Goal: Task Accomplishment & Management: Use online tool/utility

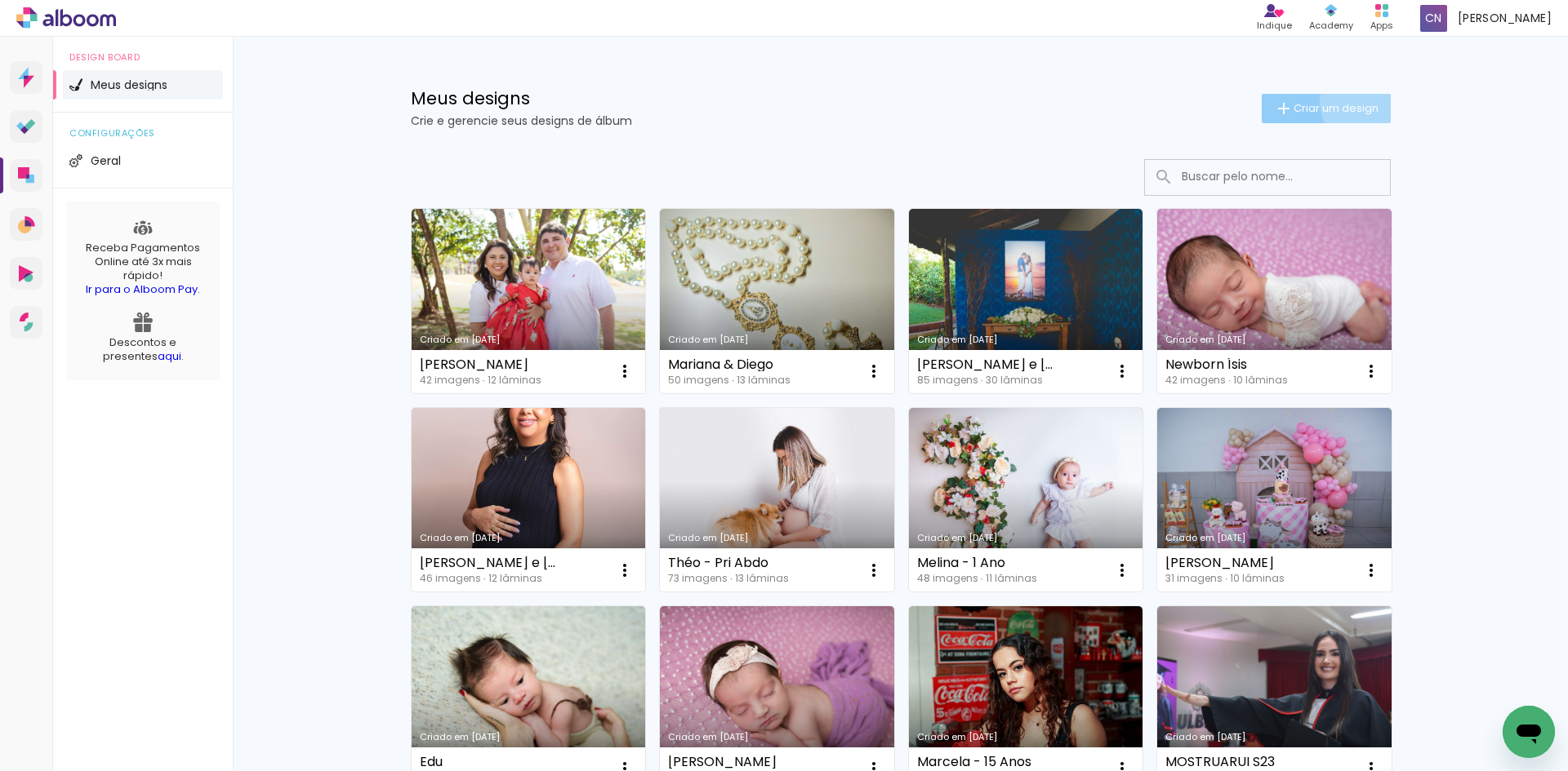
click at [1357, 103] on span "Criar um design" at bounding box center [1336, 109] width 85 height 11
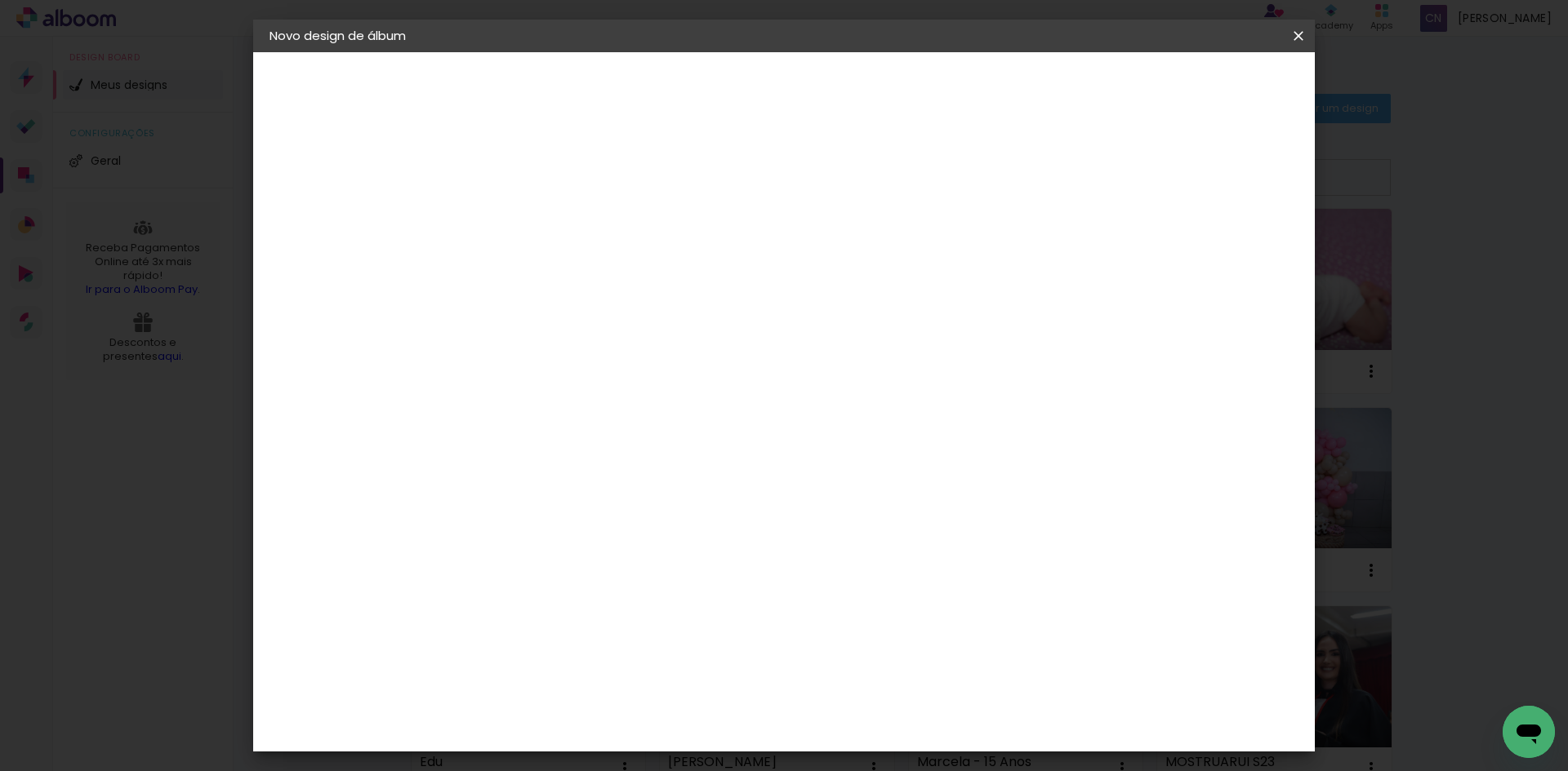
click at [583, 179] on div at bounding box center [536, 220] width 93 height 123
click at [537, 207] on input at bounding box center [537, 219] width 0 height 25
type input "Zayon - Newborn"
type paper-input "Zayon - Newborn"
click at [0, 0] on slot "Avançar" at bounding box center [0, 0] width 0 height 0
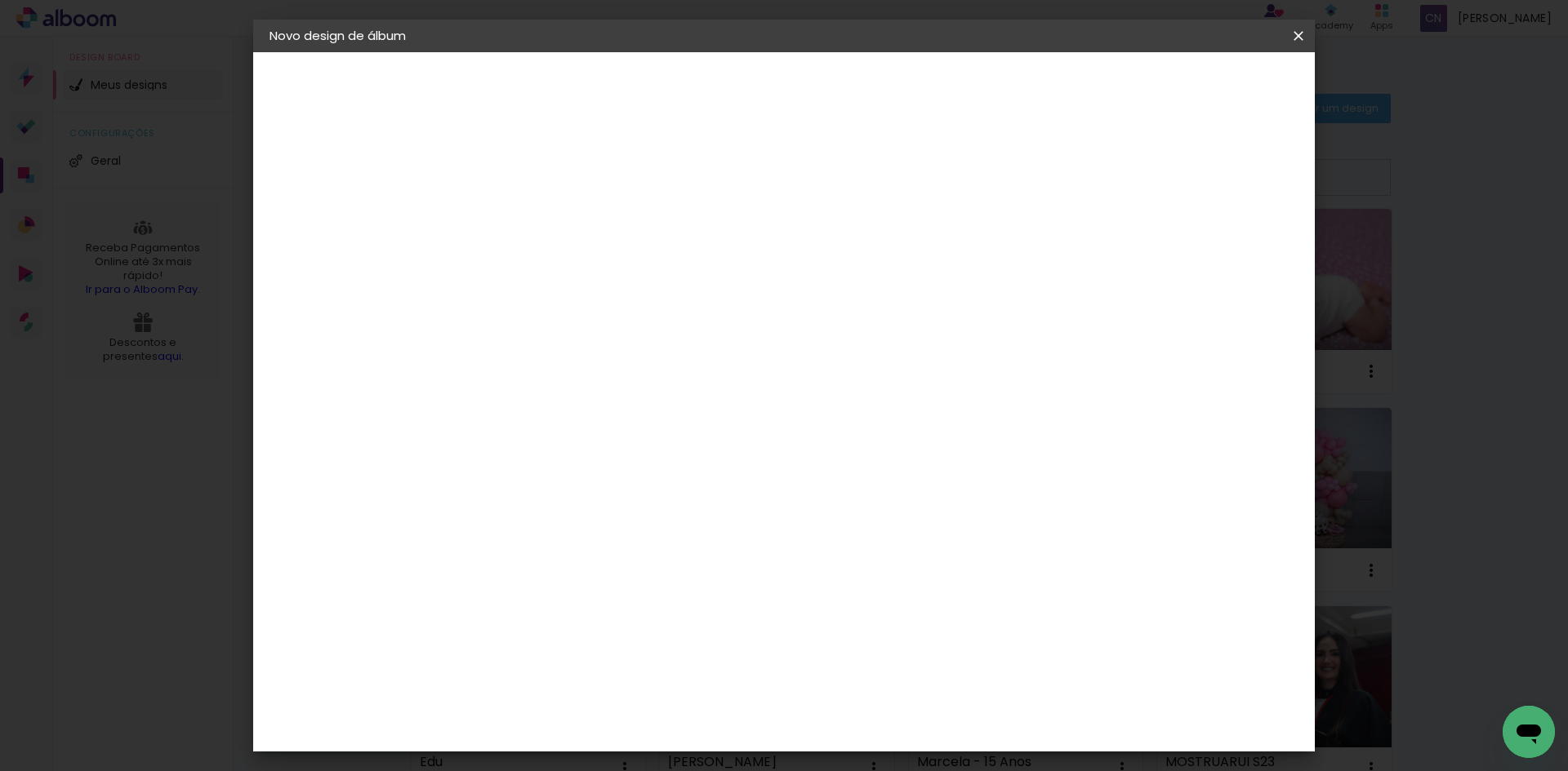
scroll to position [3995, 0]
click at [0, 0] on slot "Avançar" at bounding box center [0, 0] width 0 height 0
click at [600, 272] on input "text" at bounding box center [568, 284] width 63 height 25
click at [0, 0] on slot "Padrão" at bounding box center [0, 0] width 0 height 0
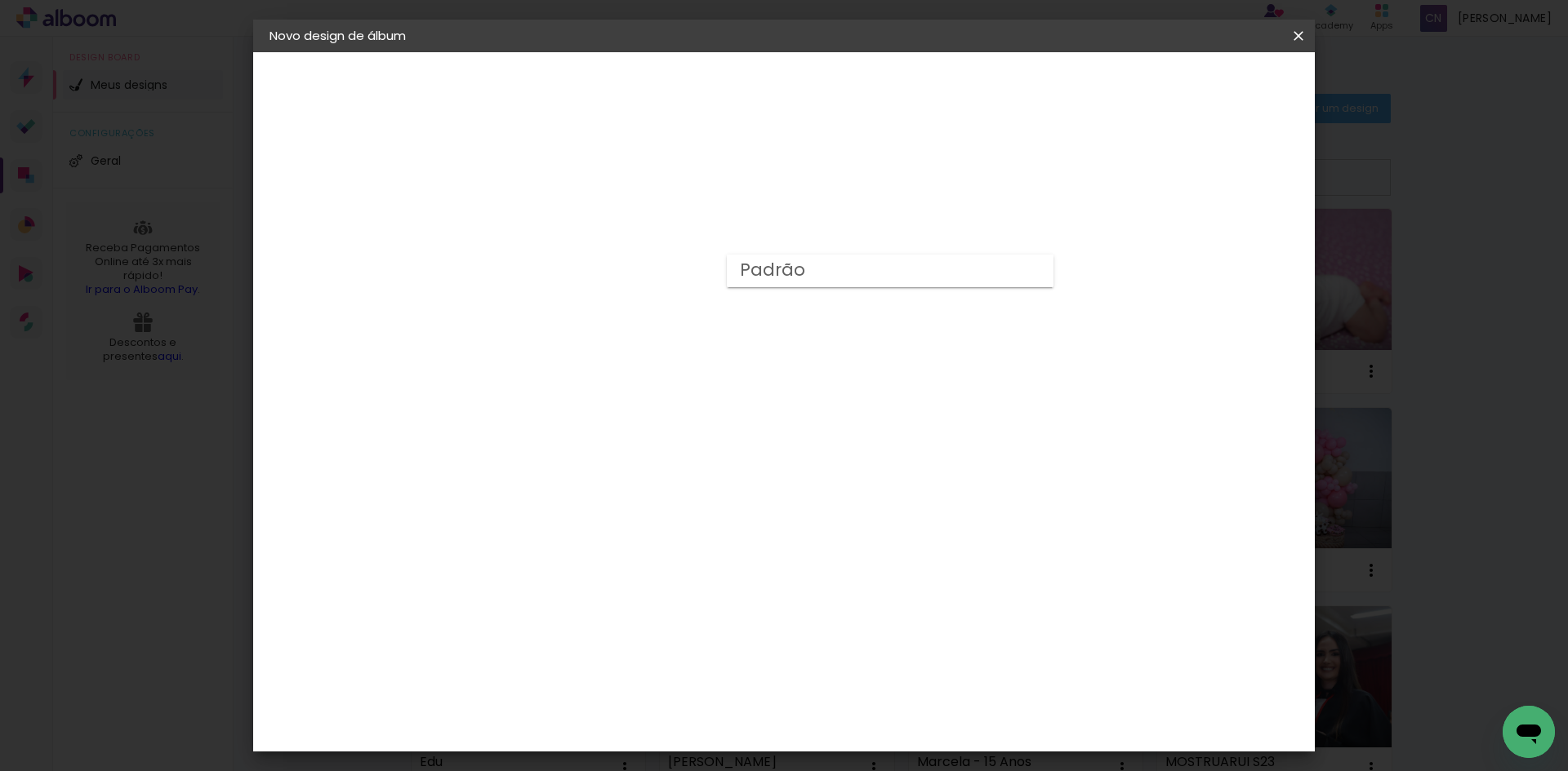
type input "Padrão"
click at [0, 0] on slot "Avançar" at bounding box center [0, 0] width 0 height 0
click at [1196, 82] on span "Iniciar design" at bounding box center [1159, 86] width 74 height 12
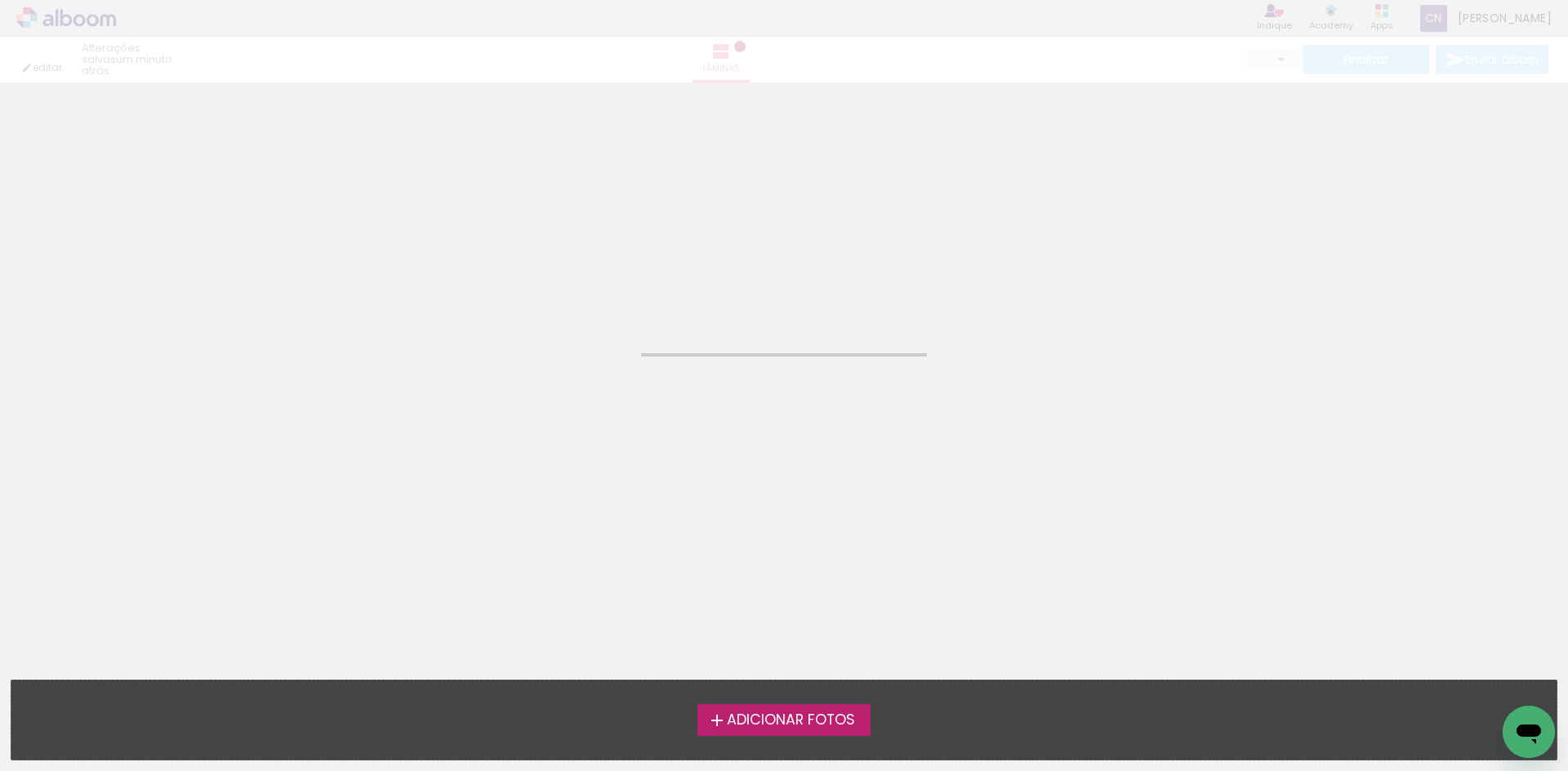
click at [806, 725] on span "Adicionar Fotos" at bounding box center [790, 720] width 128 height 14
click at [0, 0] on input "file" at bounding box center [0, 0] width 0 height 0
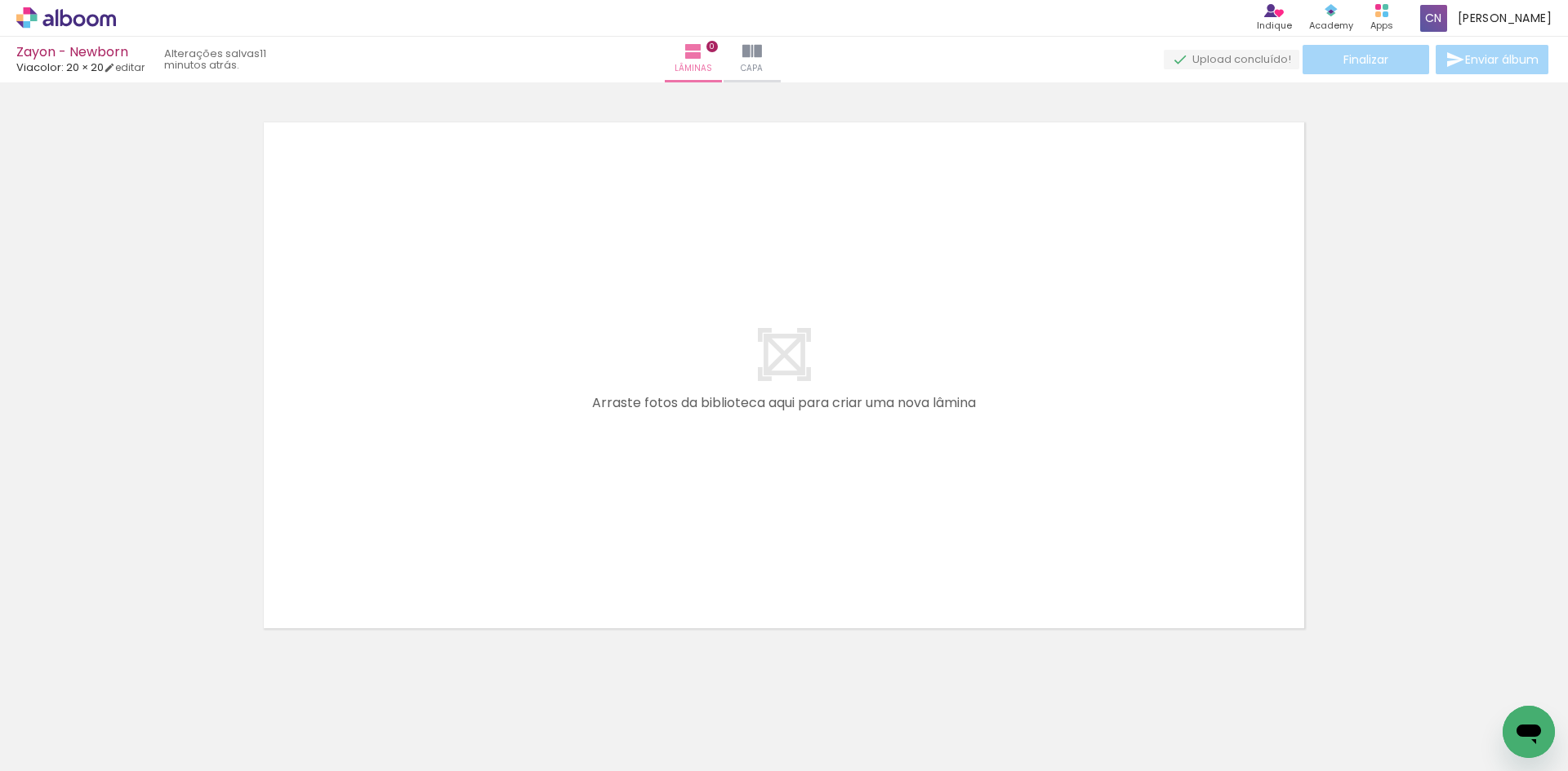
click at [1330, 473] on div at bounding box center [784, 354] width 1568 height 575
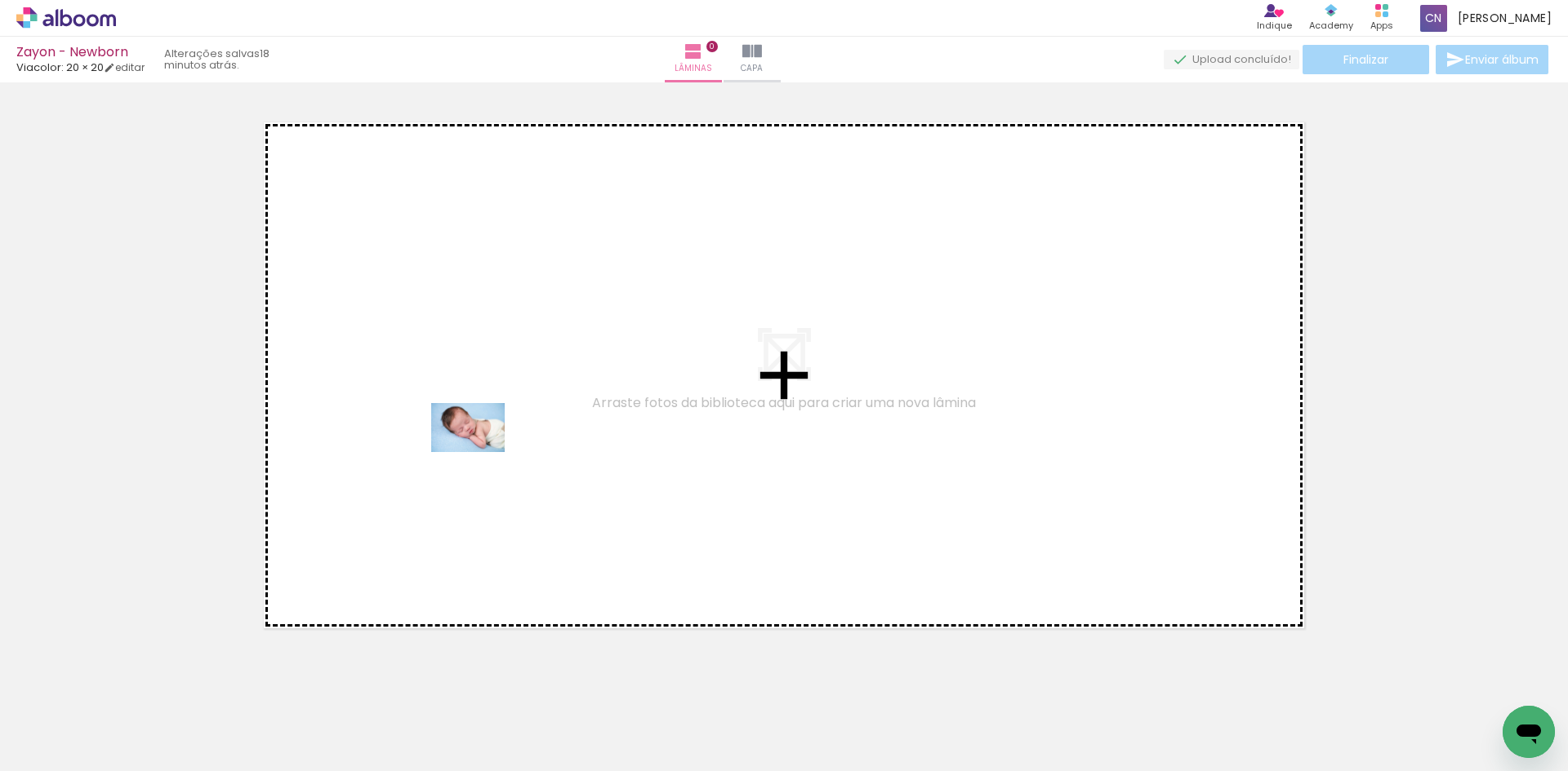
drag, startPoint x: 1173, startPoint y: 730, endPoint x: 1082, endPoint y: 653, distance: 119.2
click at [479, 452] on quentale-workspace at bounding box center [784, 385] width 1568 height 771
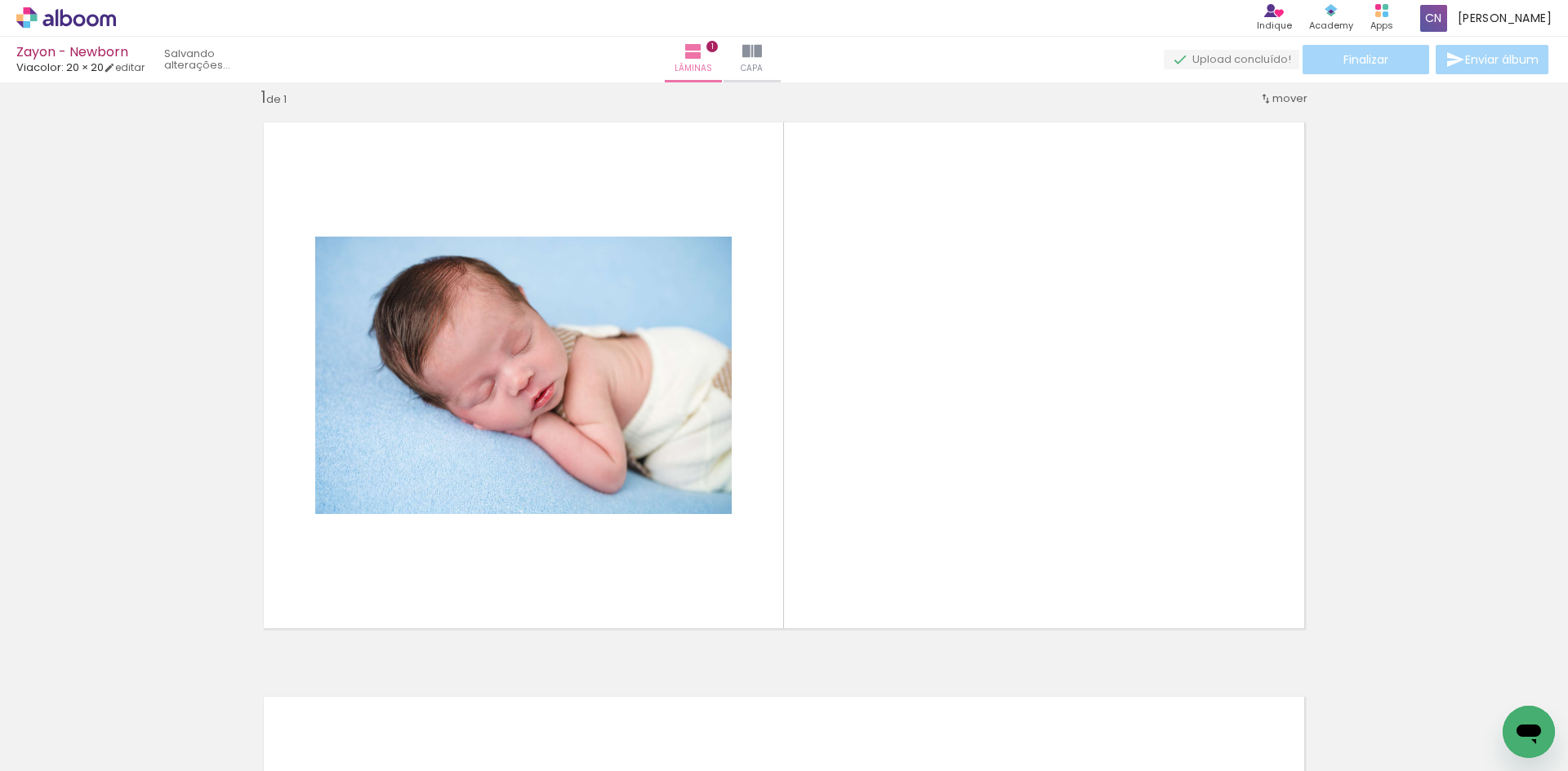
scroll to position [21, 0]
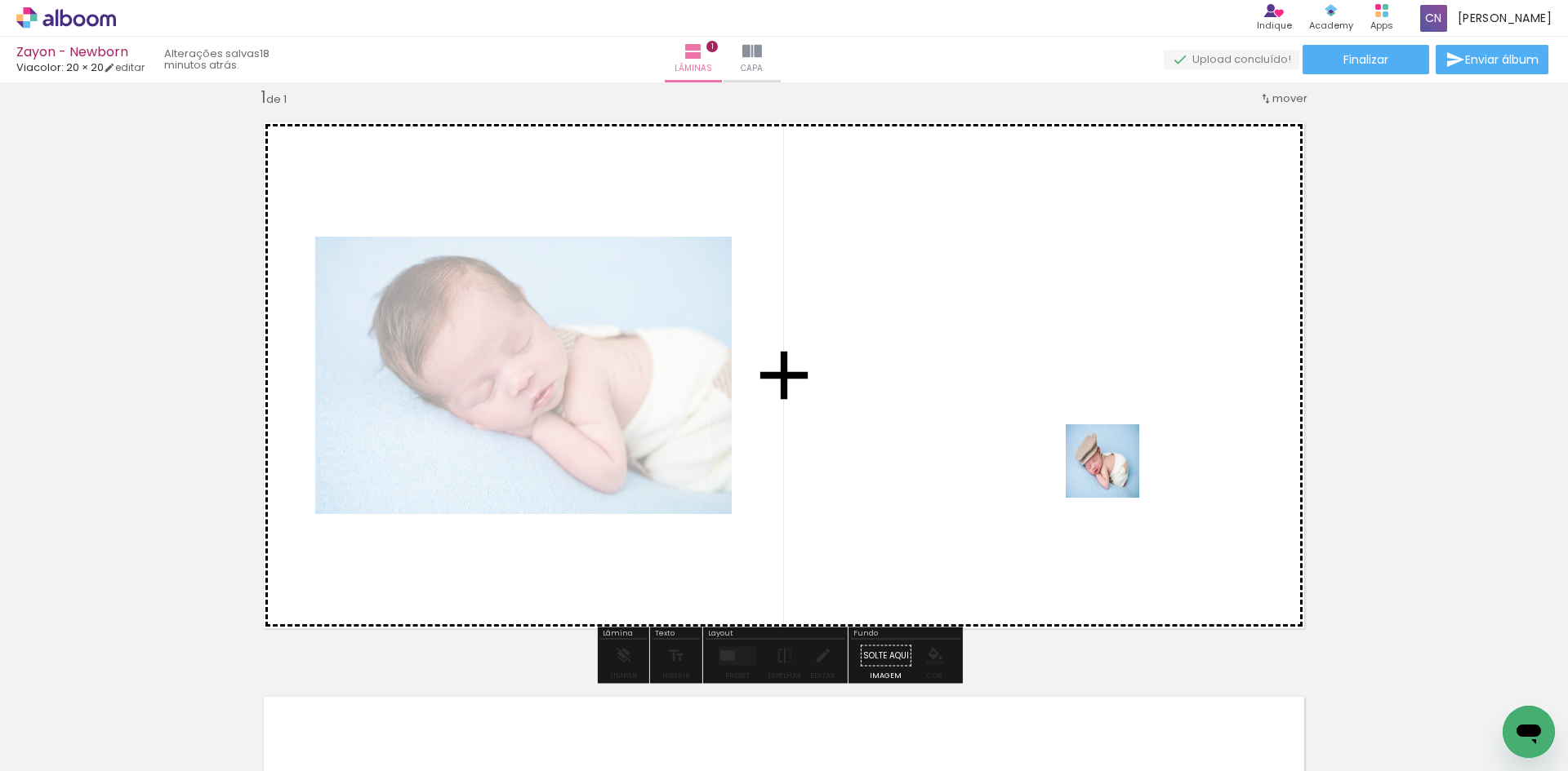
drag, startPoint x: 1282, startPoint y: 715, endPoint x: 1082, endPoint y: 456, distance: 327.2
click at [1082, 456] on quentale-workspace at bounding box center [784, 385] width 1568 height 771
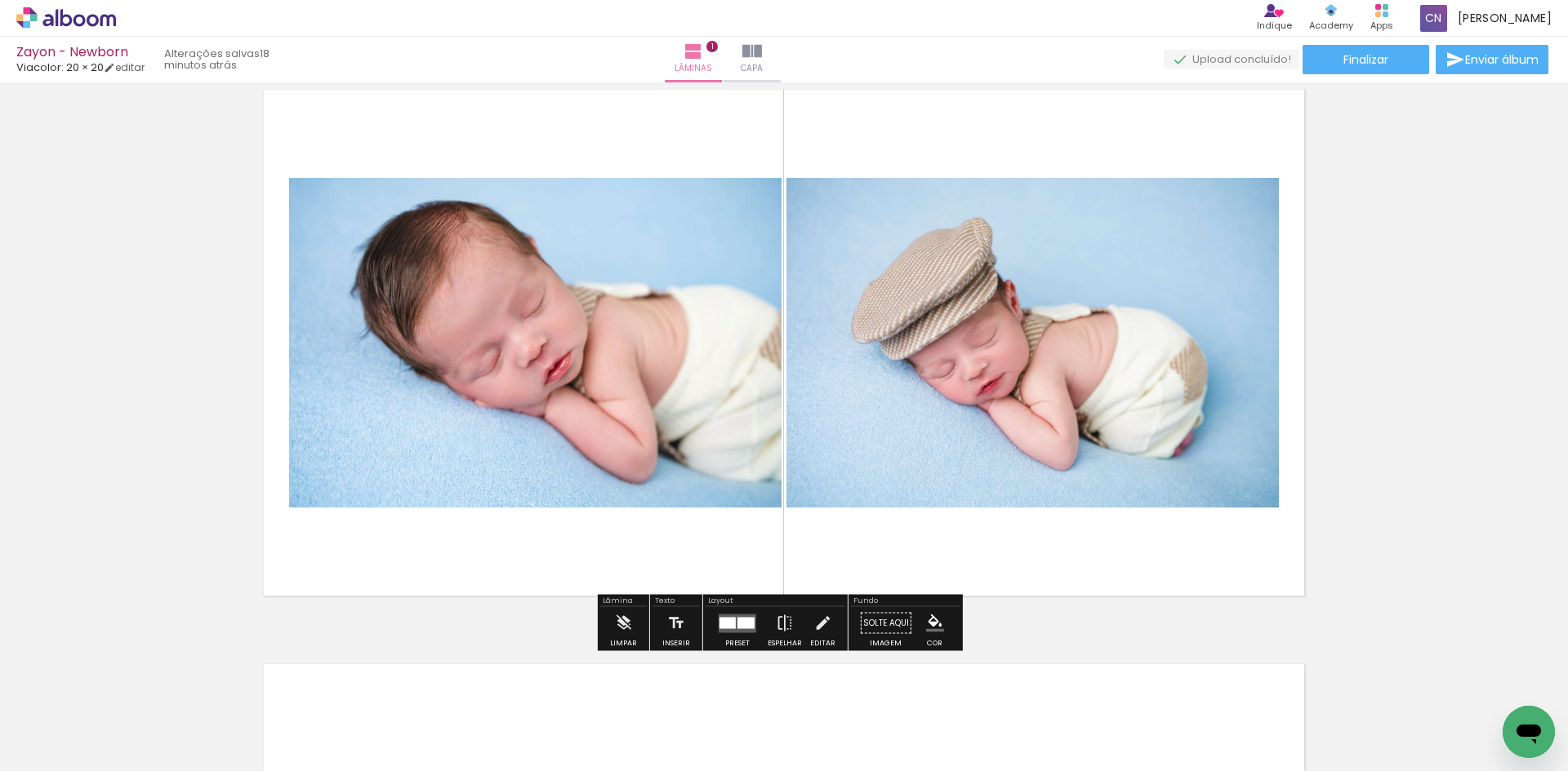
scroll to position [82, 0]
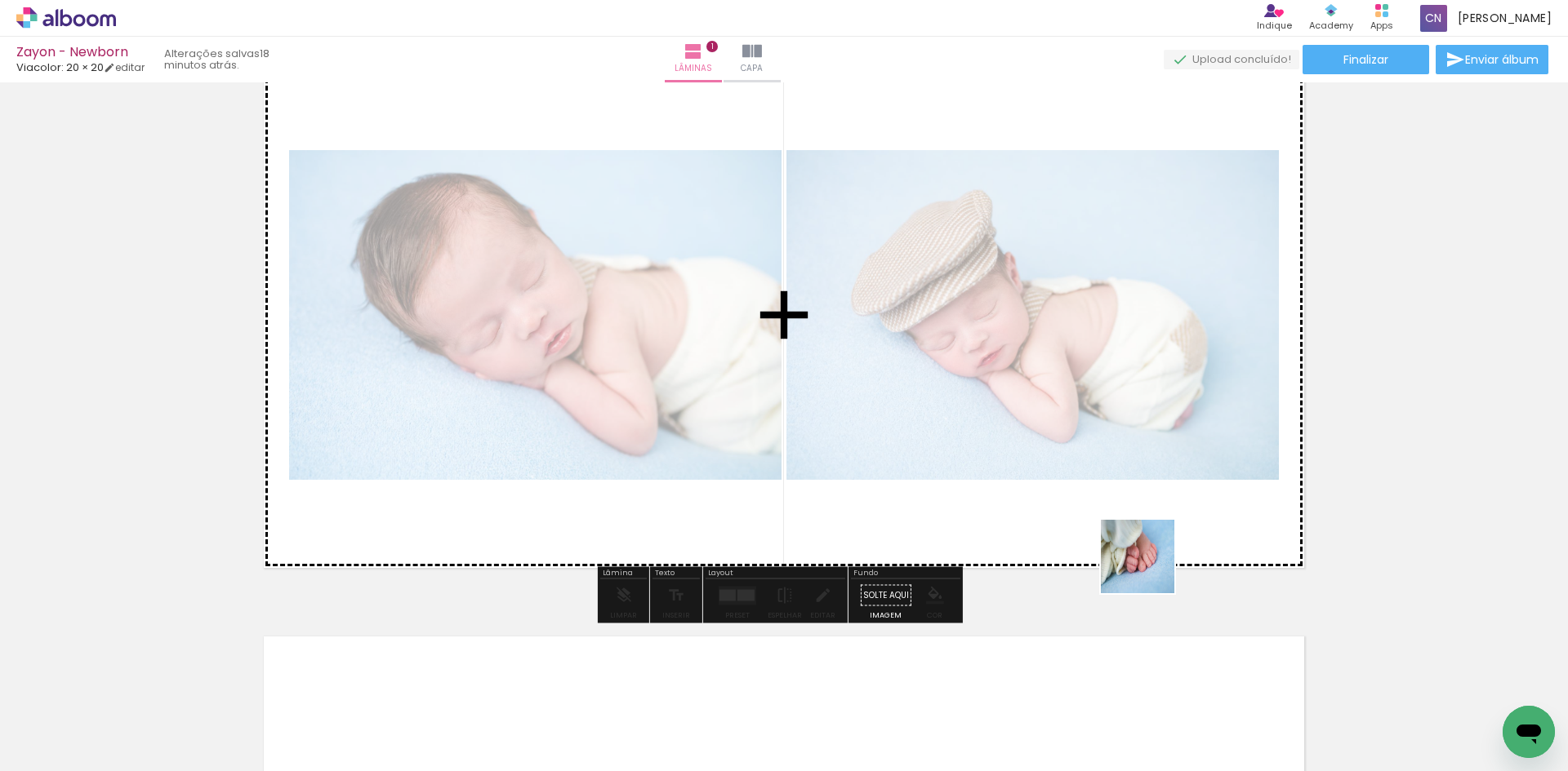
drag, startPoint x: 1131, startPoint y: 720, endPoint x: 1151, endPoint y: 556, distance: 165.2
click at [1149, 564] on quentale-workspace at bounding box center [784, 385] width 1568 height 771
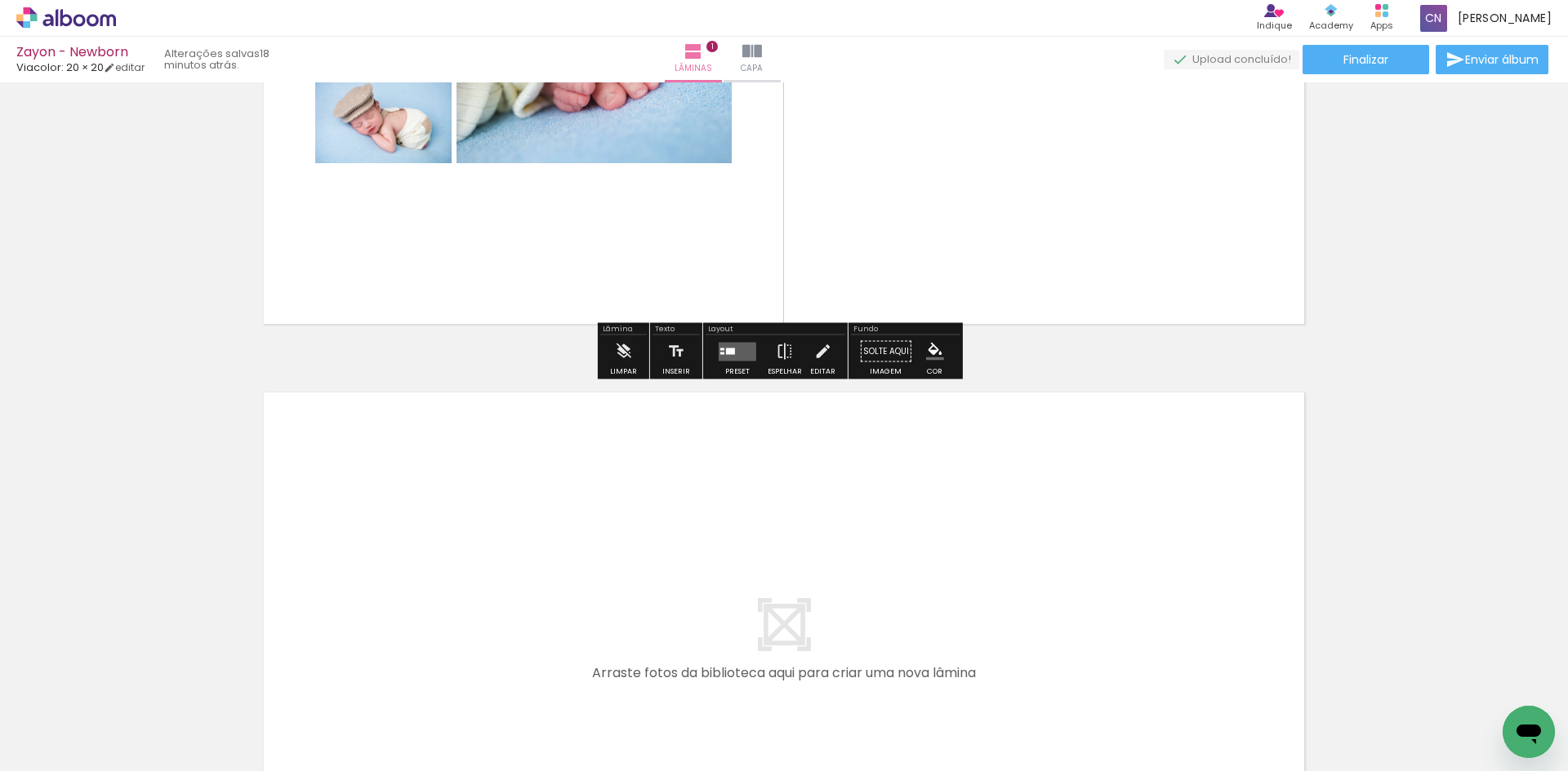
scroll to position [326, 0]
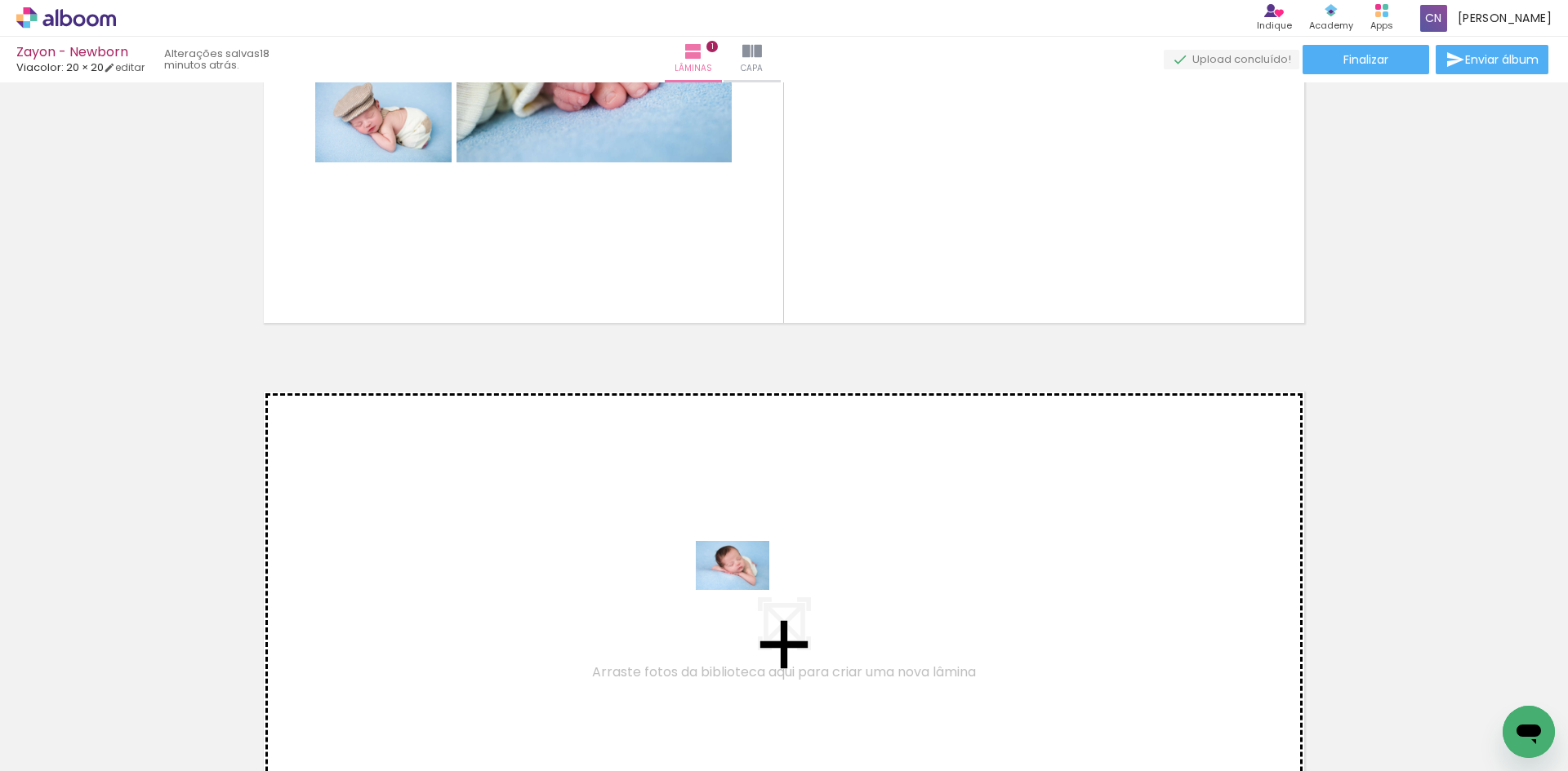
drag, startPoint x: 973, startPoint y: 729, endPoint x: 700, endPoint y: 565, distance: 318.5
click at [700, 565] on quentale-workspace at bounding box center [784, 385] width 1568 height 771
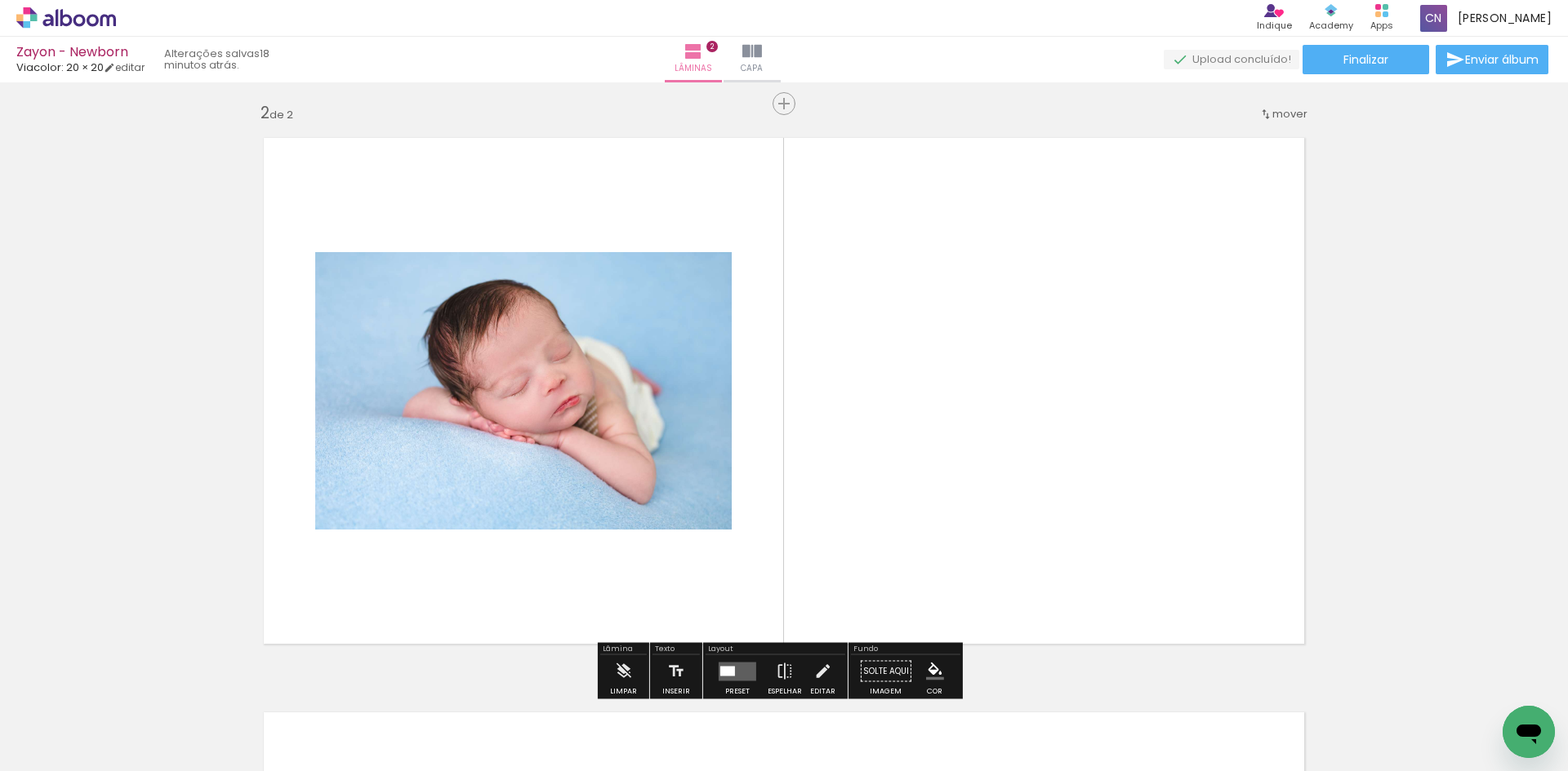
scroll to position [596, 0]
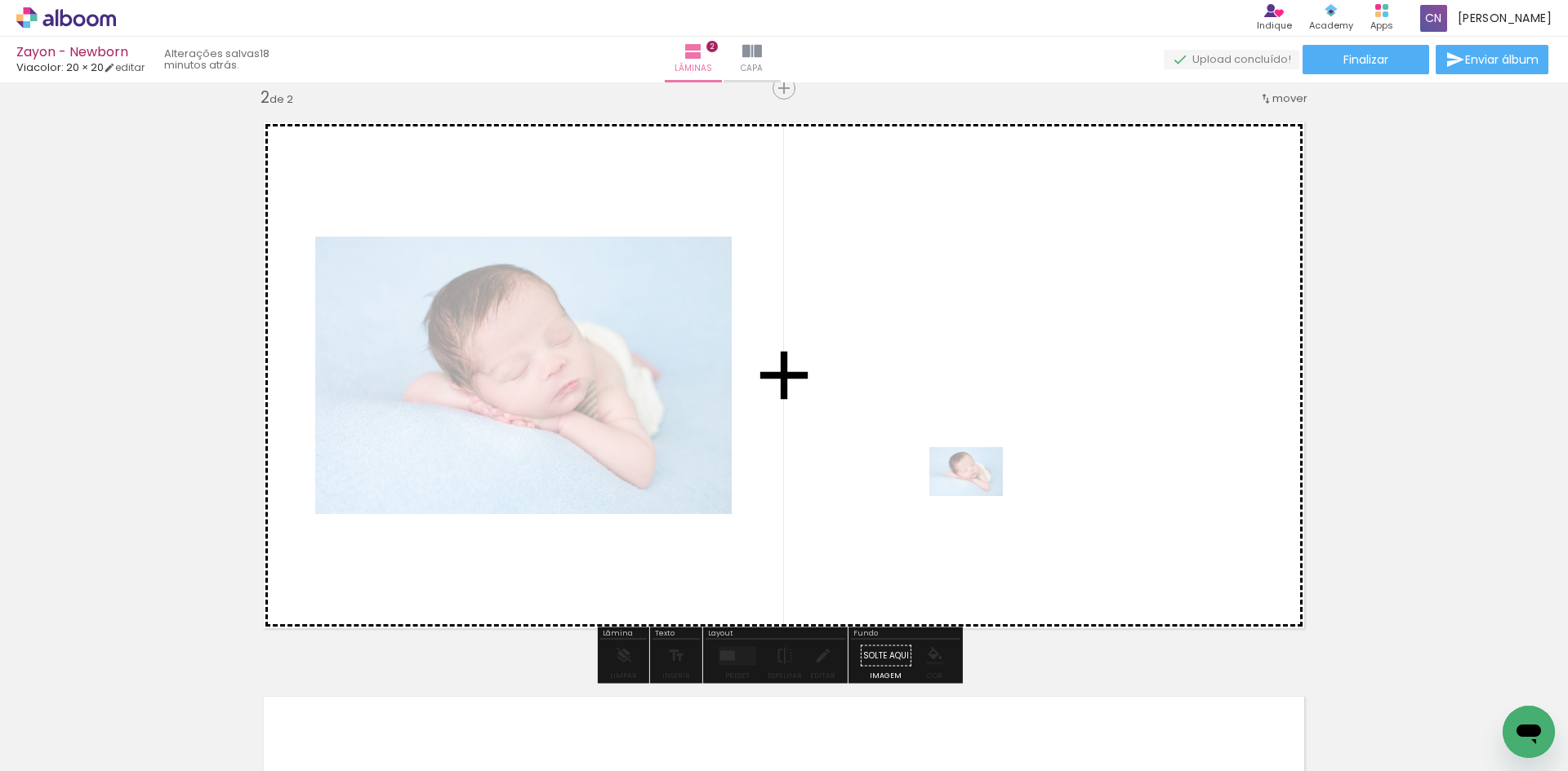
drag, startPoint x: 1000, startPoint y: 715, endPoint x: 976, endPoint y: 482, distance: 234.2
click at [976, 482] on quentale-workspace at bounding box center [784, 385] width 1568 height 771
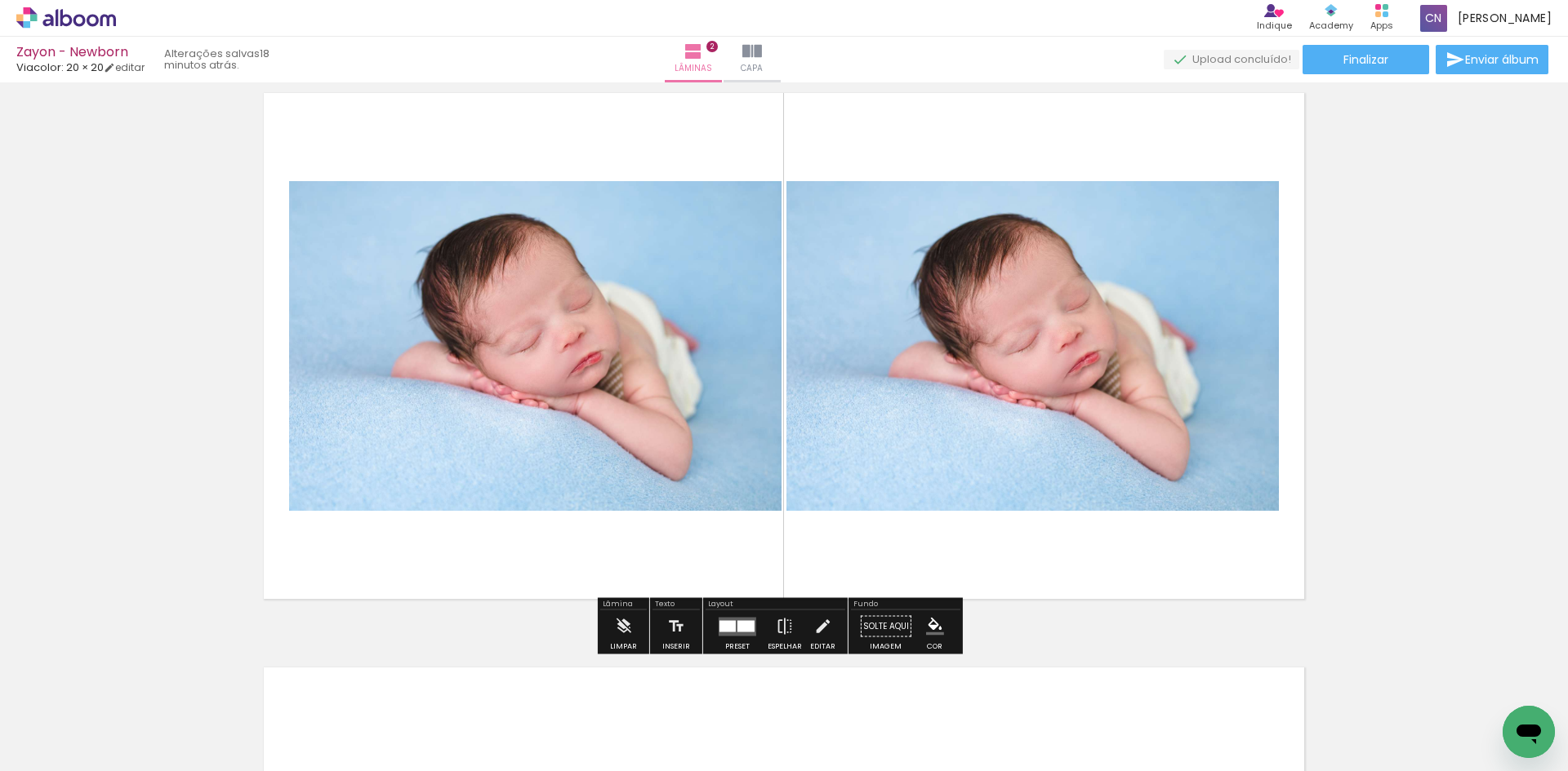
scroll to position [678, 0]
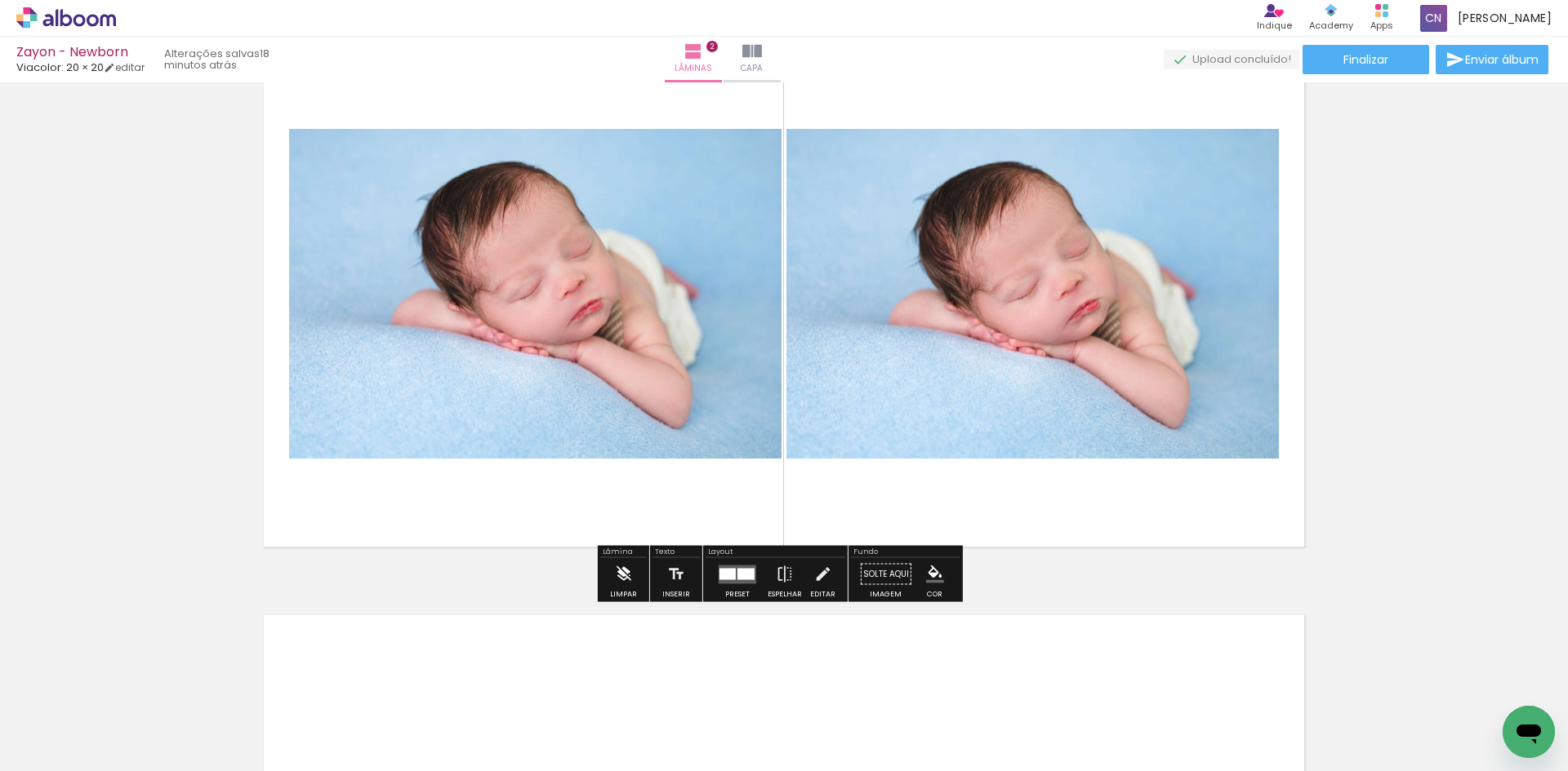
click at [620, 574] on iron-icon at bounding box center [623, 574] width 18 height 33
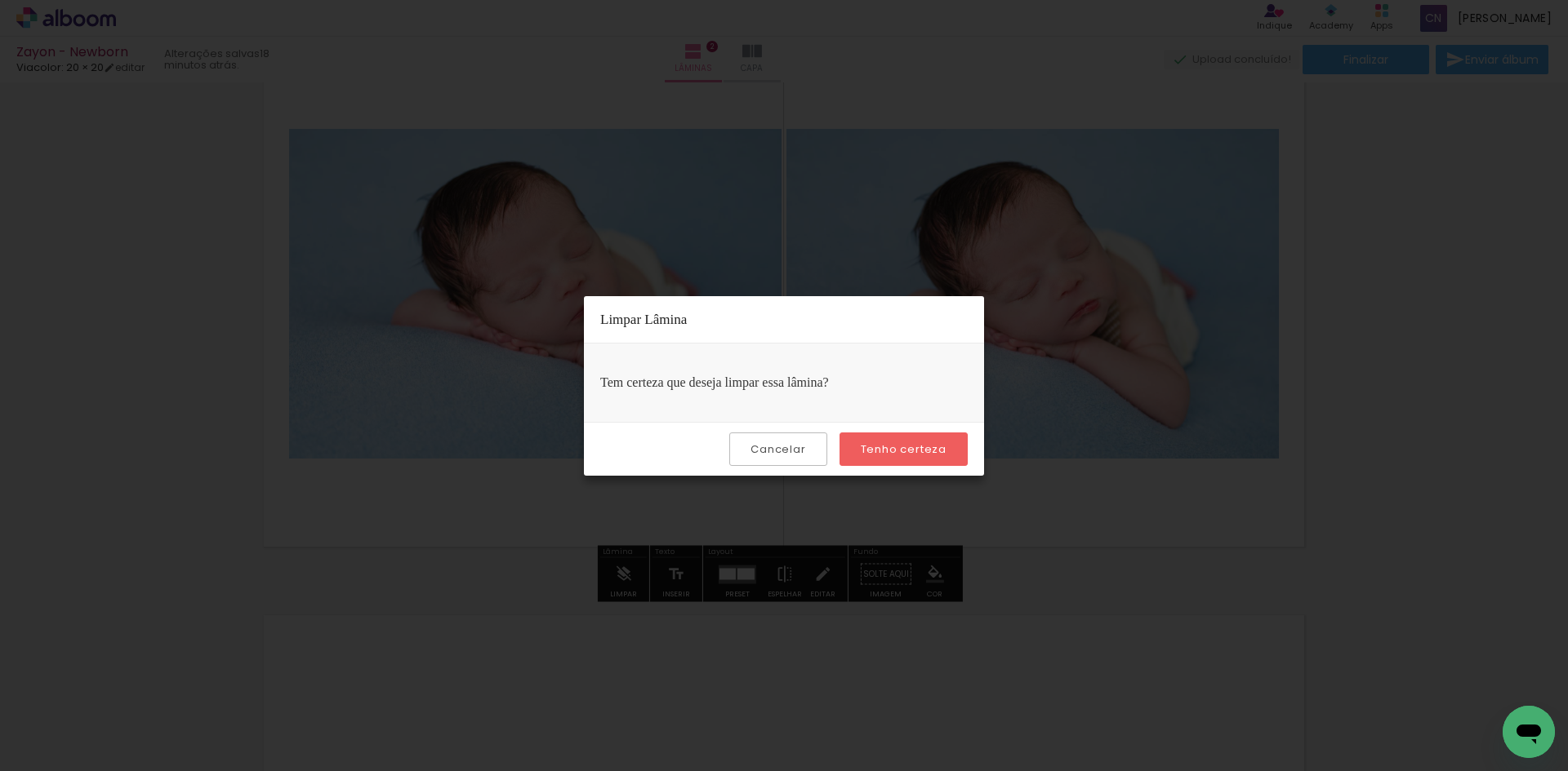
click at [0, 0] on slot "Tenho certeza" at bounding box center [0, 0] width 0 height 0
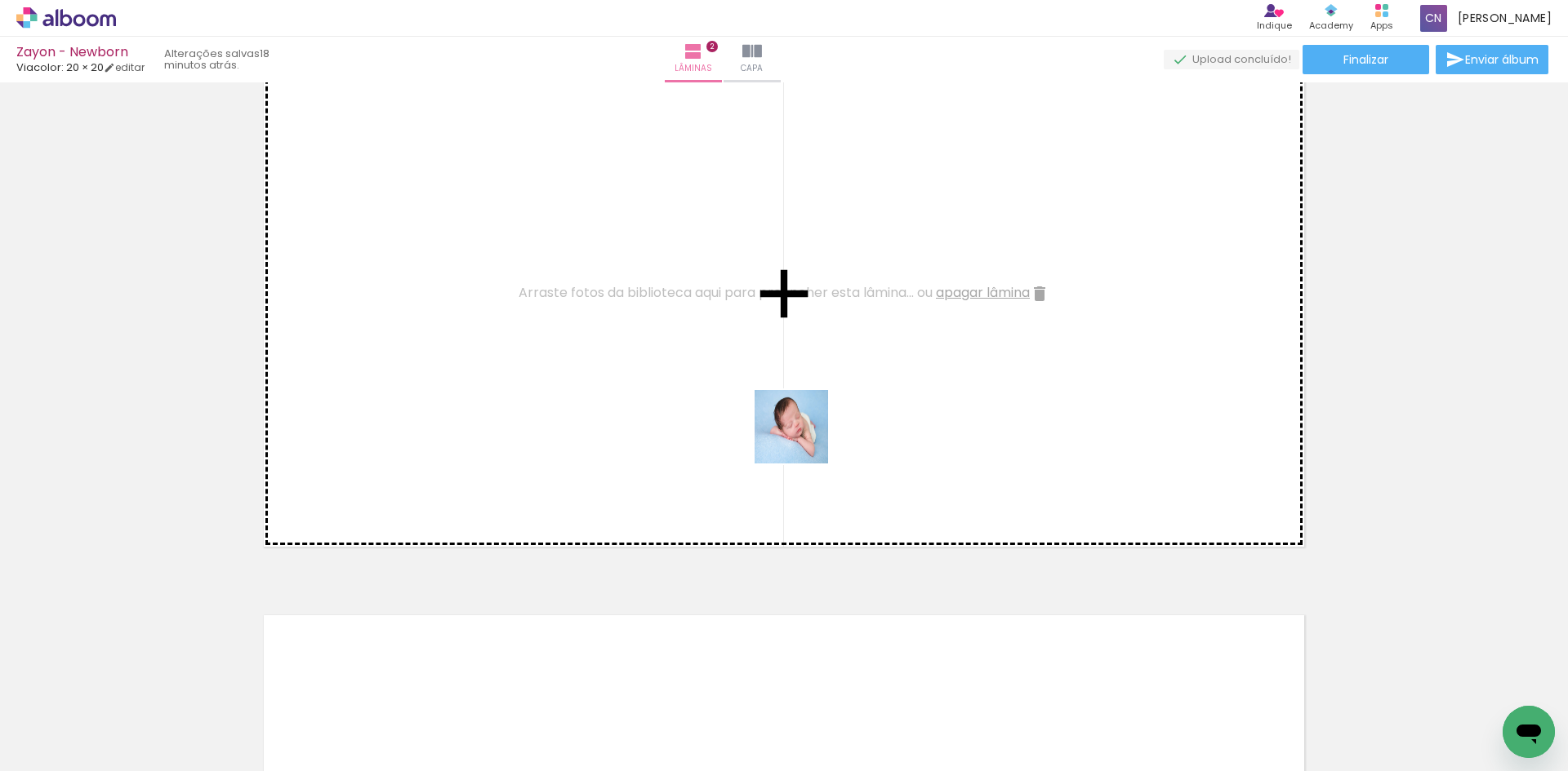
drag, startPoint x: 990, startPoint y: 725, endPoint x: 965, endPoint y: 601, distance: 126.5
click at [795, 431] on quentale-workspace at bounding box center [784, 385] width 1568 height 771
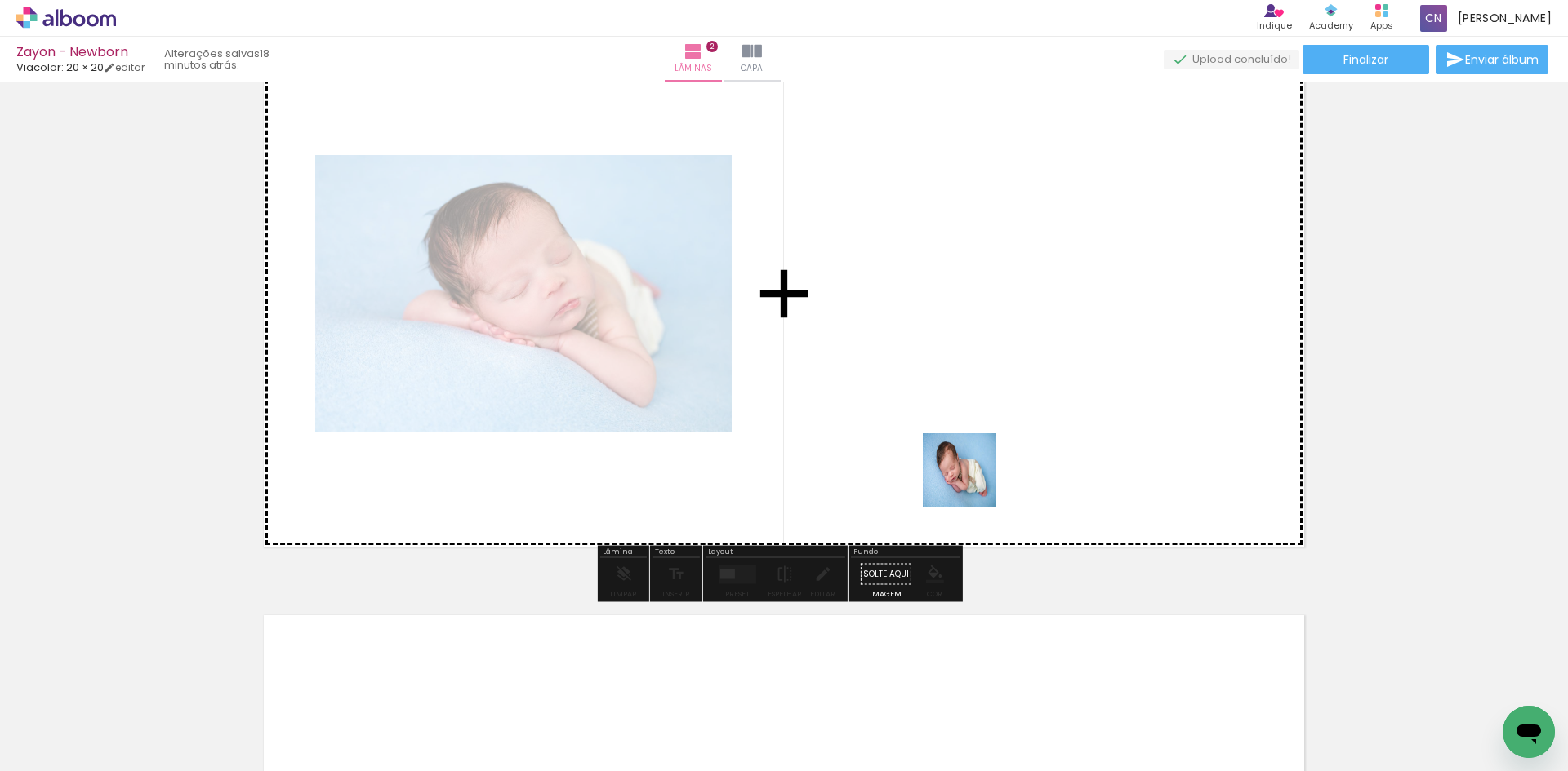
drag, startPoint x: 1052, startPoint y: 695, endPoint x: 953, endPoint y: 439, distance: 274.5
click at [953, 439] on quentale-workspace at bounding box center [784, 385] width 1568 height 771
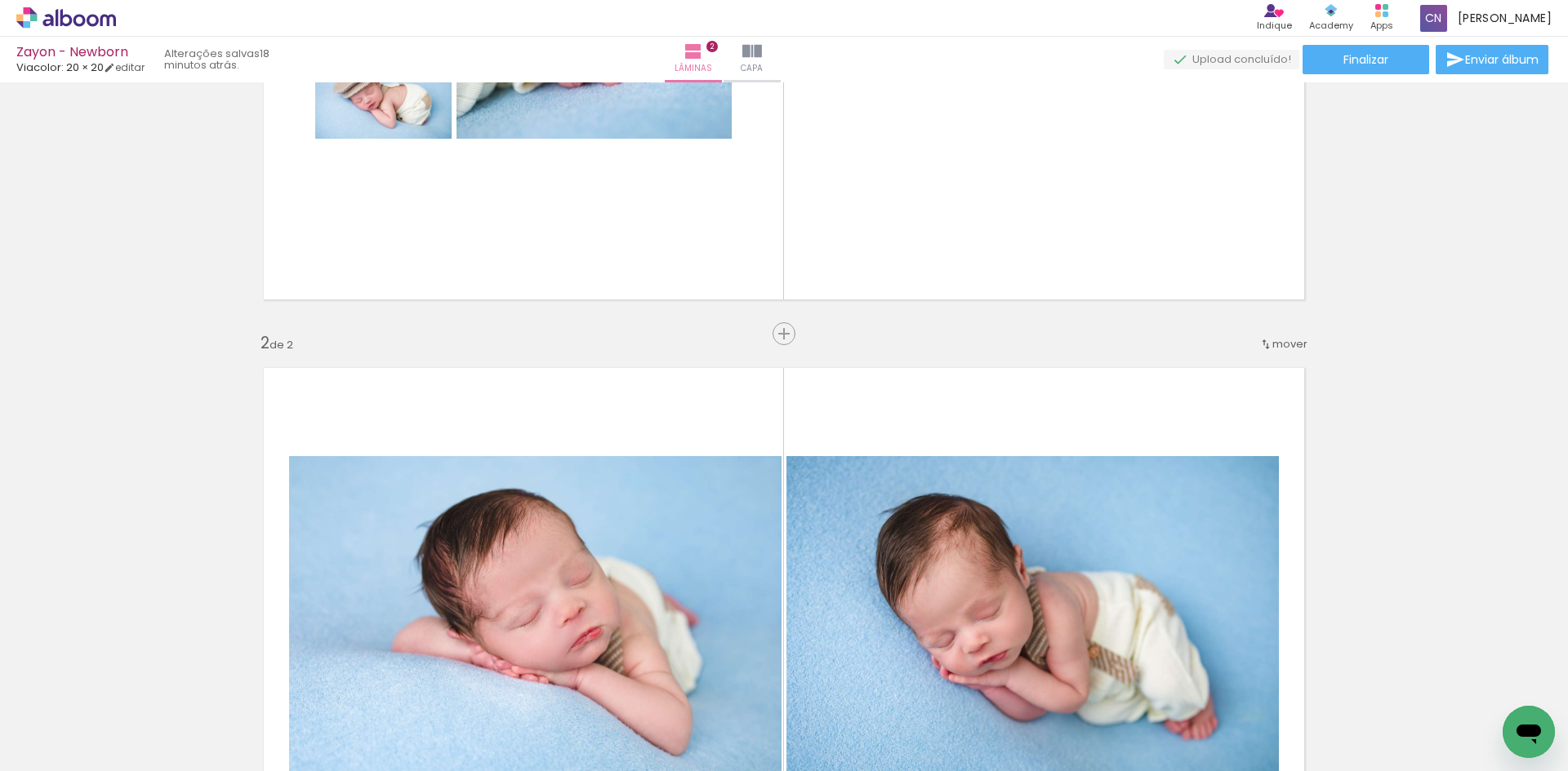
scroll to position [351, 0]
drag, startPoint x: 1262, startPoint y: 346, endPoint x: 1254, endPoint y: 352, distance: 10.0
click at [1259, 352] on div "mover" at bounding box center [1282, 343] width 48 height 27
click at [1231, 339] on span "antes da" at bounding box center [1216, 341] width 47 height 27
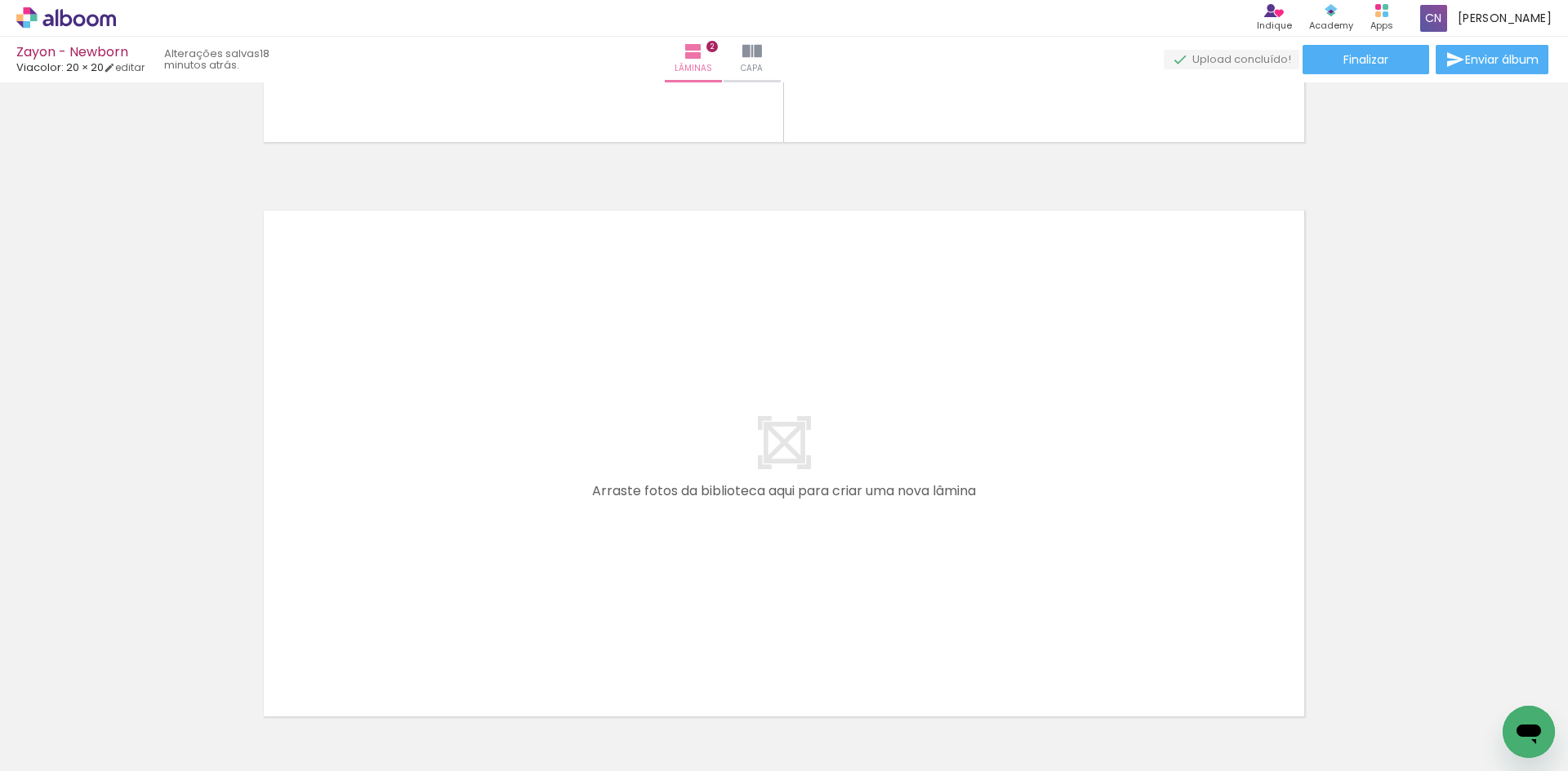
scroll to position [0, 857]
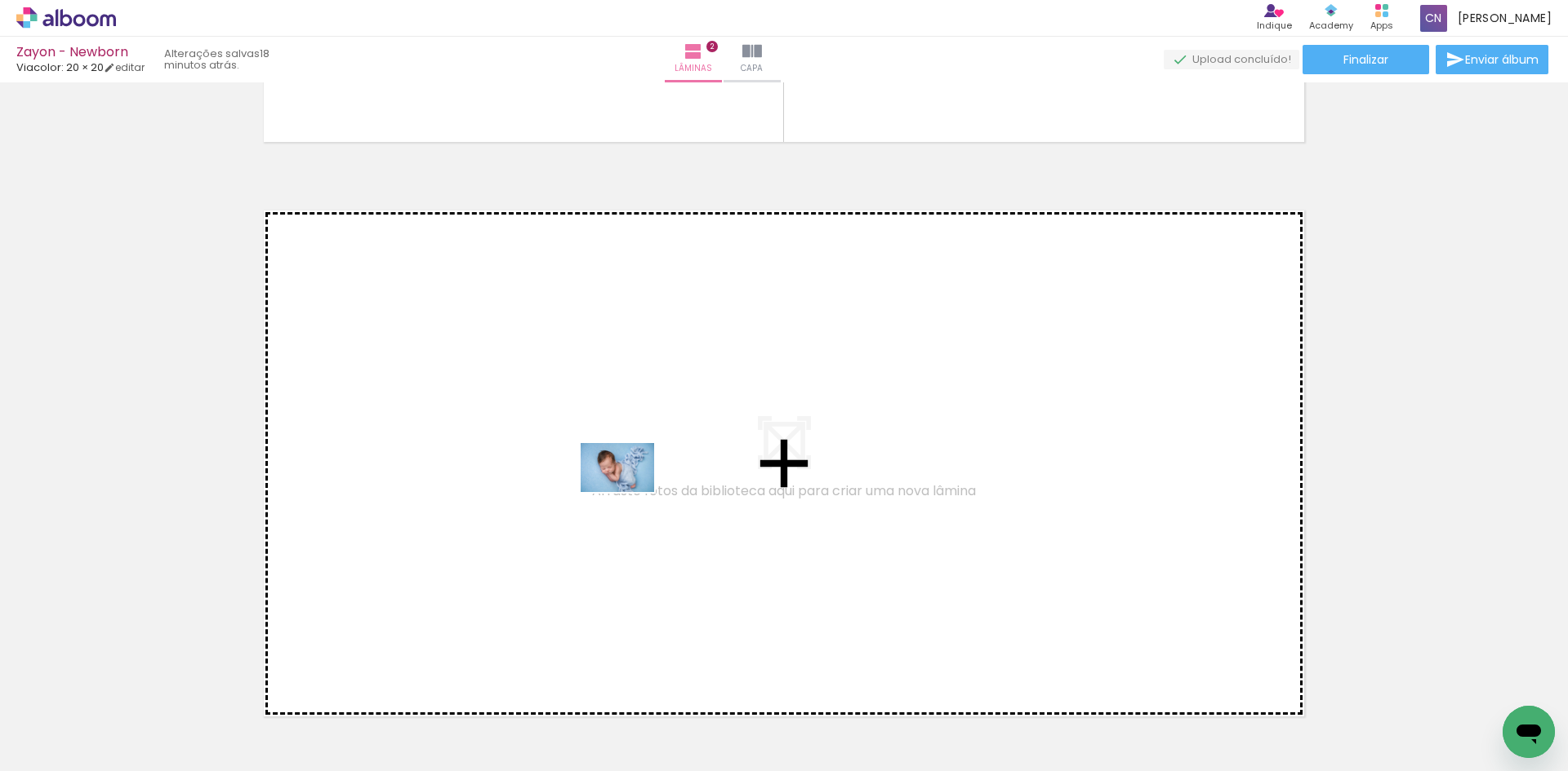
drag, startPoint x: 784, startPoint y: 725, endPoint x: 623, endPoint y: 483, distance: 290.7
click at [623, 483] on quentale-workspace at bounding box center [784, 385] width 1568 height 771
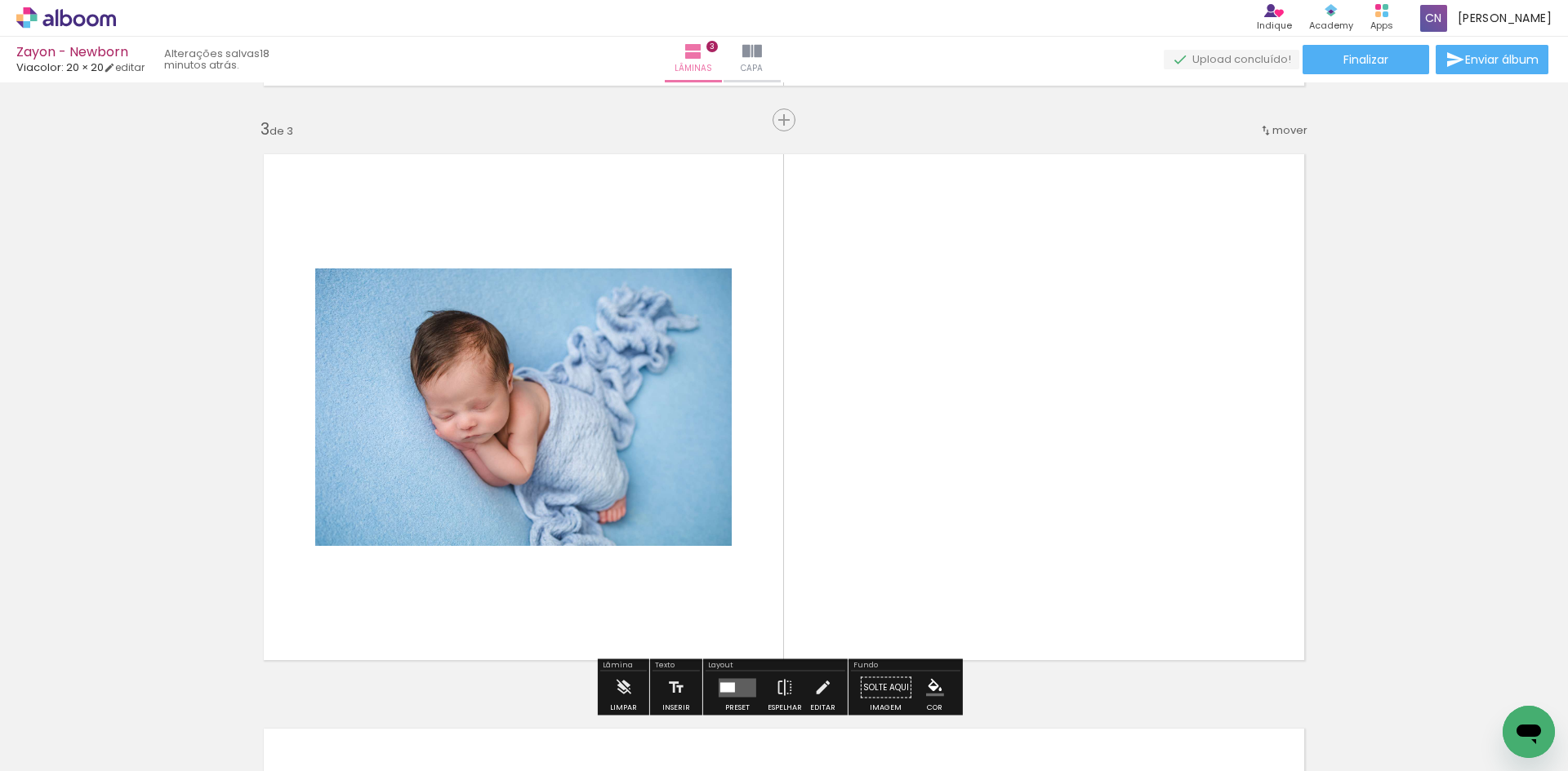
scroll to position [1171, 0]
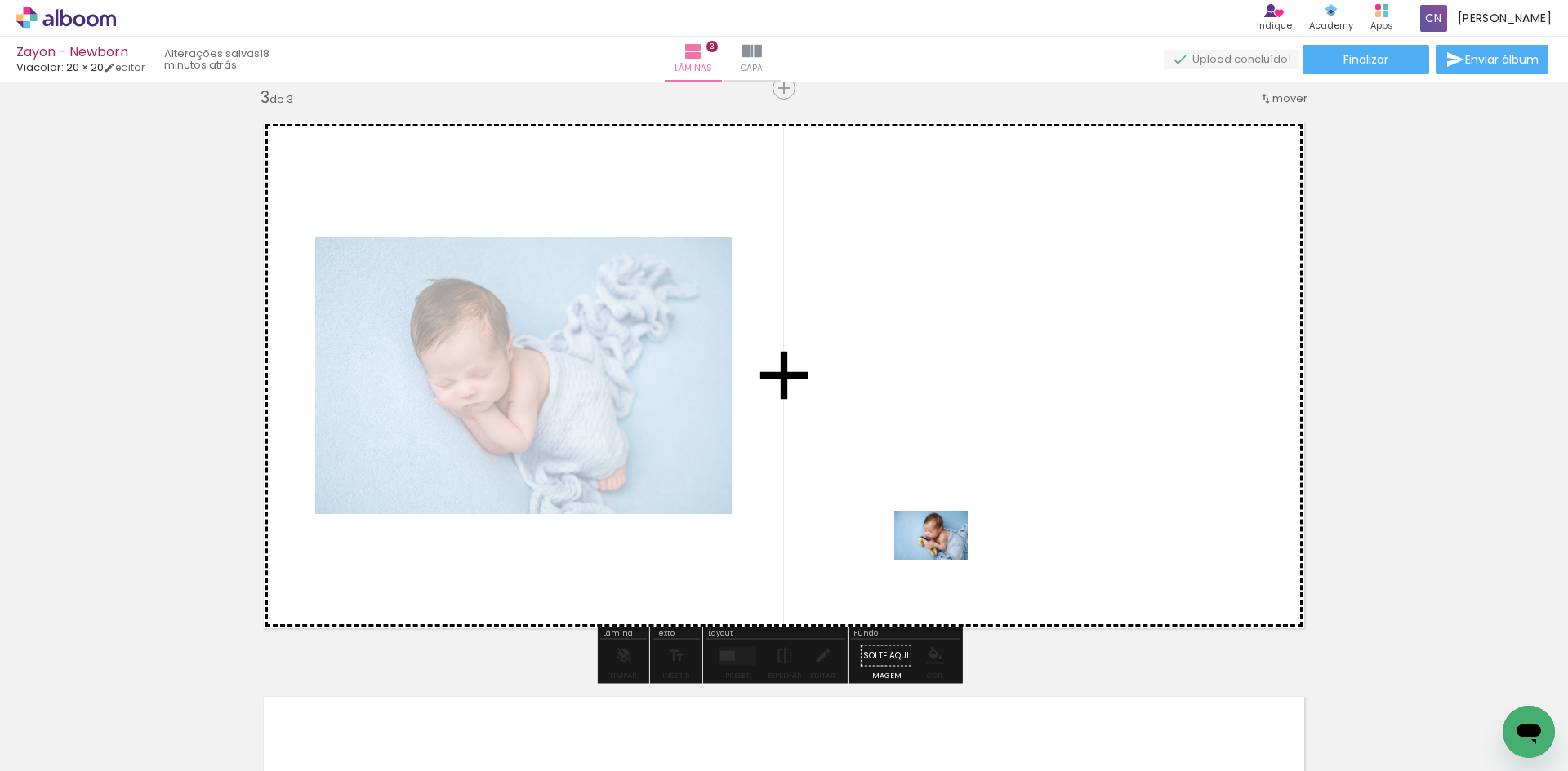
drag, startPoint x: 975, startPoint y: 679, endPoint x: 919, endPoint y: 481, distance: 205.8
click at [919, 481] on quentale-workspace at bounding box center [784, 385] width 1568 height 771
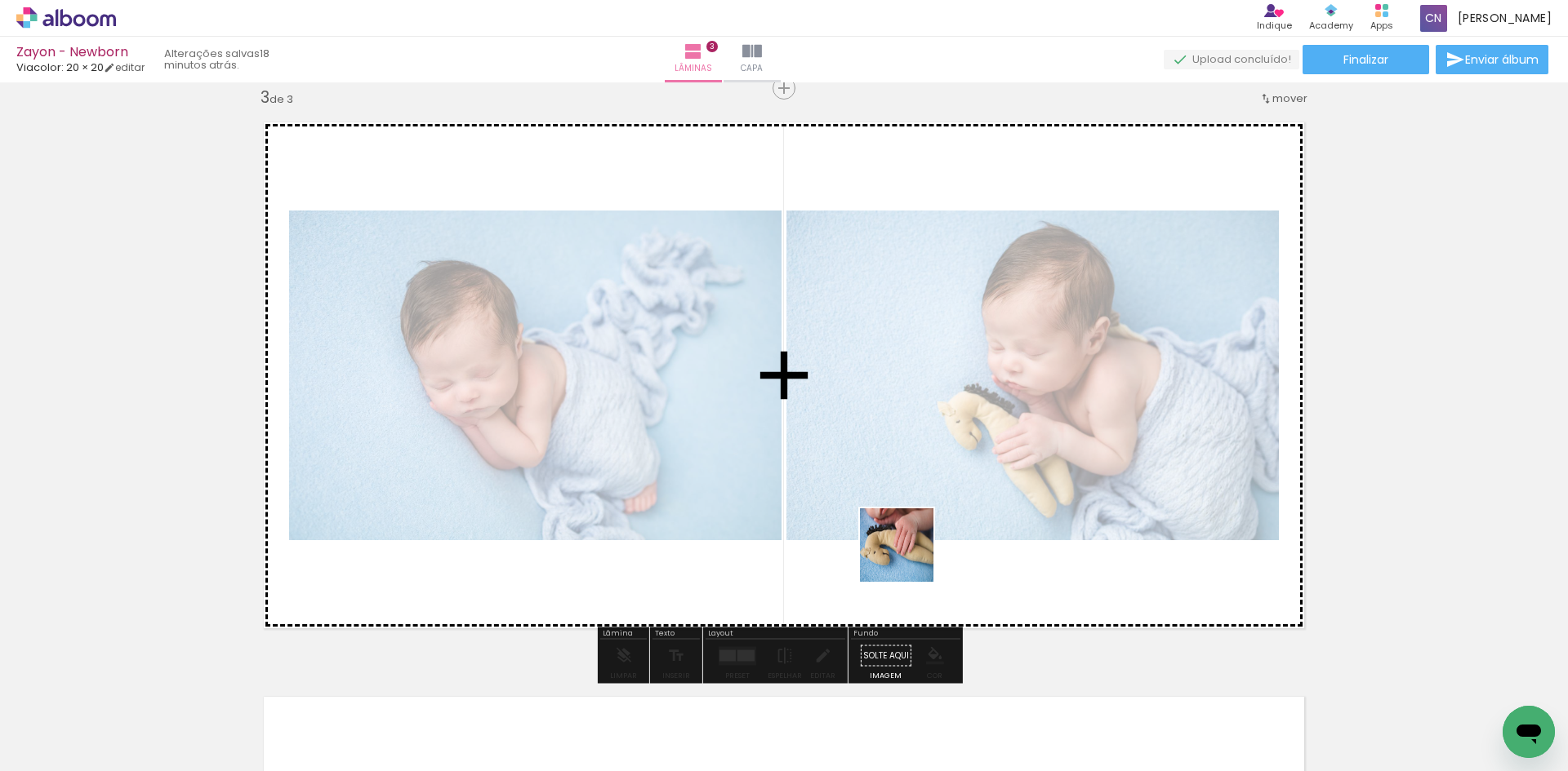
drag, startPoint x: 868, startPoint y: 732, endPoint x: 918, endPoint y: 525, distance: 213.0
click at [917, 526] on quentale-workspace at bounding box center [784, 385] width 1568 height 771
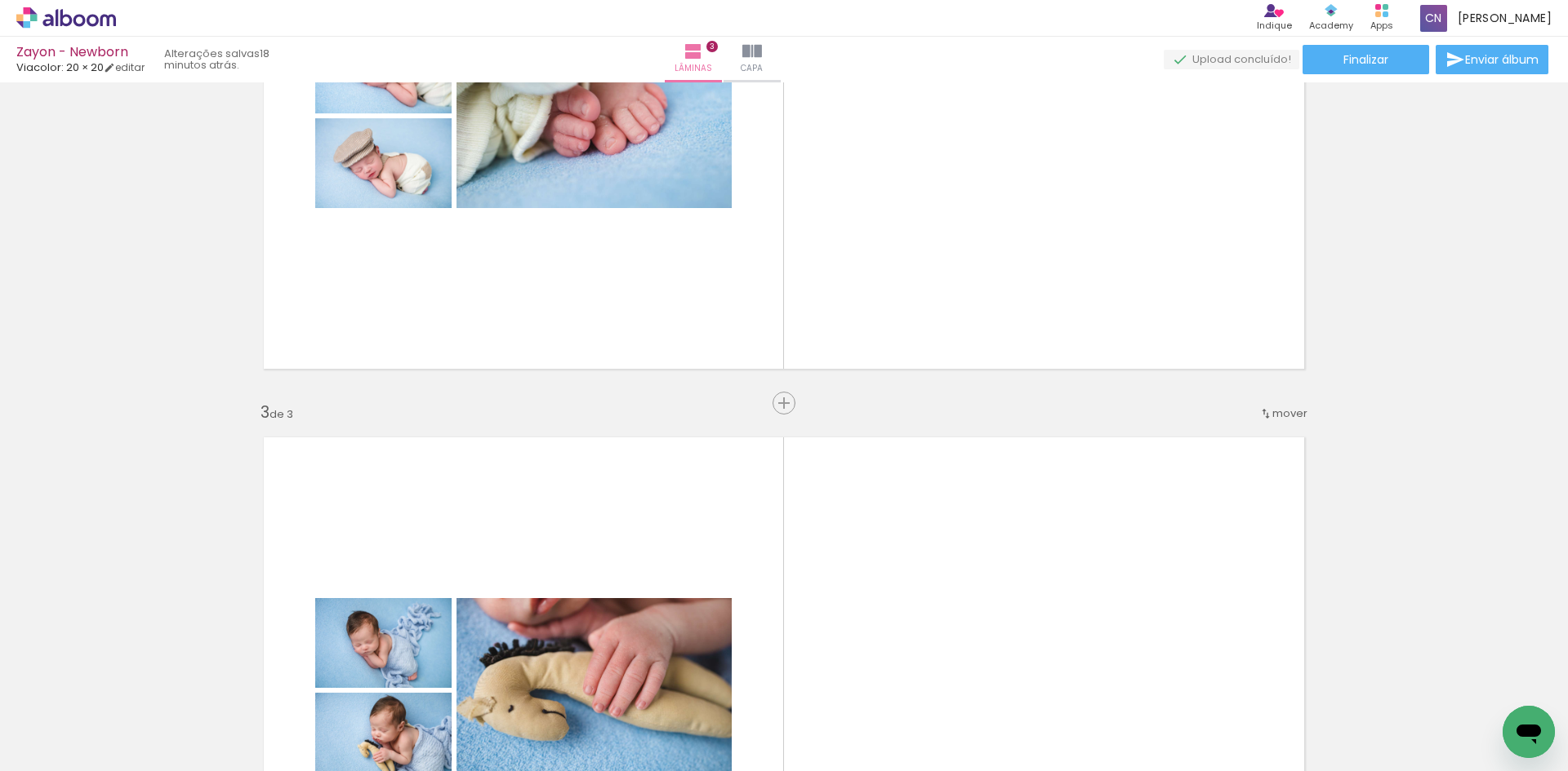
scroll to position [1007, 0]
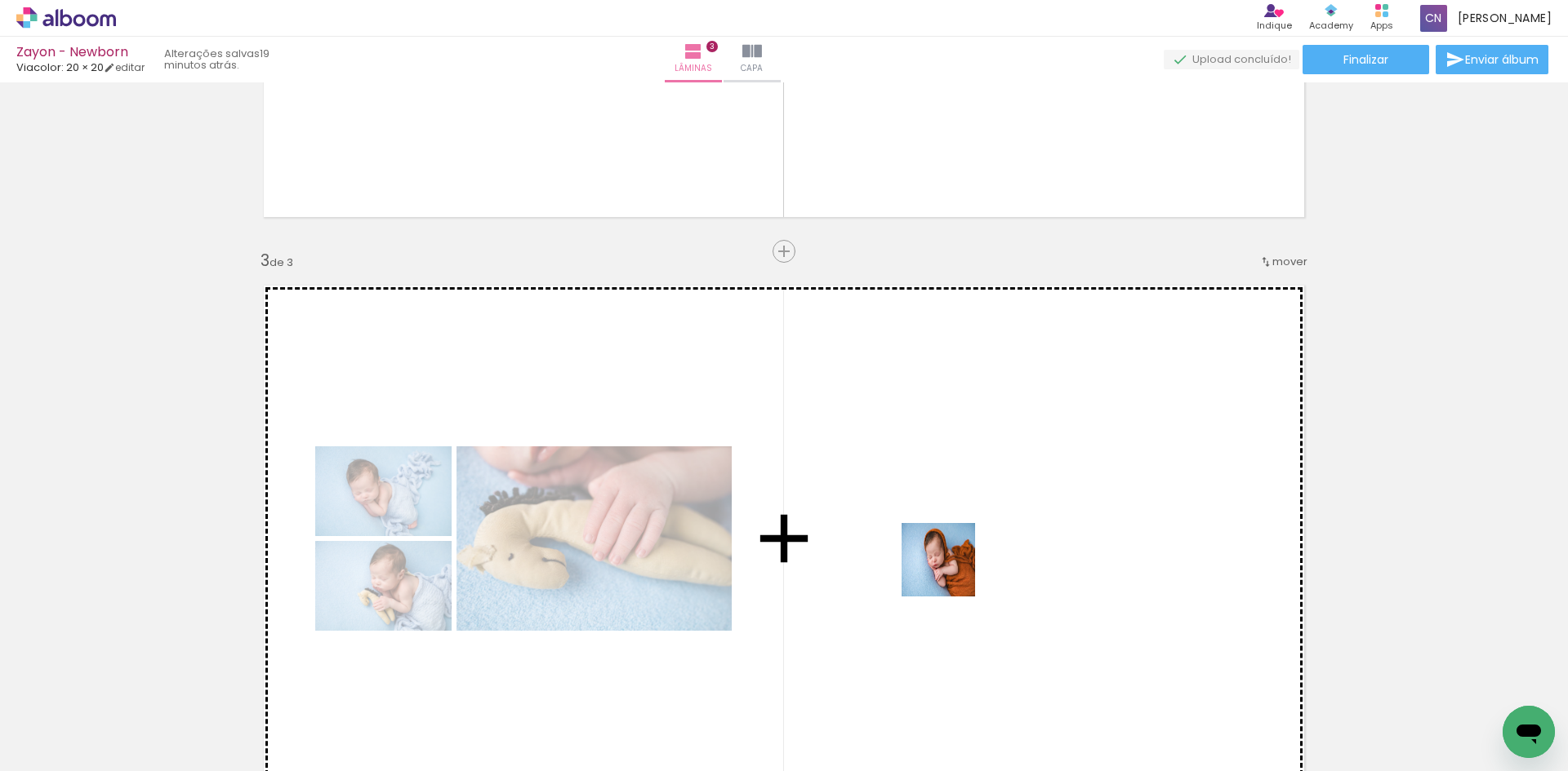
drag, startPoint x: 1056, startPoint y: 728, endPoint x: 1164, endPoint y: 730, distance: 108.0
click at [945, 561] on quentale-workspace at bounding box center [784, 385] width 1568 height 771
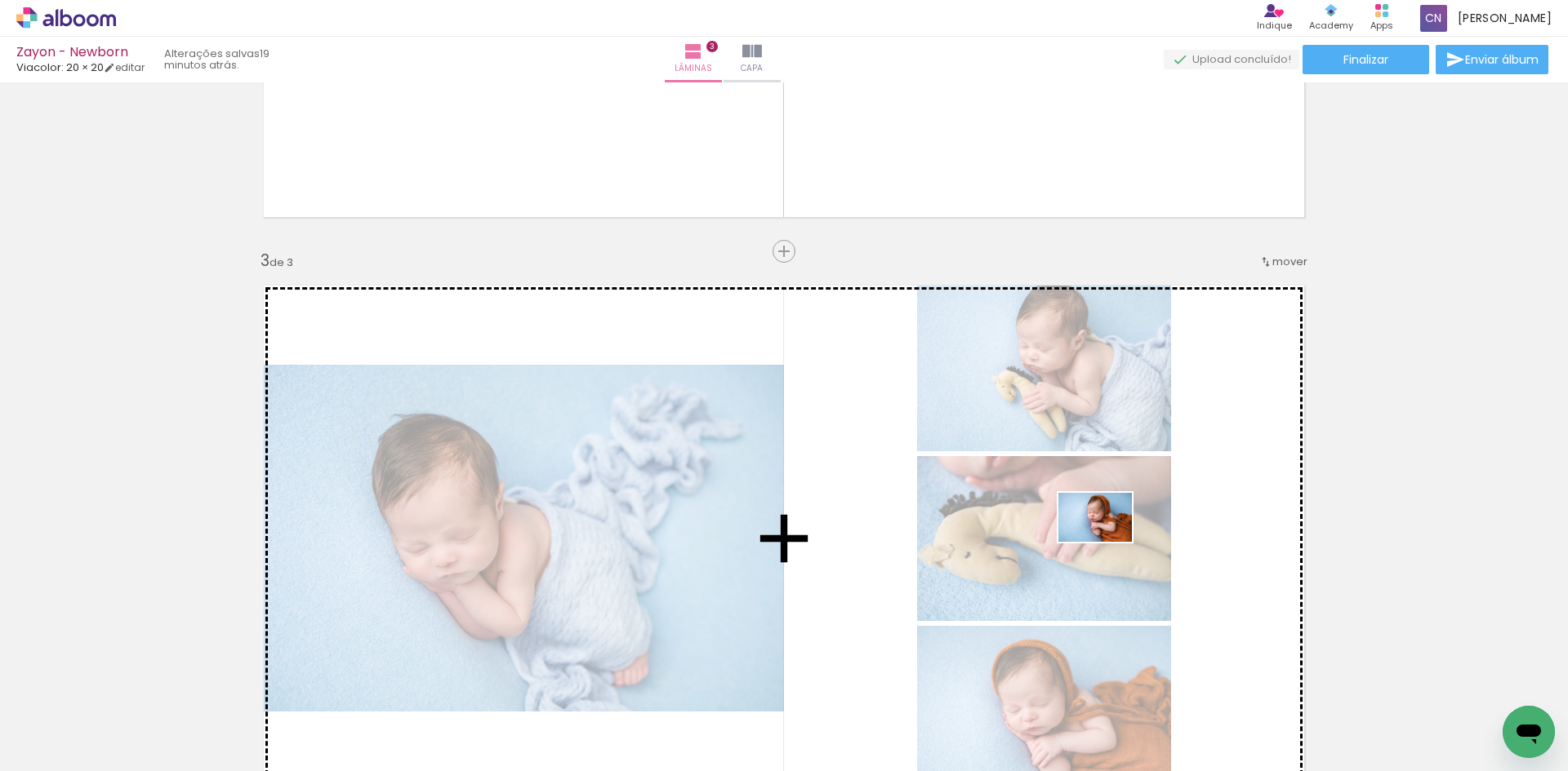
drag, startPoint x: 1166, startPoint y: 733, endPoint x: 1123, endPoint y: 554, distance: 184.1
click at [1107, 541] on quentale-workspace at bounding box center [784, 385] width 1568 height 771
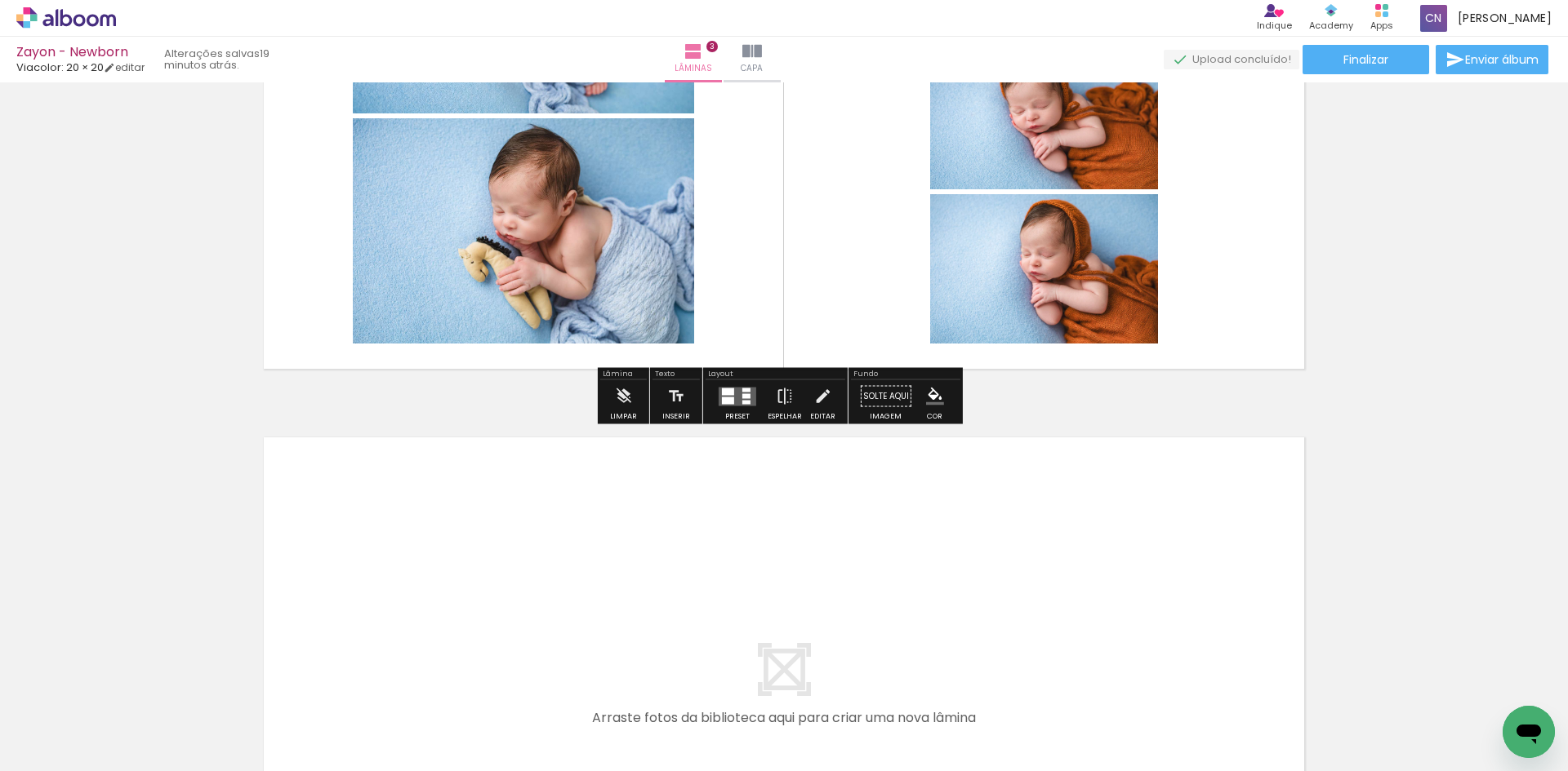
scroll to position [1578, 0]
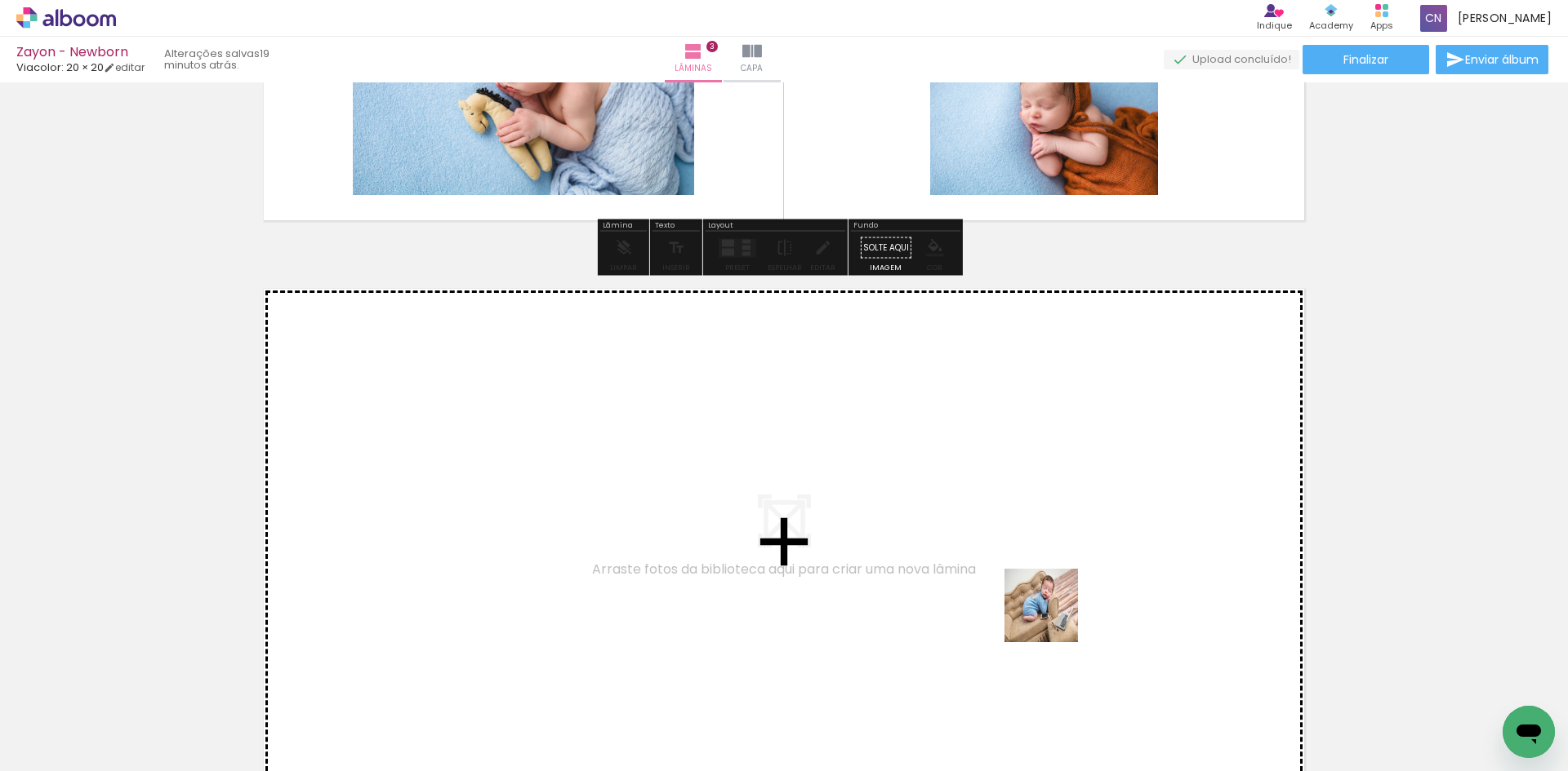
drag, startPoint x: 1125, startPoint y: 654, endPoint x: 1313, endPoint y: 720, distance: 199.2
click at [945, 576] on quentale-workspace at bounding box center [784, 385] width 1568 height 771
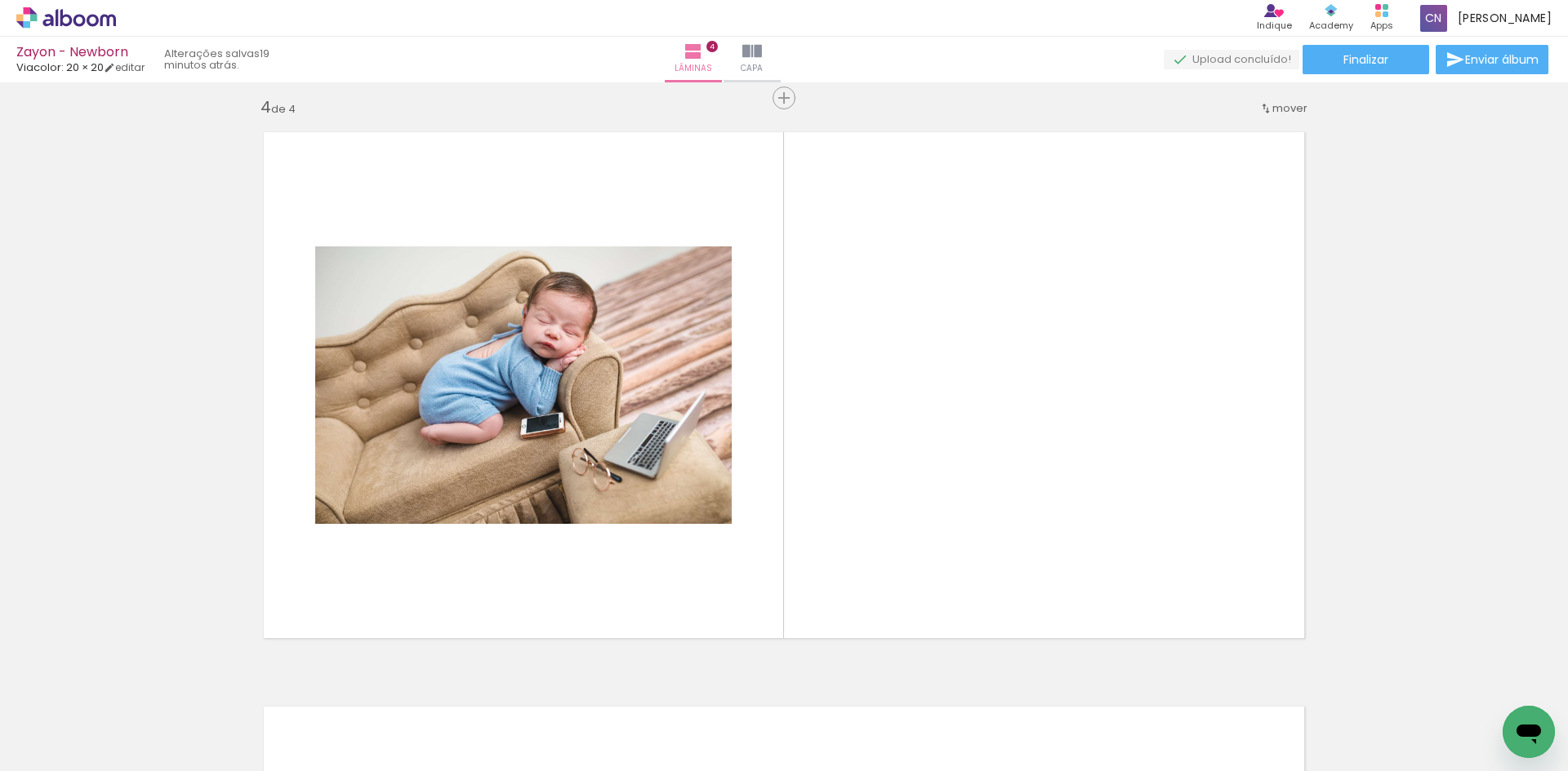
scroll to position [1745, 0]
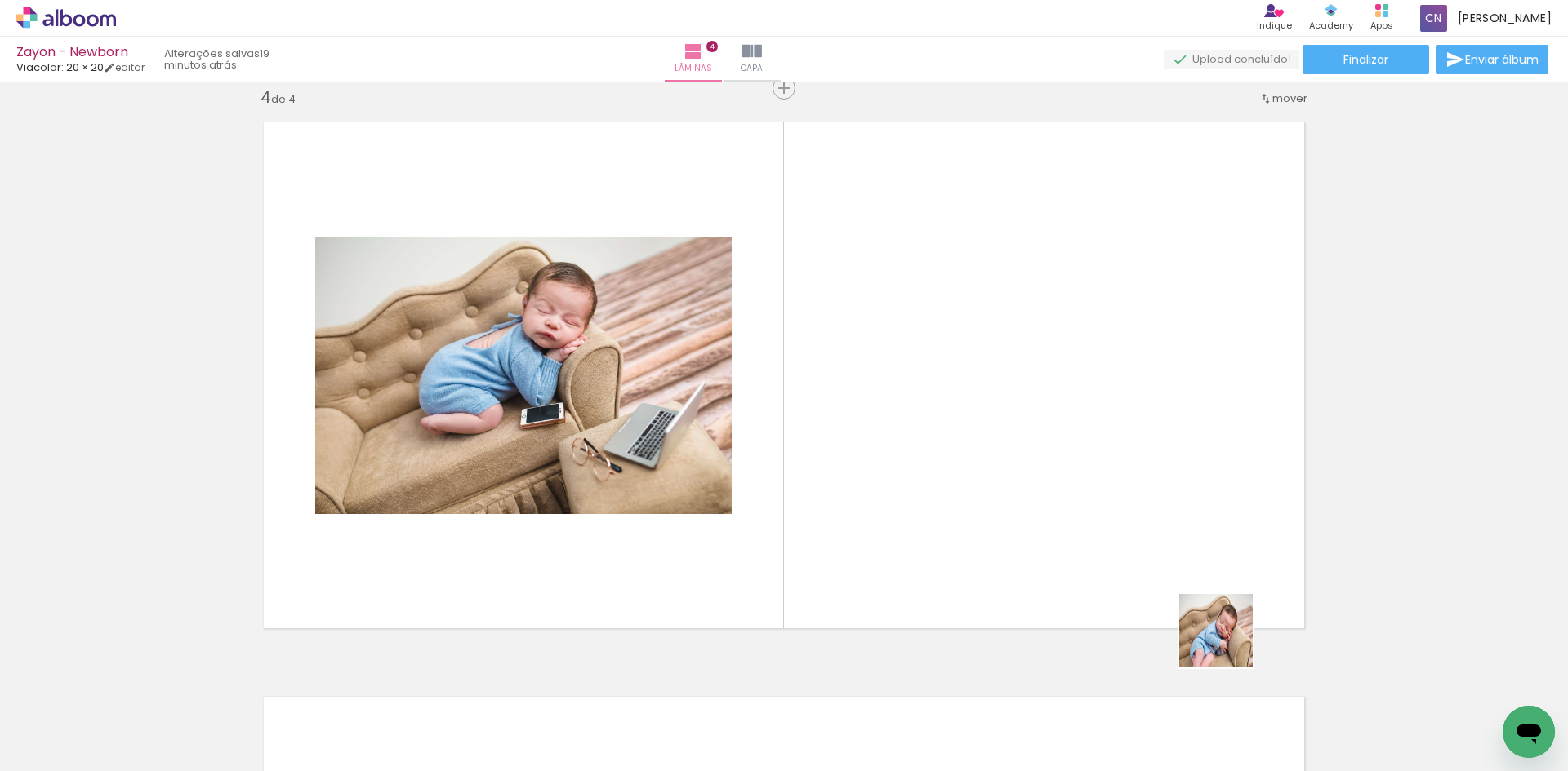
drag, startPoint x: 1350, startPoint y: 723, endPoint x: 1417, endPoint y: 719, distance: 67.1
click at [1099, 544] on quentale-workspace at bounding box center [784, 385] width 1568 height 771
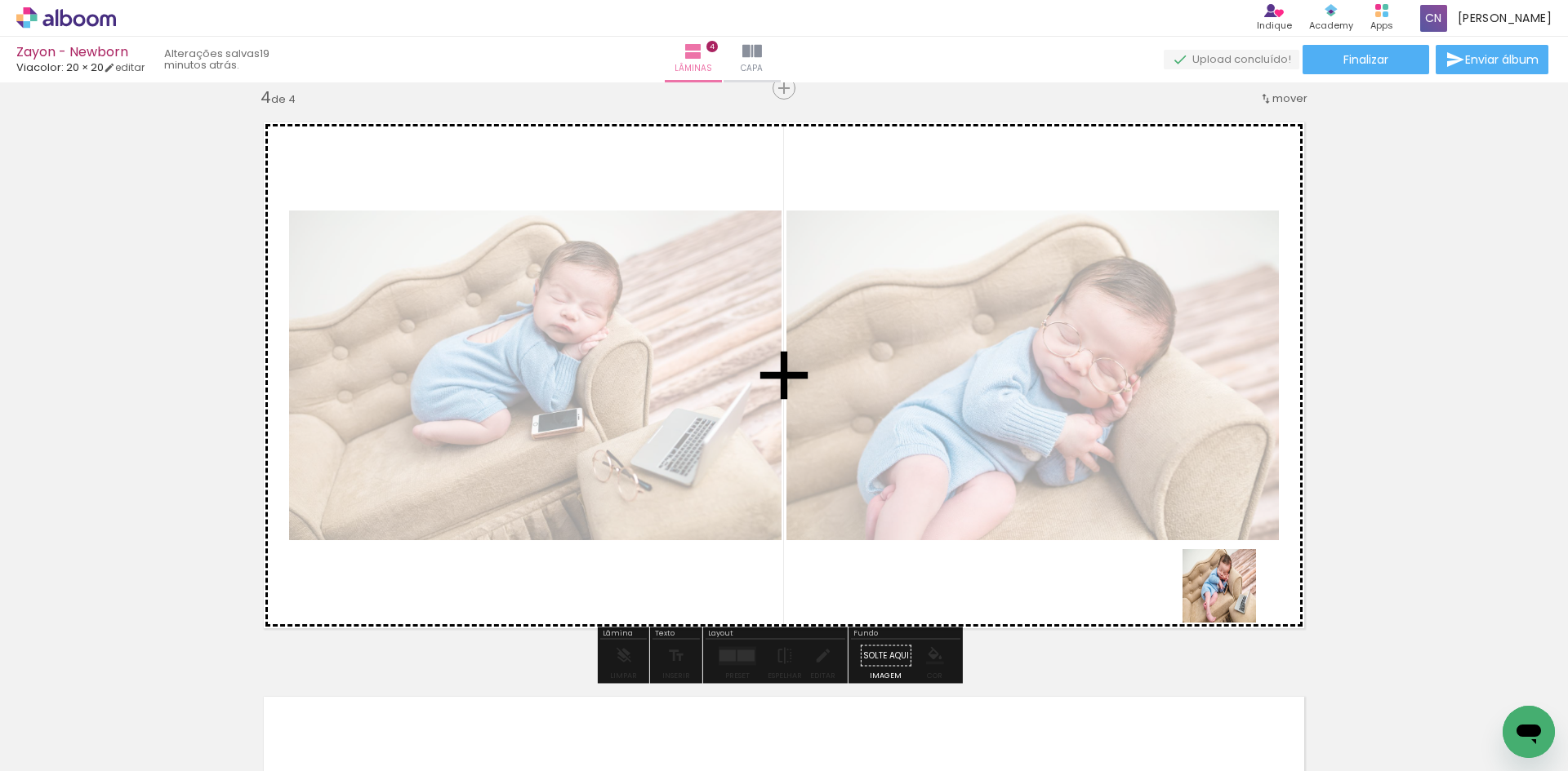
drag, startPoint x: 1438, startPoint y: 732, endPoint x: 1204, endPoint y: 577, distance: 280.7
click at [1204, 577] on quentale-workspace at bounding box center [784, 385] width 1568 height 771
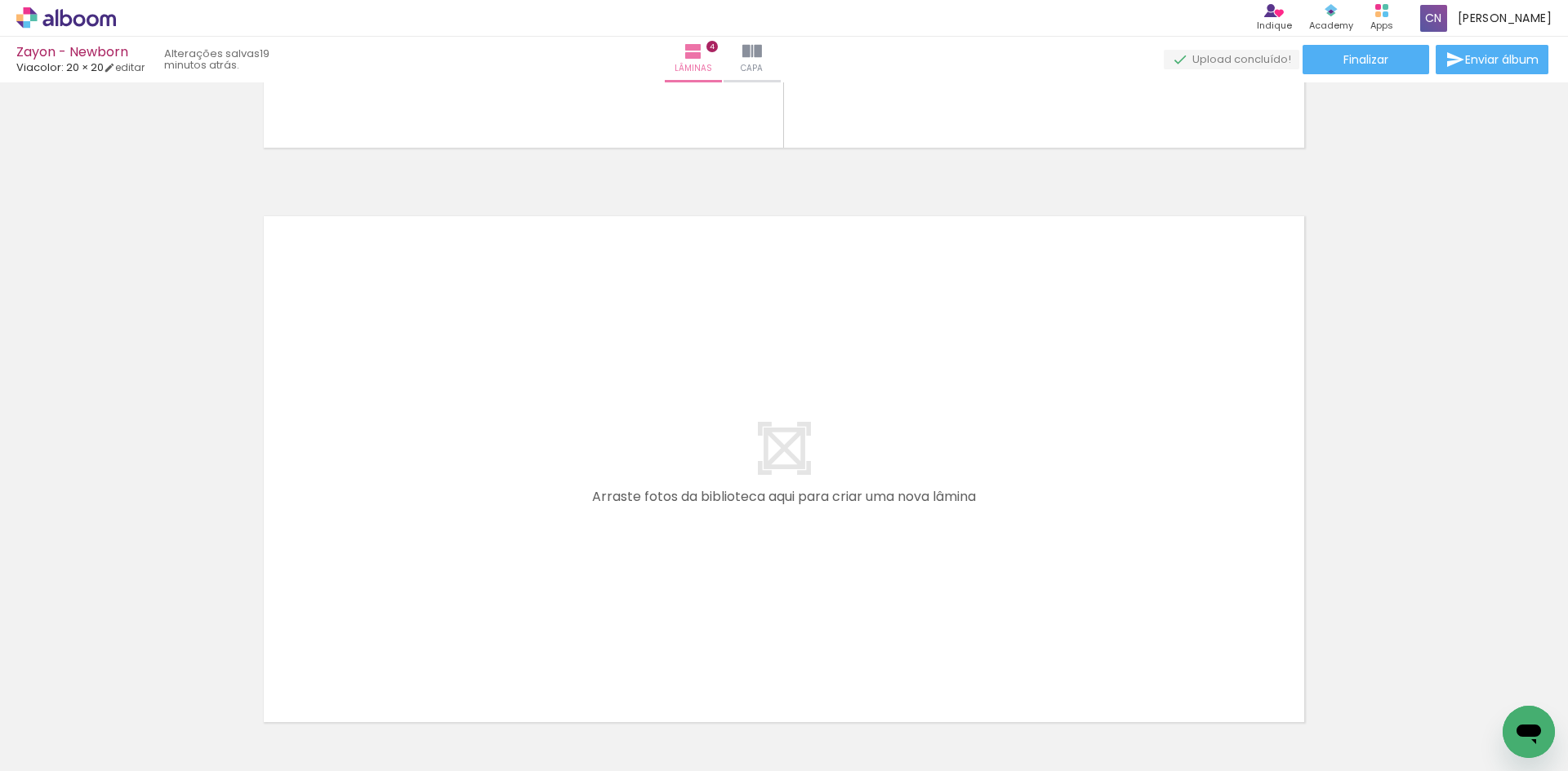
scroll to position [2234, 0]
click at [524, 687] on iron-icon at bounding box center [520, 683] width 17 height 17
click at [248, 684] on iron-icon at bounding box center [246, 683] width 17 height 17
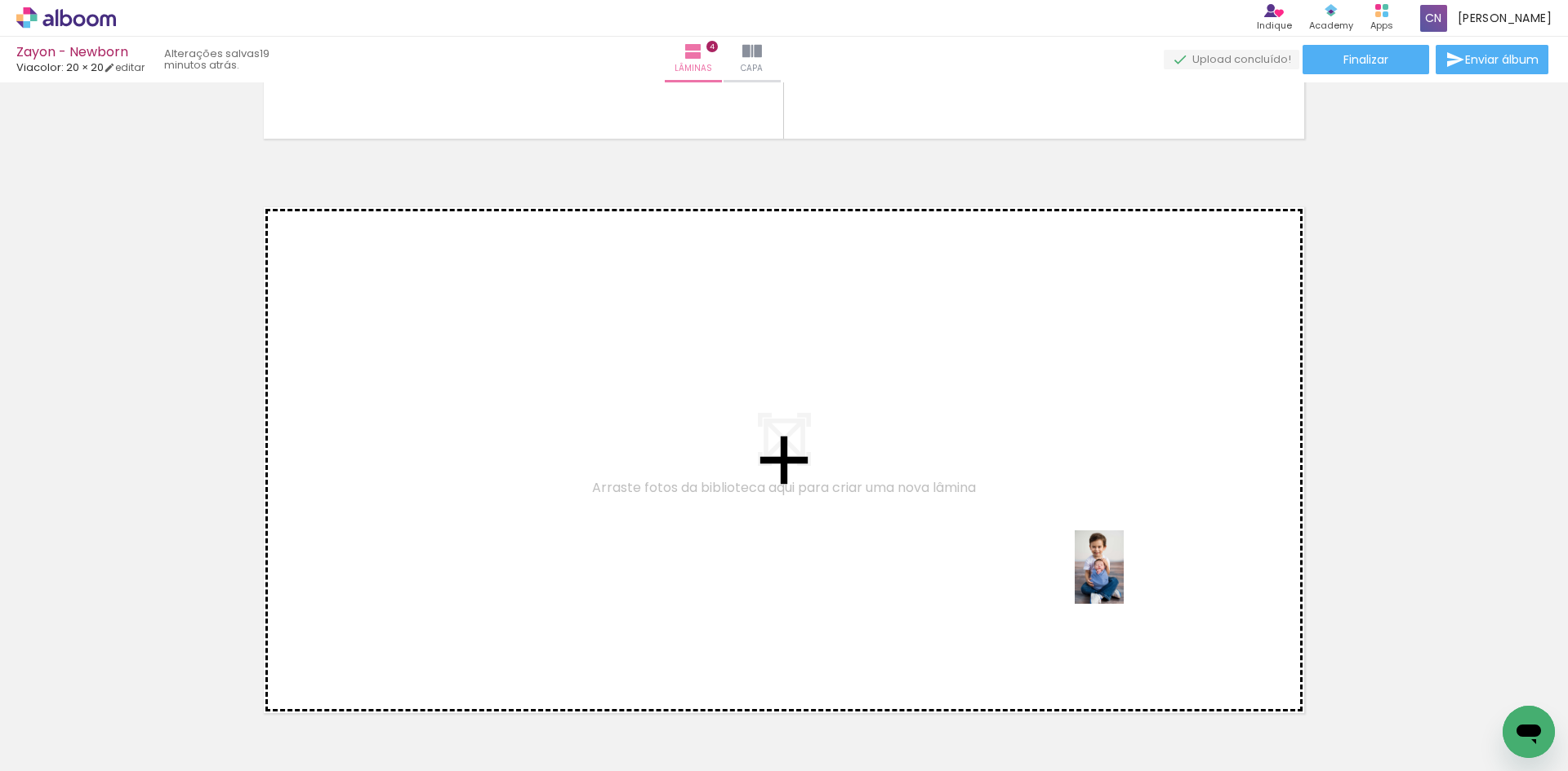
drag, startPoint x: 1504, startPoint y: 712, endPoint x: 1124, endPoint y: 580, distance: 402.3
click at [1124, 580] on quentale-workspace at bounding box center [784, 385] width 1568 height 771
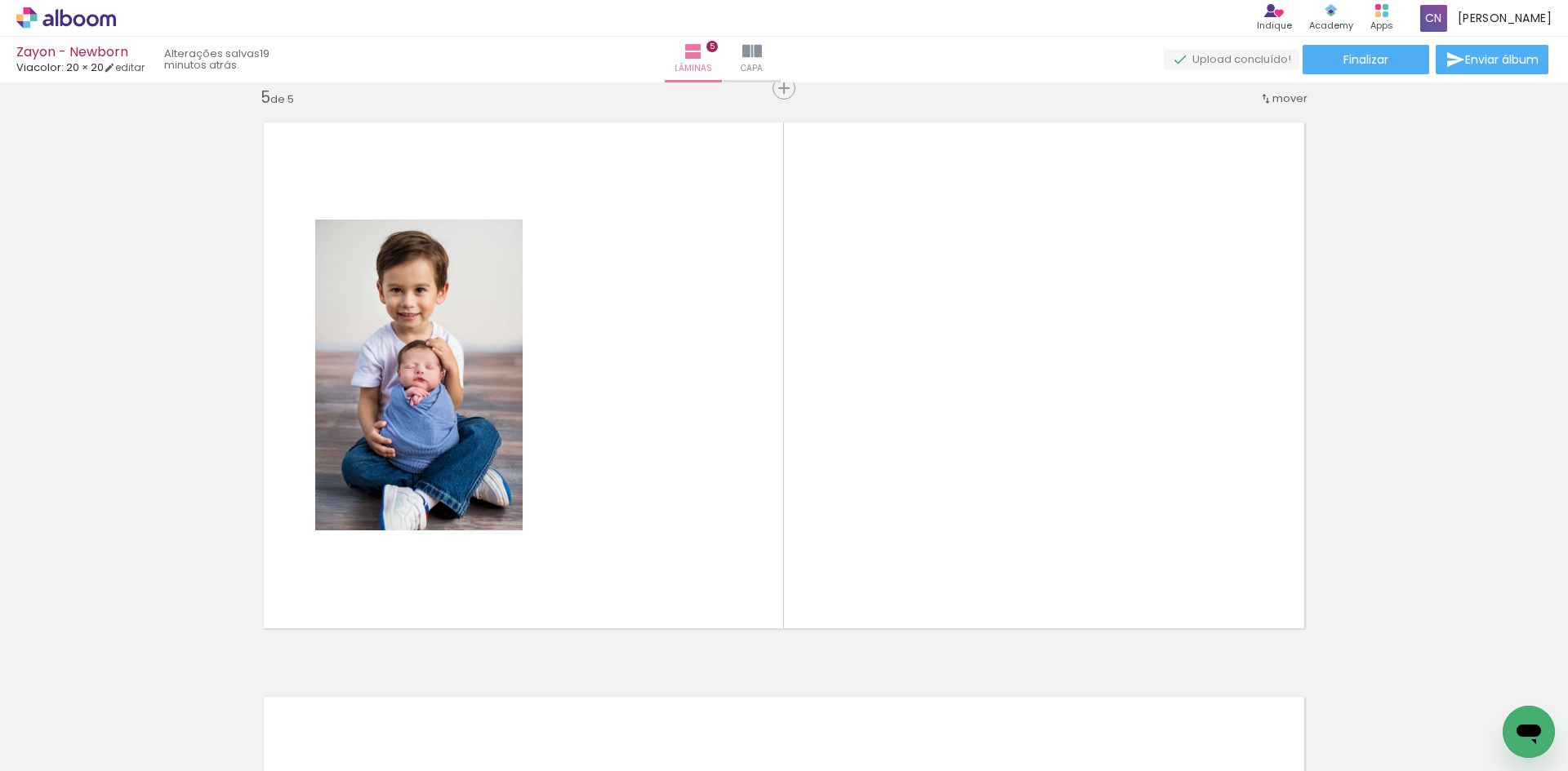
scroll to position [0, 0]
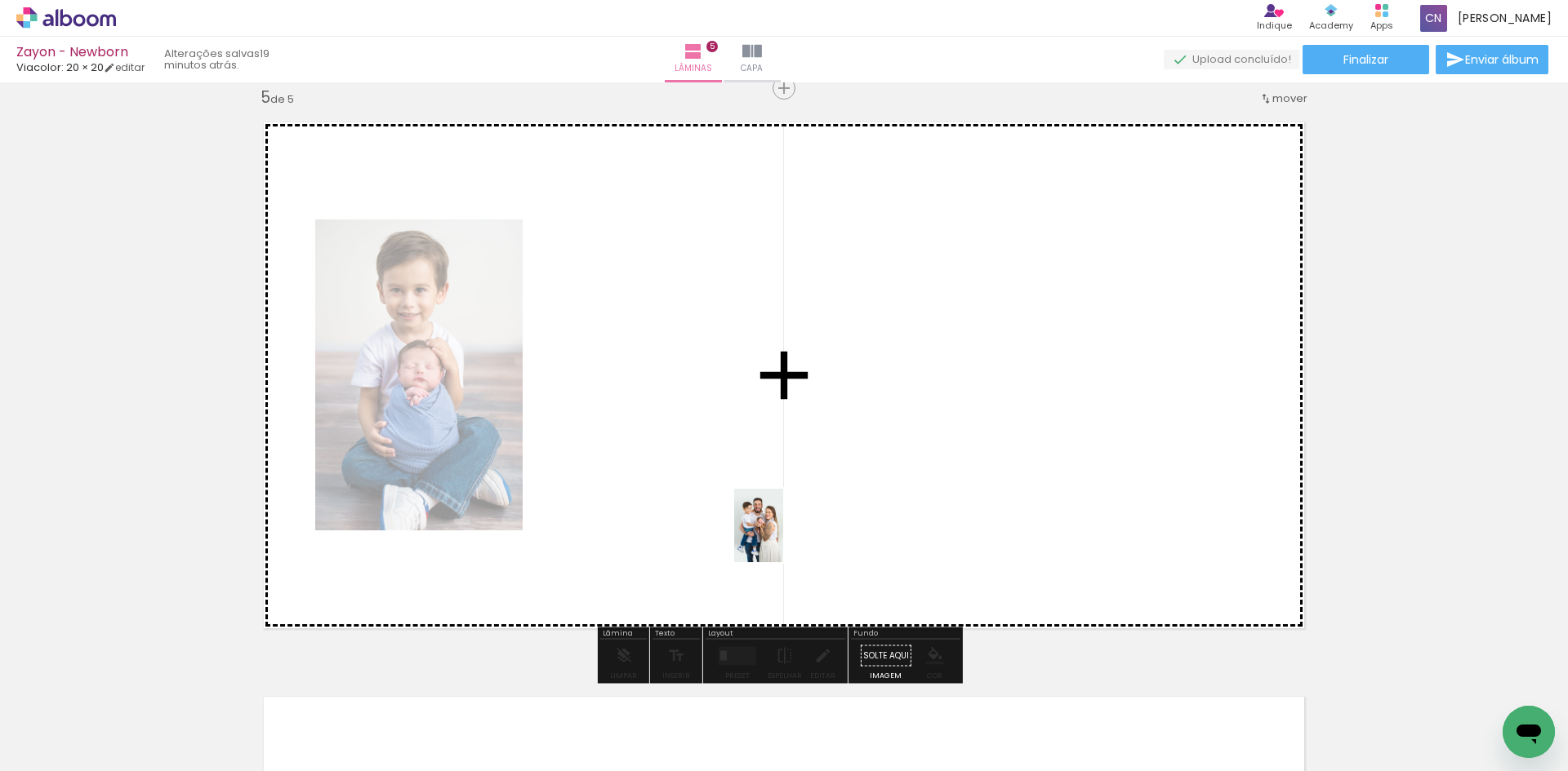
drag, startPoint x: 915, startPoint y: 732, endPoint x: 783, endPoint y: 537, distance: 235.5
click at [783, 537] on quentale-workspace at bounding box center [784, 385] width 1568 height 771
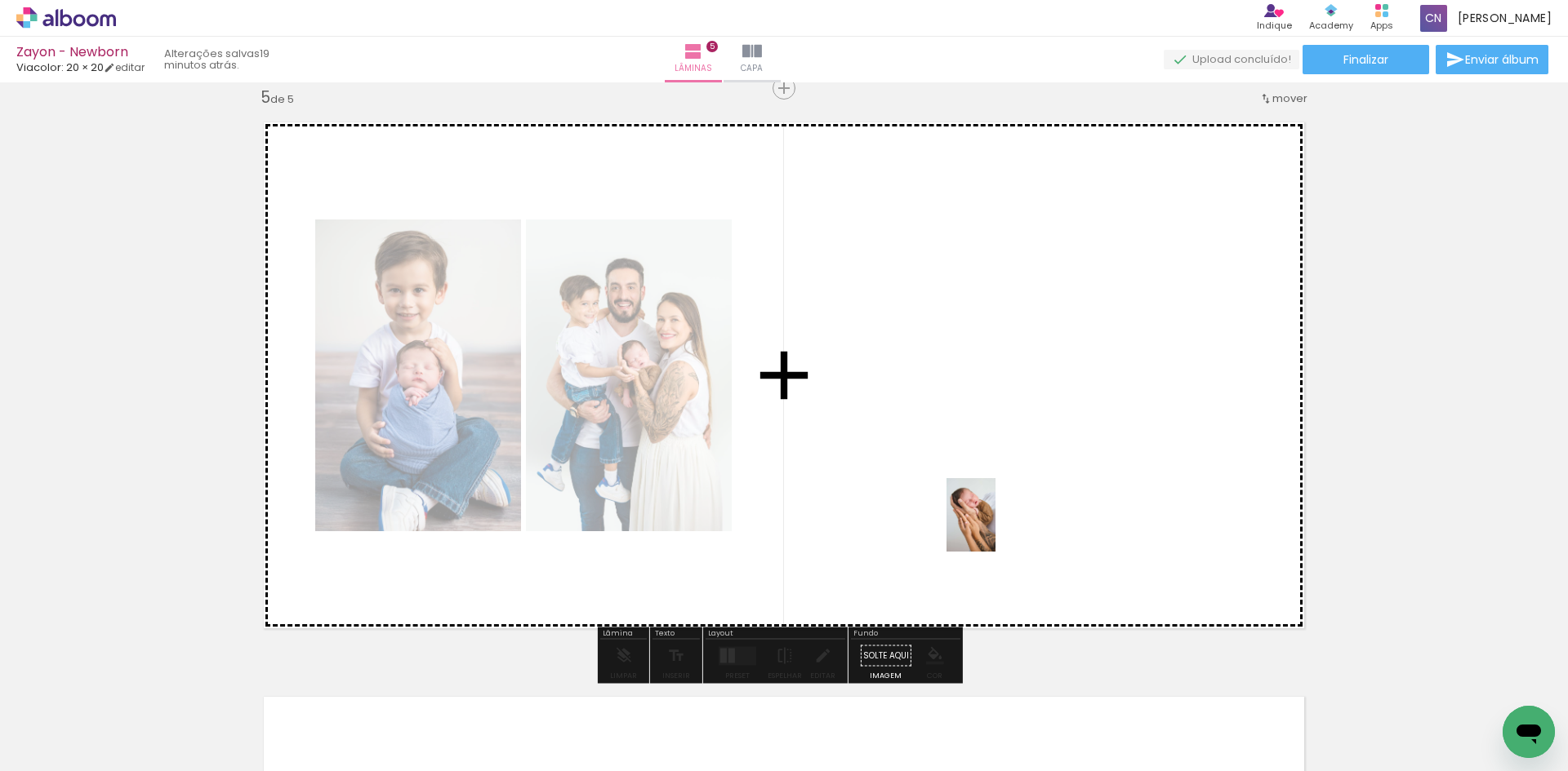
drag, startPoint x: 629, startPoint y: 718, endPoint x: 995, endPoint y: 527, distance: 412.8
click at [995, 527] on quentale-workspace at bounding box center [784, 385] width 1568 height 771
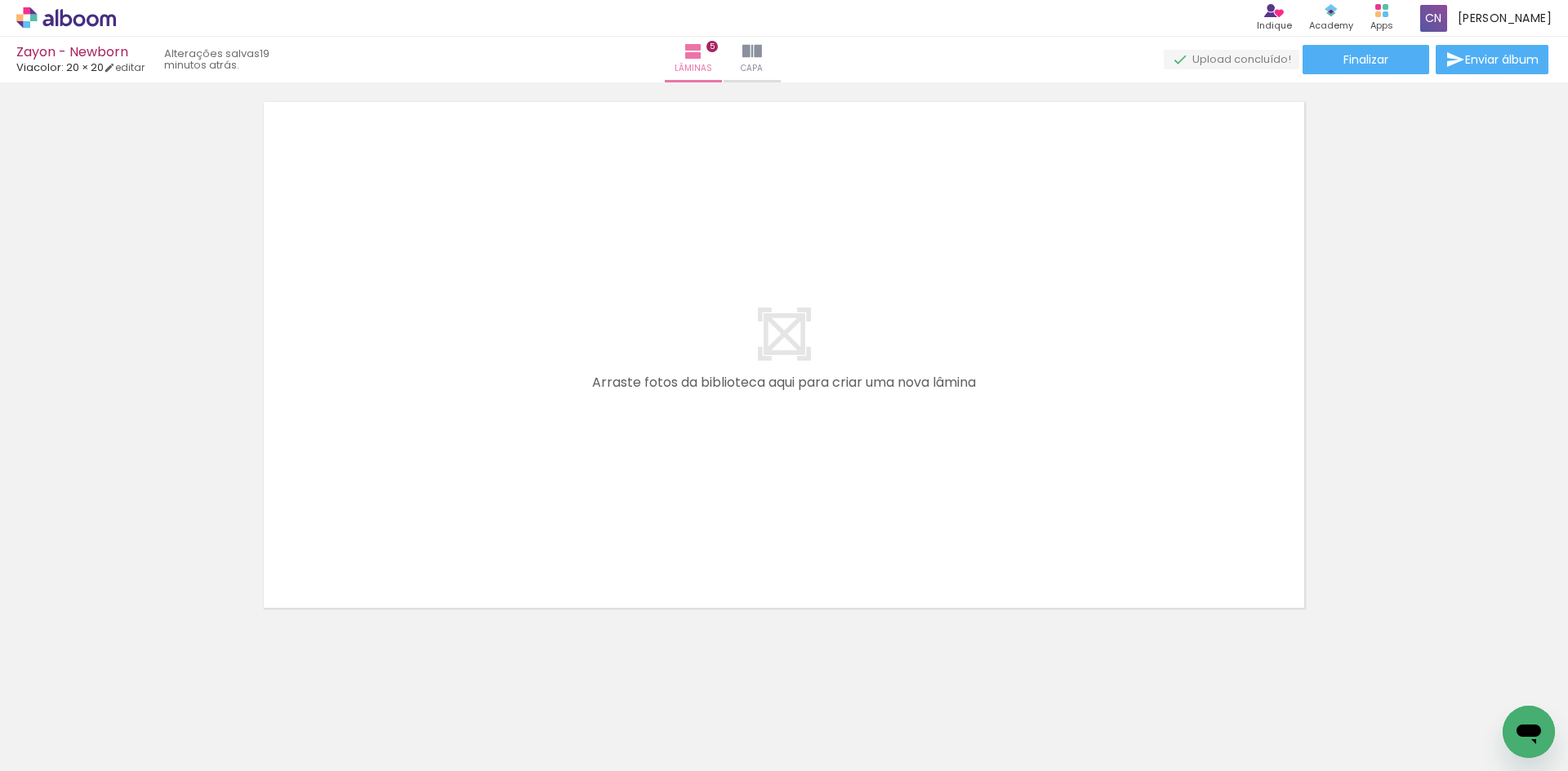
scroll to position [2925, 0]
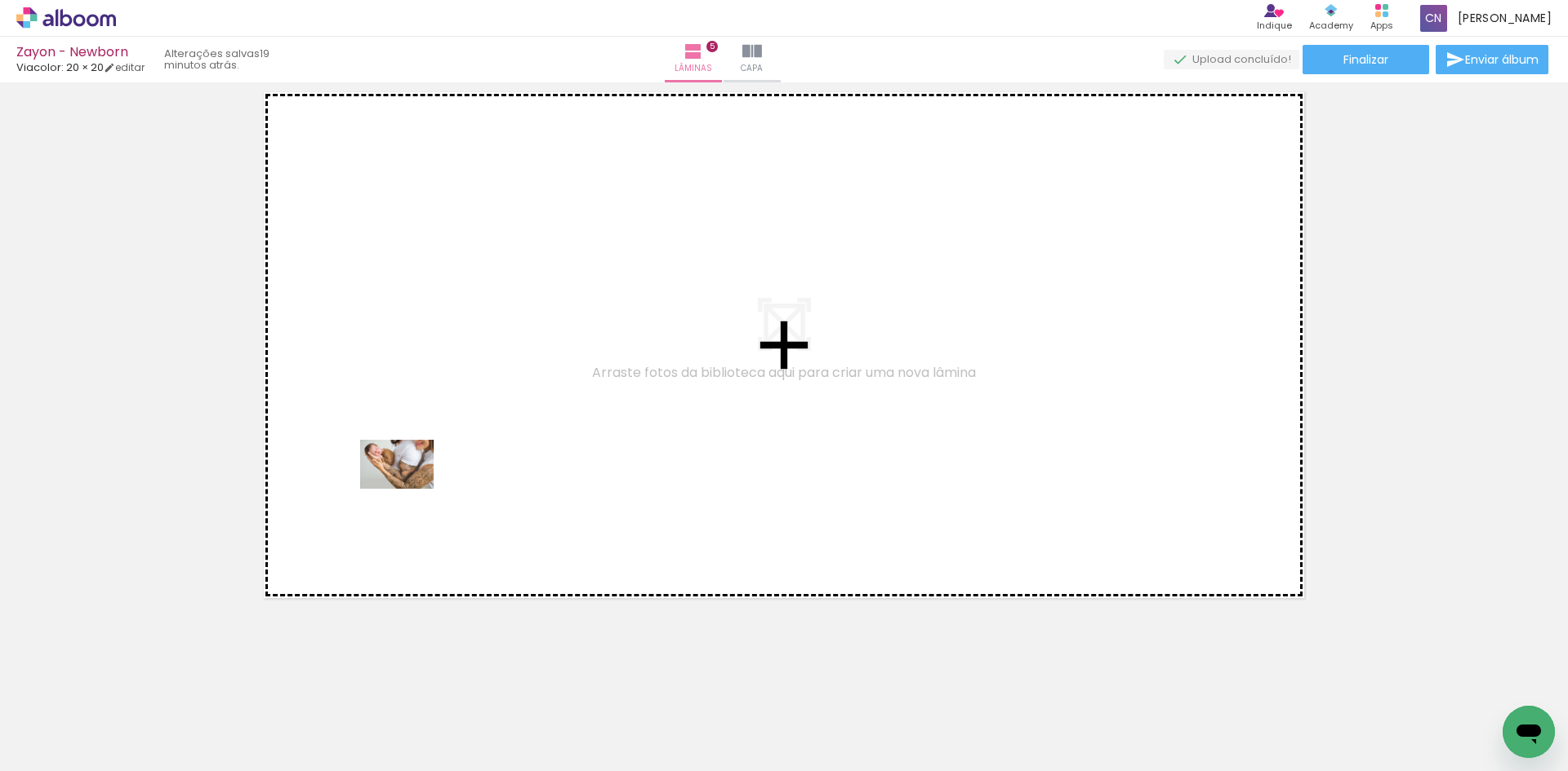
drag, startPoint x: 449, startPoint y: 719, endPoint x: 518, endPoint y: 665, distance: 87.6
click at [411, 486] on quentale-workspace at bounding box center [784, 385] width 1568 height 771
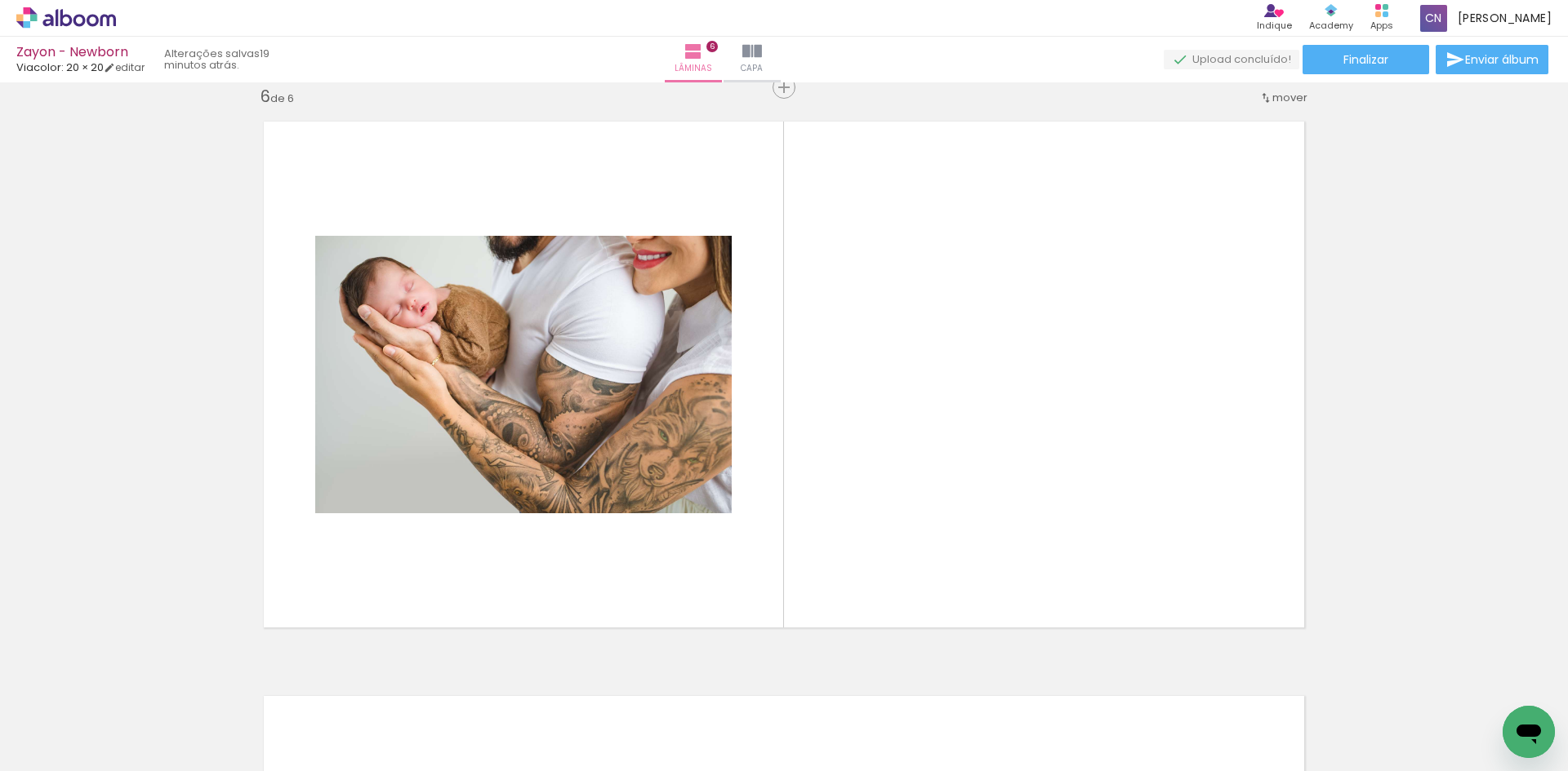
scroll to position [2894, 0]
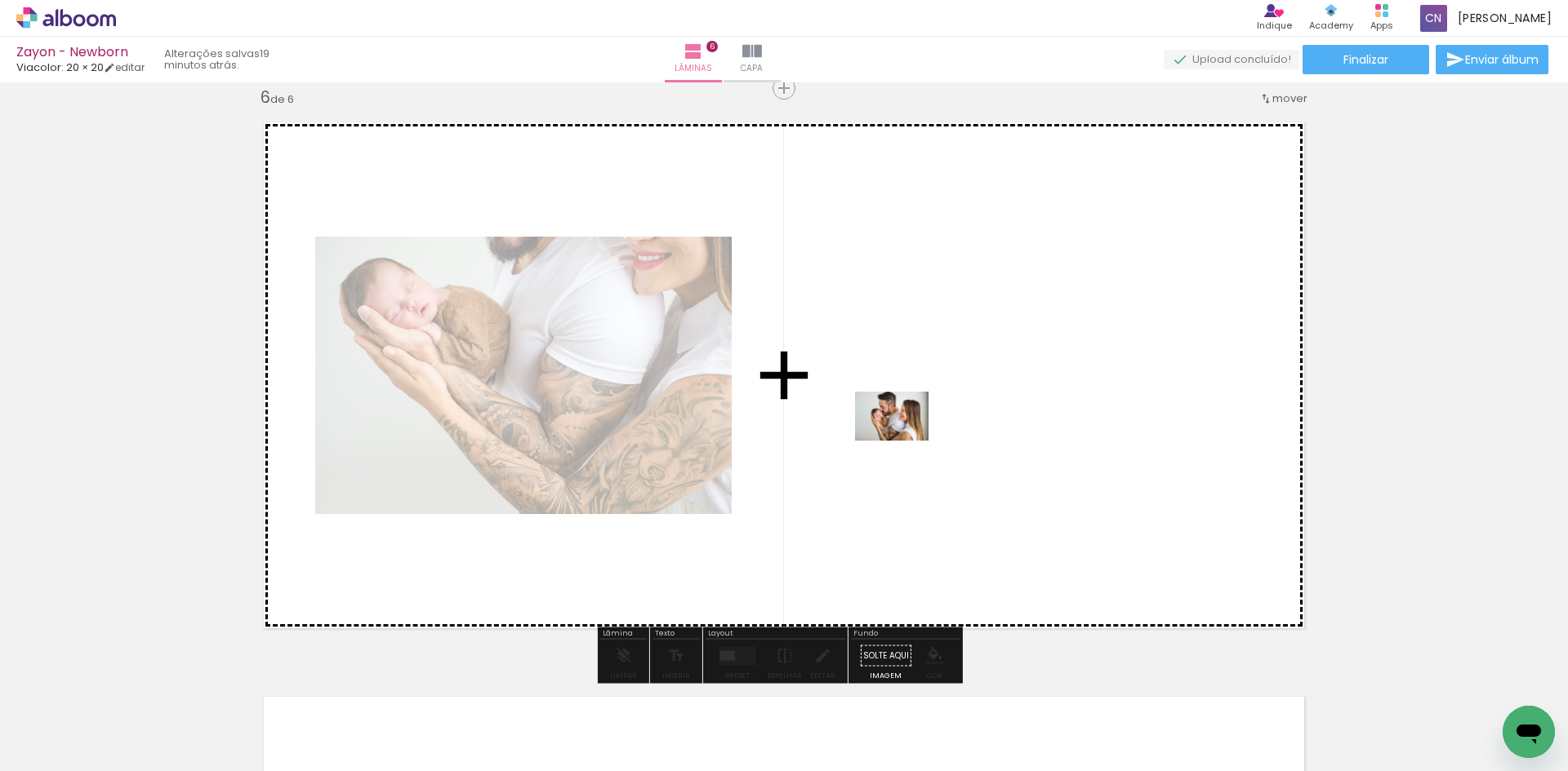
drag, startPoint x: 539, startPoint y: 728, endPoint x: 904, endPoint y: 440, distance: 464.9
click at [904, 440] on quentale-workspace at bounding box center [784, 385] width 1568 height 771
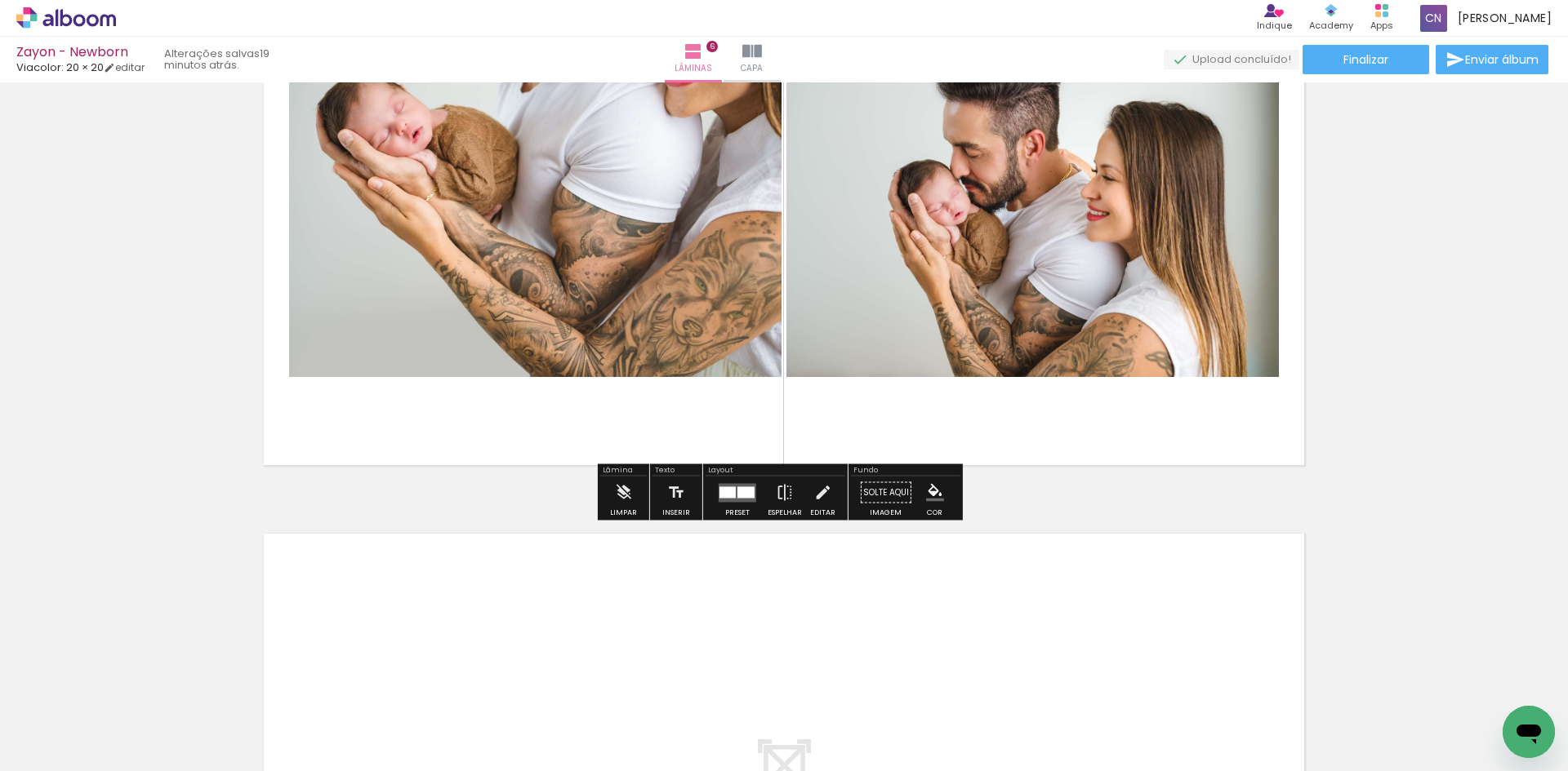
scroll to position [2649, 0]
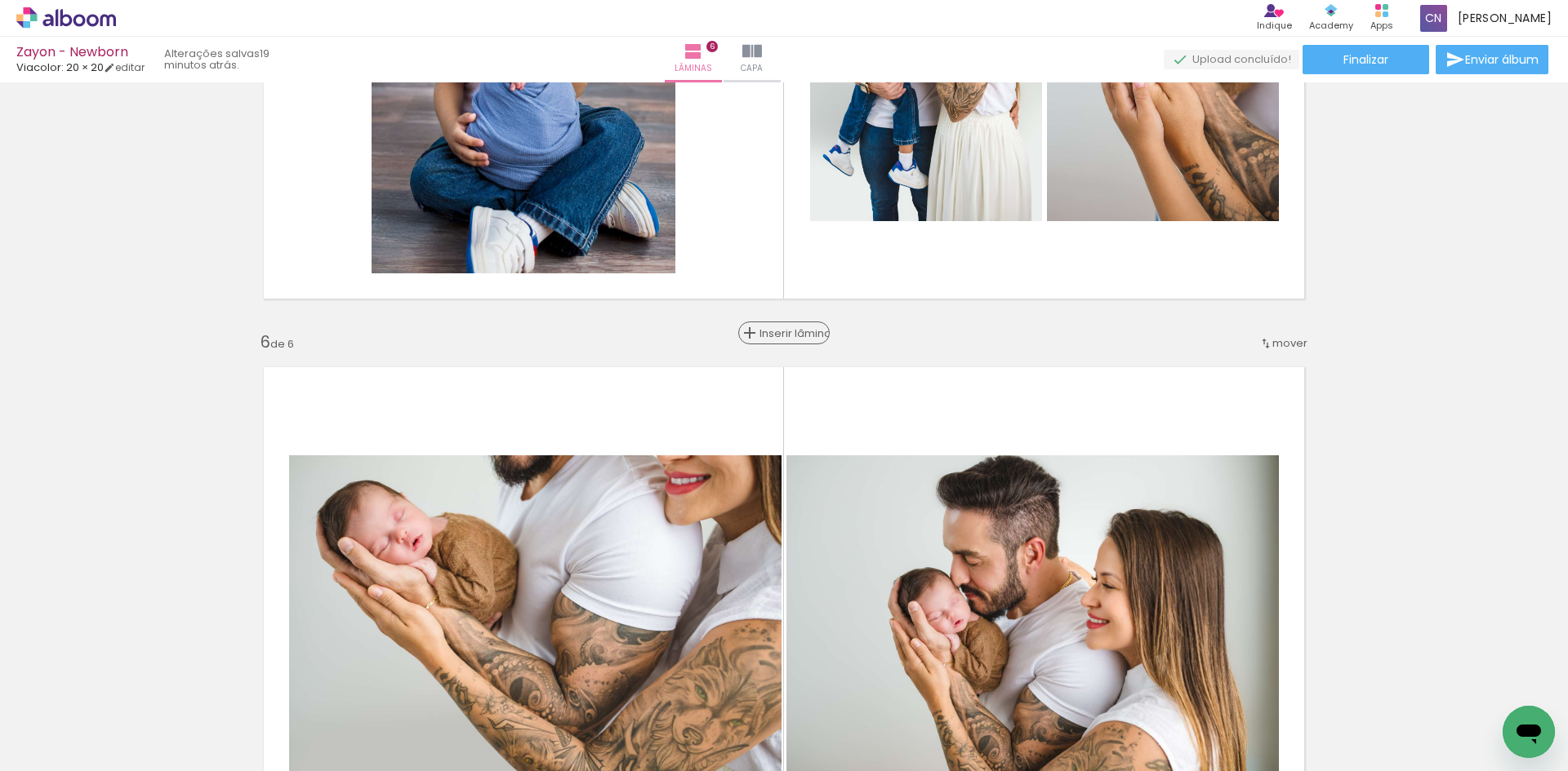
click at [764, 335] on span "Inserir lâmina" at bounding box center [791, 333] width 63 height 11
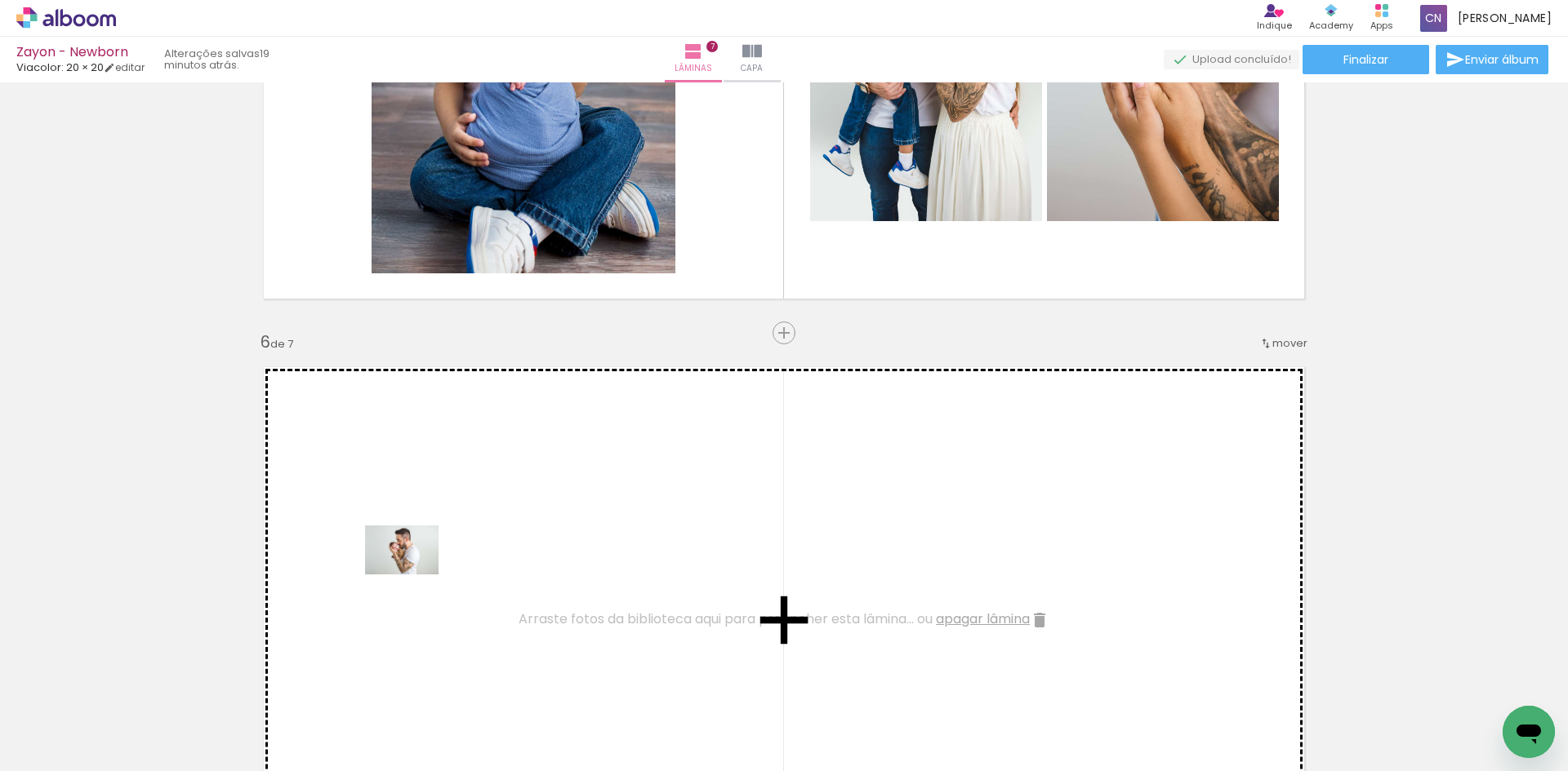
drag, startPoint x: 188, startPoint y: 720, endPoint x: 591, endPoint y: 670, distance: 406.1
click at [430, 568] on quentale-workspace at bounding box center [784, 385] width 1568 height 771
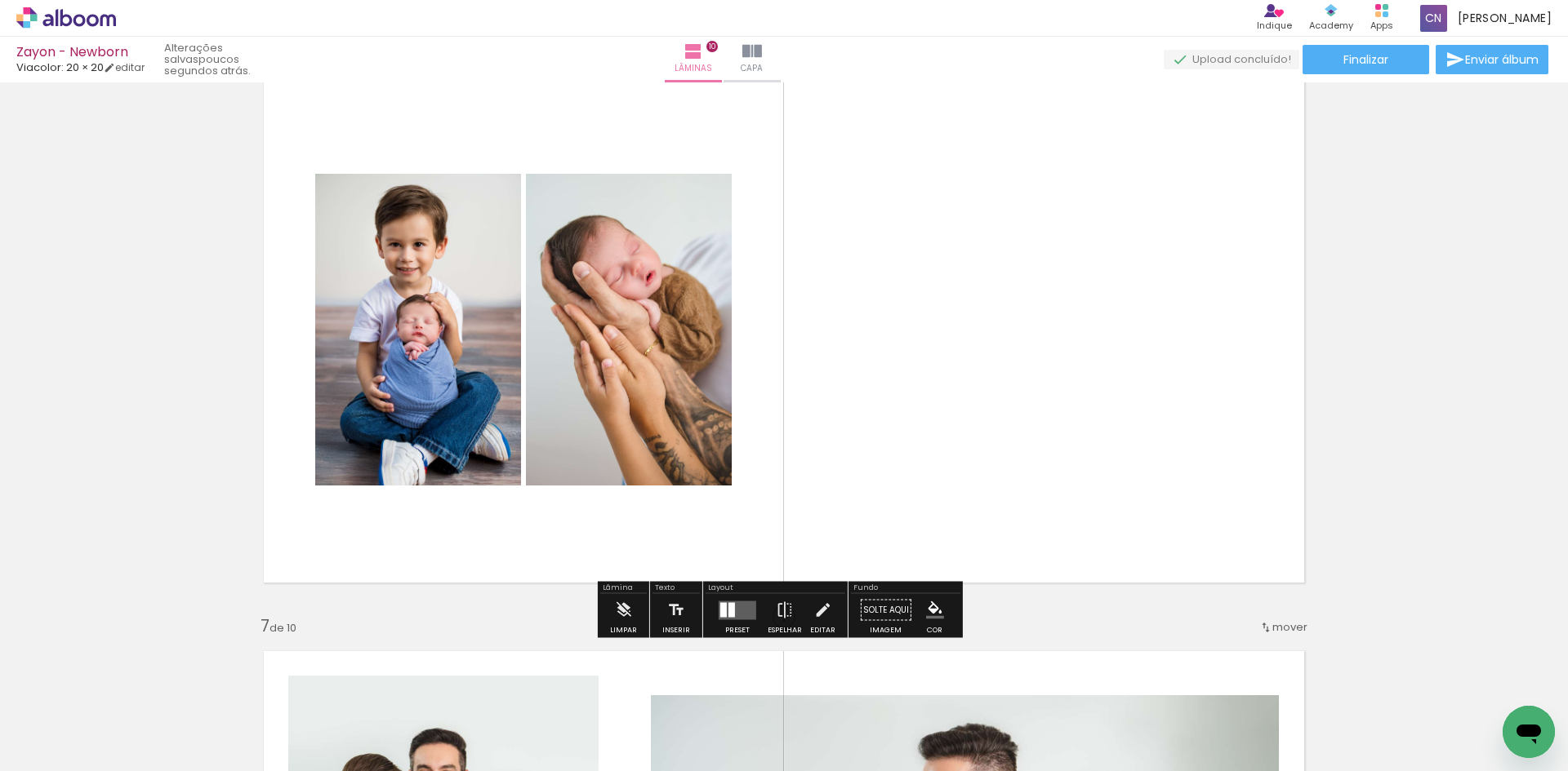
scroll to position [3019, 0]
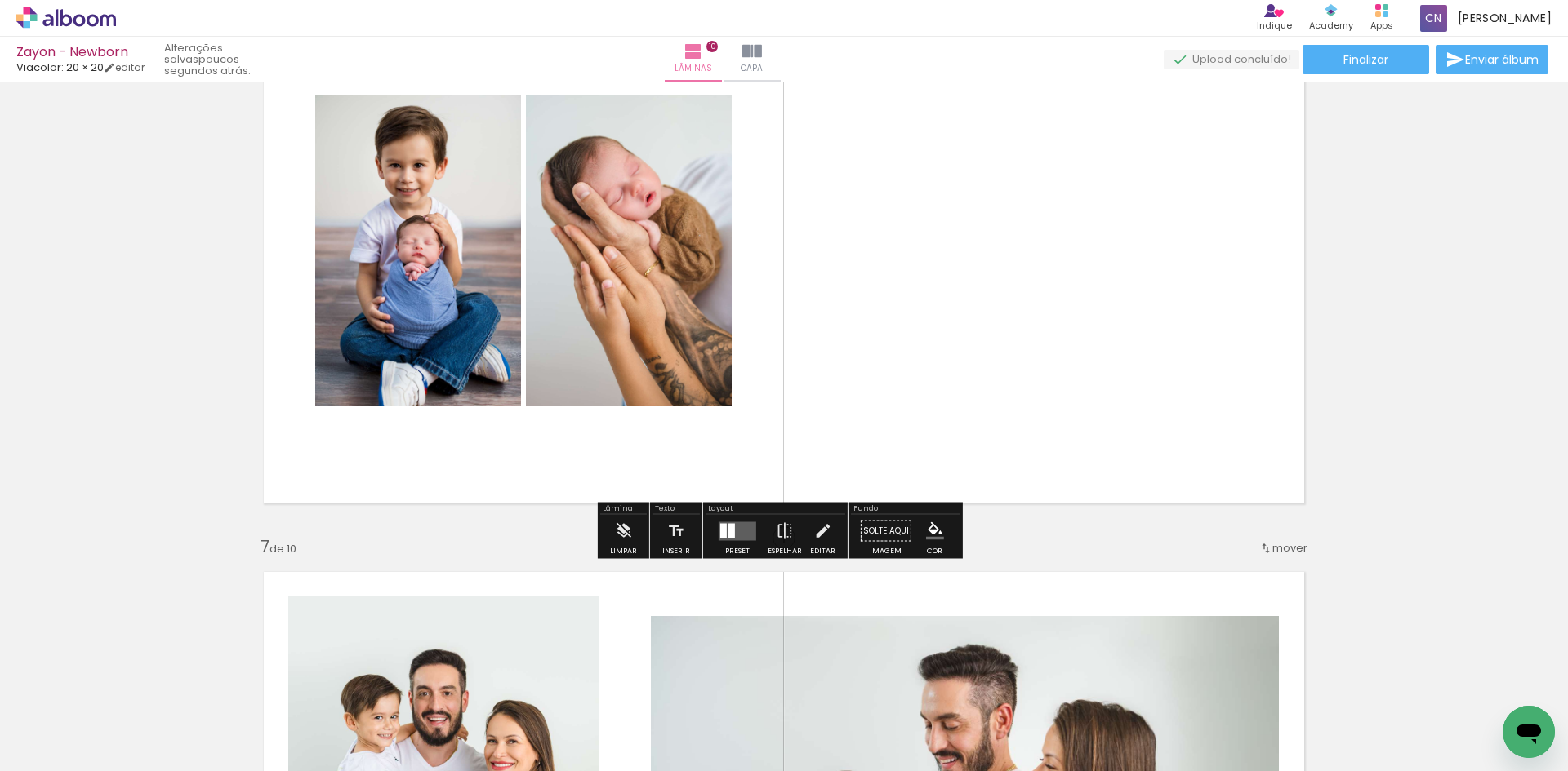
click at [729, 533] on div at bounding box center [731, 530] width 6 height 14
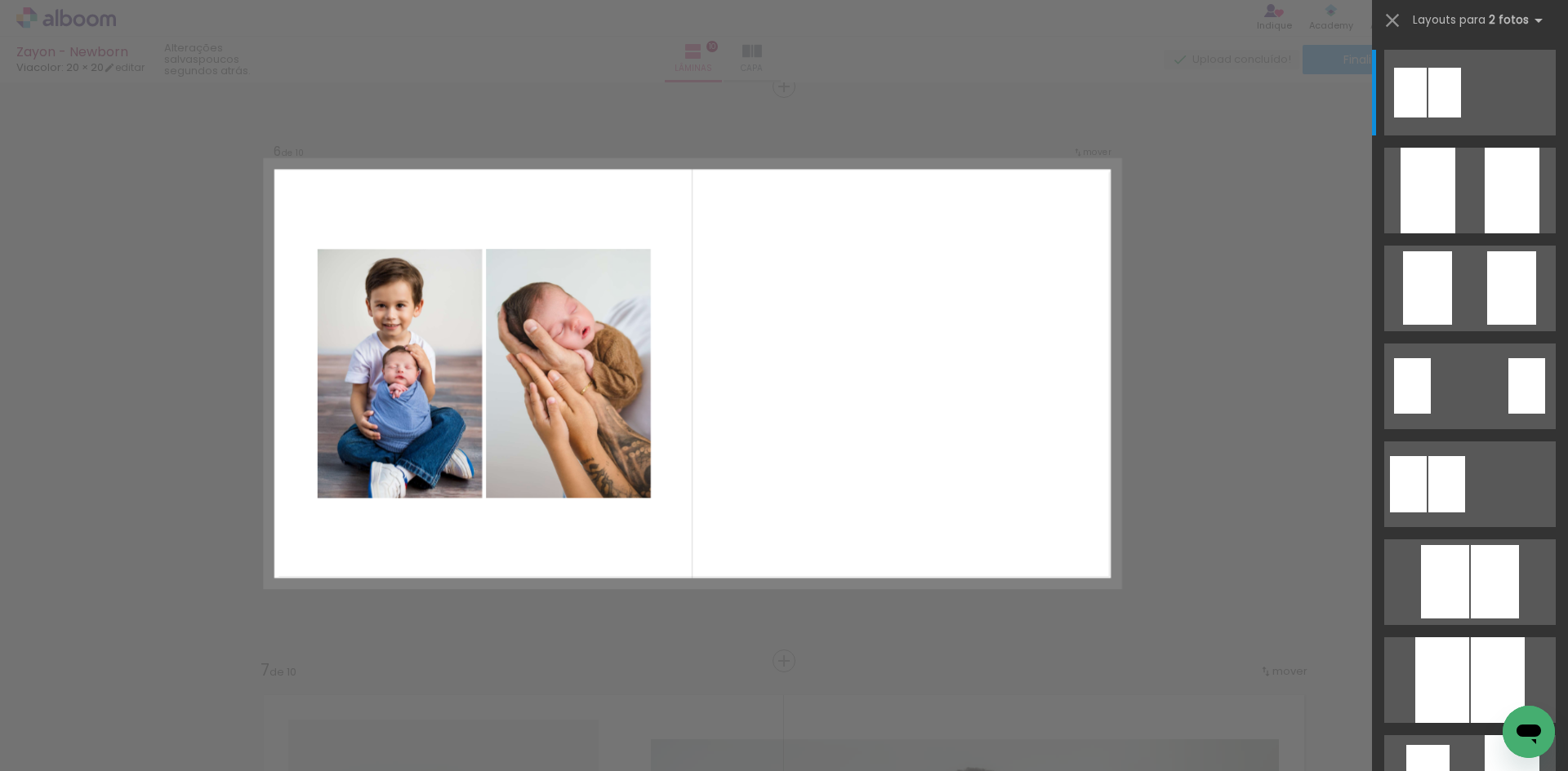
scroll to position [2894, 0]
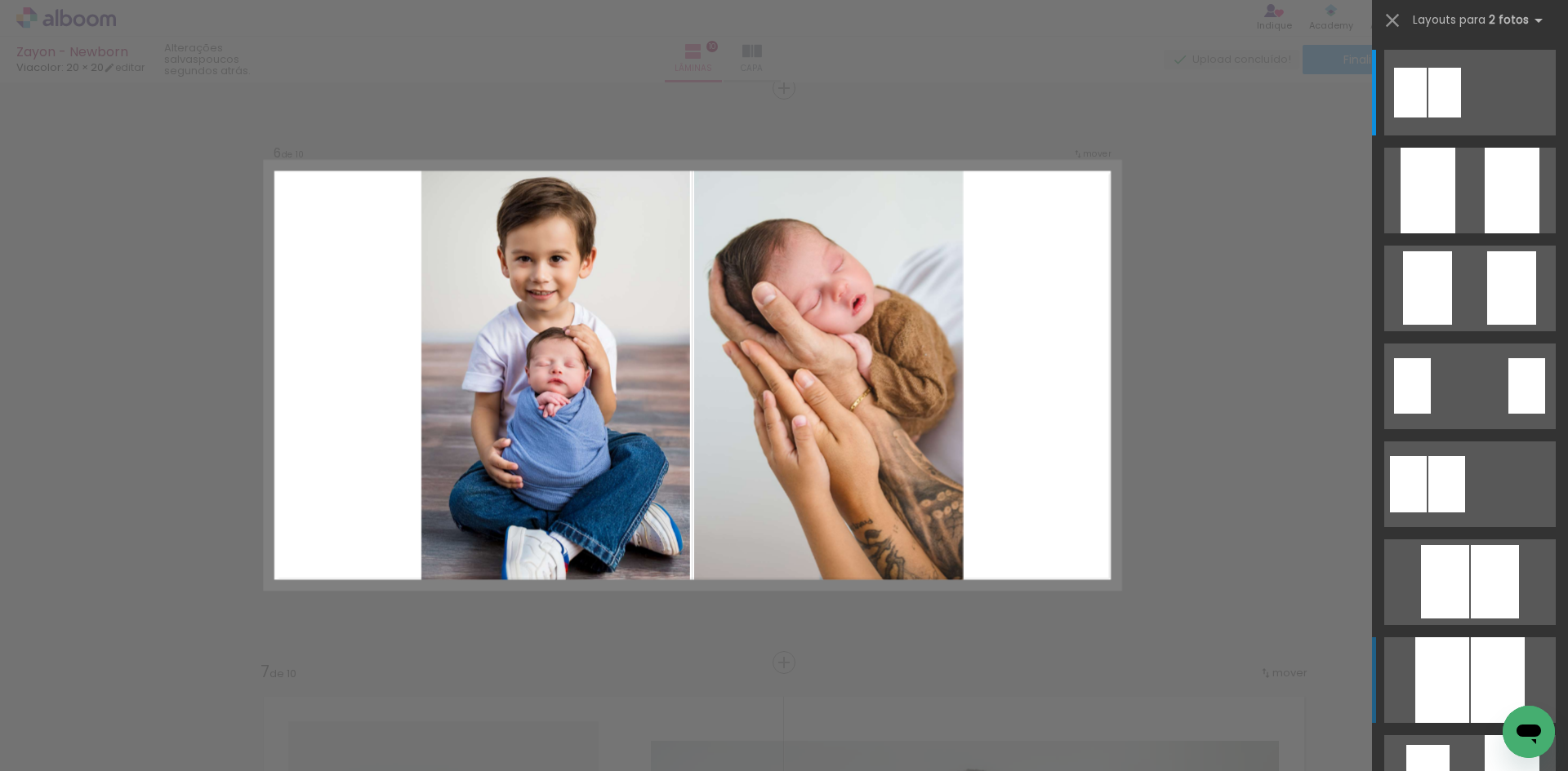
click at [1458, 648] on div at bounding box center [1441, 680] width 53 height 86
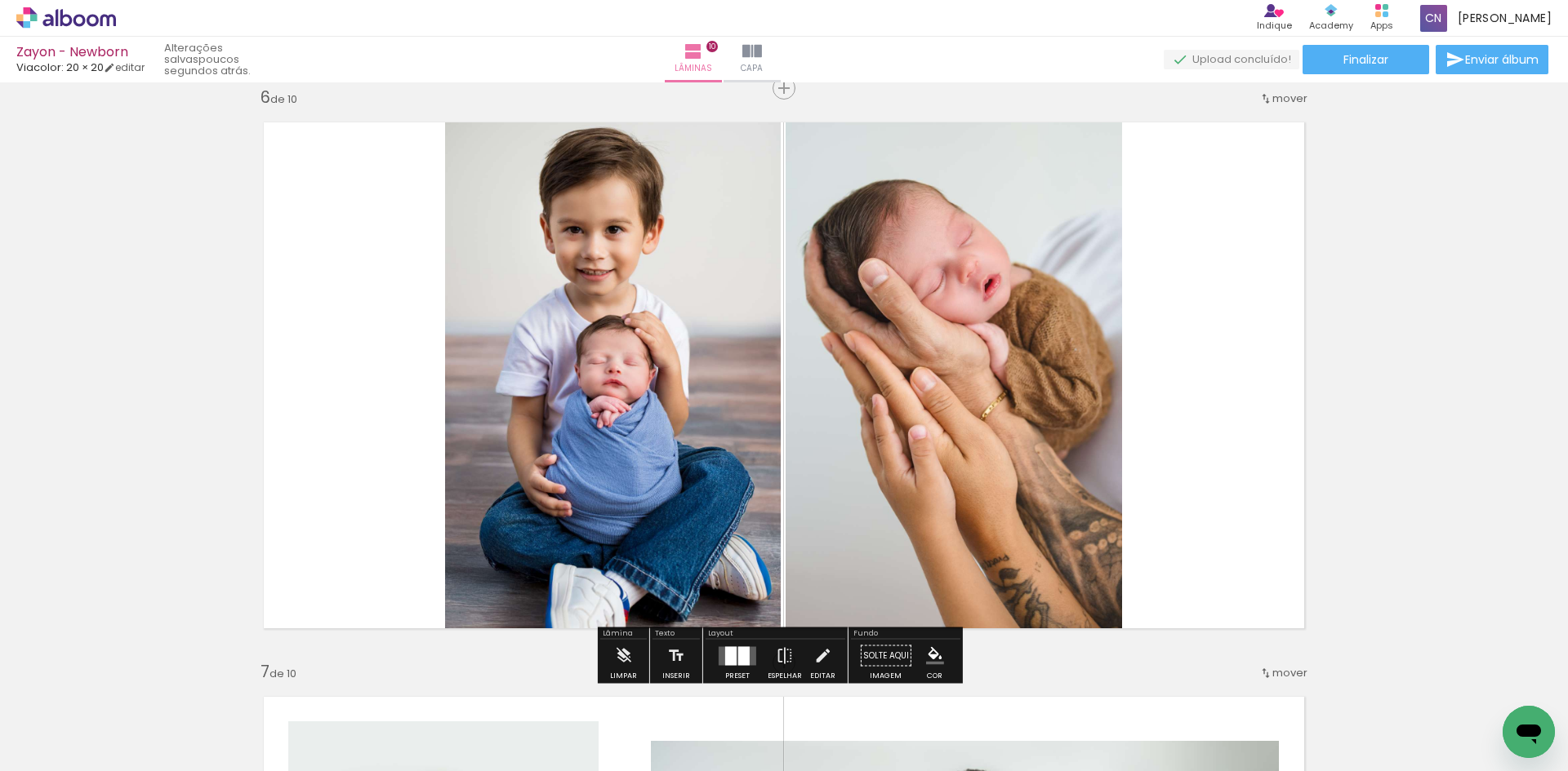
click at [1326, 399] on div "Inserir lâmina 1 de 10 Inserir lâmina 2 de 10 Inserir lâmina 3 de 10 Inserir lâ…" at bounding box center [784, 354] width 1568 height 6321
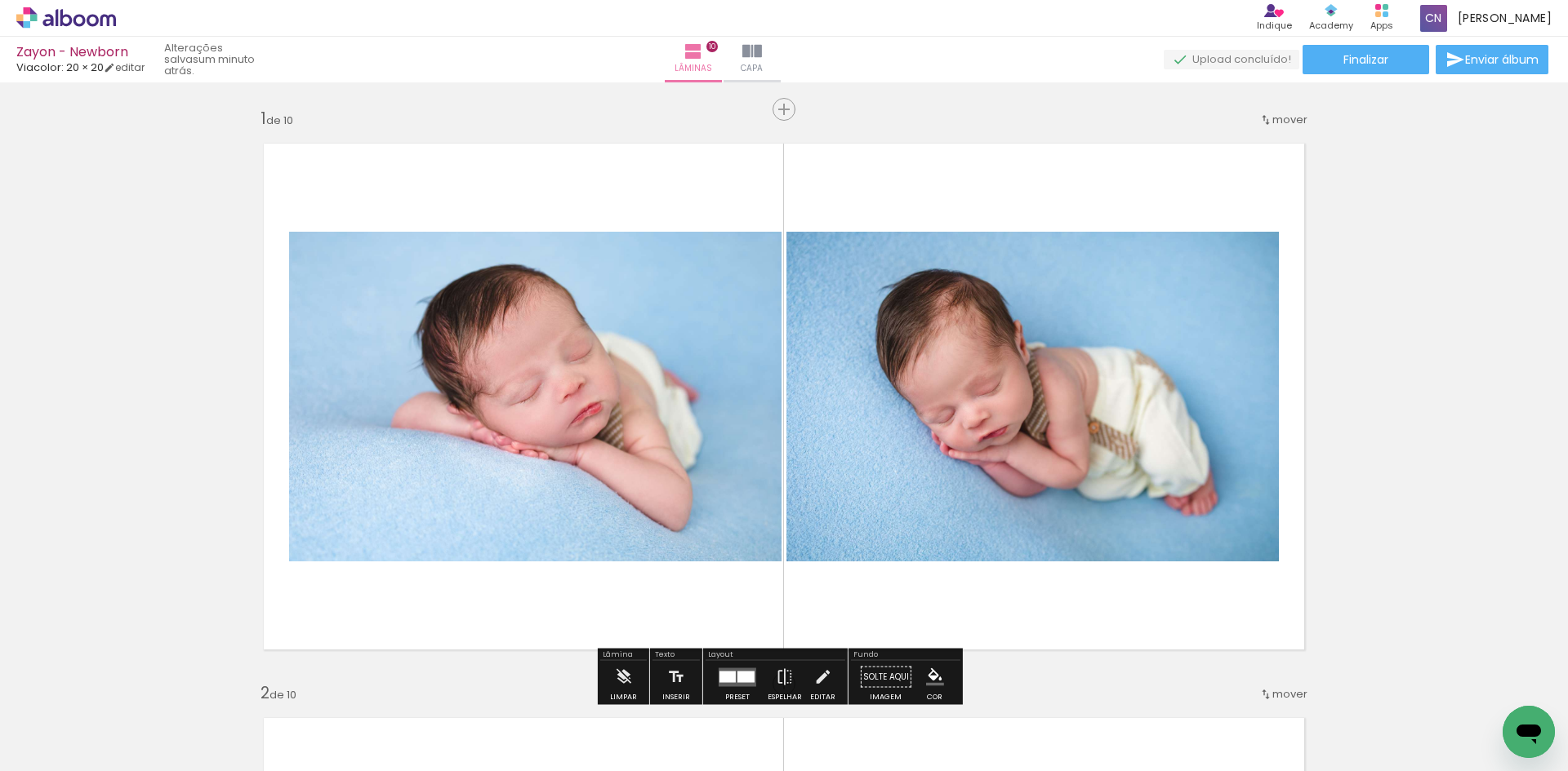
scroll to position [82, 0]
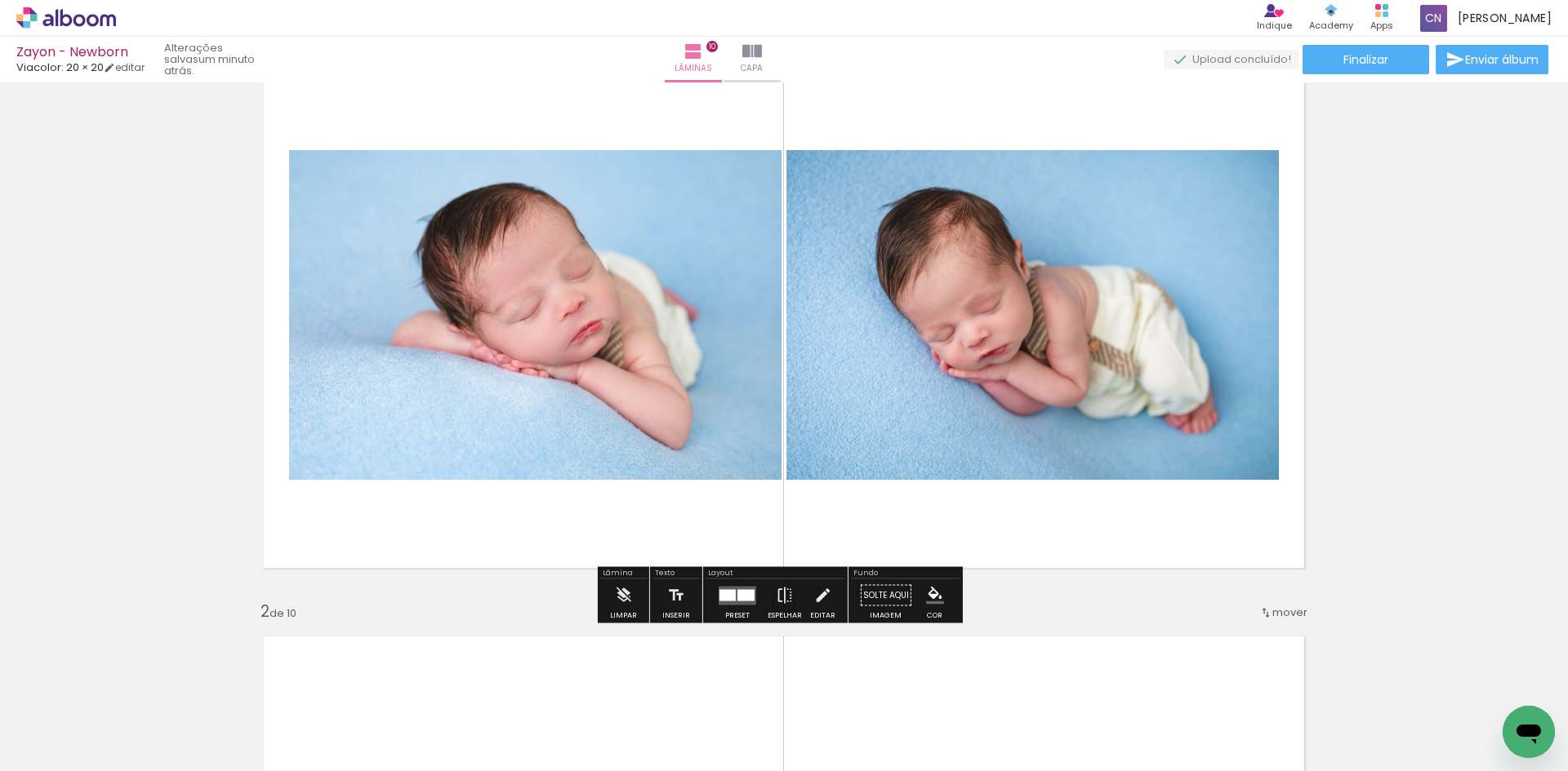
click at [737, 594] on div at bounding box center [745, 594] width 17 height 12
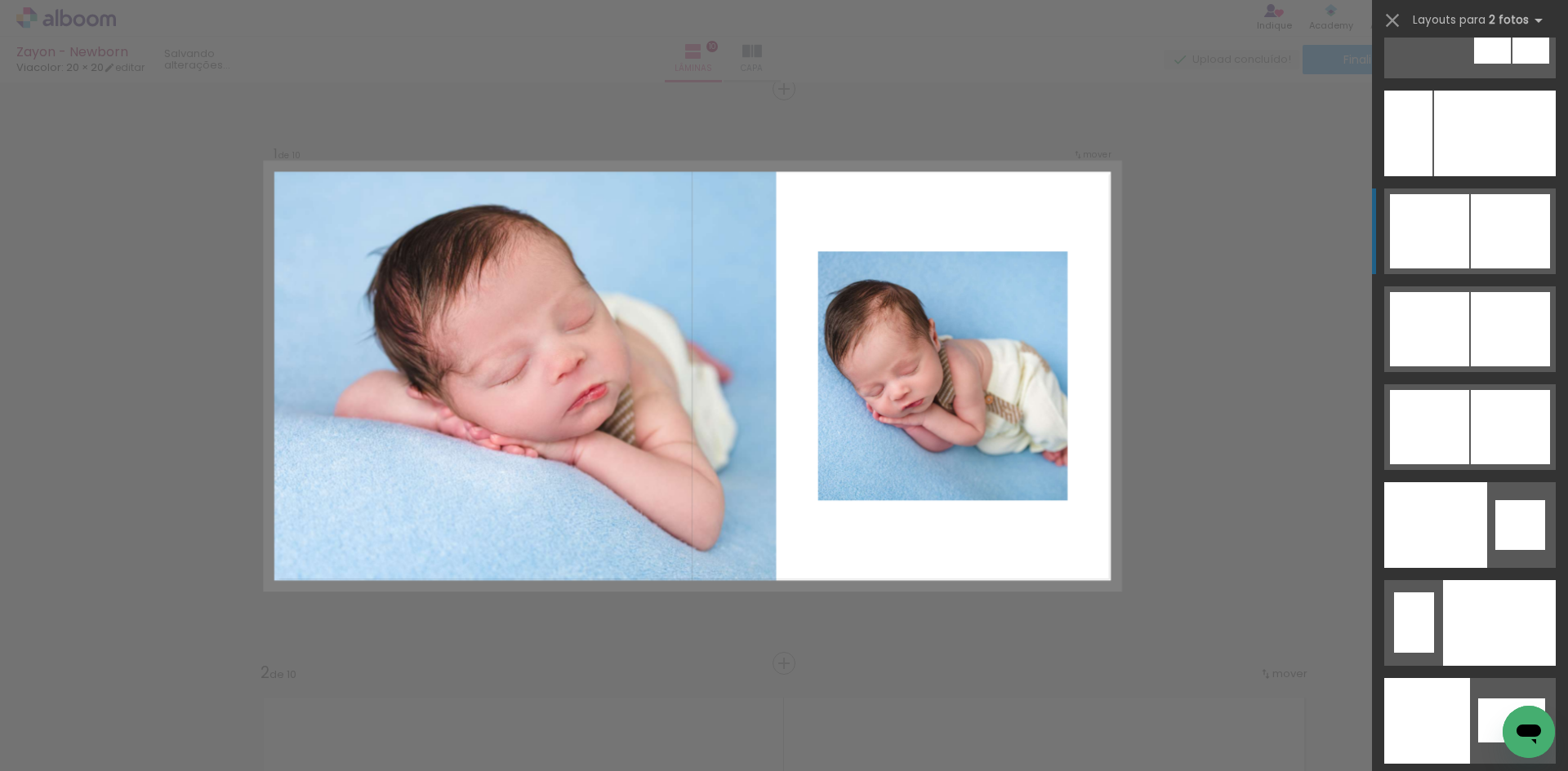
scroll to position [8095, 0]
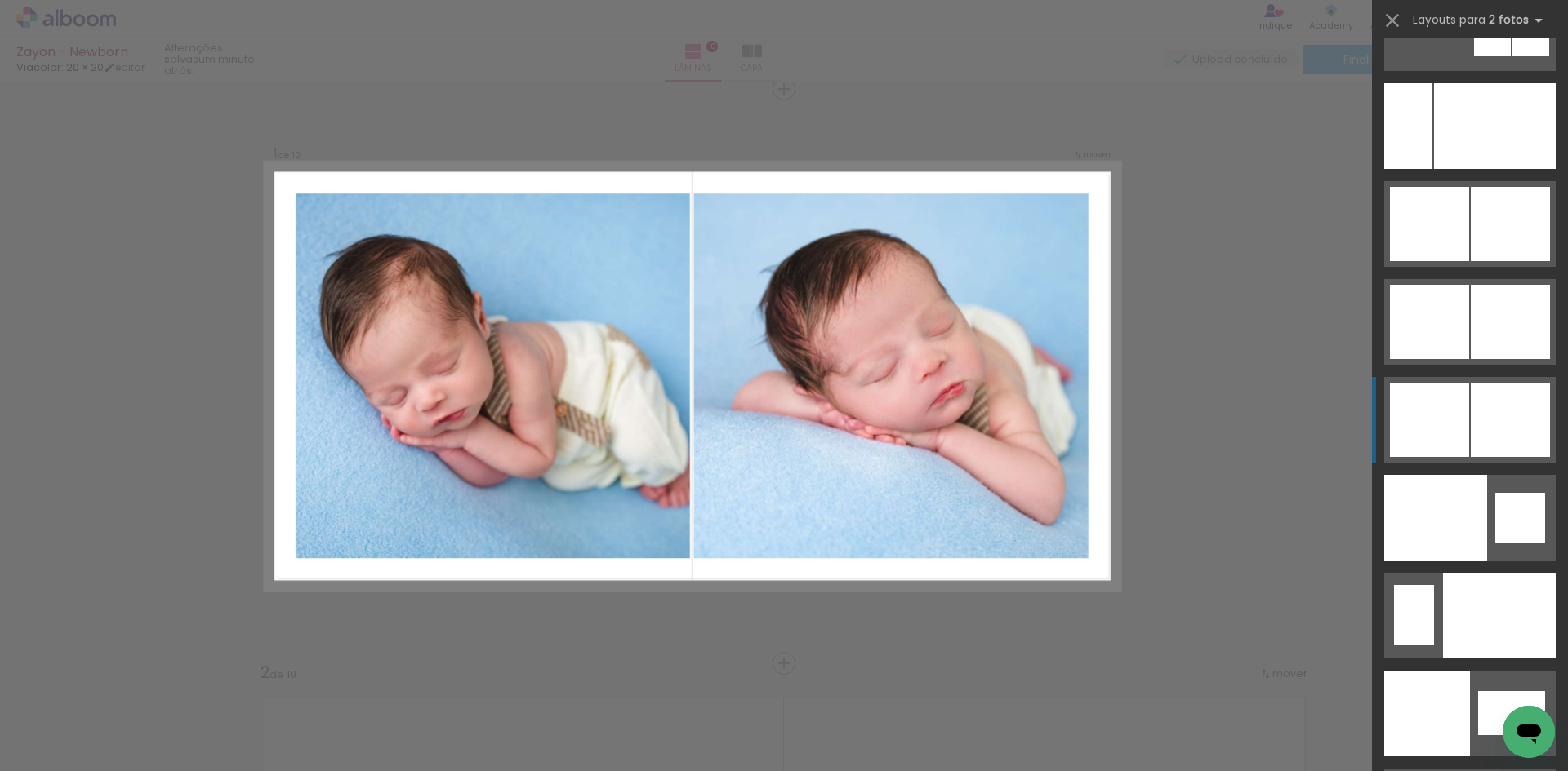
click at [1460, 418] on div at bounding box center [1428, 419] width 79 height 74
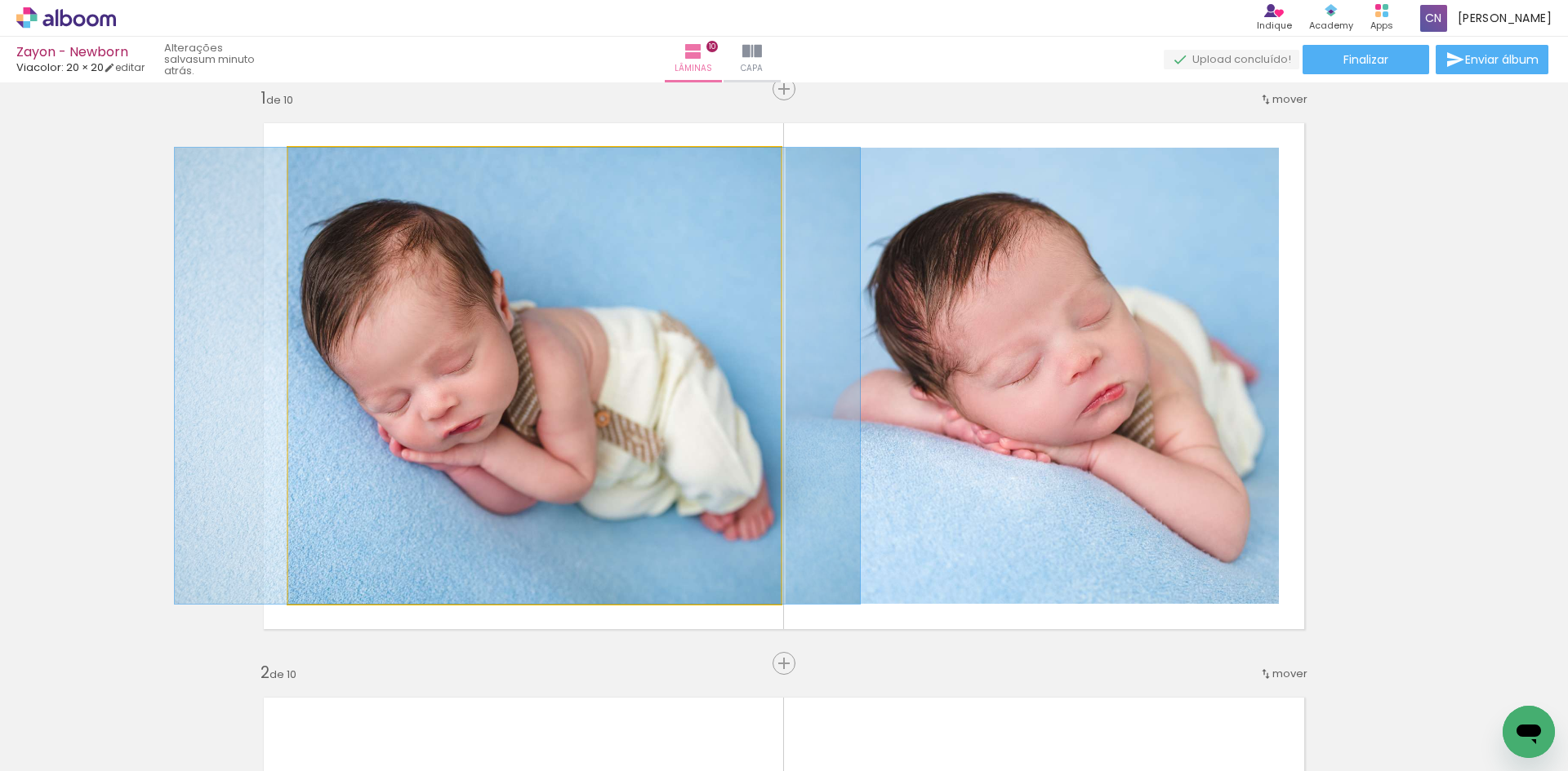
drag, startPoint x: 563, startPoint y: 419, endPoint x: 546, endPoint y: 419, distance: 17.0
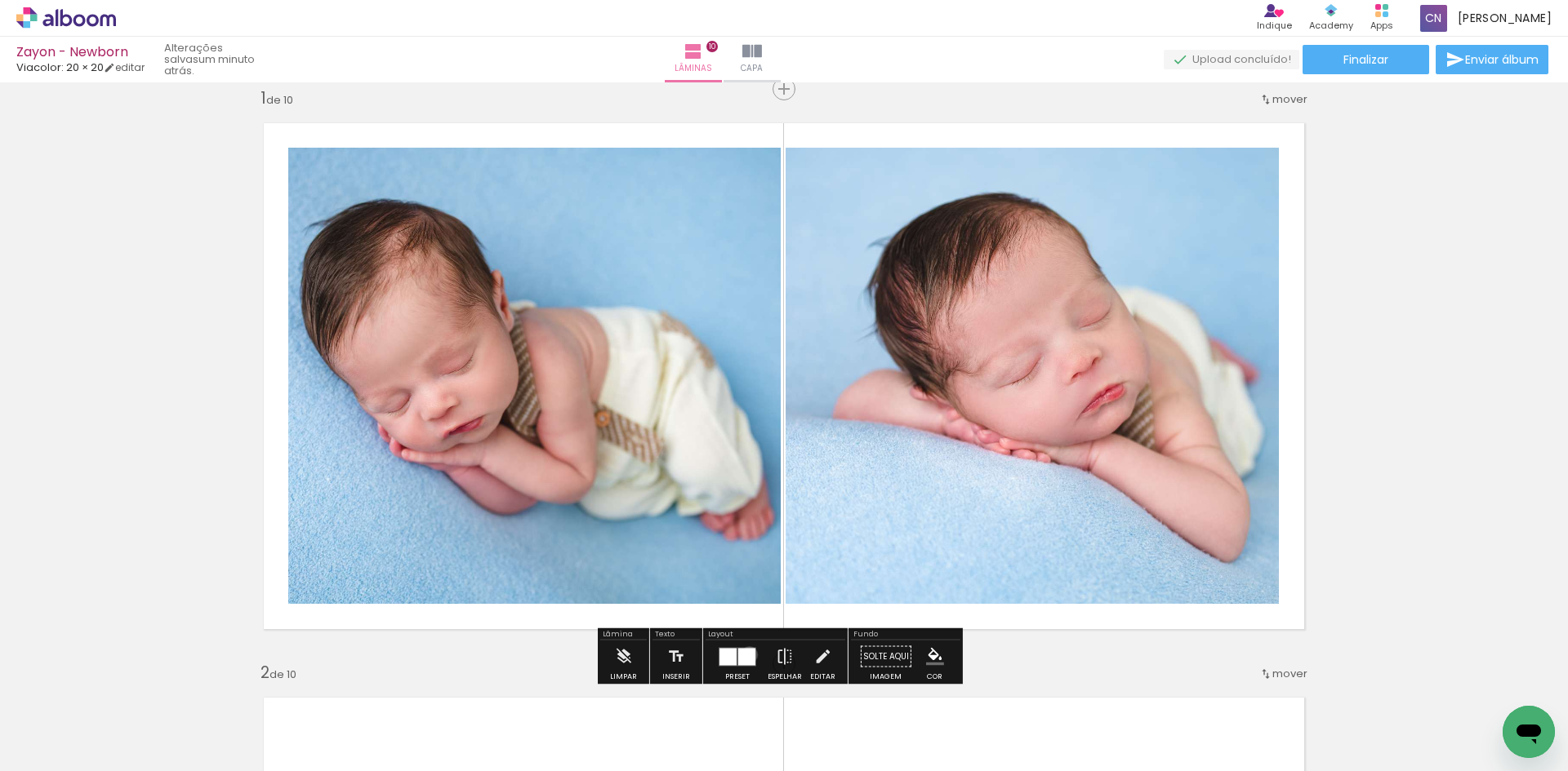
click at [745, 654] on div at bounding box center [746, 656] width 17 height 17
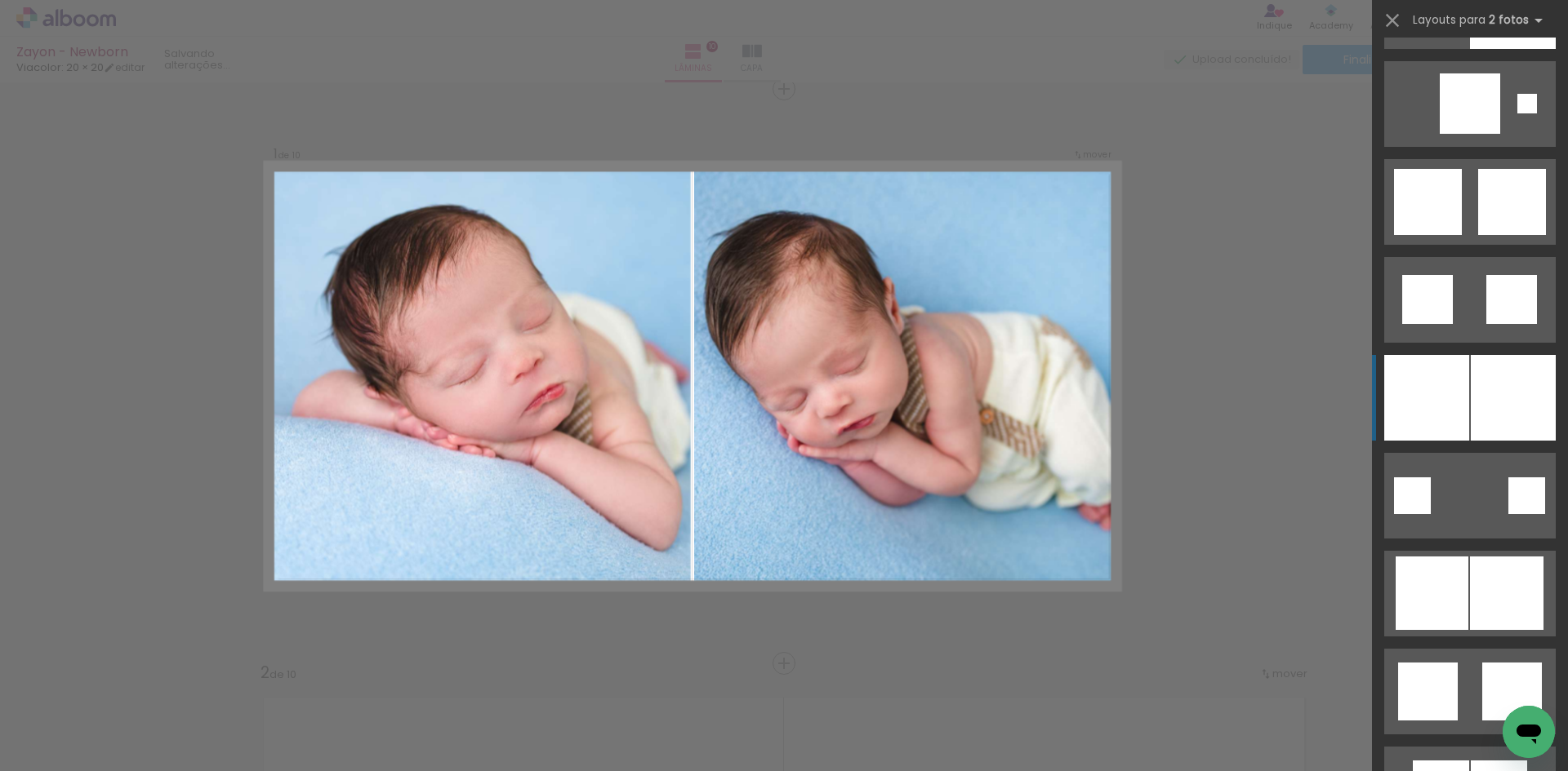
scroll to position [4489, 0]
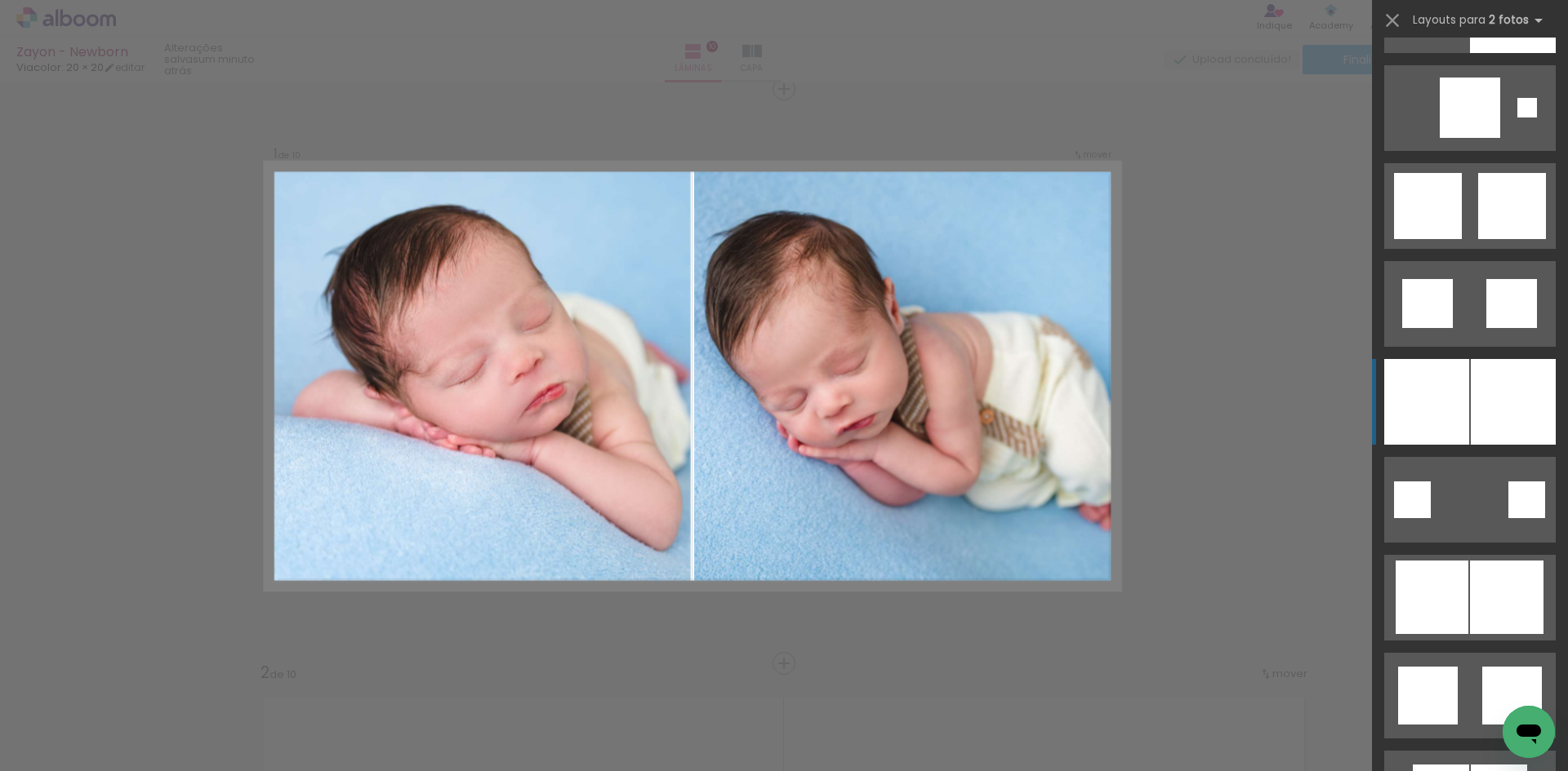
click at [1462, 381] on div at bounding box center [1427, 401] width 85 height 86
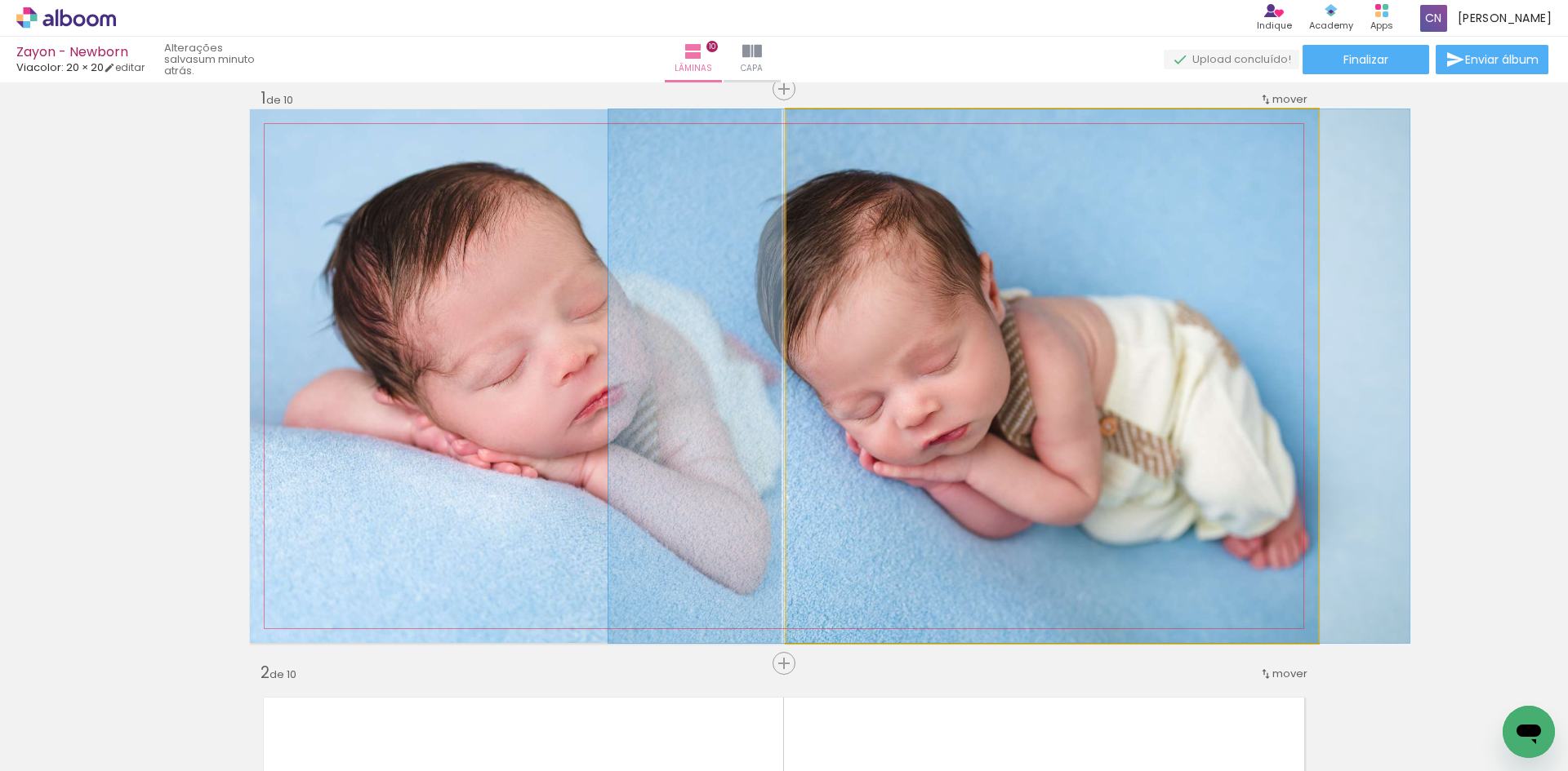
drag, startPoint x: 1046, startPoint y: 448, endPoint x: 1002, endPoint y: 452, distance: 44.2
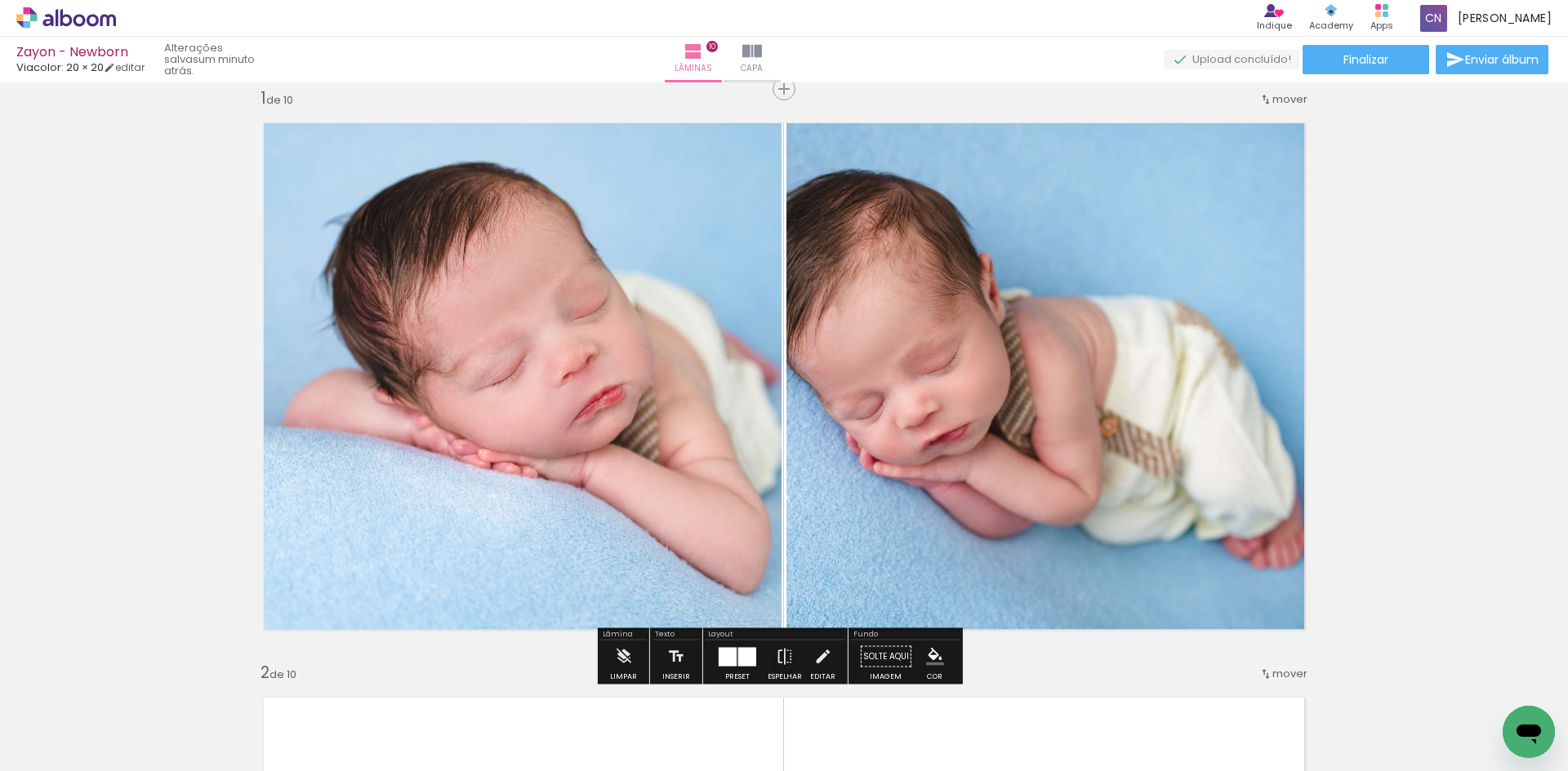
click at [738, 649] on div at bounding box center [747, 656] width 18 height 19
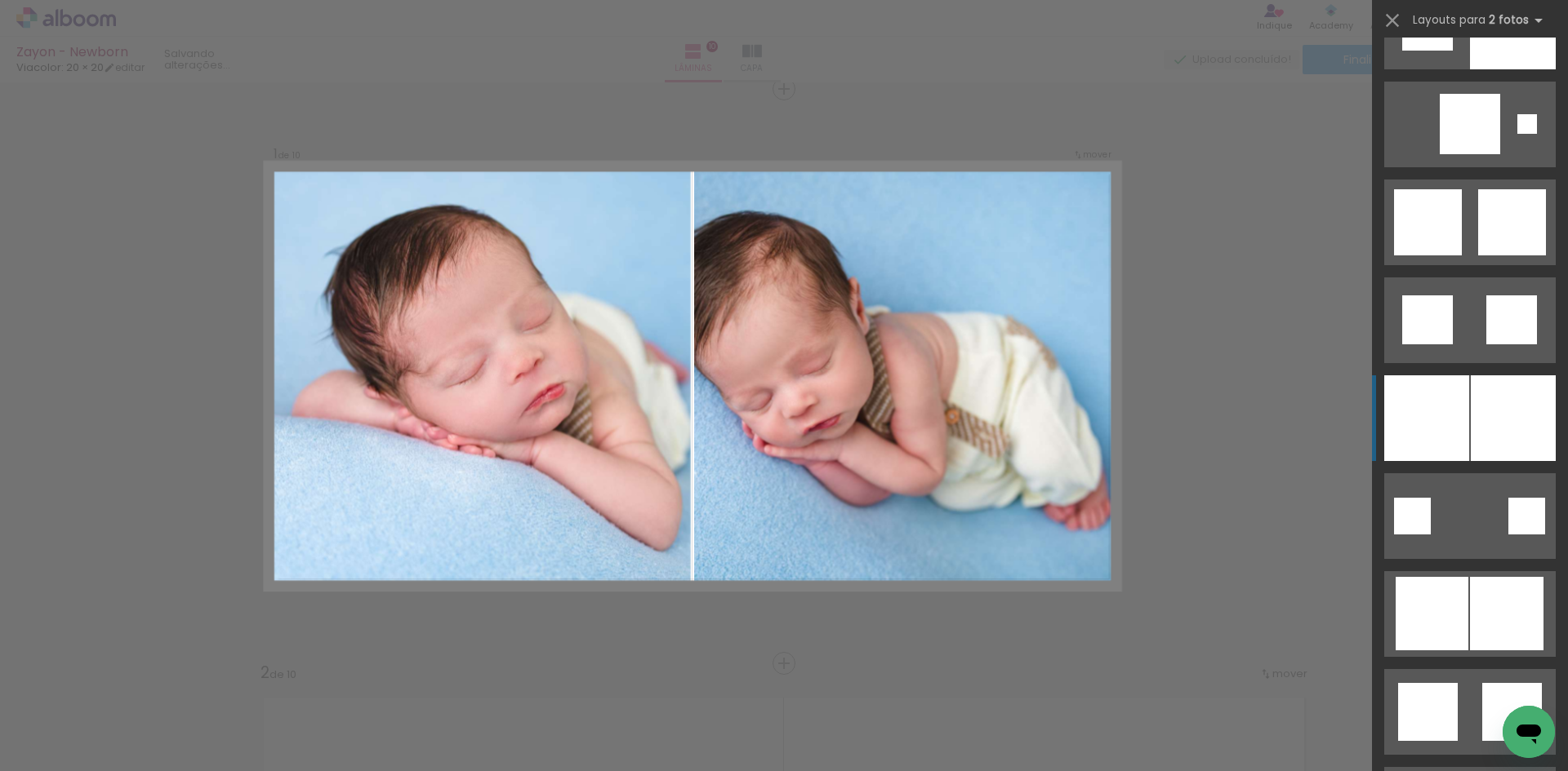
scroll to position [4472, 0]
click at [1462, 416] on div at bounding box center [1427, 419] width 85 height 86
click at [1501, 429] on div at bounding box center [1513, 419] width 85 height 86
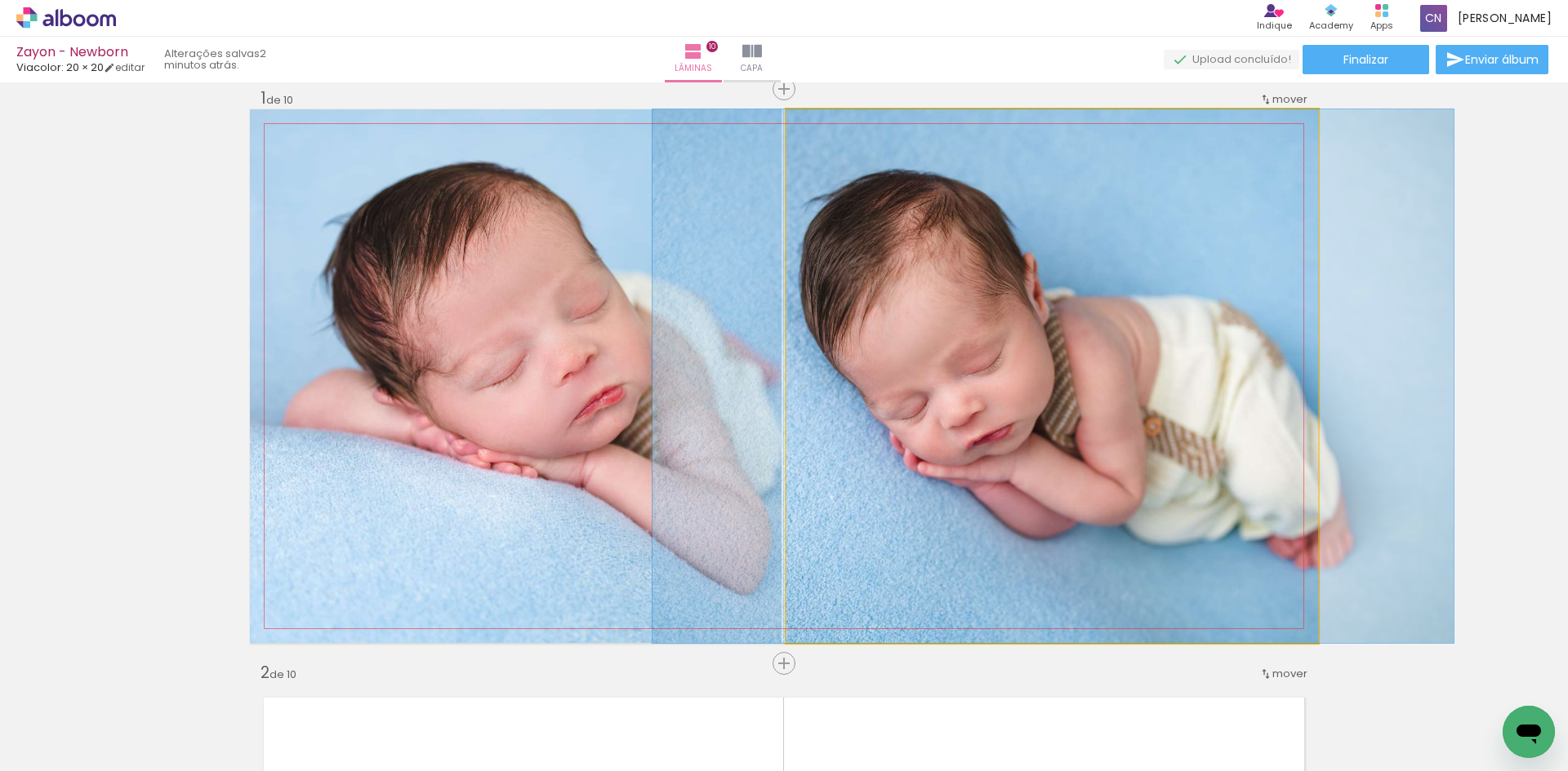
drag, startPoint x: 924, startPoint y: 405, endPoint x: 967, endPoint y: 419, distance: 45.2
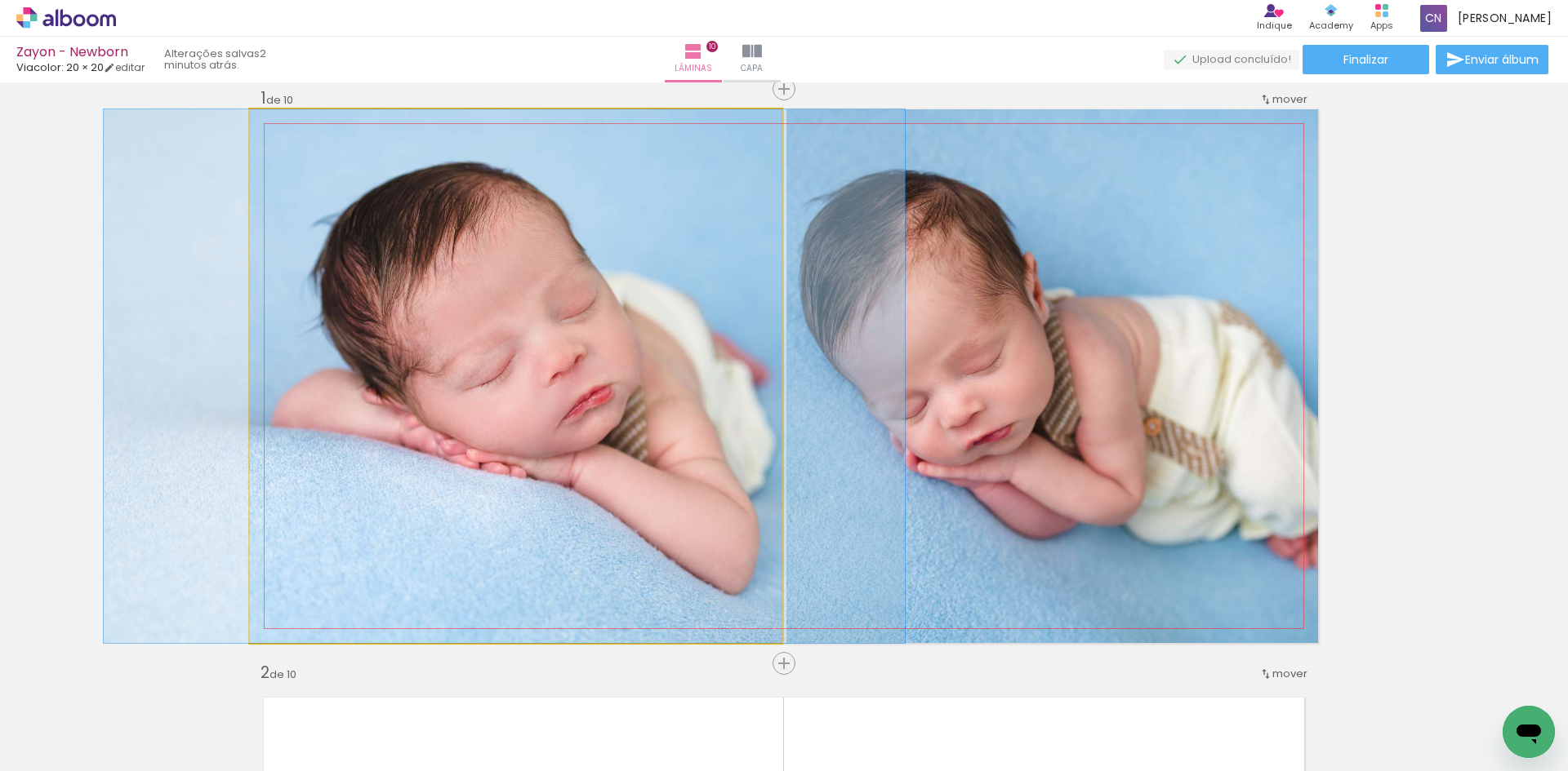
drag, startPoint x: 673, startPoint y: 460, endPoint x: 662, endPoint y: 456, distance: 11.7
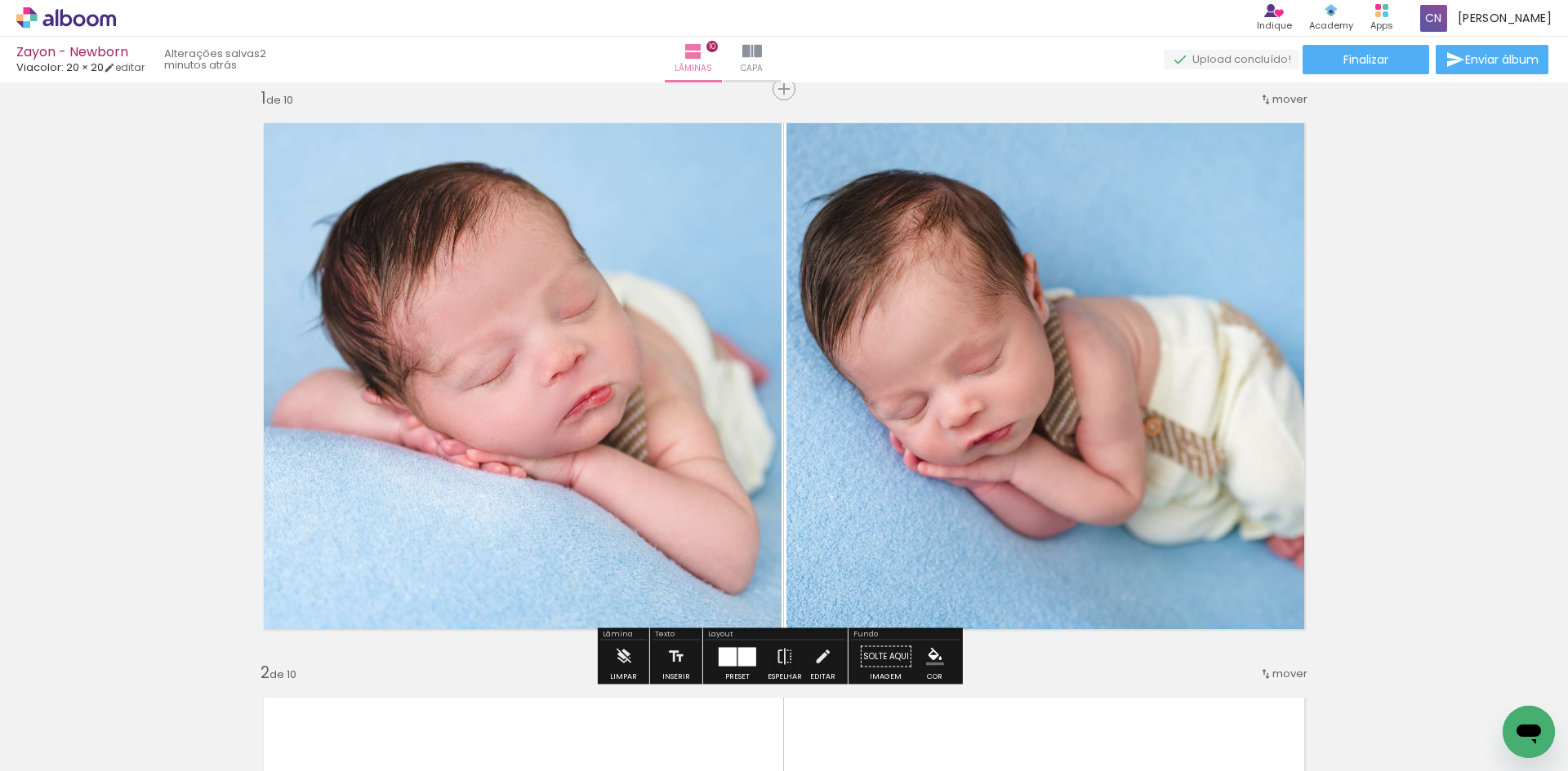
click at [740, 663] on div at bounding box center [747, 656] width 18 height 19
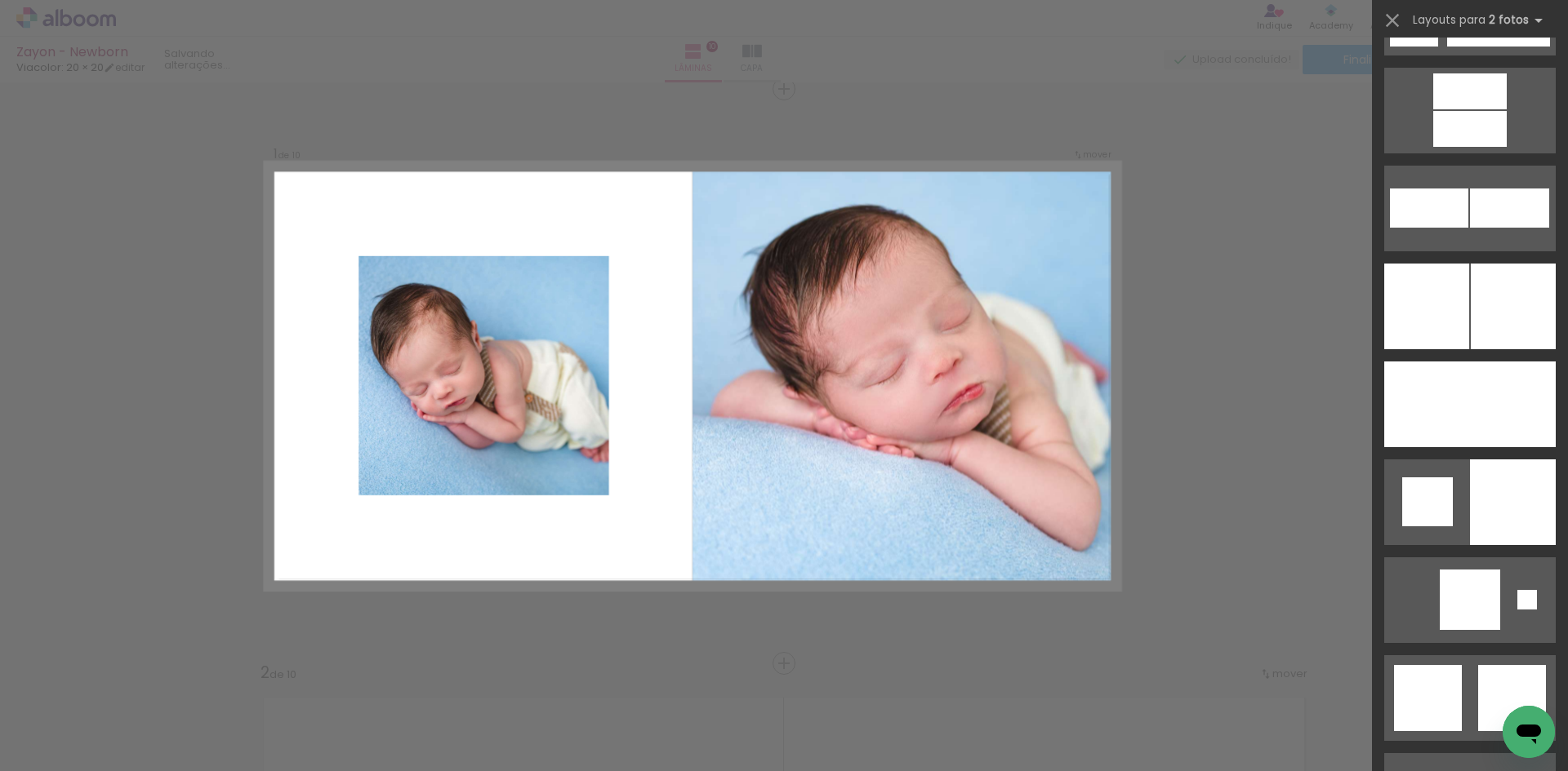
scroll to position [3983, 0]
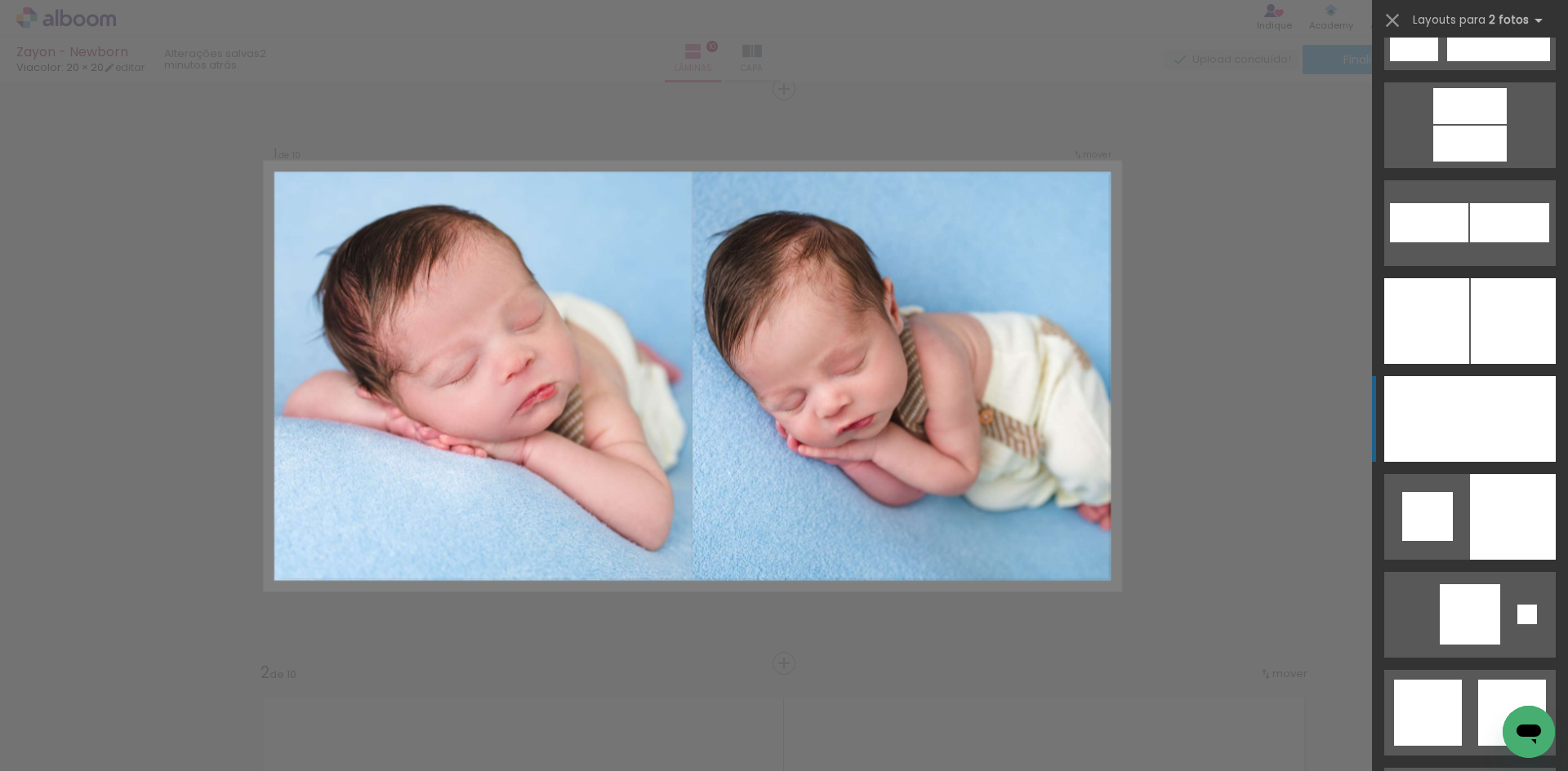
click at [1457, 432] on div at bounding box center [1427, 419] width 86 height 86
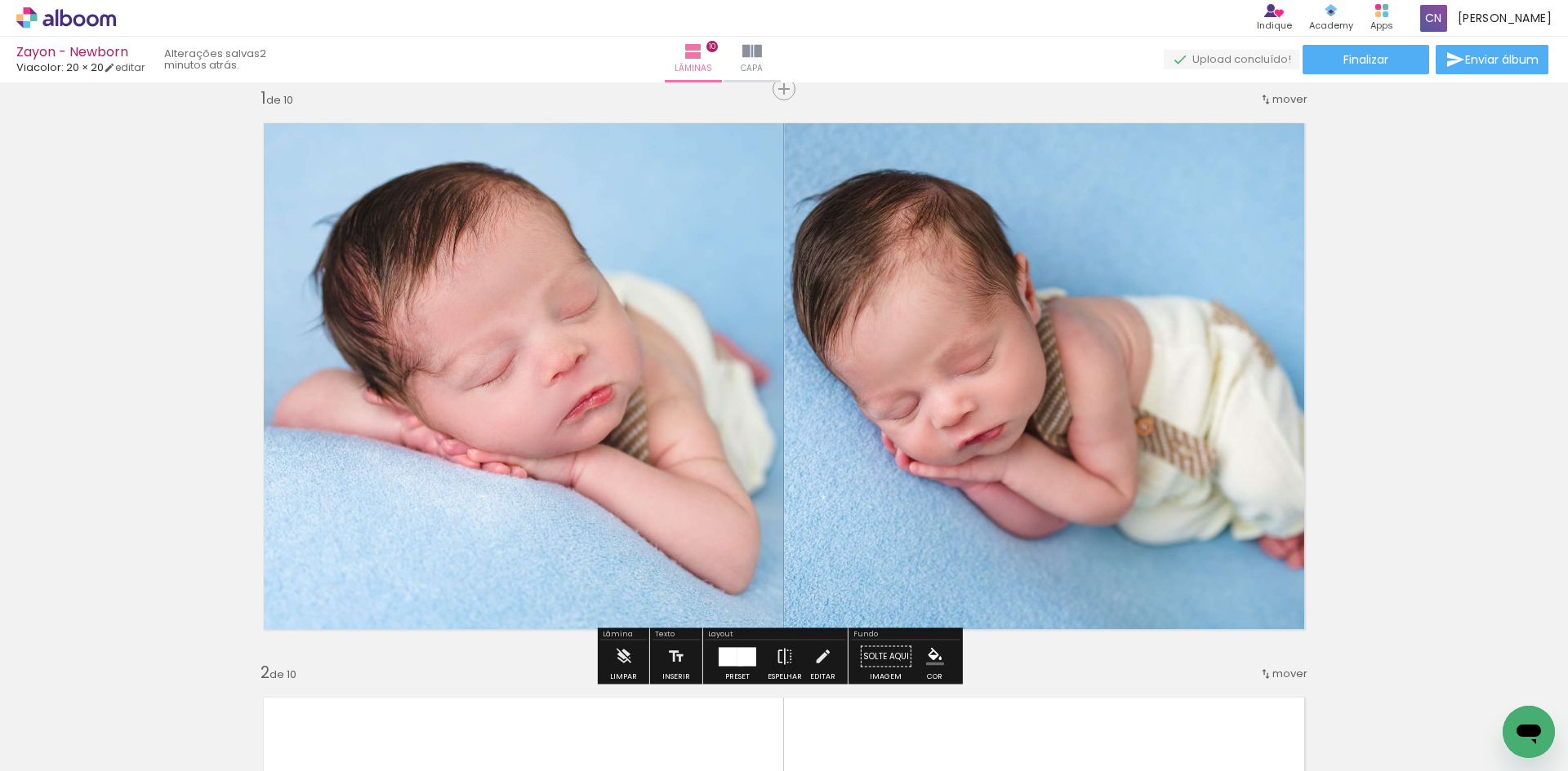
click at [737, 657] on div at bounding box center [746, 656] width 19 height 19
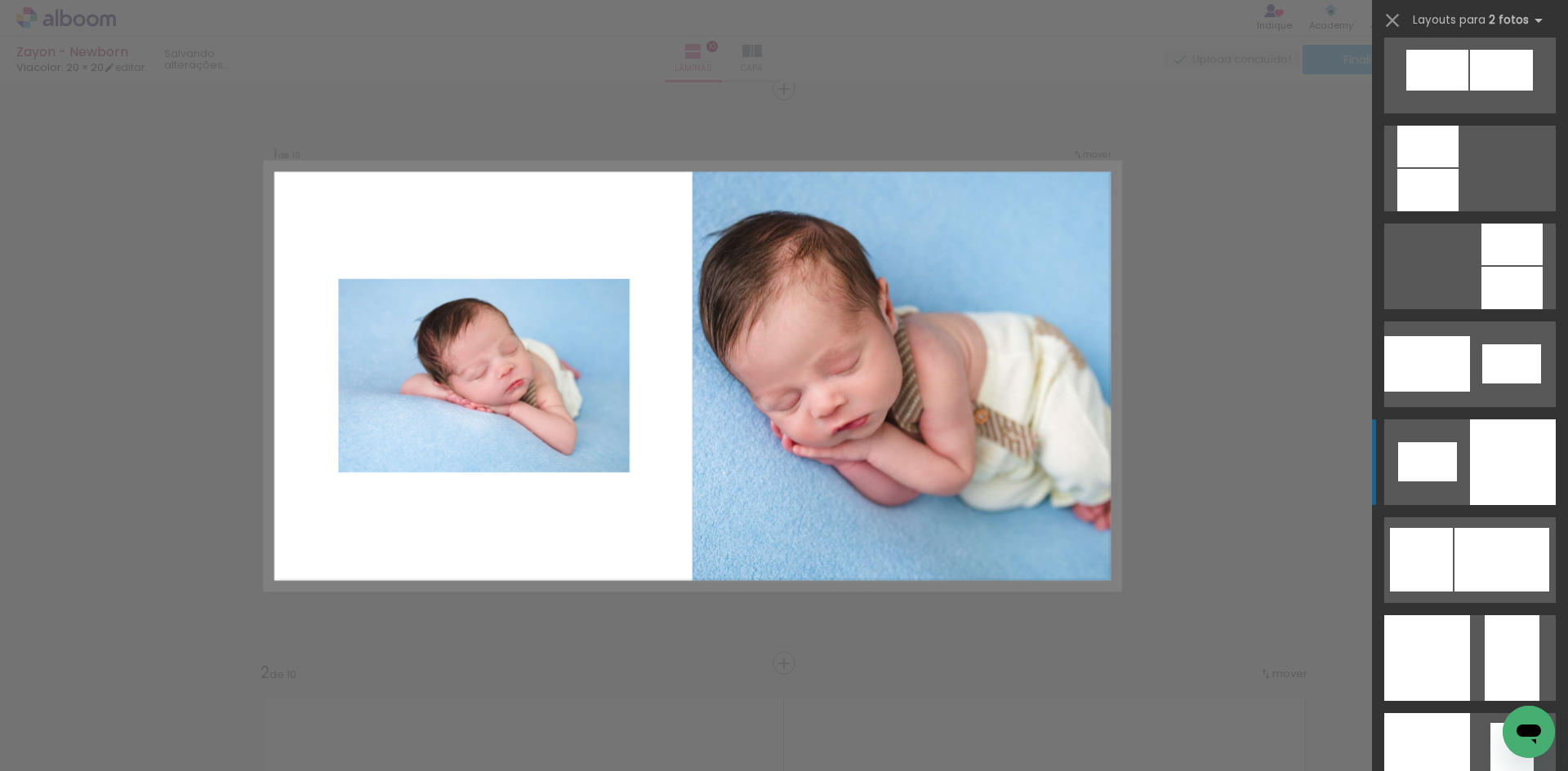
scroll to position [1779, 0]
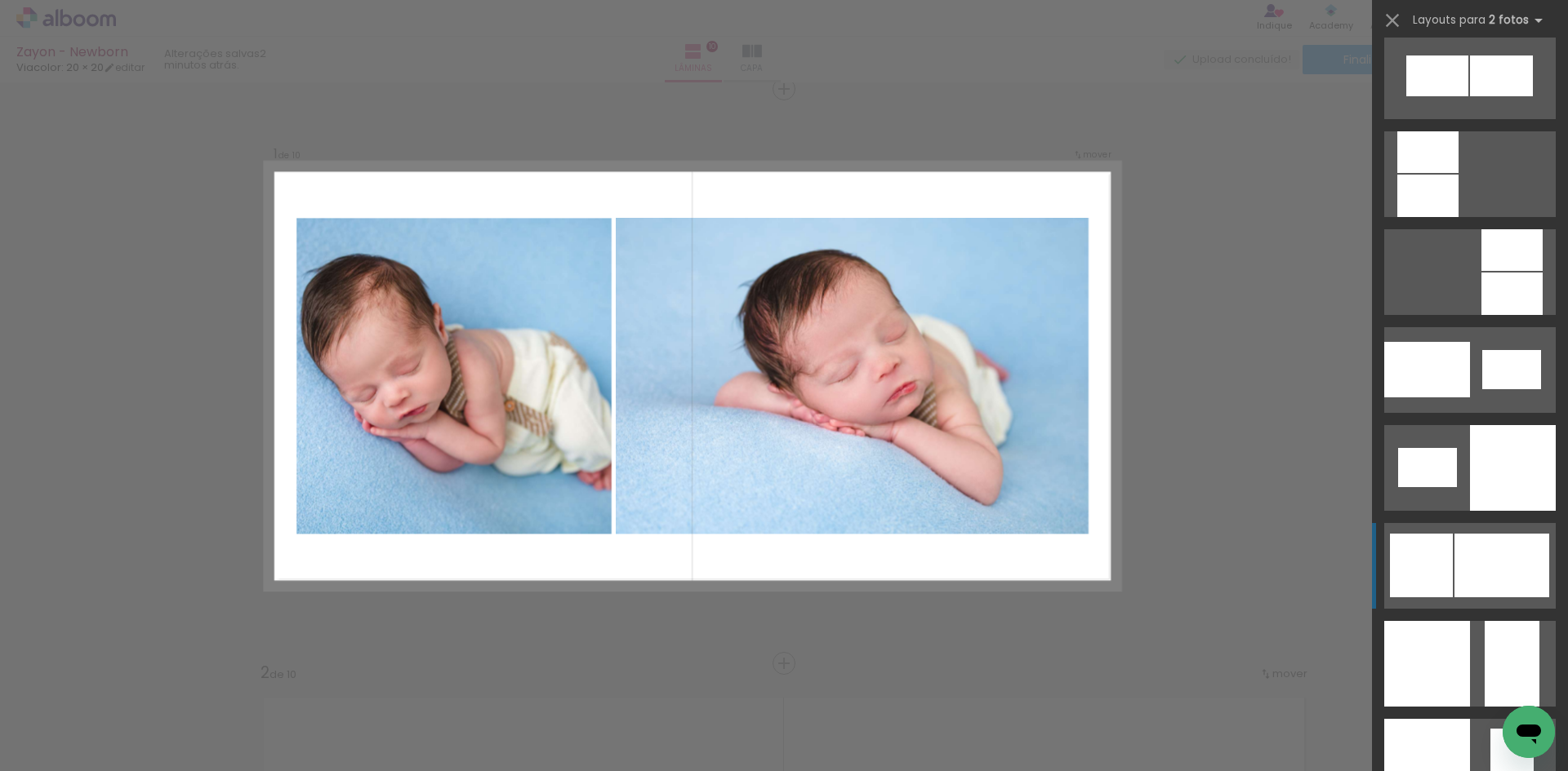
click at [1454, 558] on div at bounding box center [1501, 565] width 94 height 63
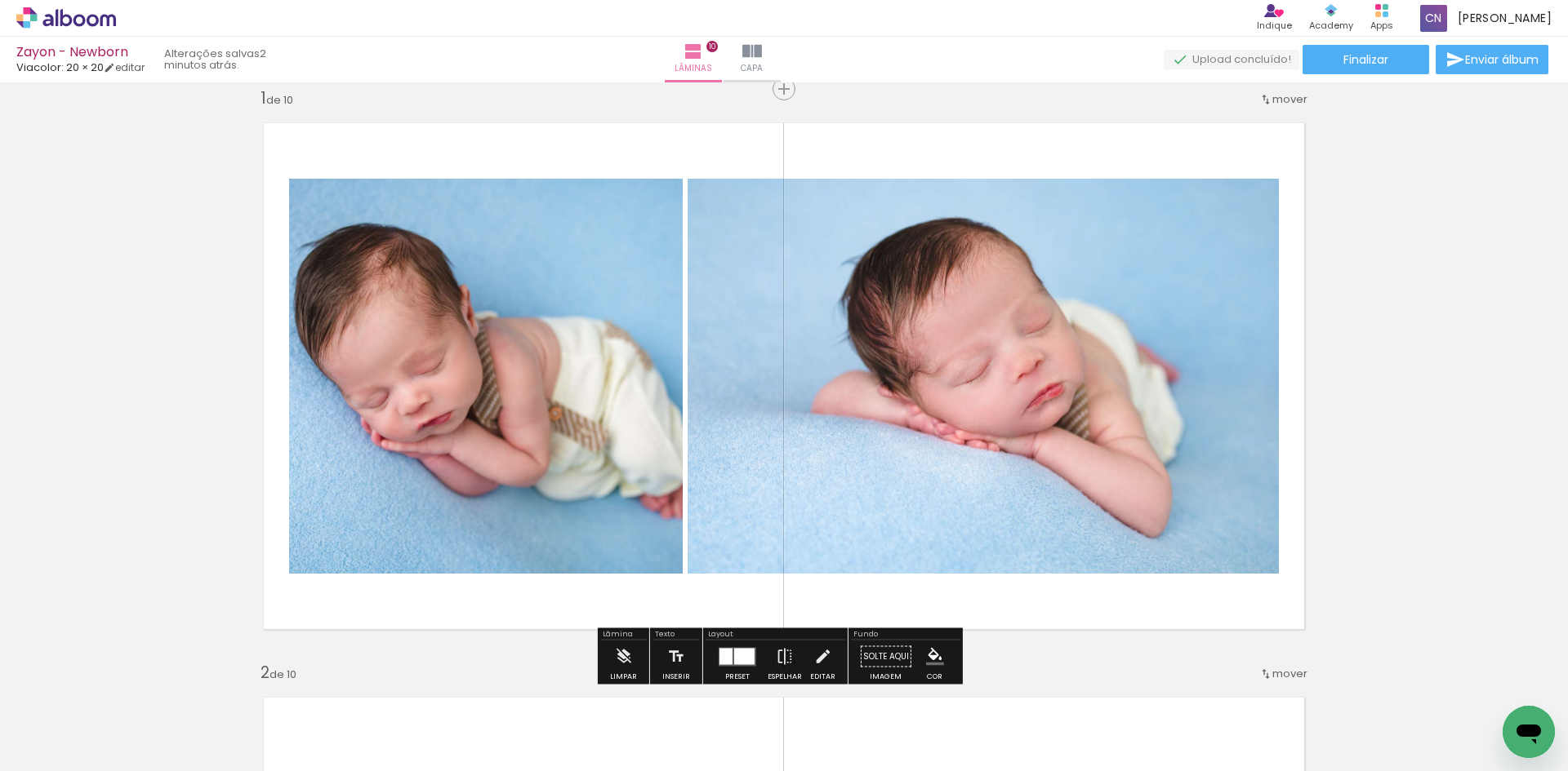
click at [737, 654] on div at bounding box center [744, 656] width 21 height 16
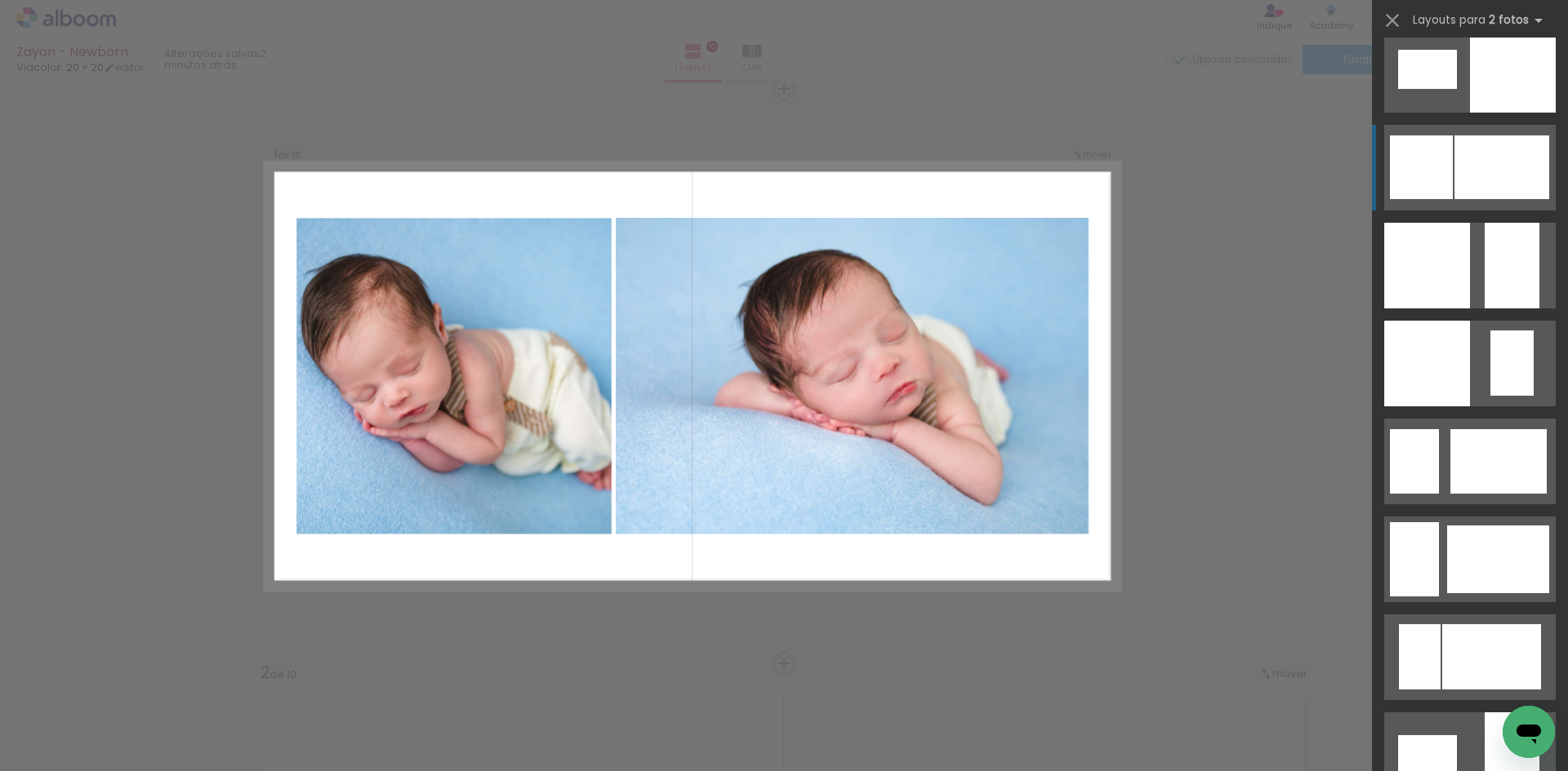
scroll to position [2167, 0]
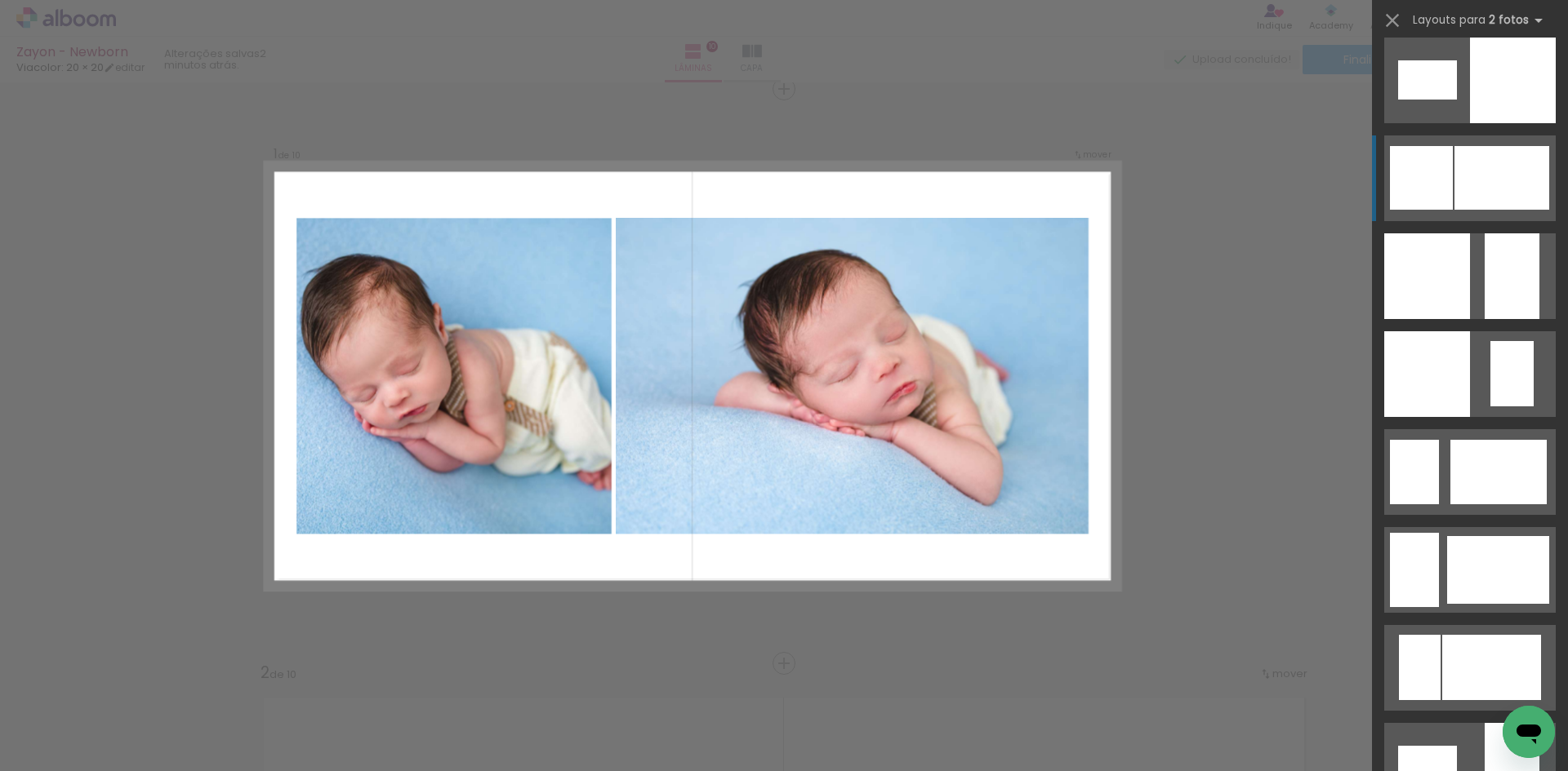
click at [1469, 175] on div at bounding box center [1501, 178] width 94 height 63
click at [1430, 181] on div at bounding box center [1420, 178] width 63 height 63
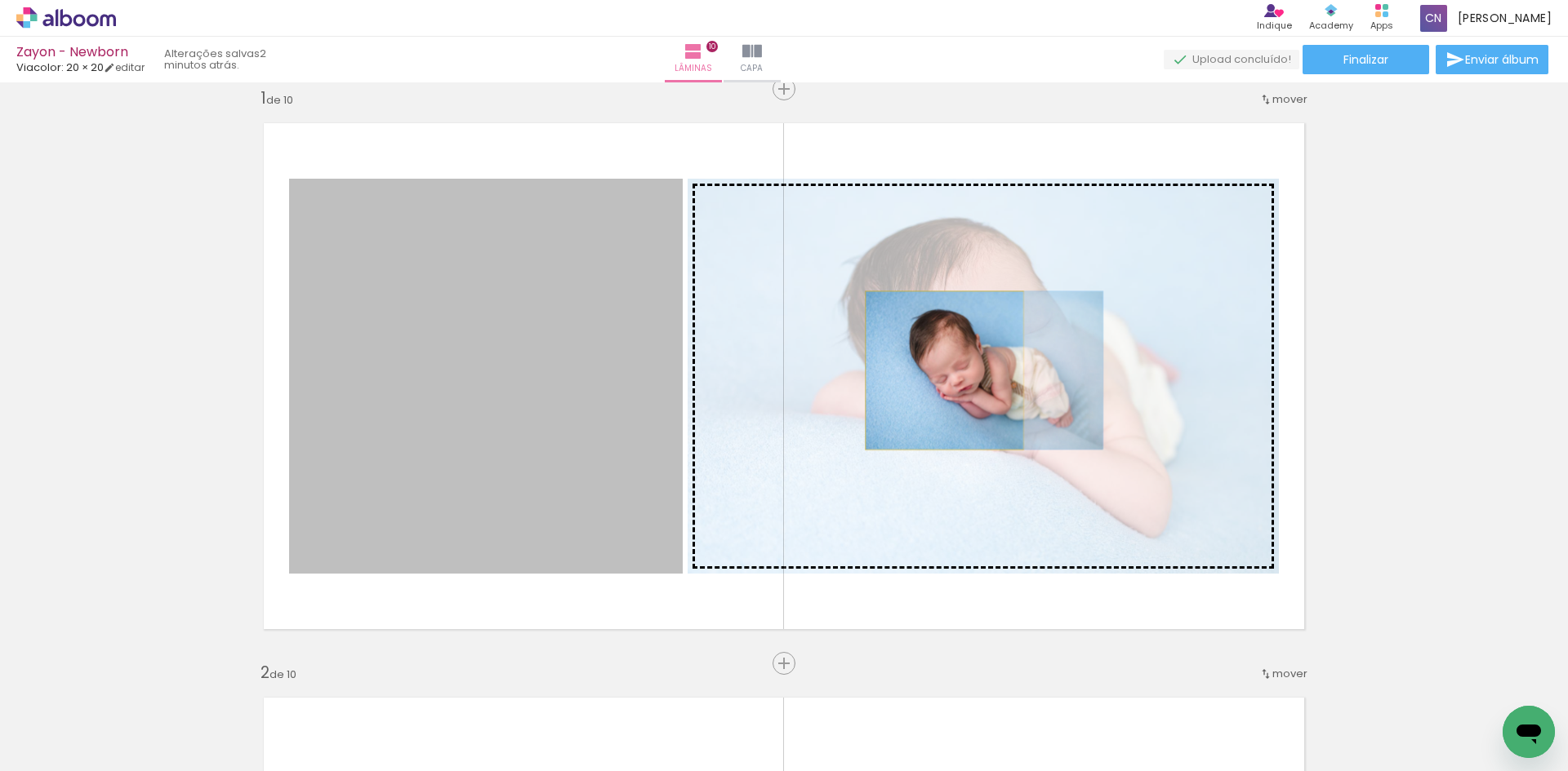
drag, startPoint x: 494, startPoint y: 408, endPoint x: 938, endPoint y: 371, distance: 445.5
click at [0, 0] on slot at bounding box center [0, 0] width 0 height 0
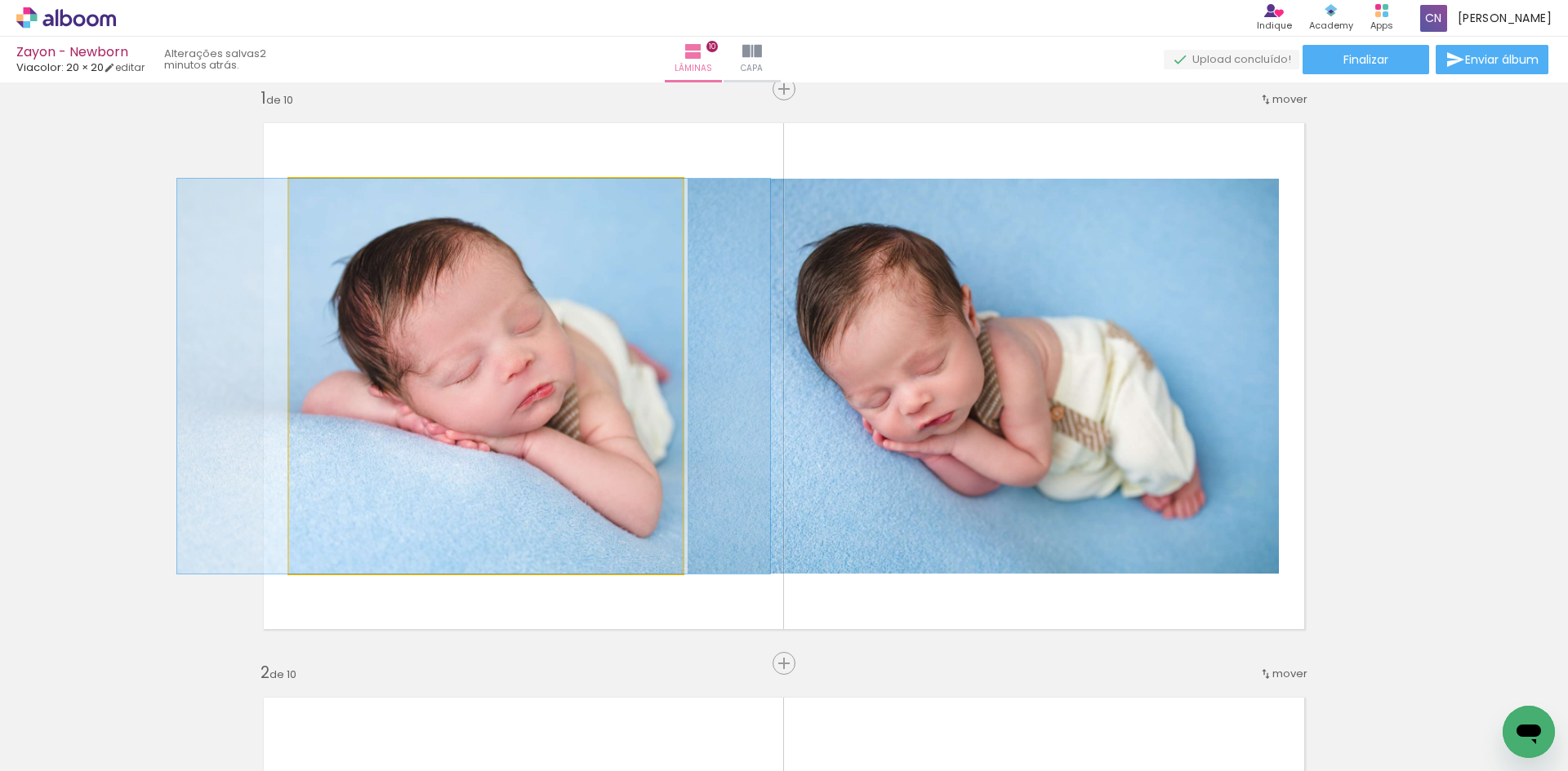
drag, startPoint x: 502, startPoint y: 399, endPoint x: 489, endPoint y: 399, distance: 13.0
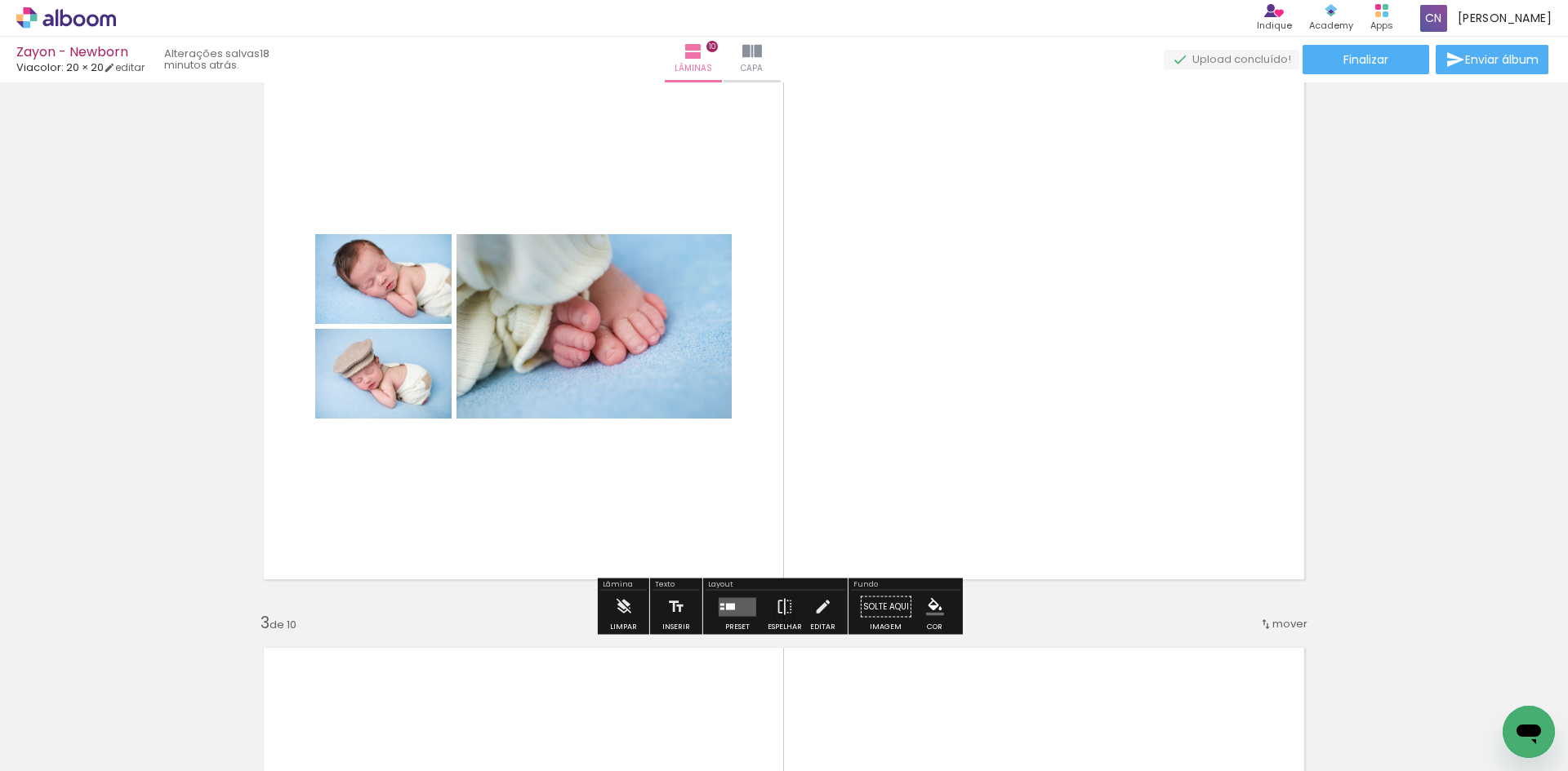
scroll to position [673, 0]
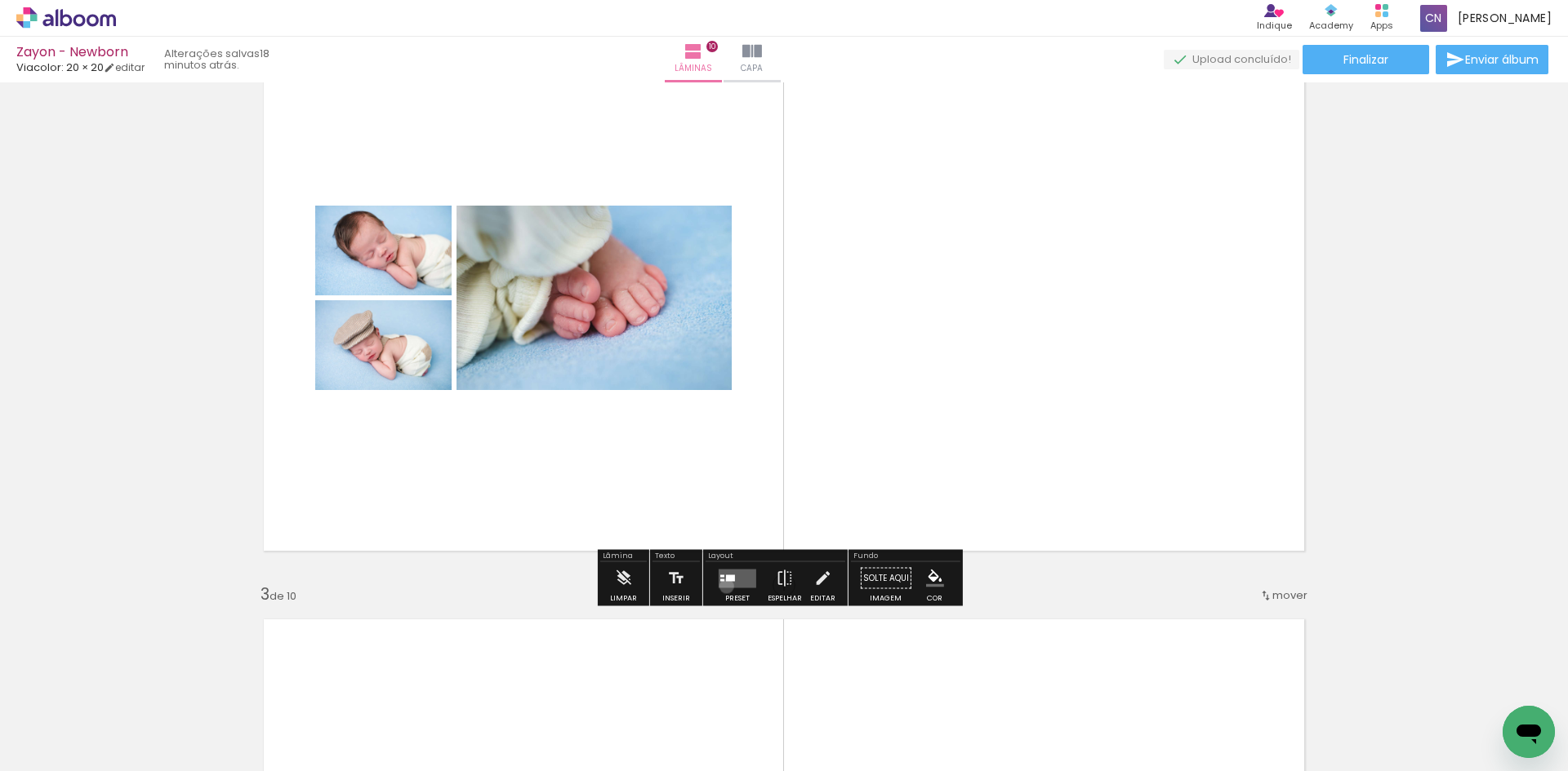
click at [722, 586] on quentale-layouter at bounding box center [737, 578] width 37 height 19
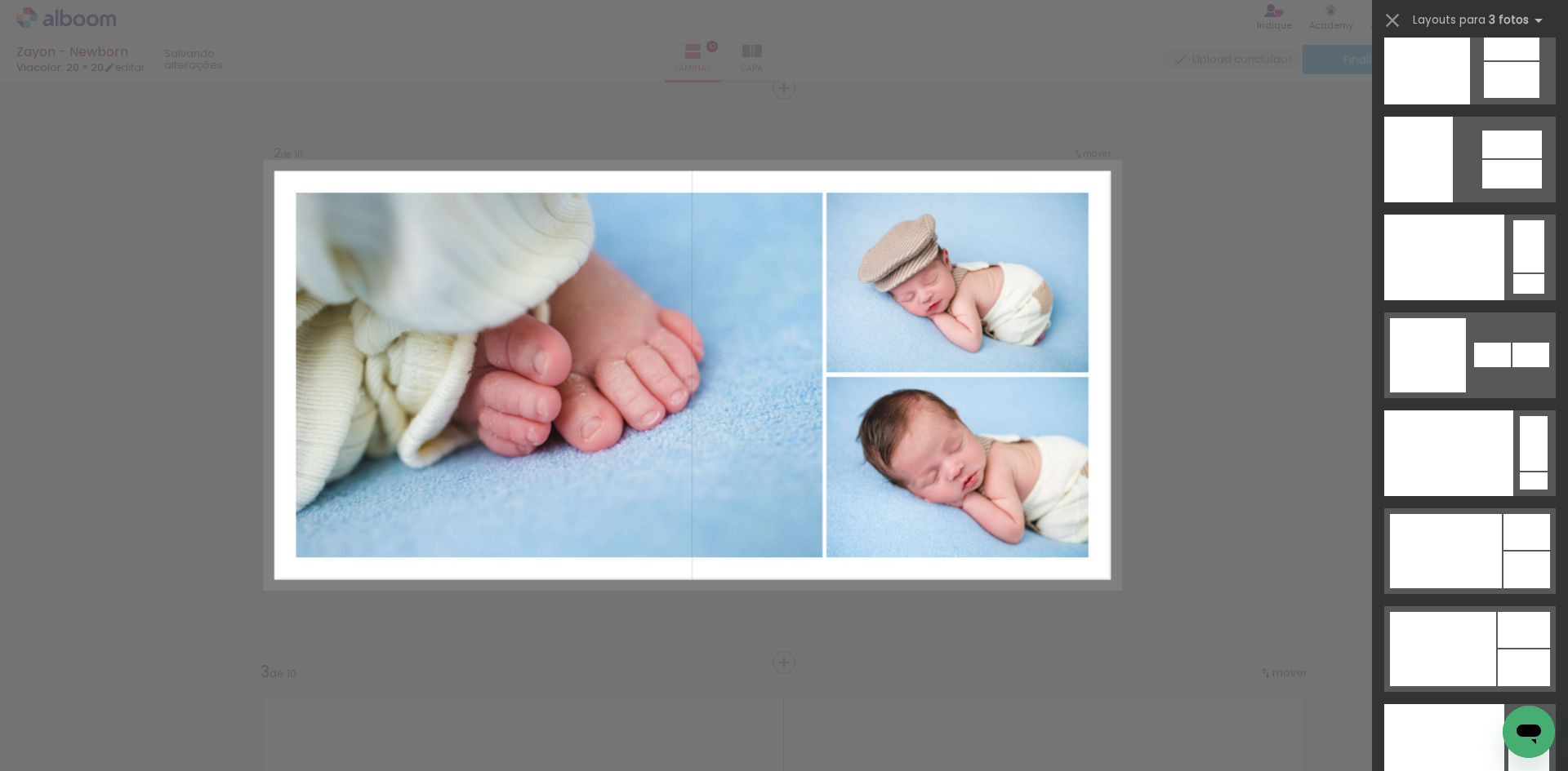
scroll to position [20290, 0]
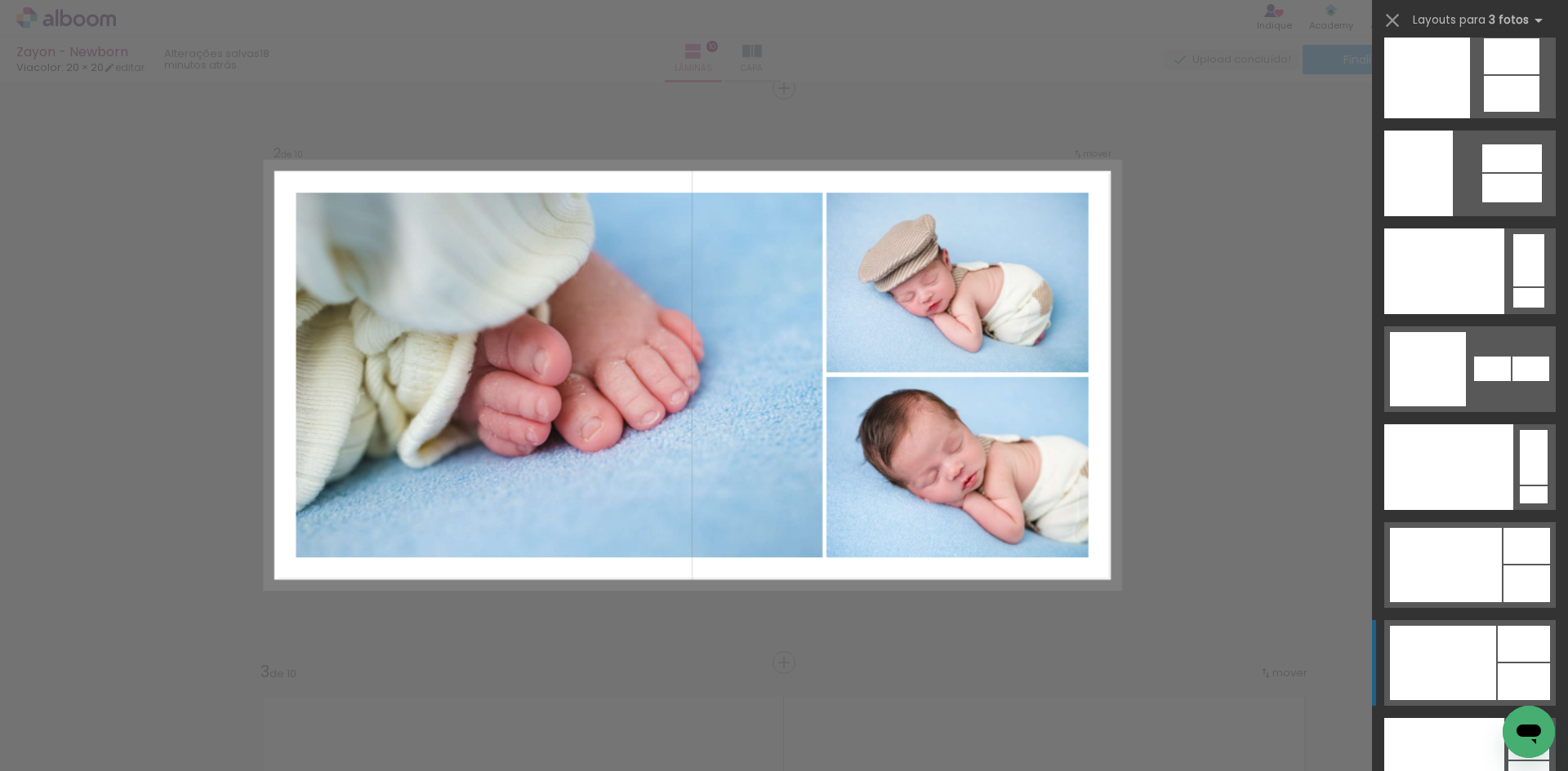
click at [1474, 673] on div at bounding box center [1442, 663] width 106 height 74
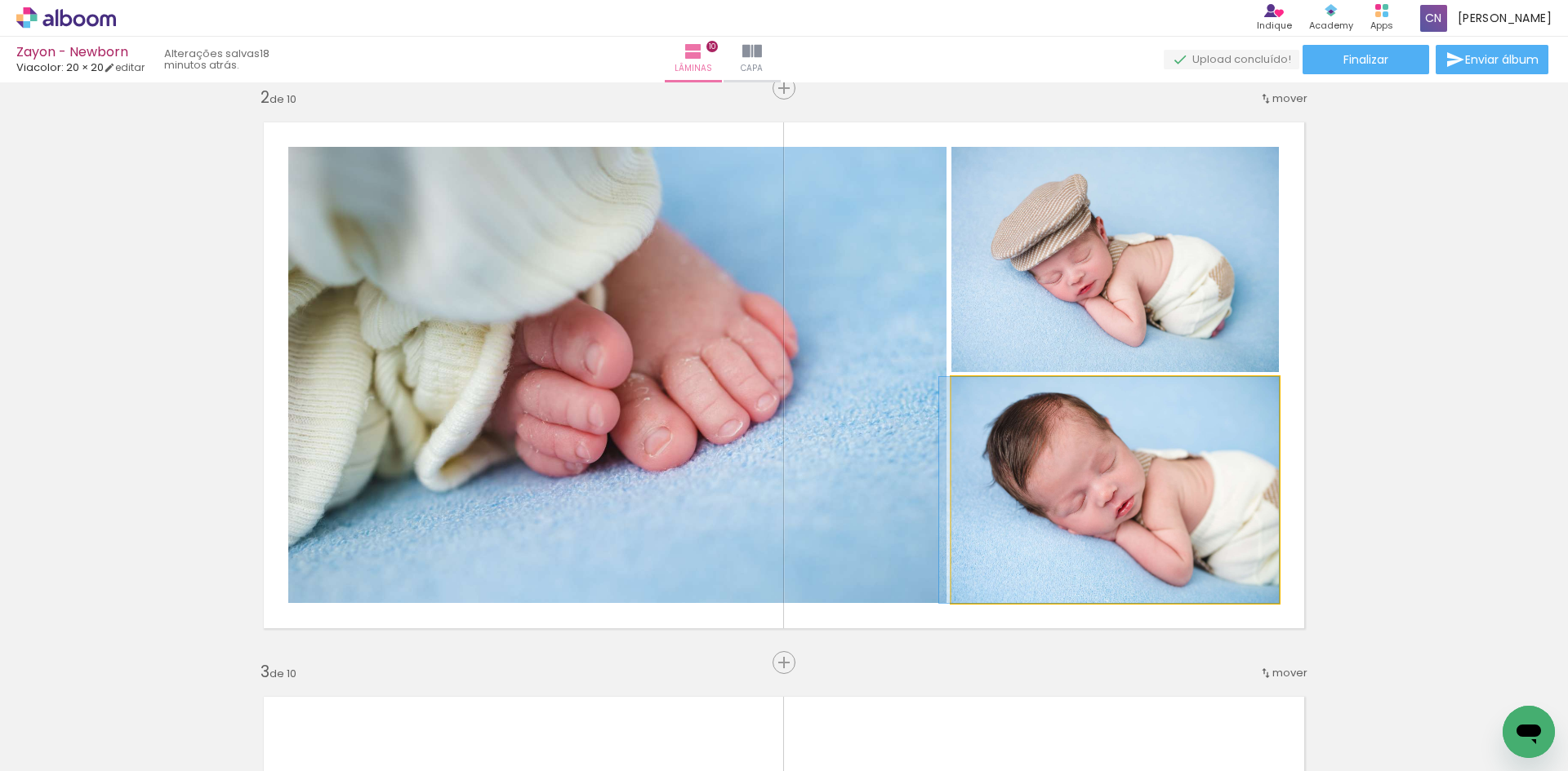
drag, startPoint x: 1150, startPoint y: 513, endPoint x: 1039, endPoint y: 507, distance: 111.2
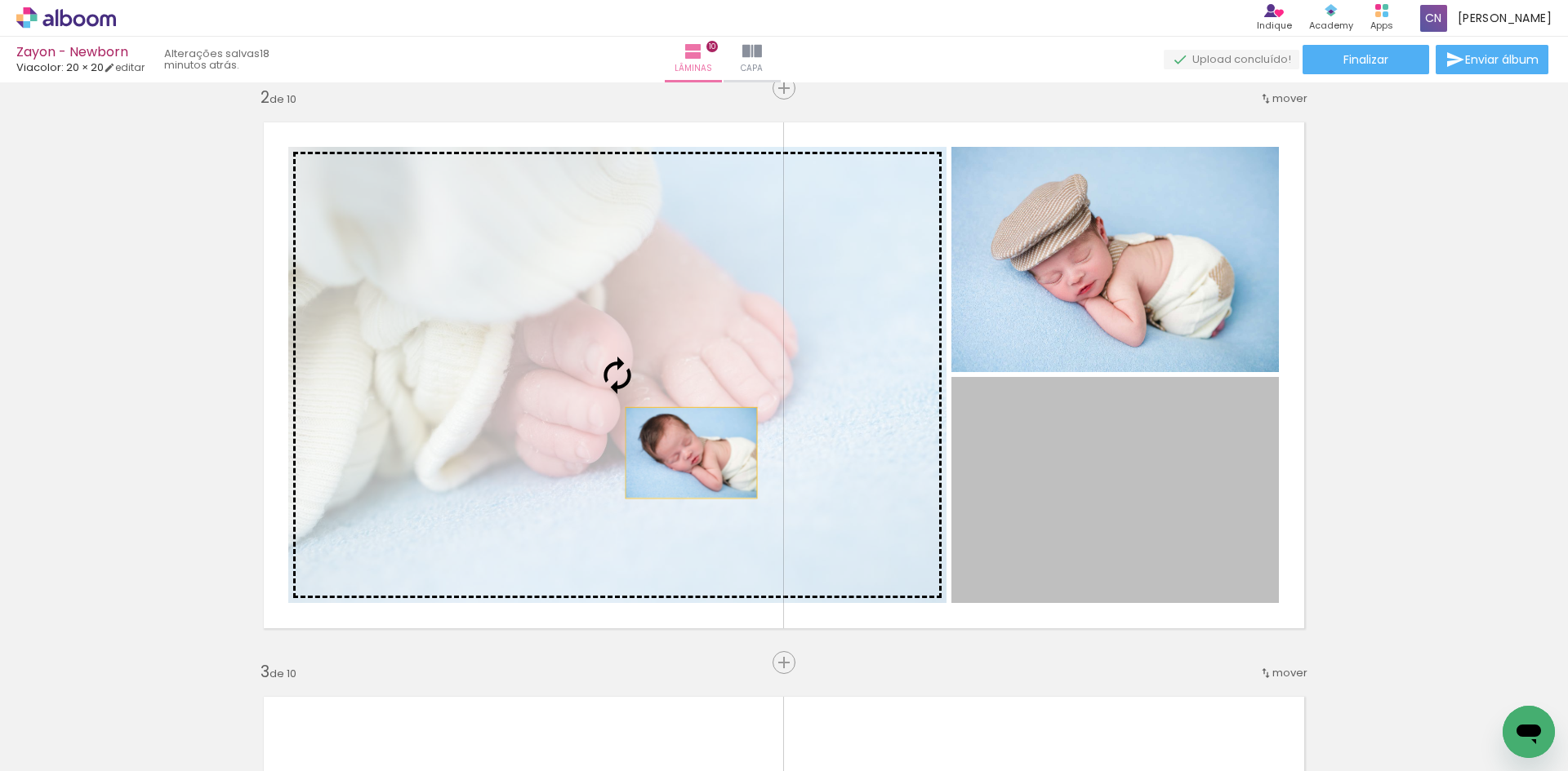
drag, startPoint x: 1155, startPoint y: 507, endPoint x: 668, endPoint y: 449, distance: 490.4
click at [0, 0] on slot at bounding box center [0, 0] width 0 height 0
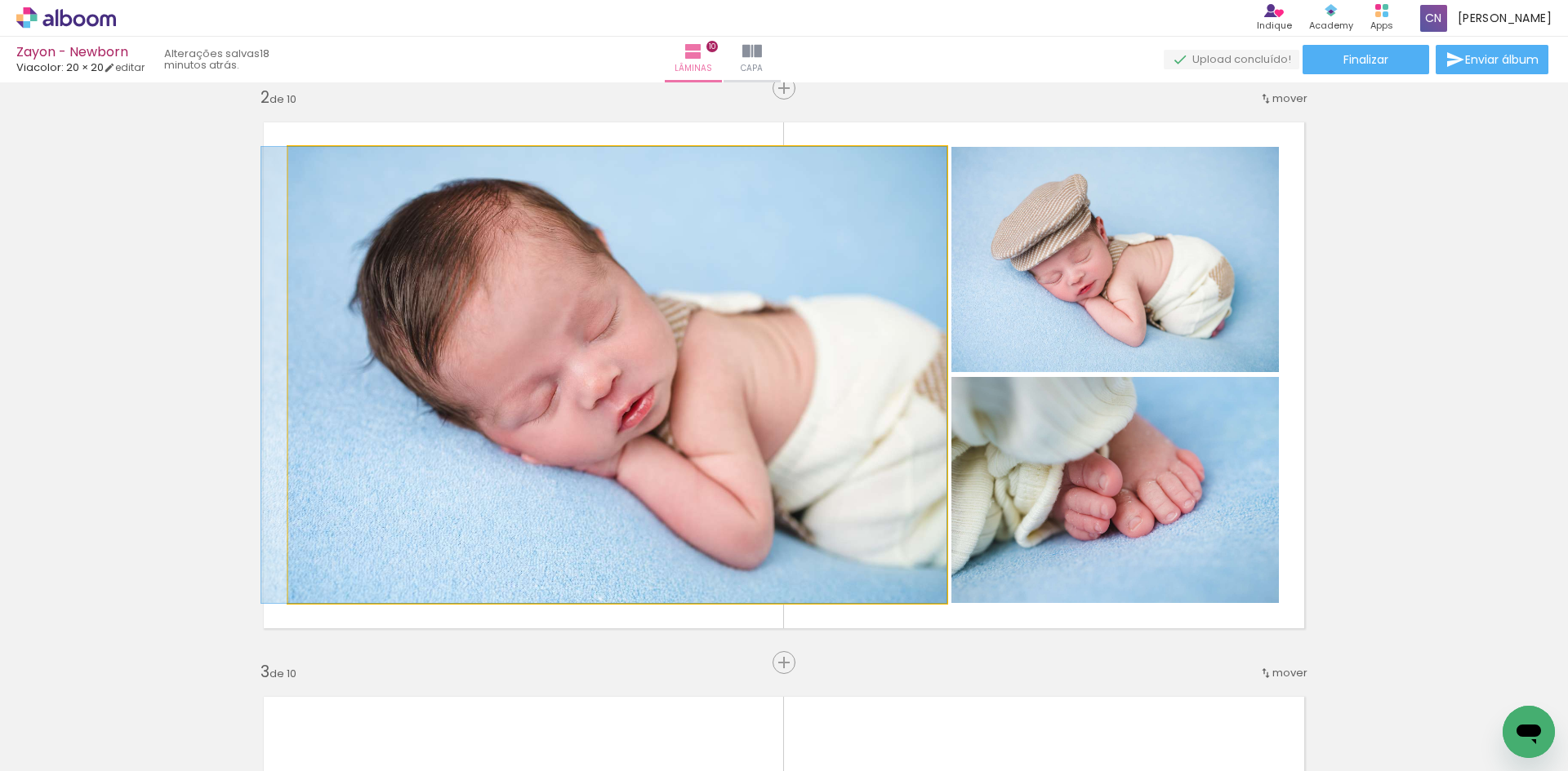
drag, startPoint x: 844, startPoint y: 458, endPoint x: 721, endPoint y: 454, distance: 123.1
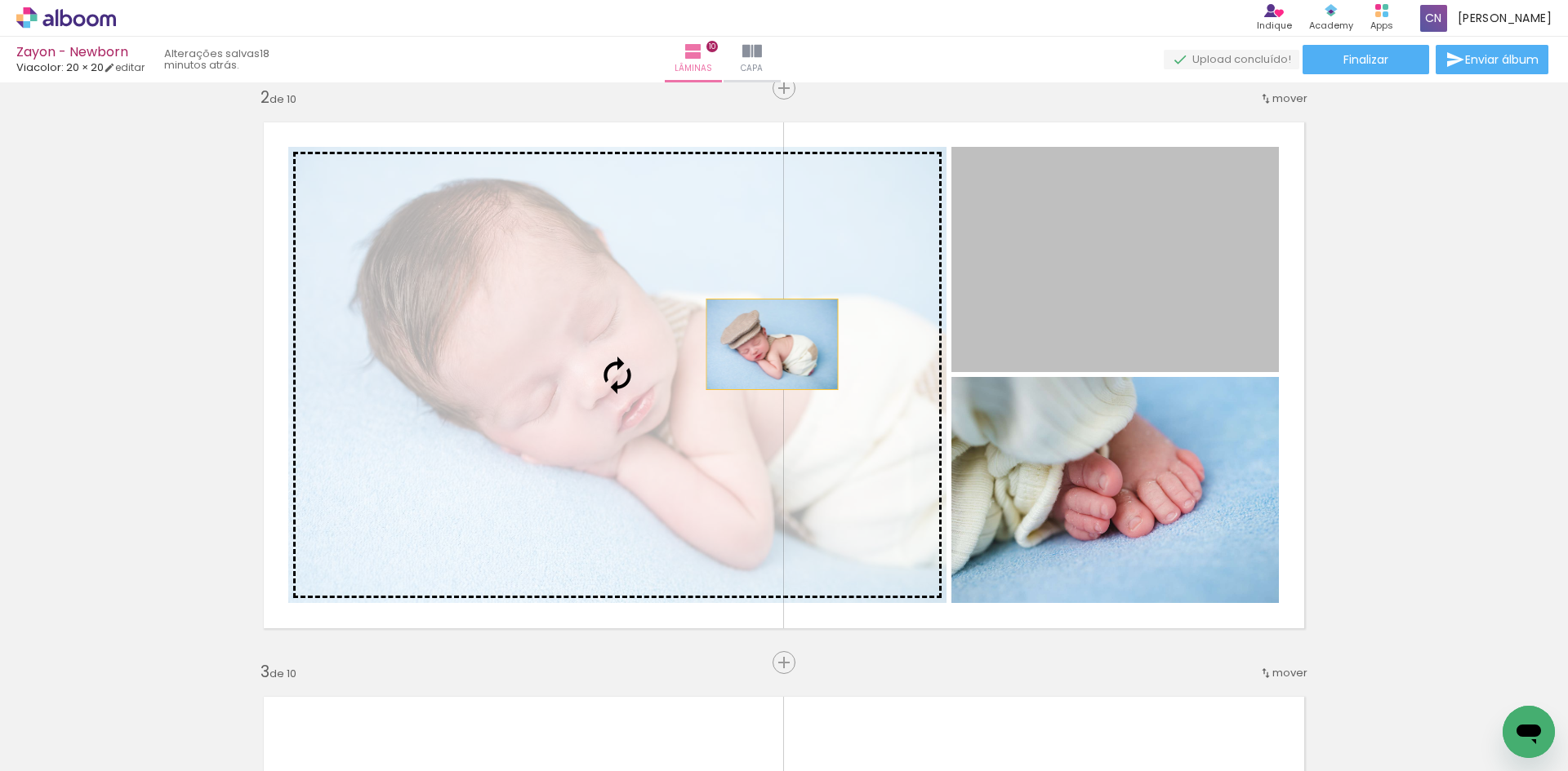
drag, startPoint x: 1192, startPoint y: 275, endPoint x: 594, endPoint y: 366, distance: 604.9
click at [0, 0] on slot at bounding box center [0, 0] width 0 height 0
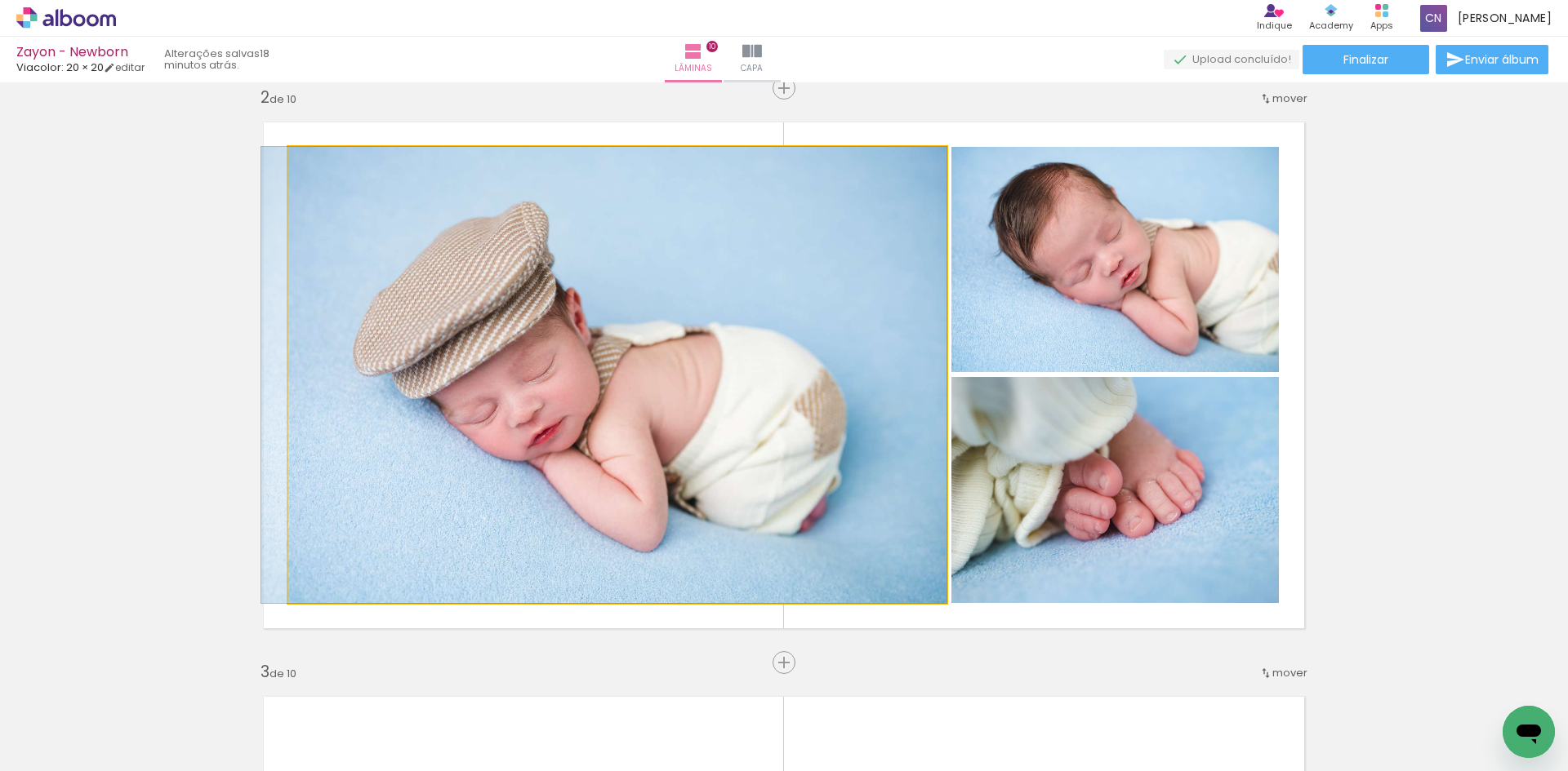
drag, startPoint x: 860, startPoint y: 428, endPoint x: 811, endPoint y: 430, distance: 49.0
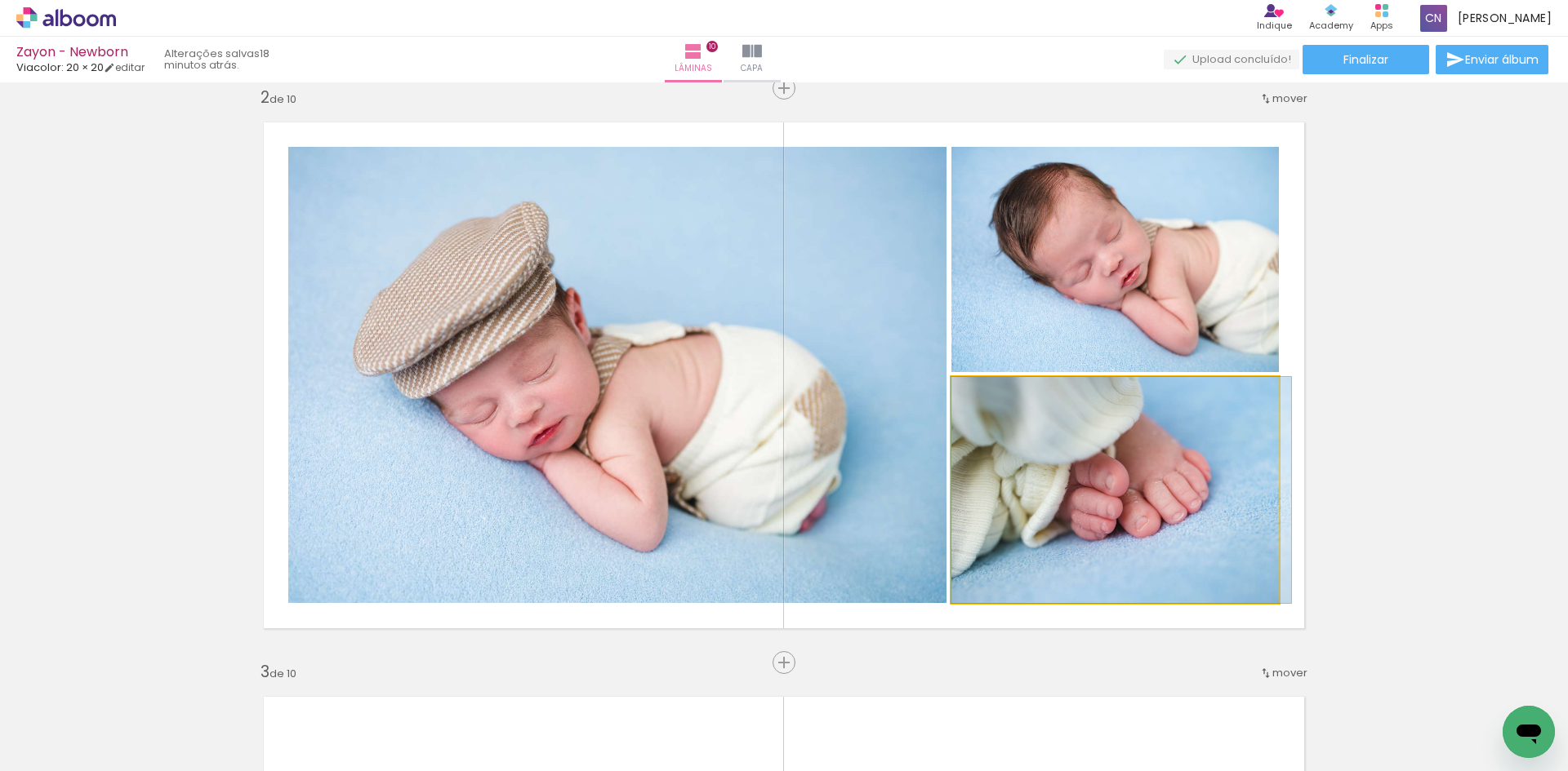
drag, startPoint x: 1072, startPoint y: 511, endPoint x: 1114, endPoint y: 513, distance: 42.0
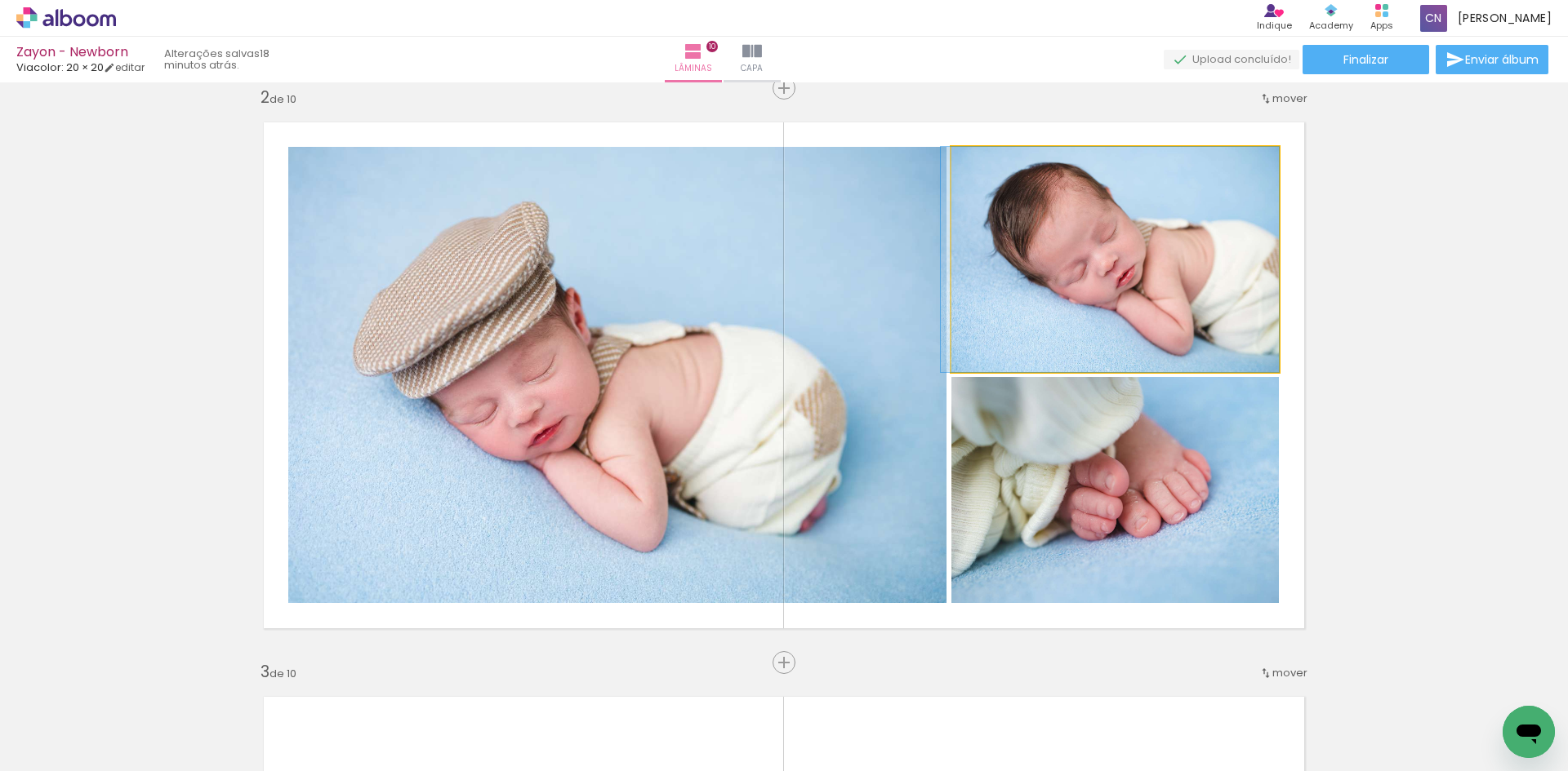
drag, startPoint x: 1108, startPoint y: 304, endPoint x: 1019, endPoint y: 302, distance: 89.0
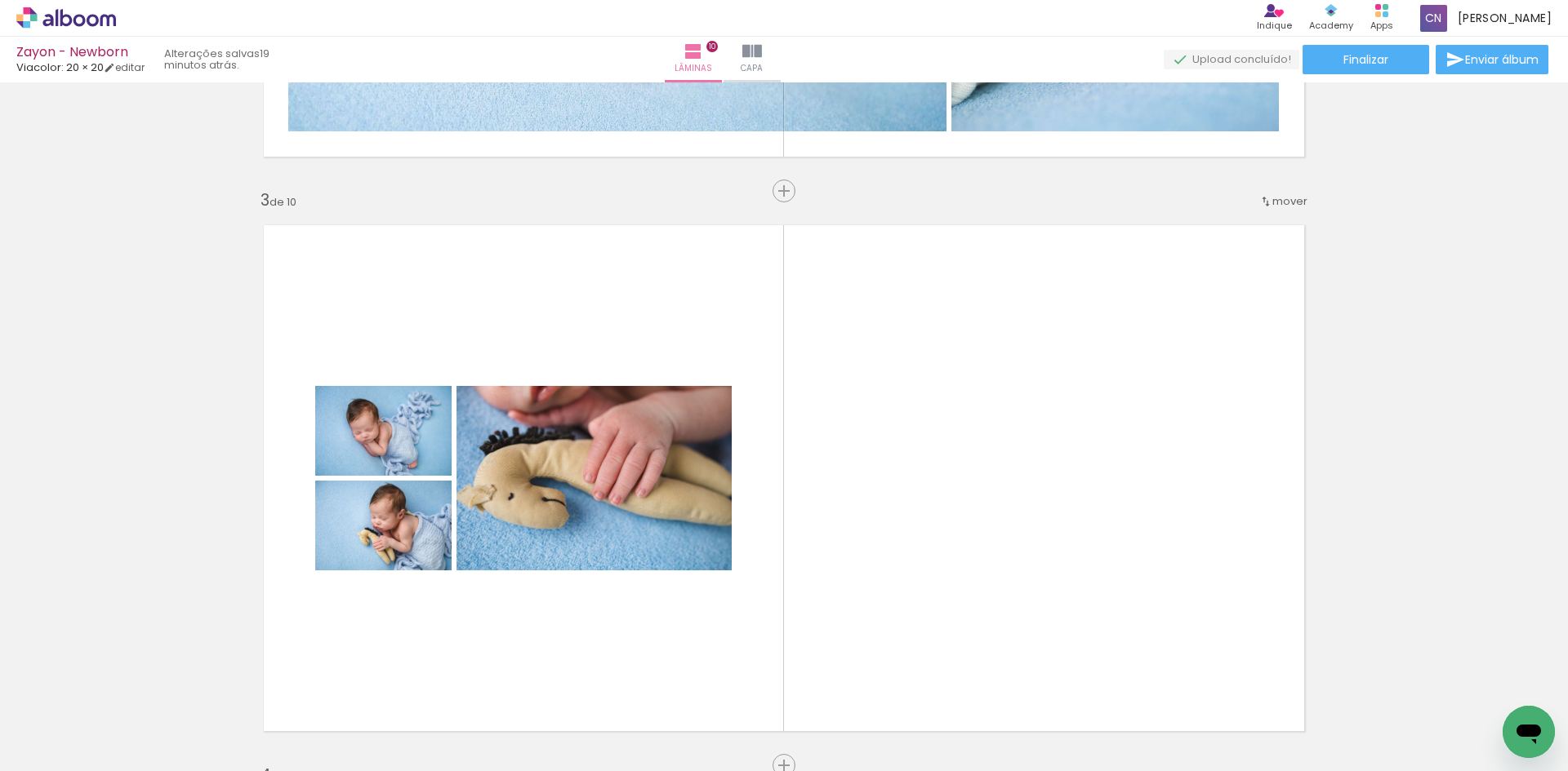
scroll to position [1248, 0]
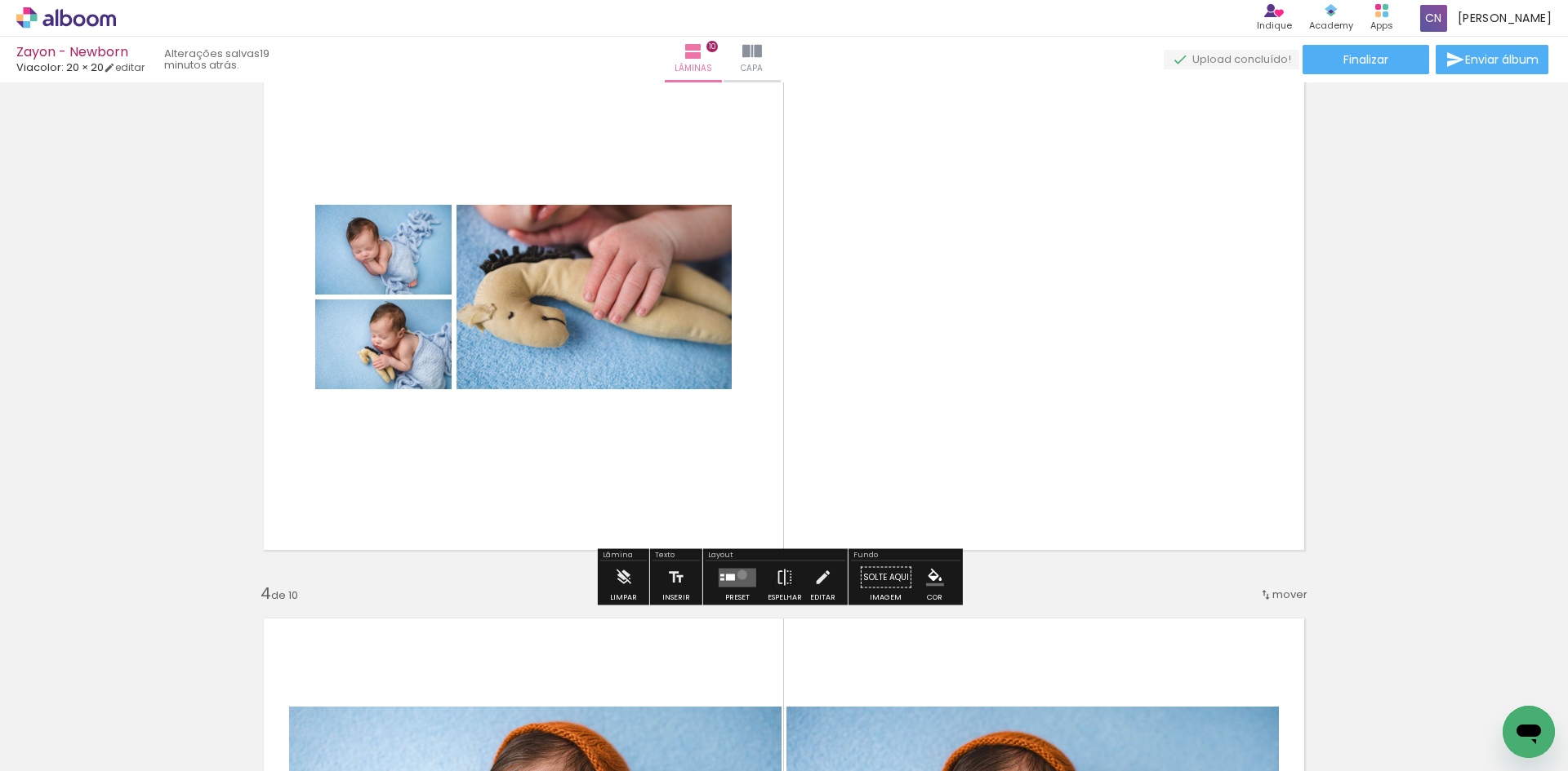
click at [738, 574] on quentale-layouter at bounding box center [737, 577] width 37 height 19
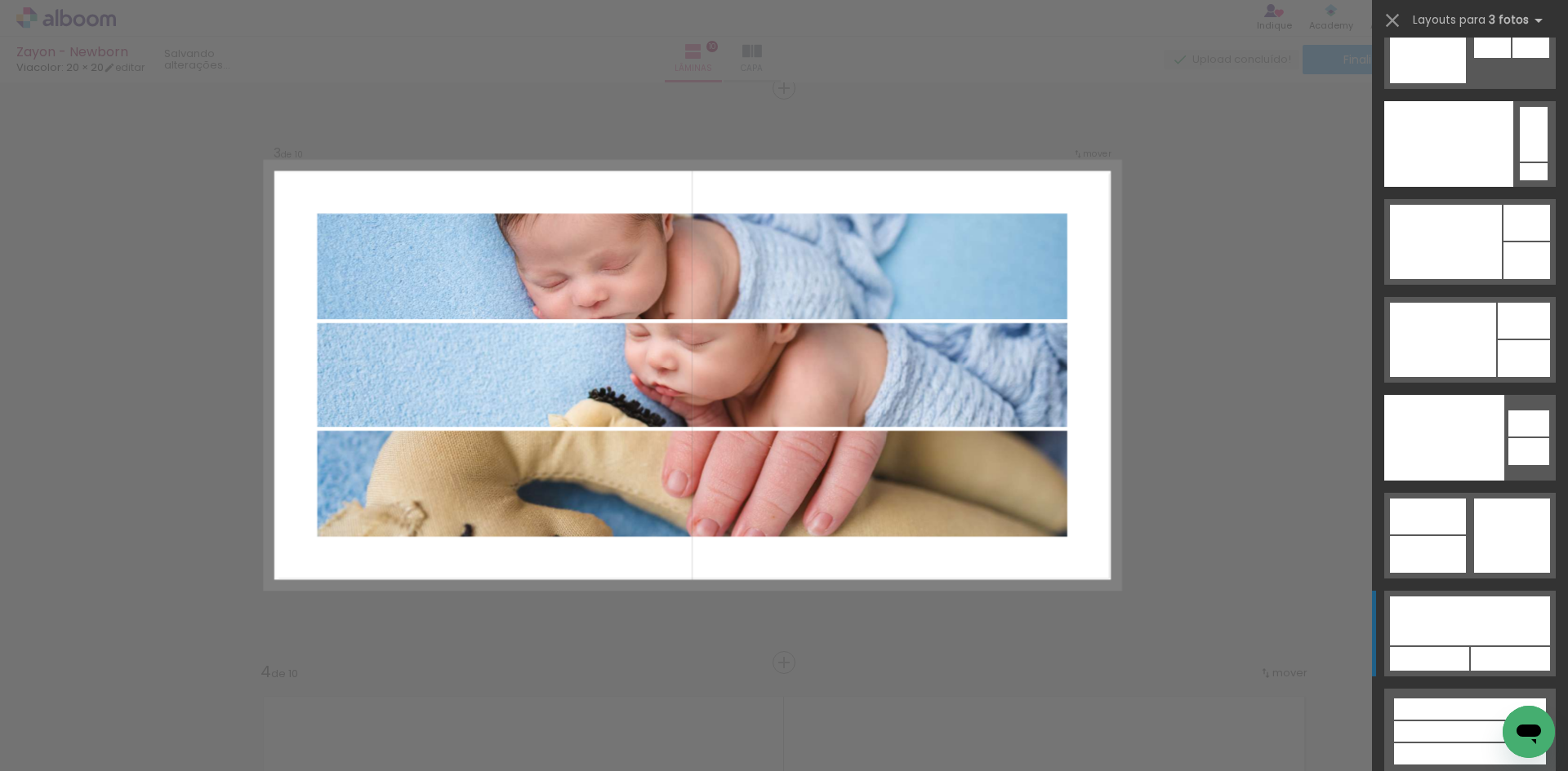
scroll to position [20616, 0]
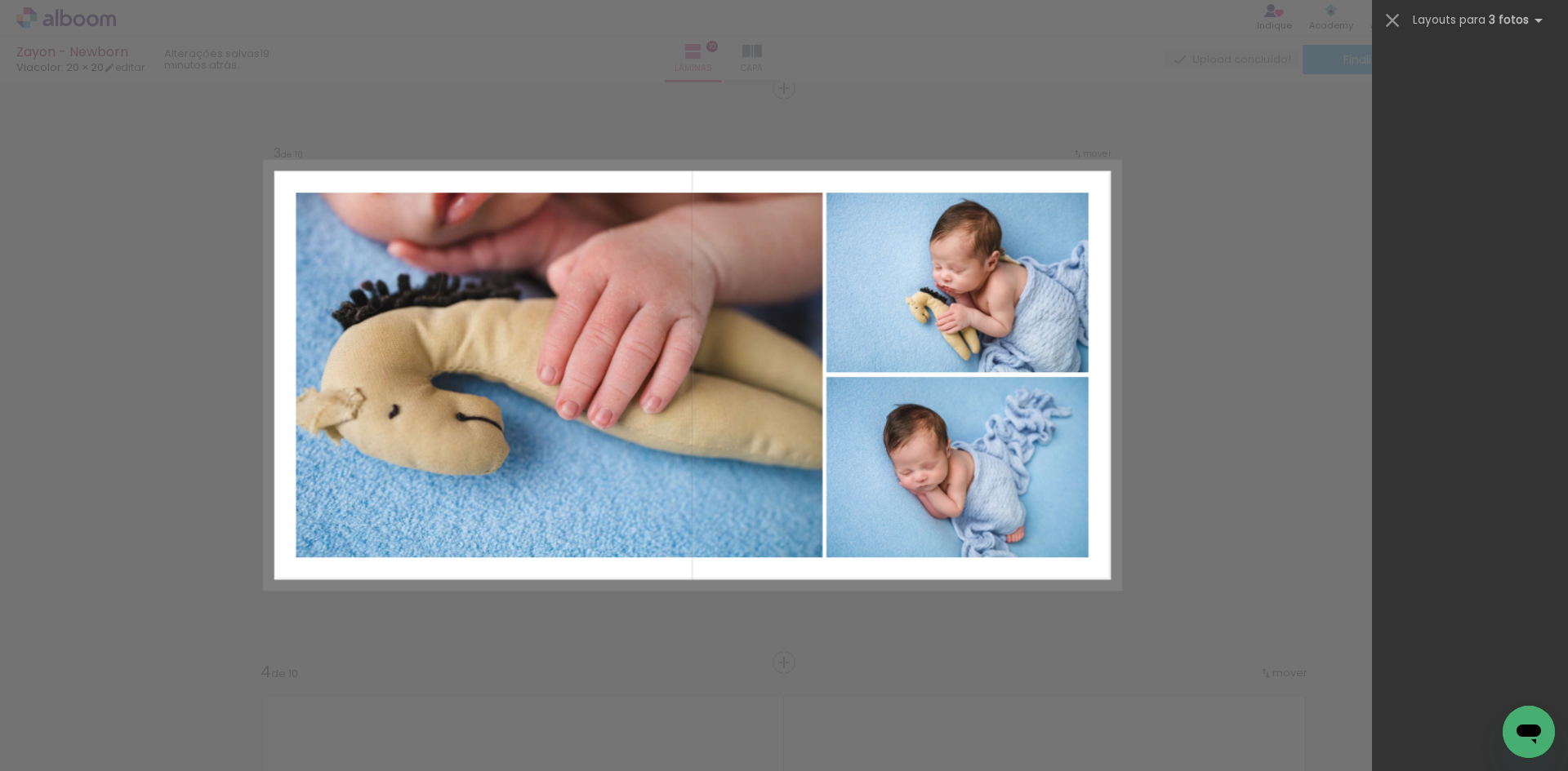
scroll to position [20616, 0]
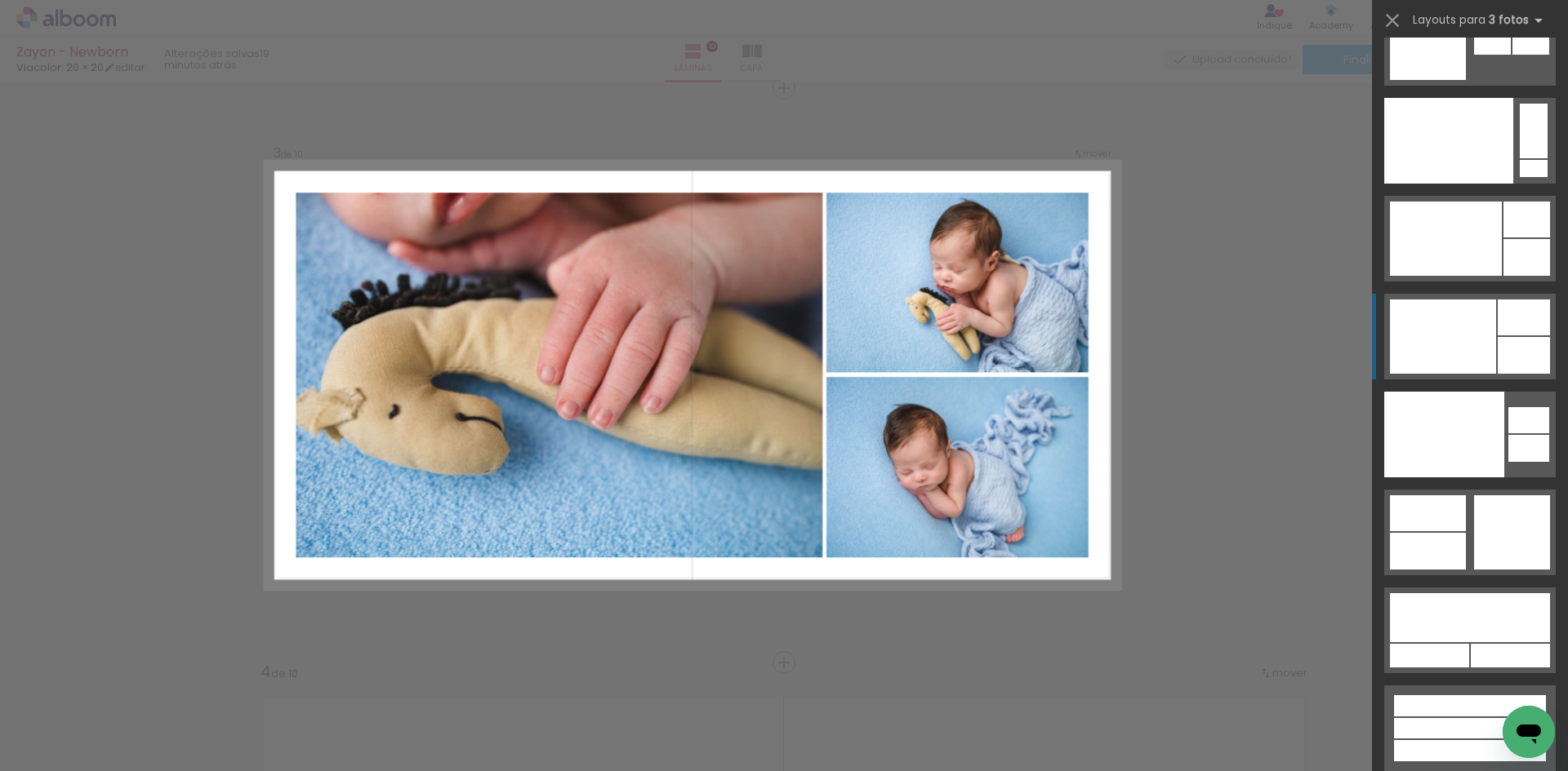
click at [1455, 352] on div at bounding box center [1442, 337] width 106 height 74
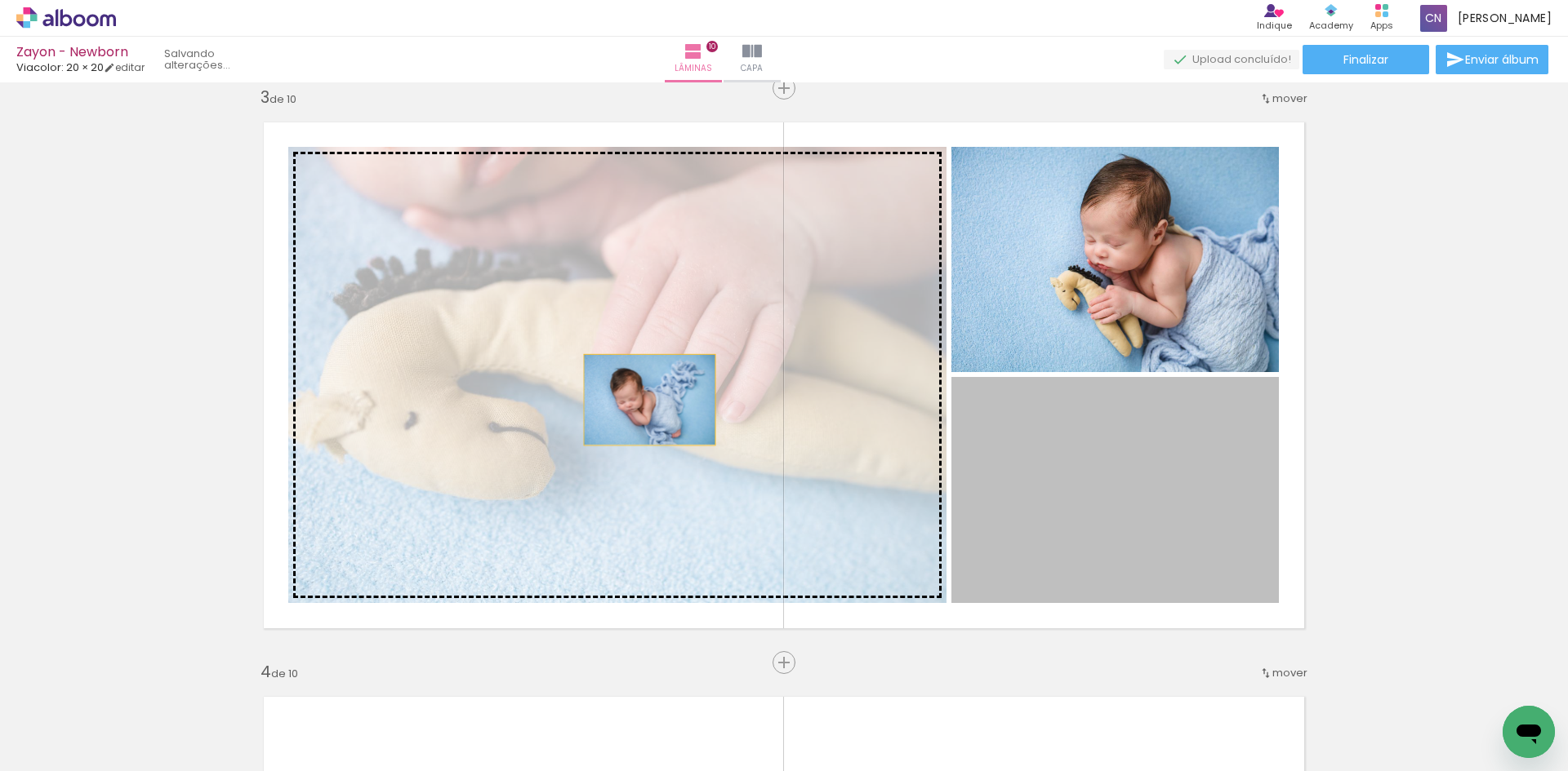
drag, startPoint x: 1209, startPoint y: 489, endPoint x: 644, endPoint y: 400, distance: 572.0
click at [0, 0] on slot at bounding box center [0, 0] width 0 height 0
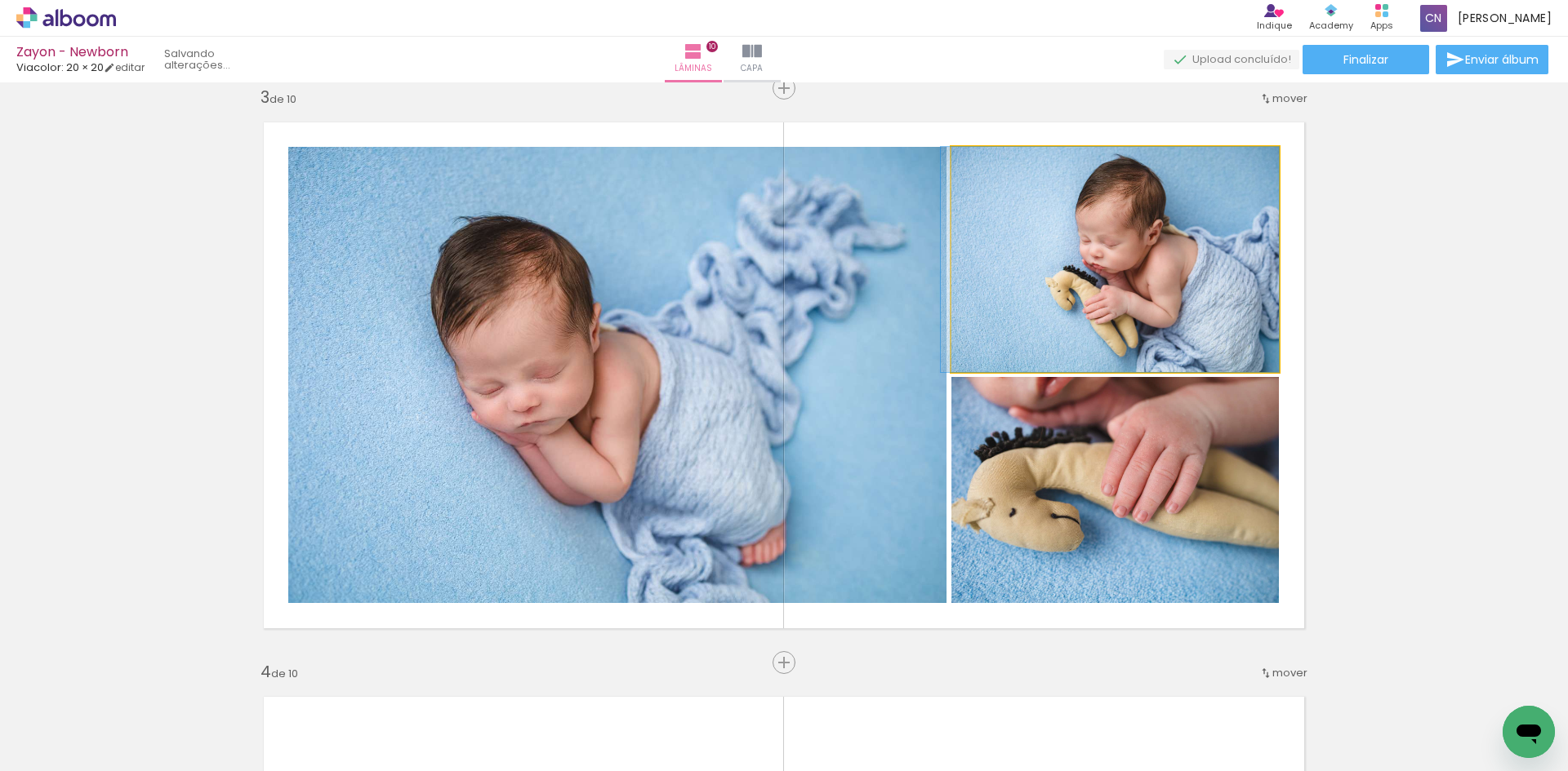
drag, startPoint x: 1085, startPoint y: 294, endPoint x: 957, endPoint y: 304, distance: 128.4
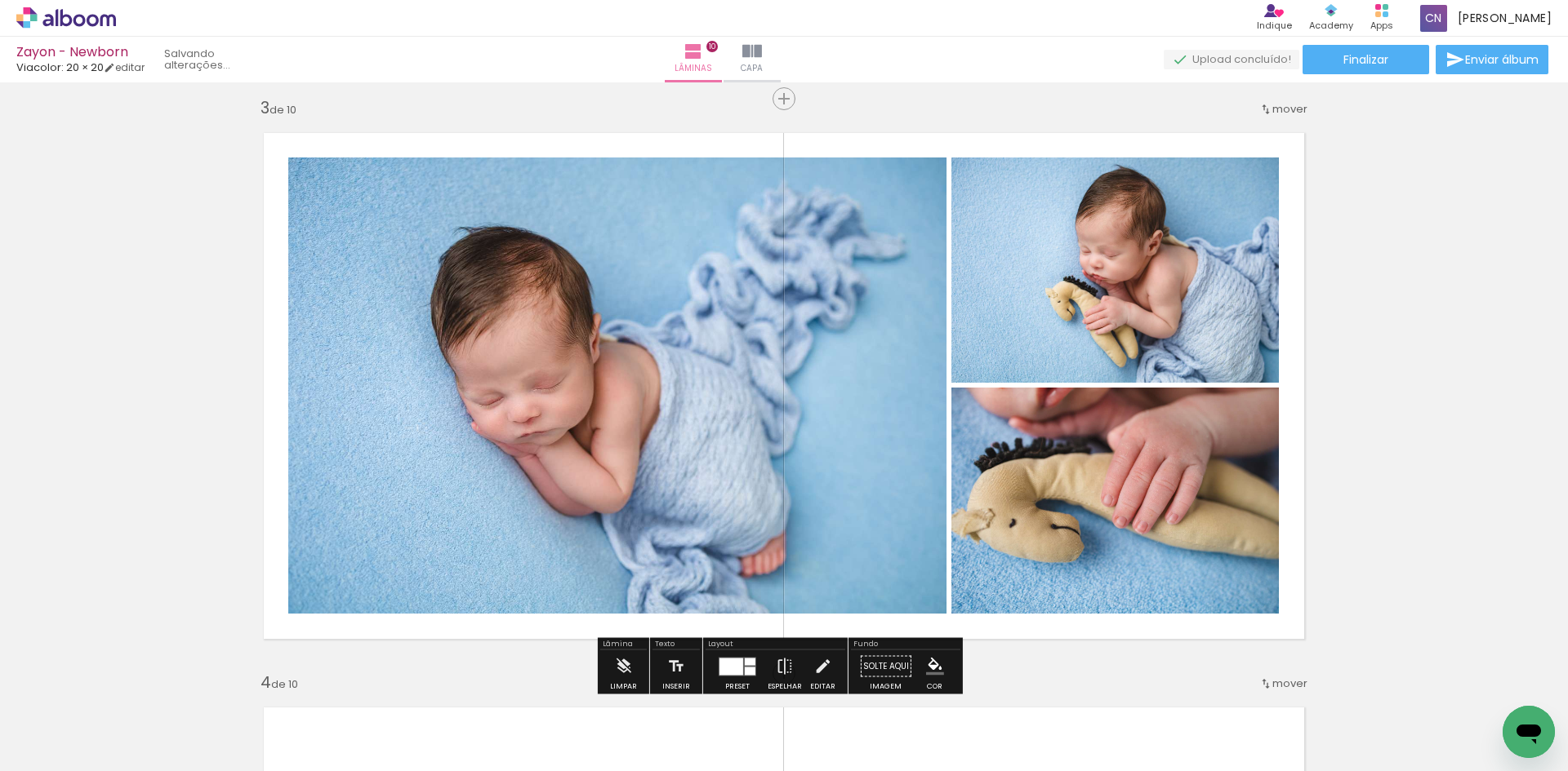
scroll to position [1171, 0]
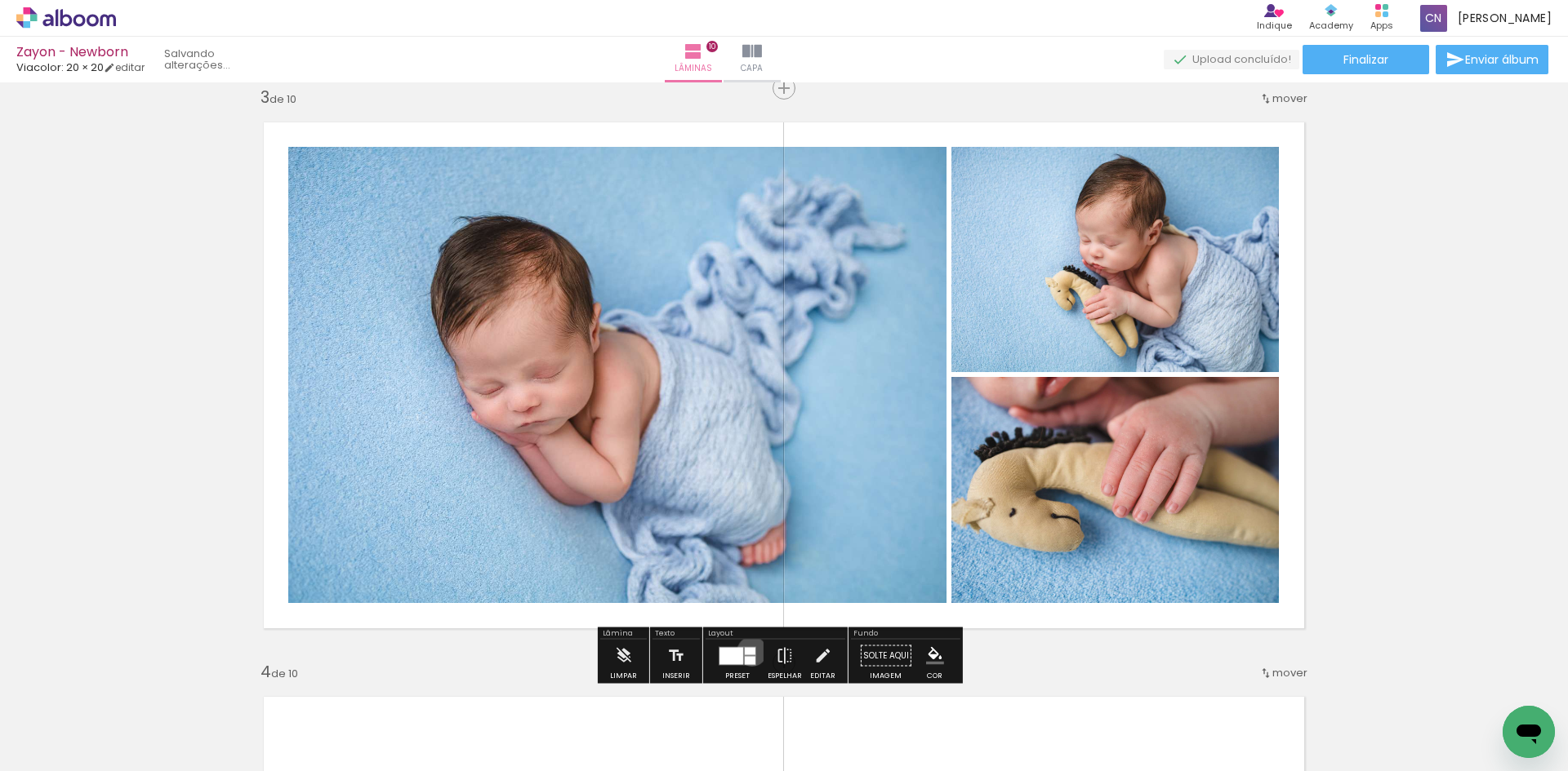
click at [748, 651] on div at bounding box center [750, 651] width 11 height 7
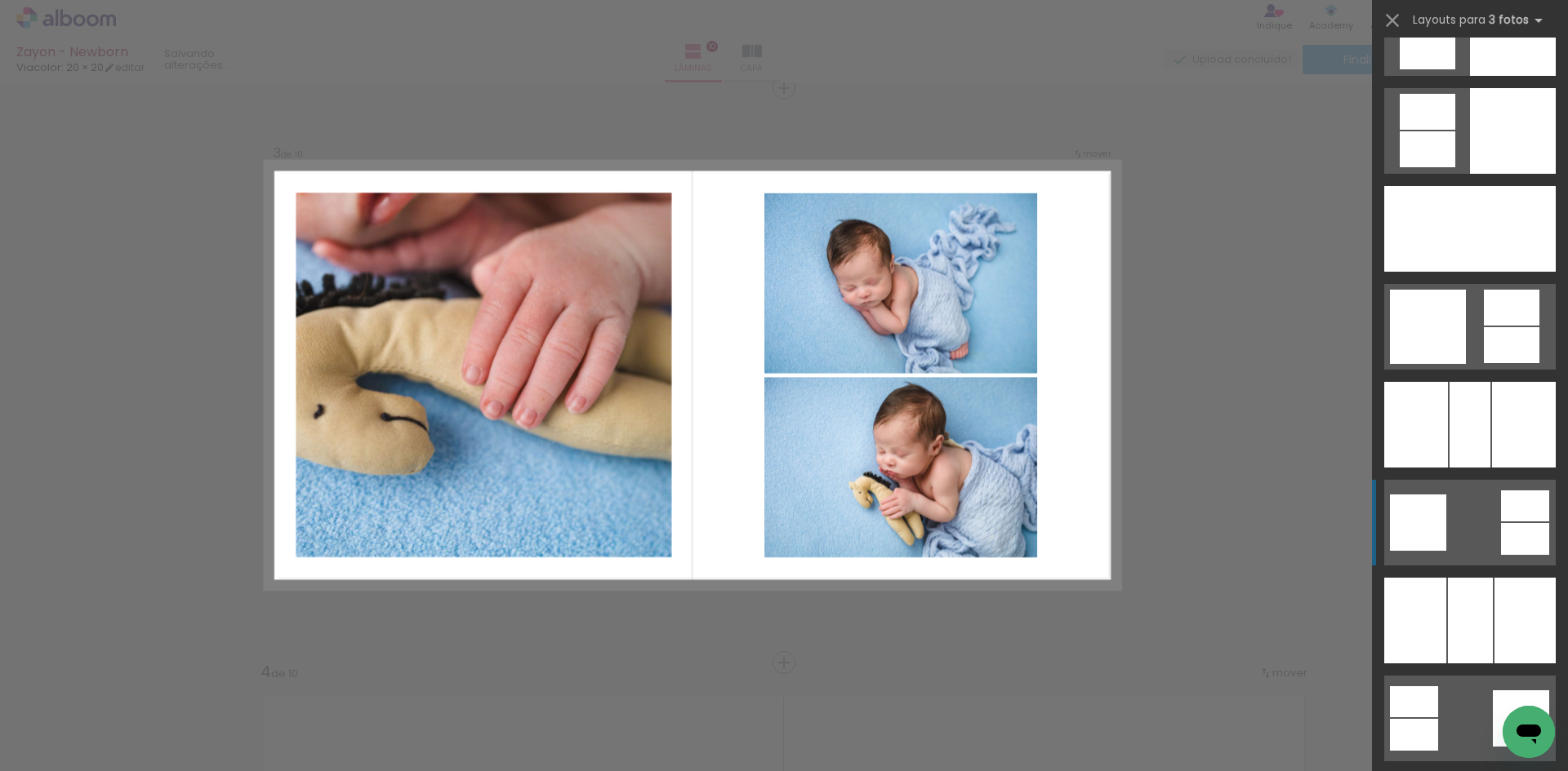
scroll to position [4049, 0]
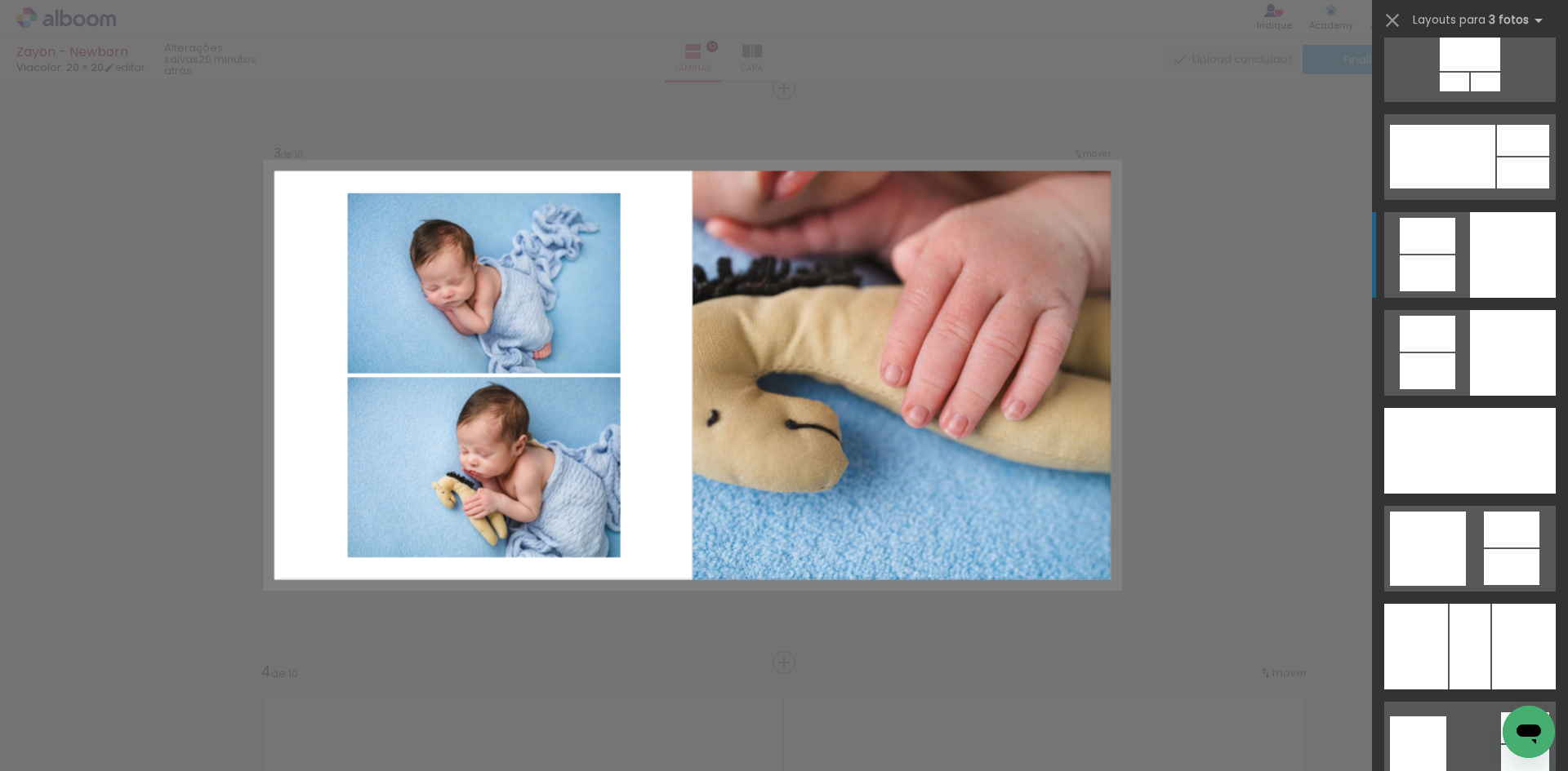
click at [1485, 269] on div at bounding box center [1512, 255] width 86 height 86
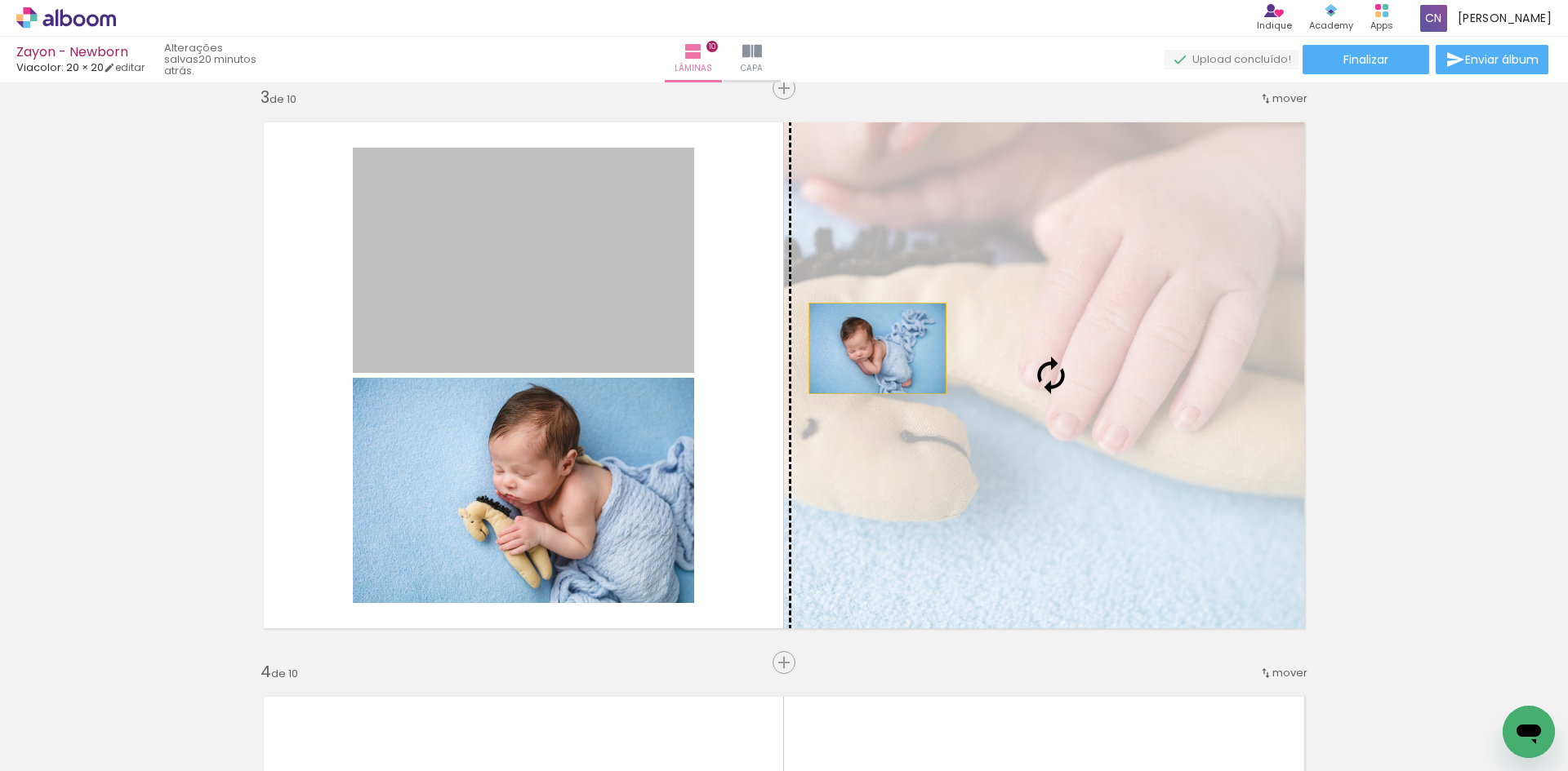
drag, startPoint x: 574, startPoint y: 317, endPoint x: 991, endPoint y: 355, distance: 418.7
click at [0, 0] on slot at bounding box center [0, 0] width 0 height 0
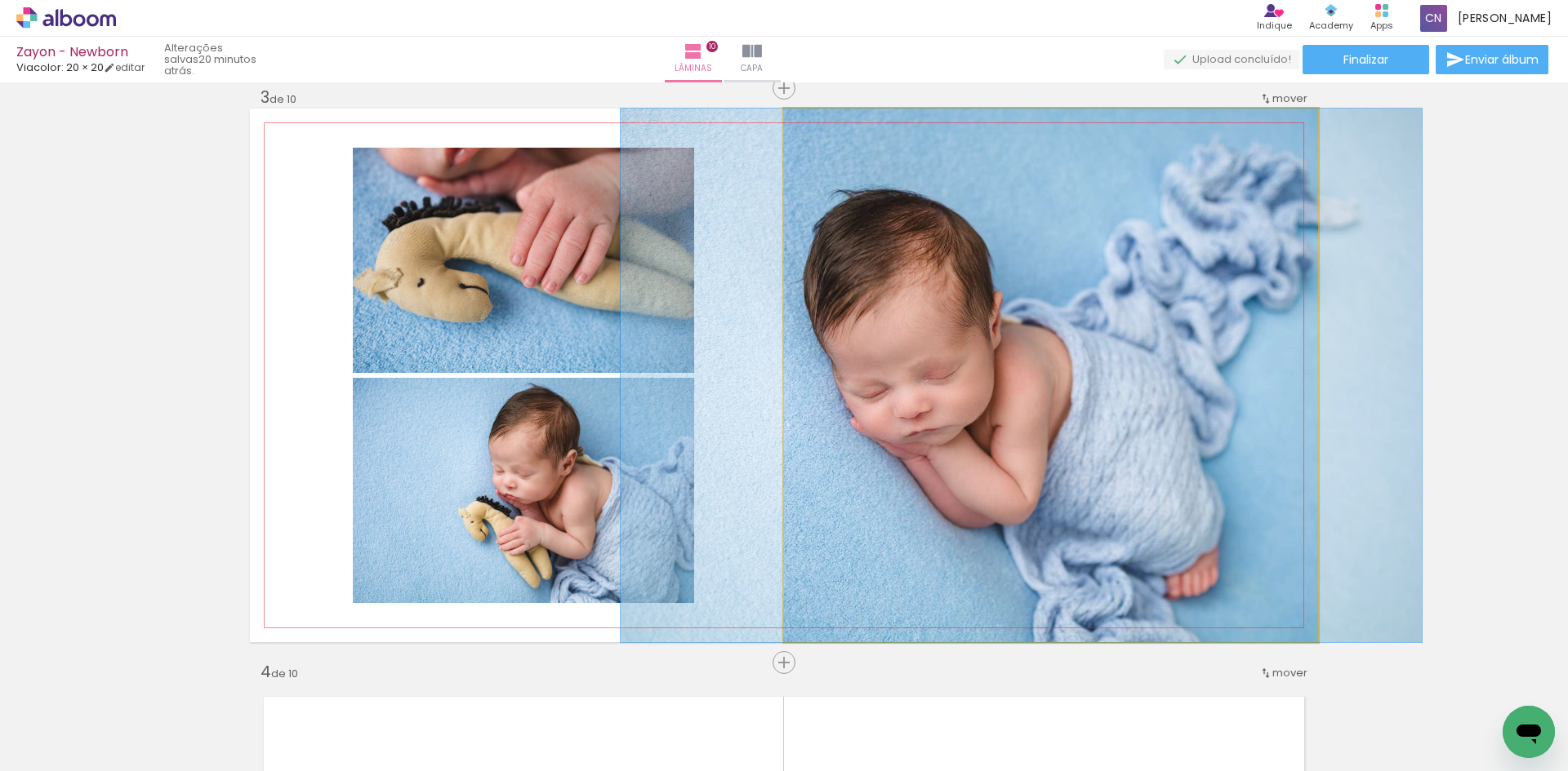
drag, startPoint x: 1033, startPoint y: 369, endPoint x: 1003, endPoint y: 367, distance: 30.1
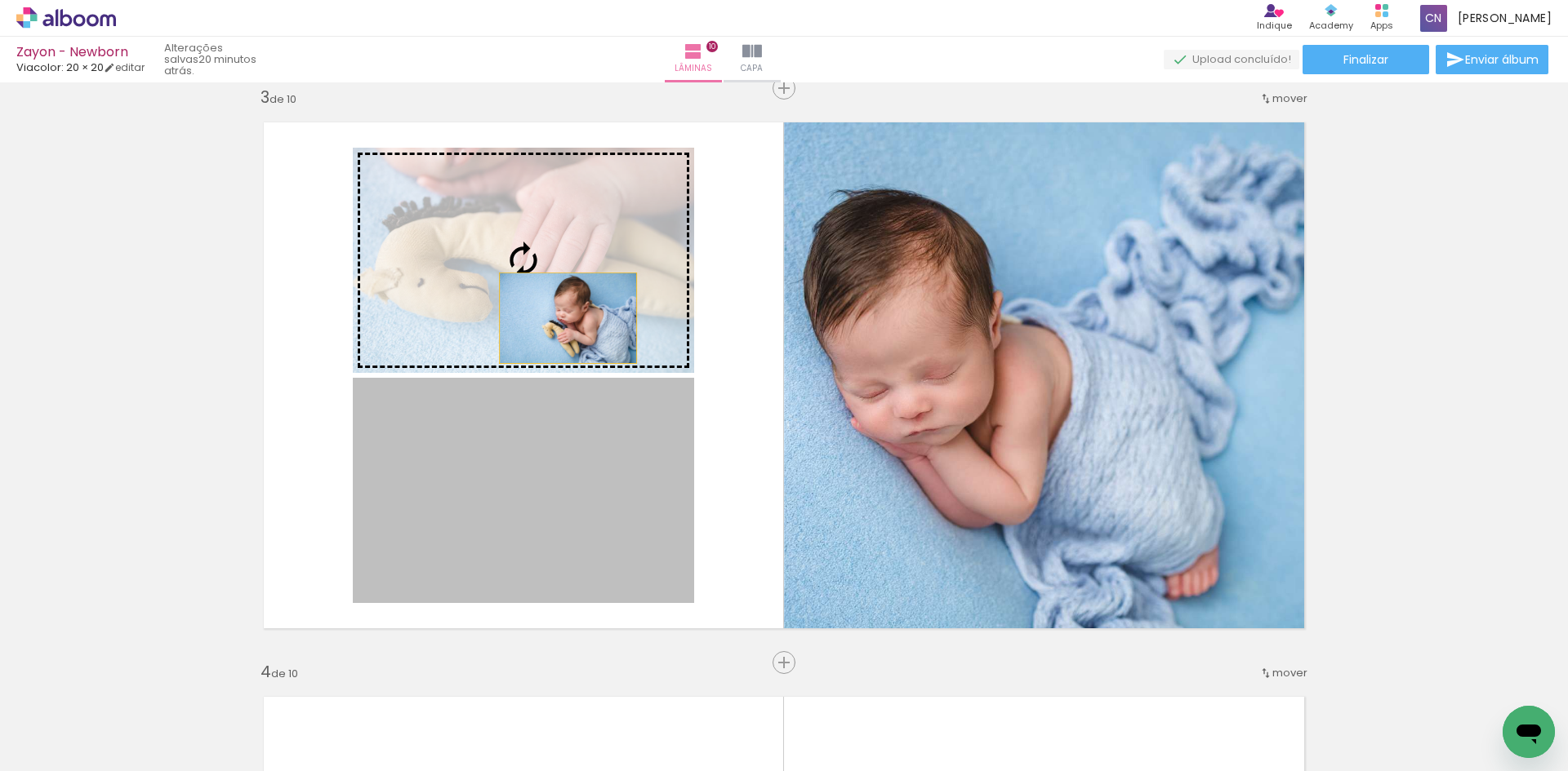
drag, startPoint x: 623, startPoint y: 560, endPoint x: 562, endPoint y: 318, distance: 249.6
click at [0, 0] on slot at bounding box center [0, 0] width 0 height 0
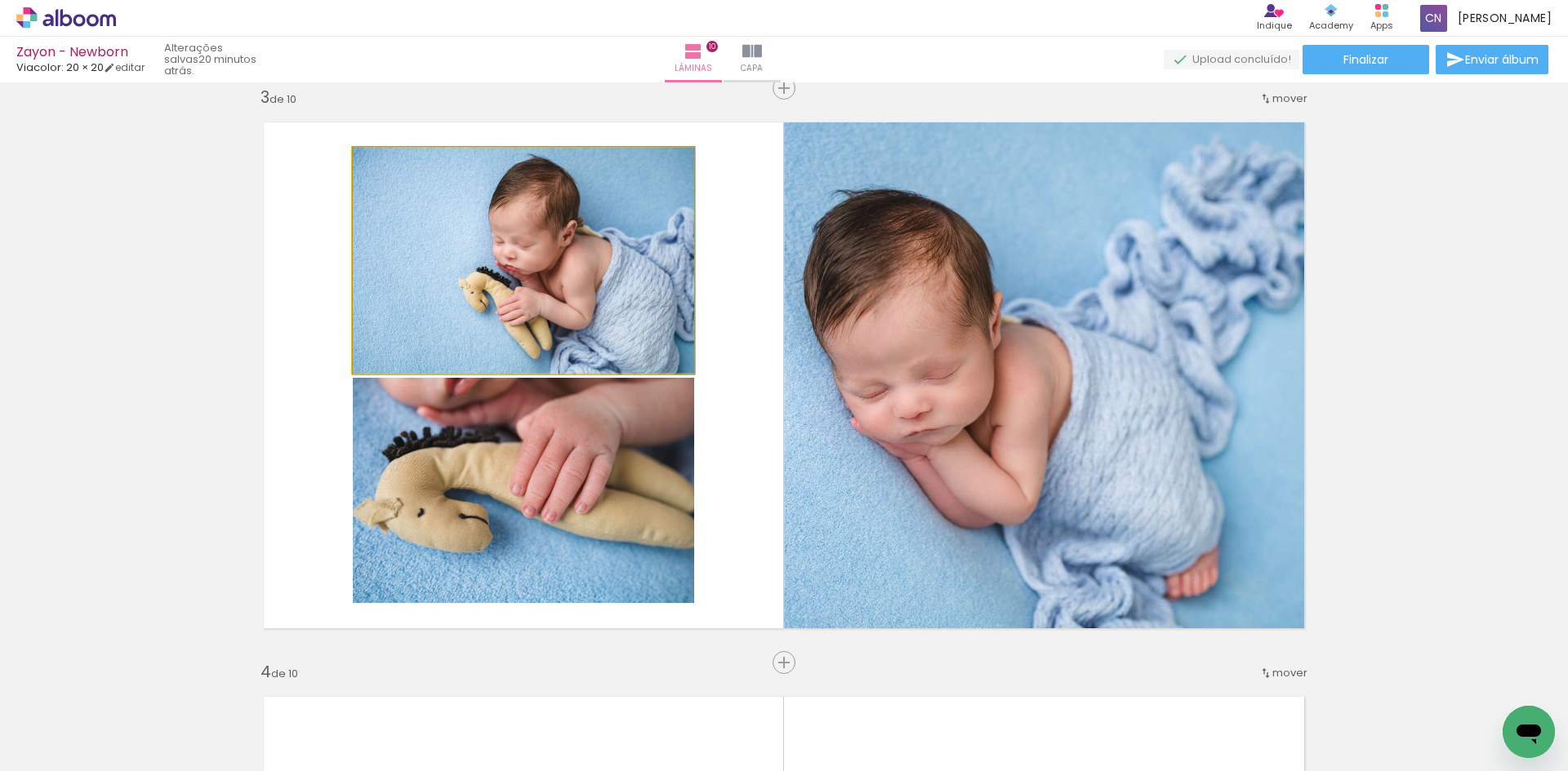
drag, startPoint x: 574, startPoint y: 304, endPoint x: 513, endPoint y: 304, distance: 61.0
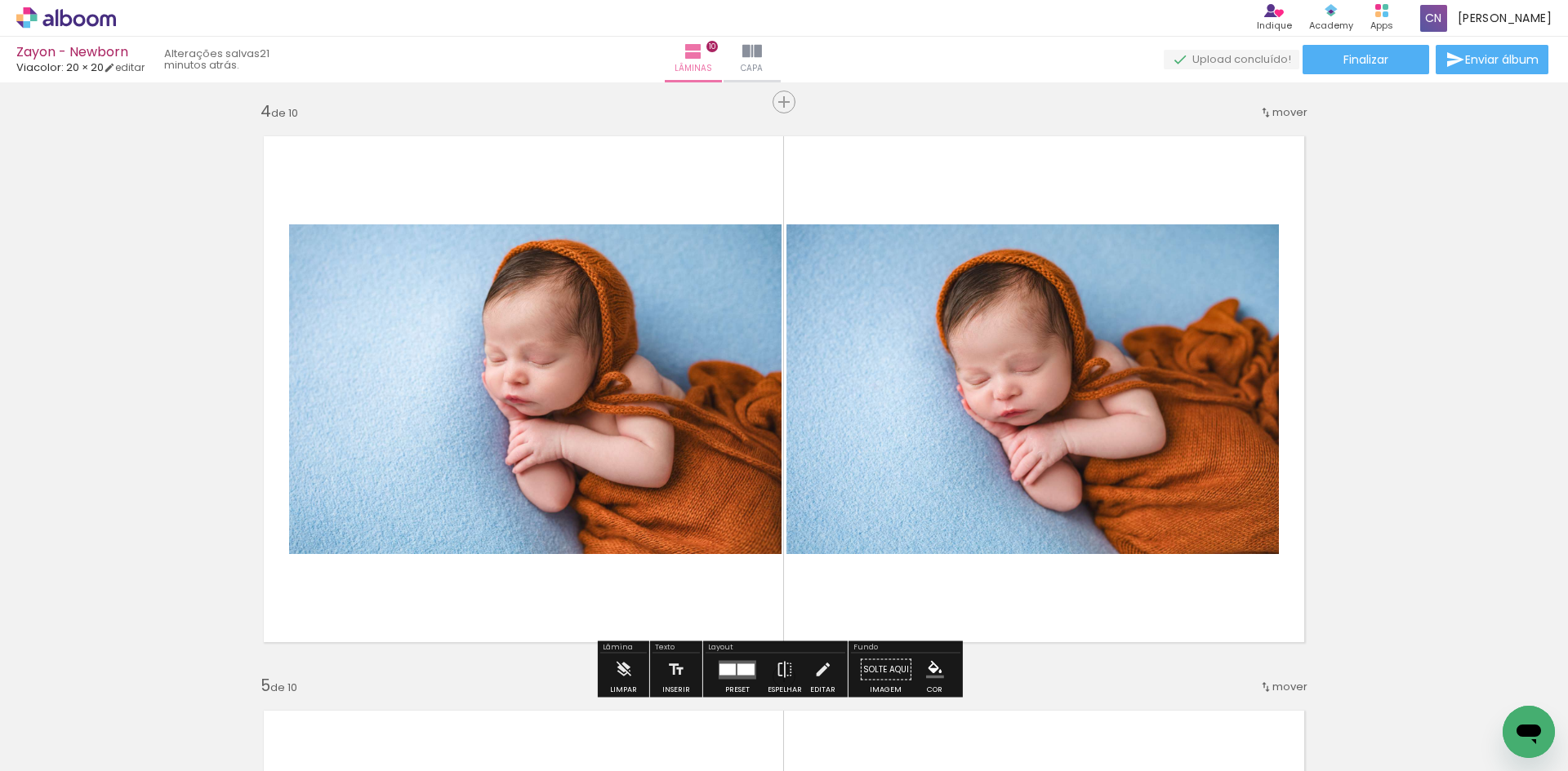
scroll to position [1823, 0]
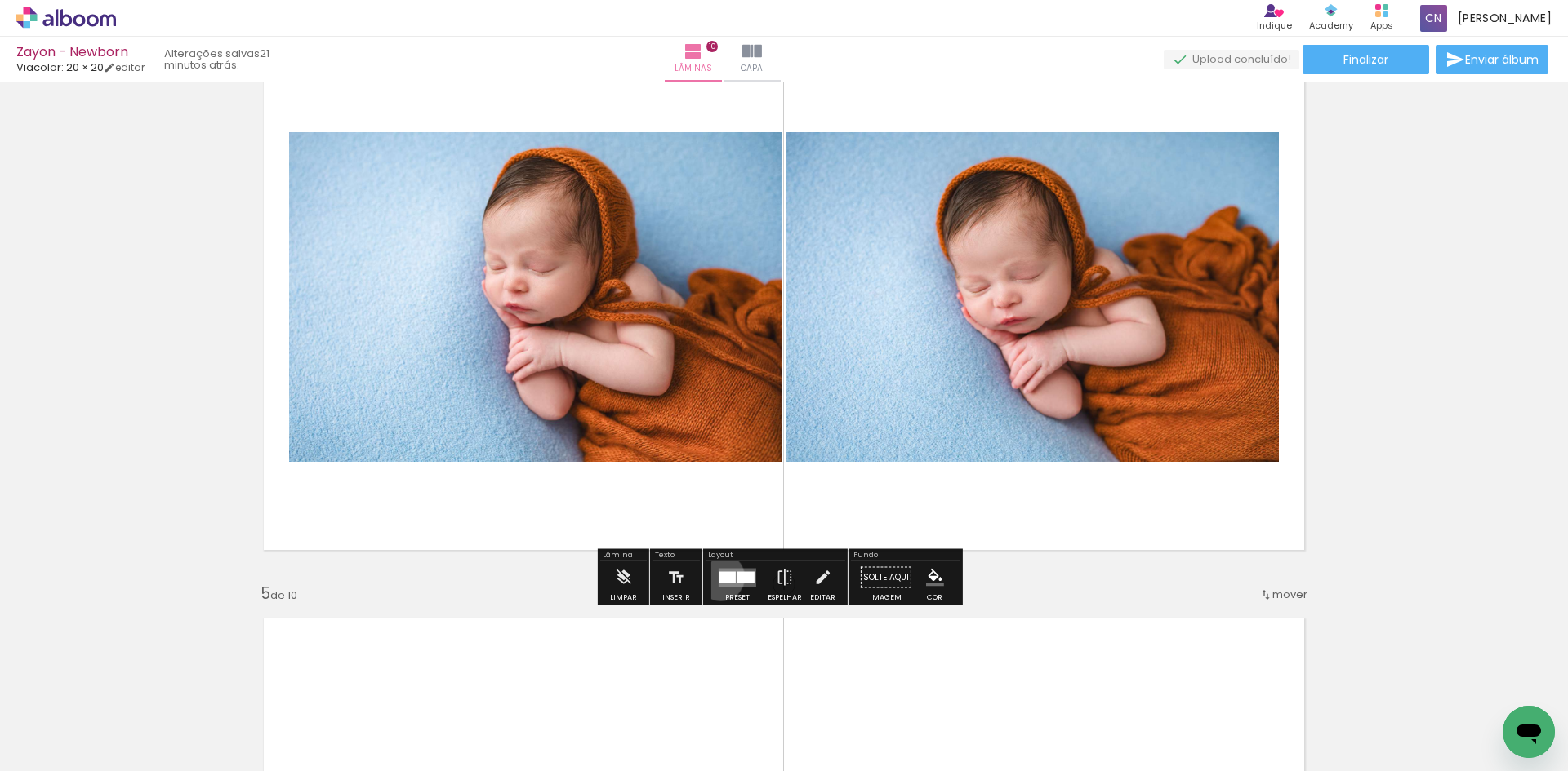
click at [720, 577] on div at bounding box center [728, 577] width 16 height 12
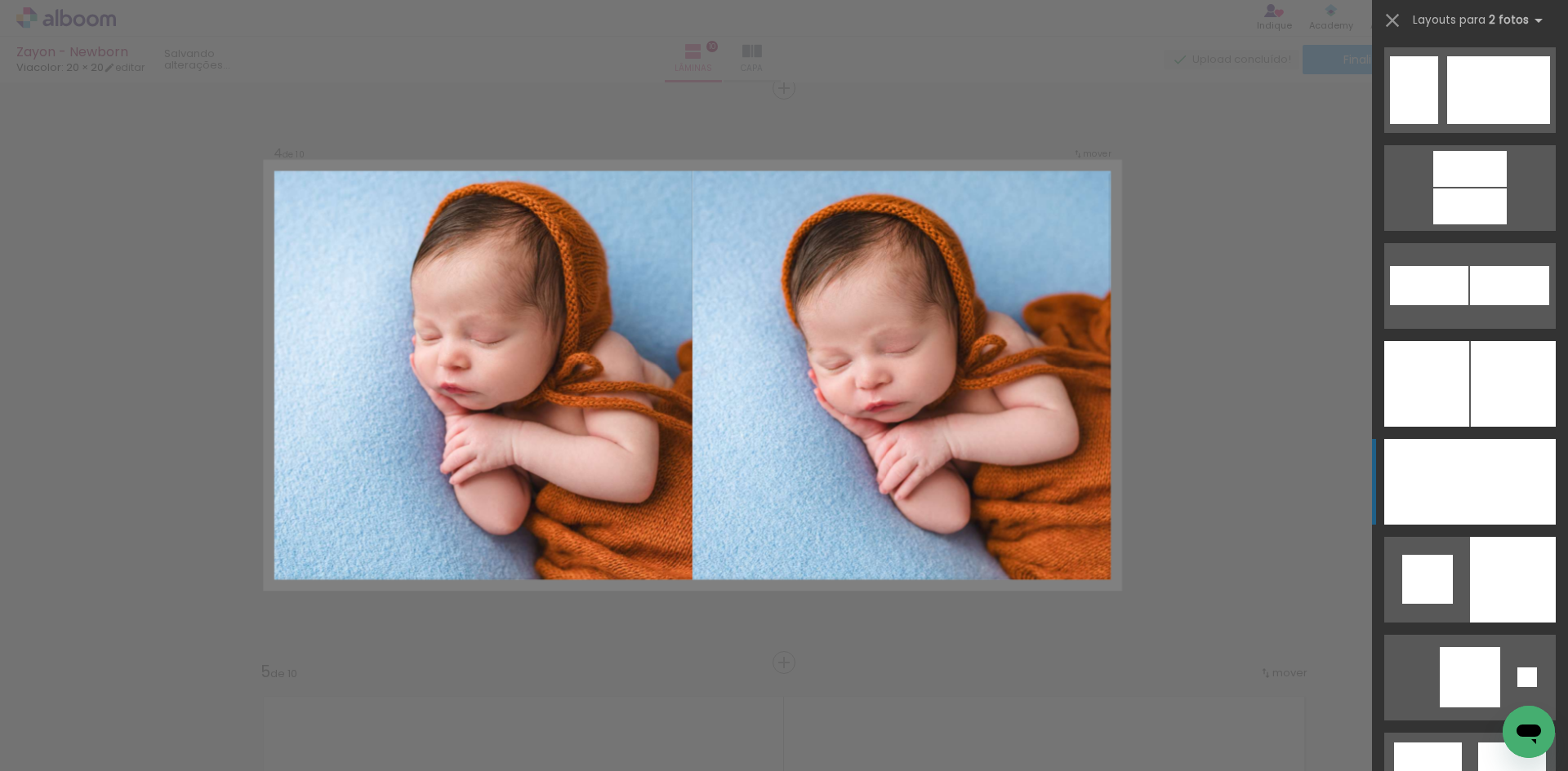
scroll to position [3918, 0]
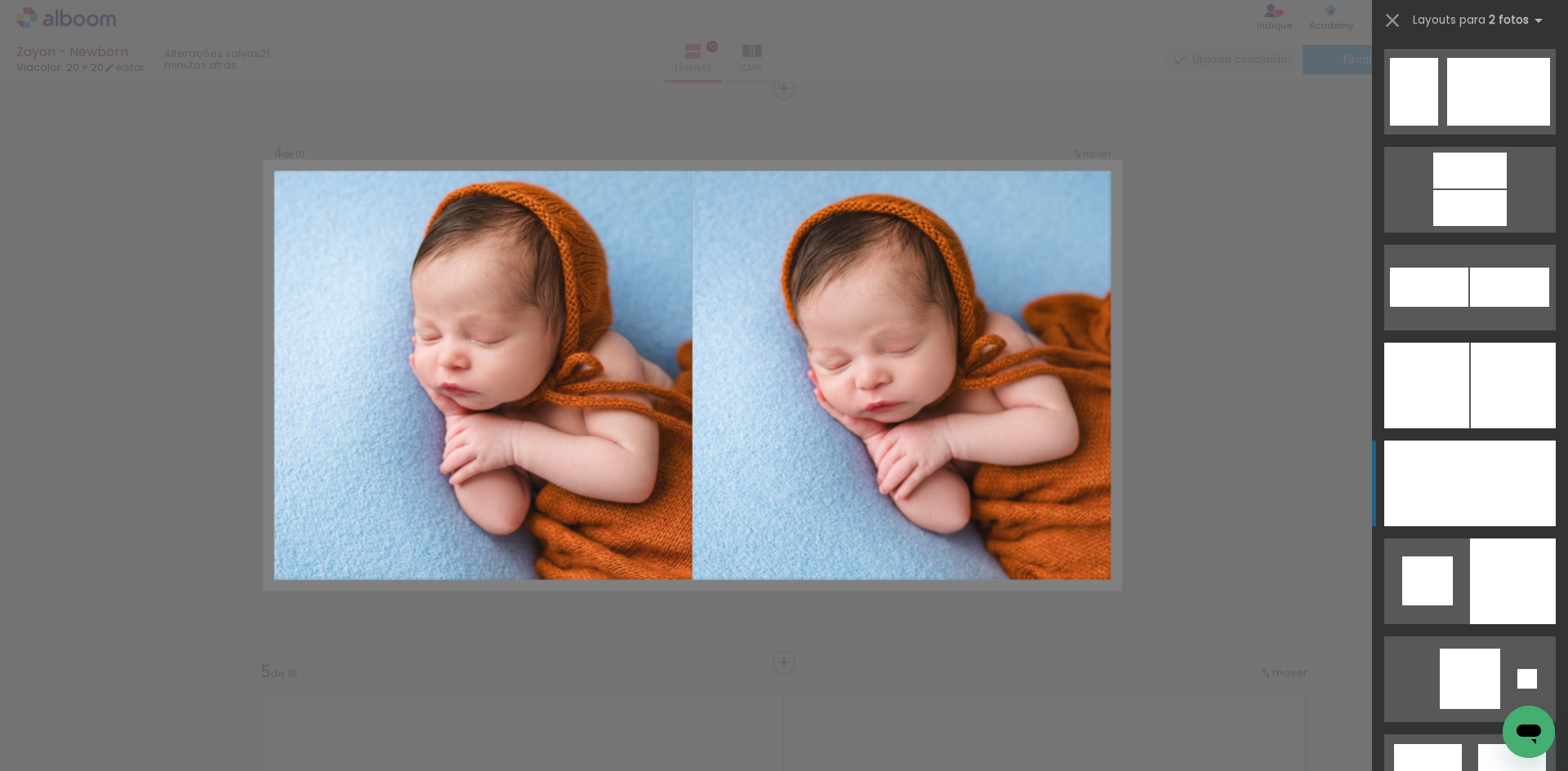
click at [1488, 471] on div at bounding box center [1512, 483] width 86 height 86
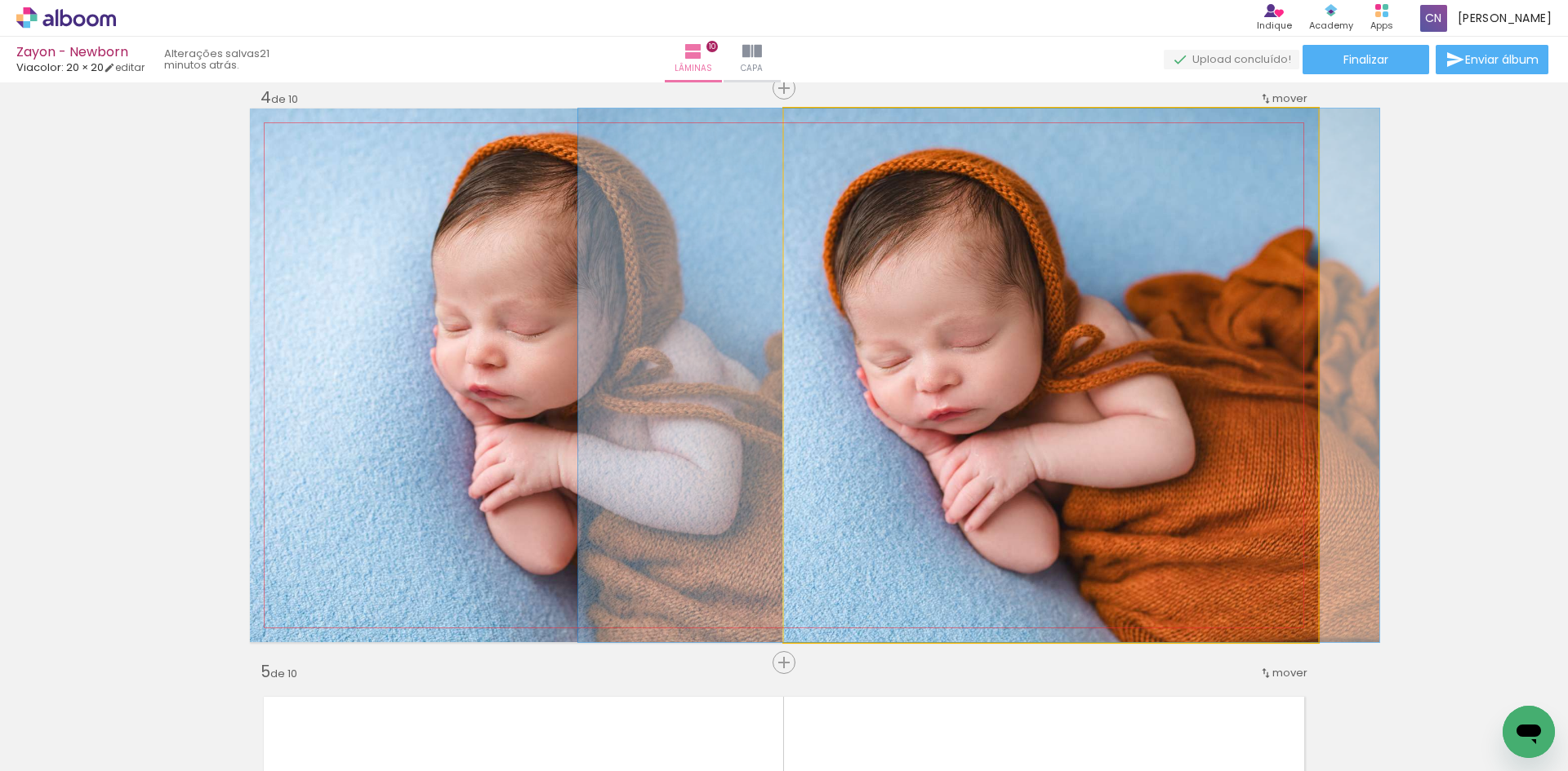
drag, startPoint x: 934, startPoint y: 493, endPoint x: 860, endPoint y: 499, distance: 74.2
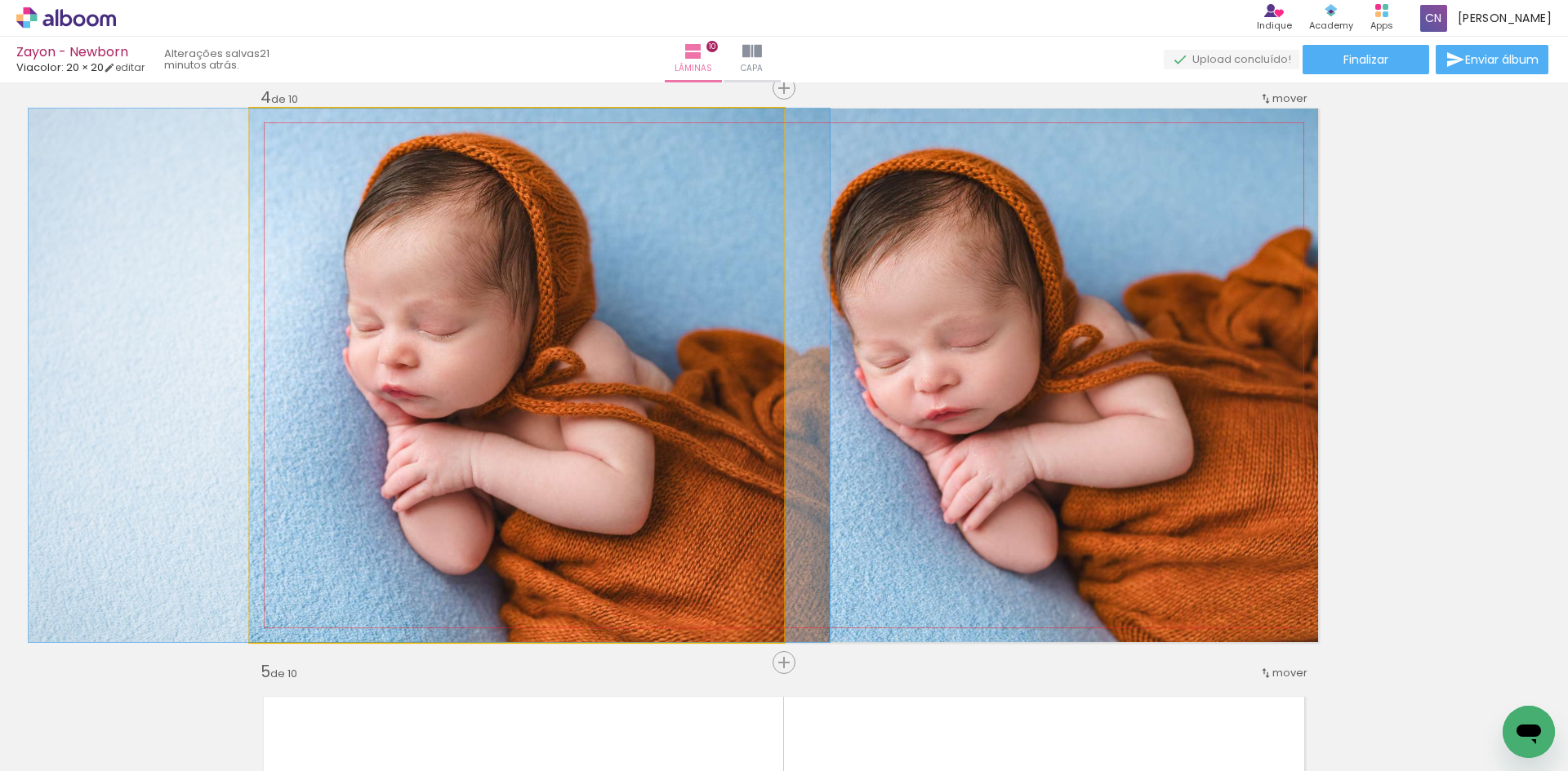
drag, startPoint x: 643, startPoint y: 450, endPoint x: 556, endPoint y: 463, distance: 88.0
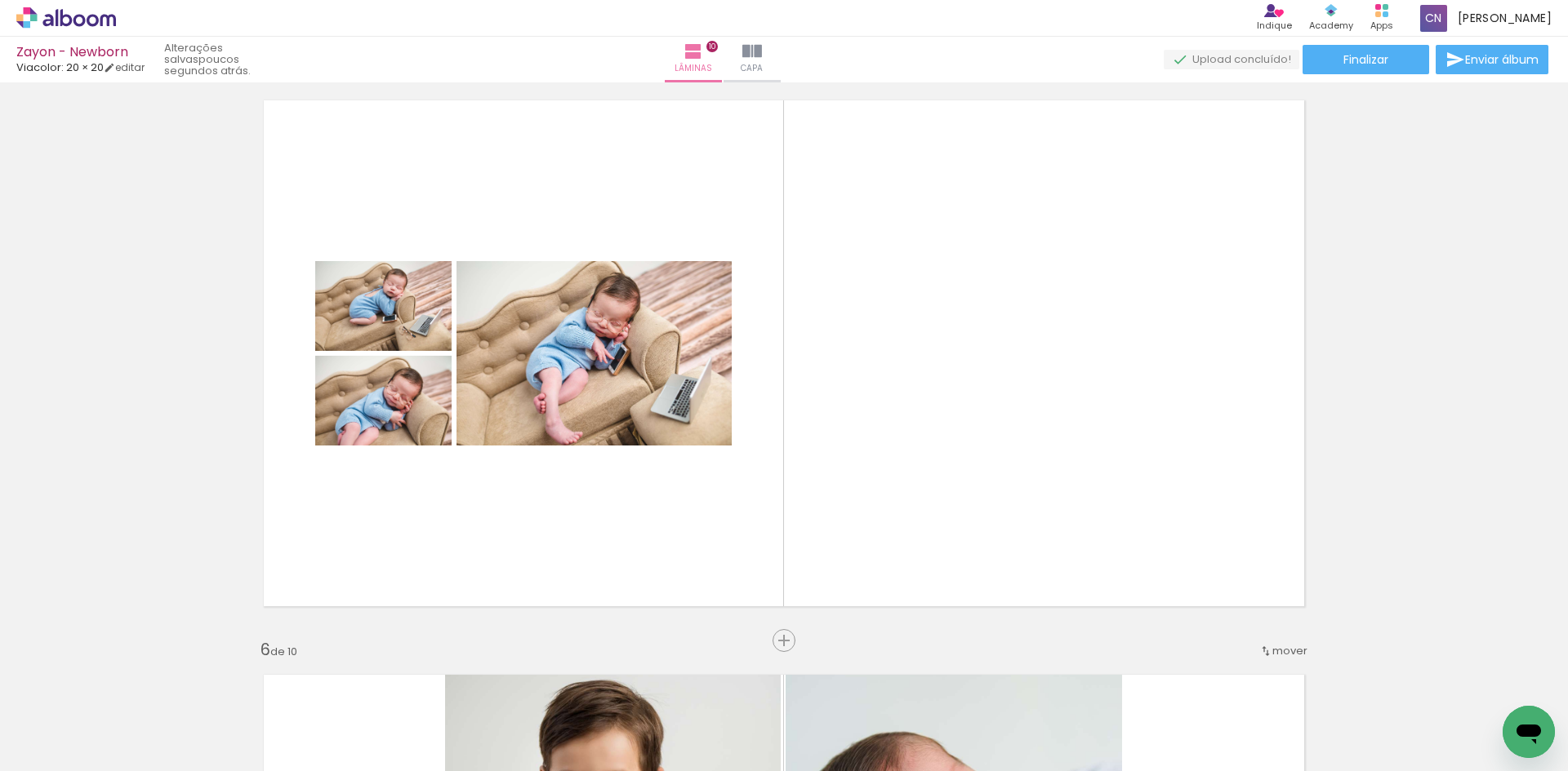
scroll to position [2398, 0]
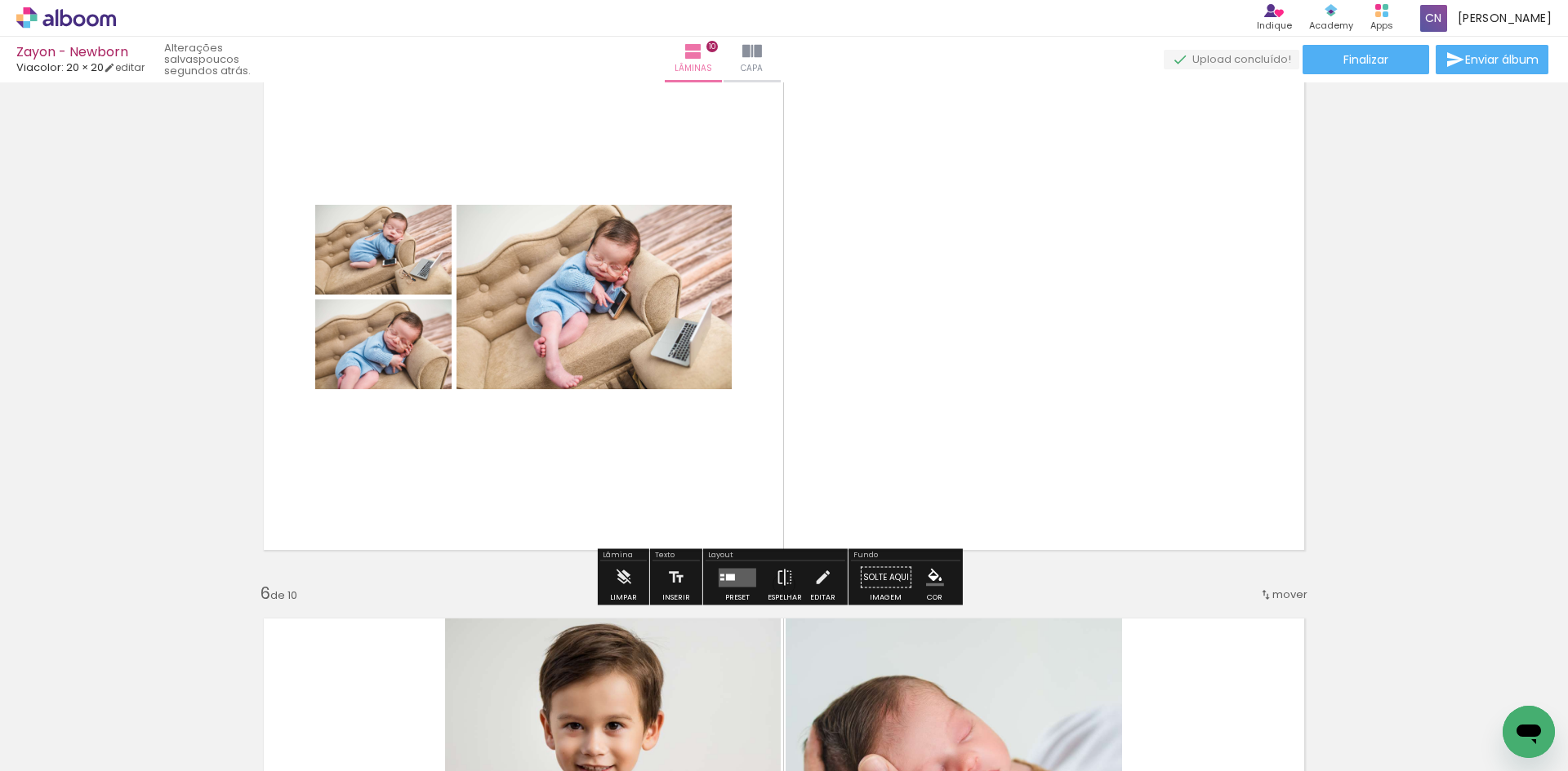
click at [726, 576] on div at bounding box center [731, 576] width 9 height 6
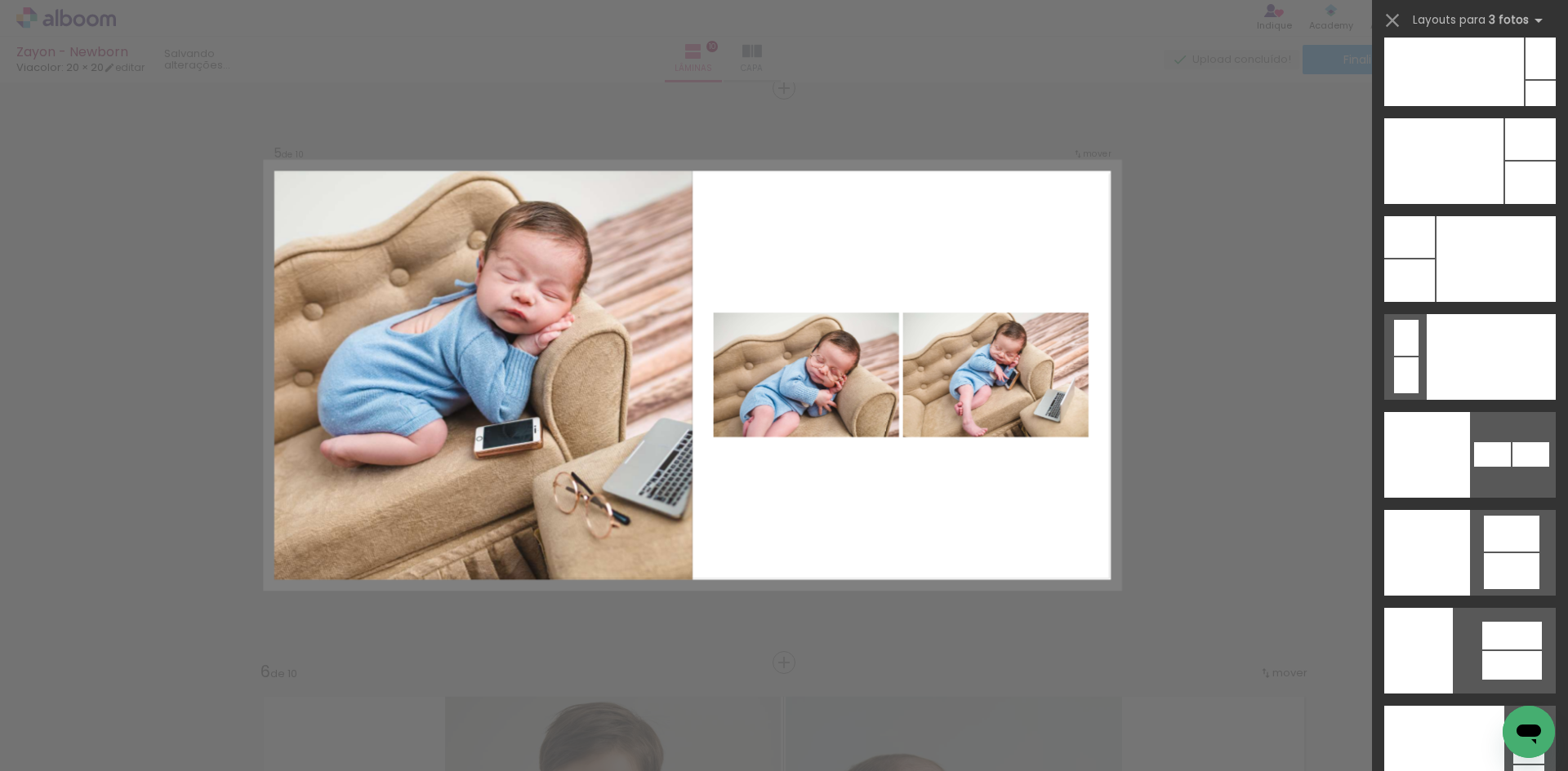
scroll to position [19718, 0]
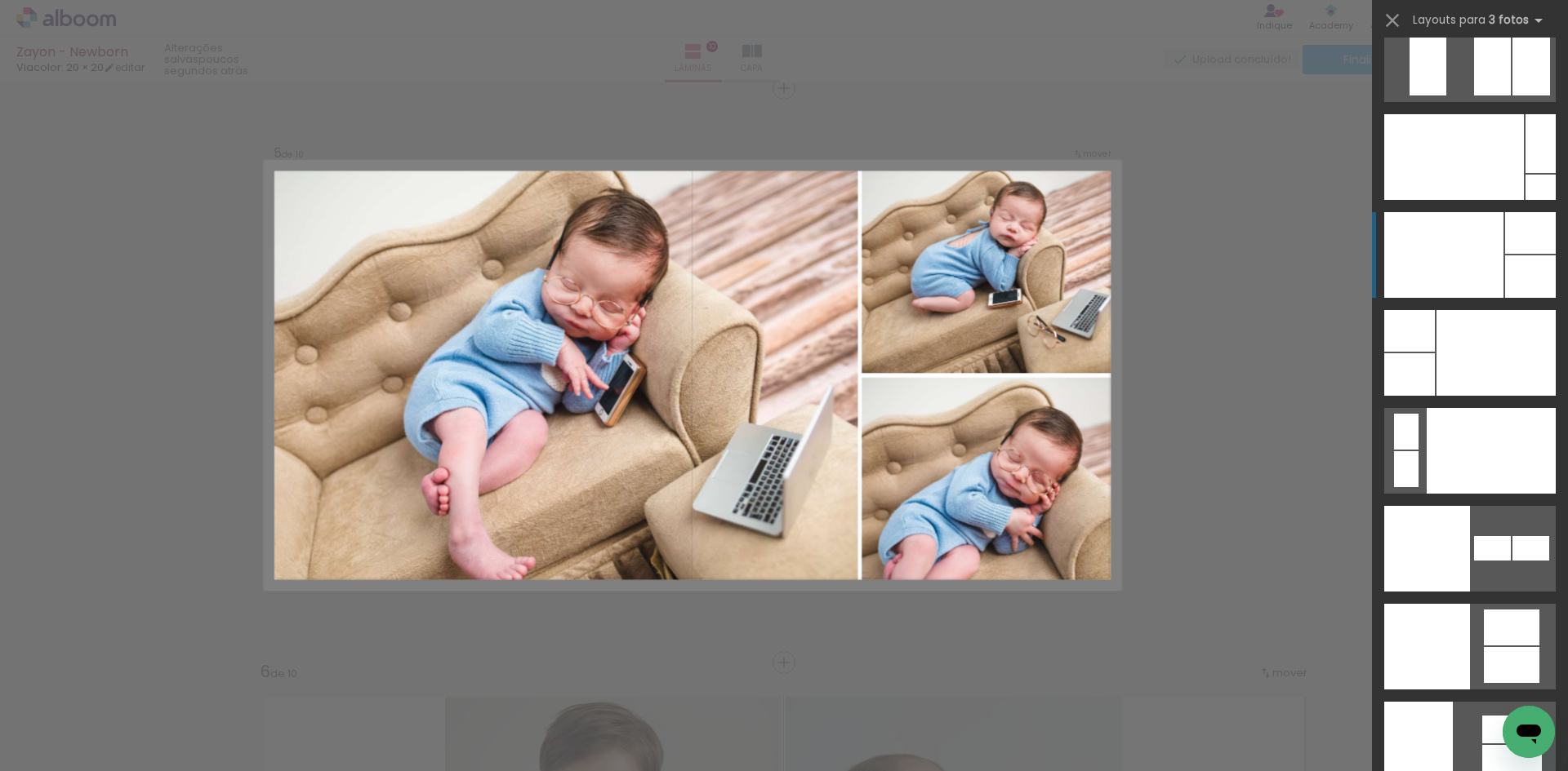
click at [1480, 286] on div at bounding box center [1444, 255] width 120 height 86
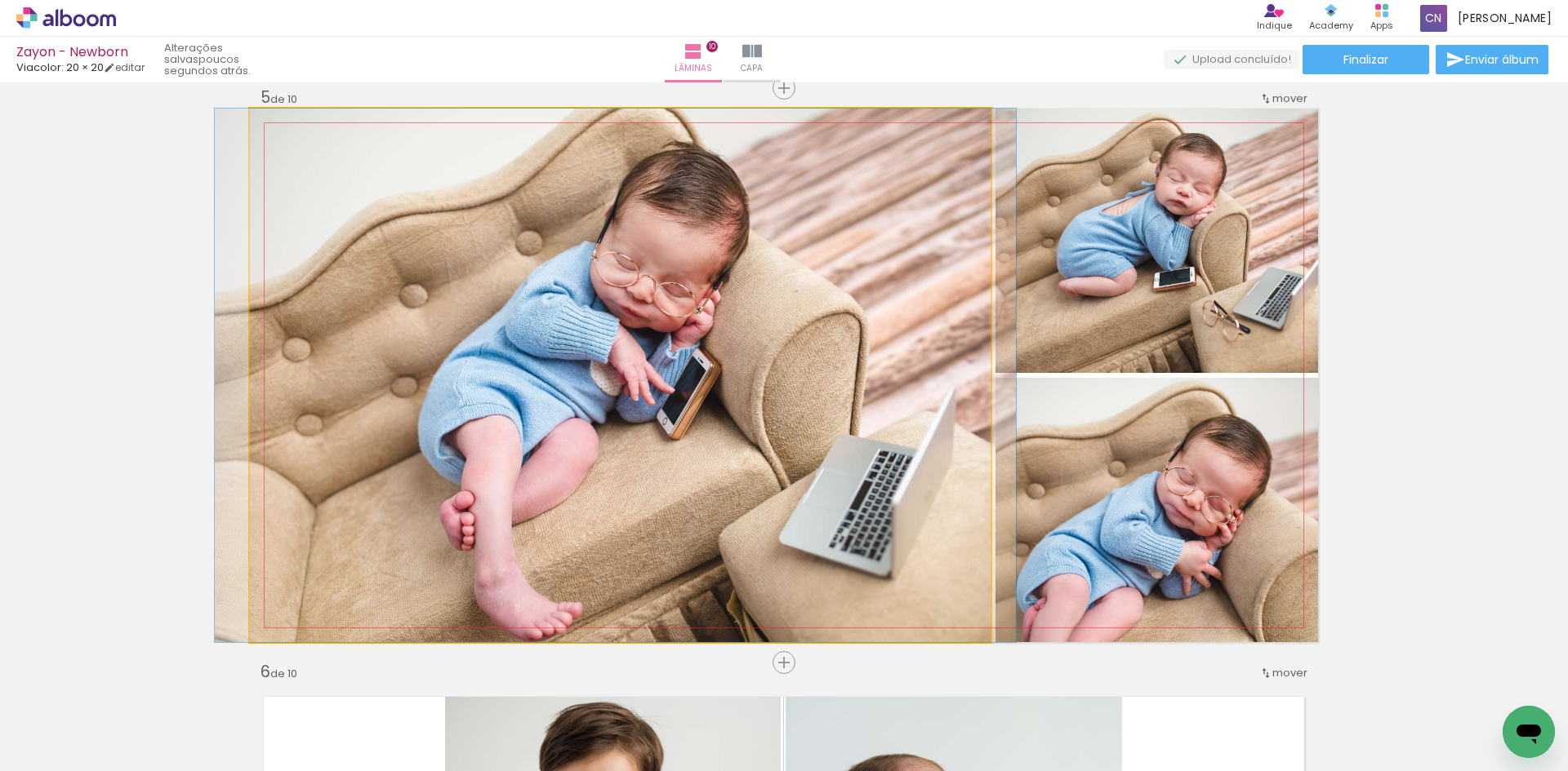
drag, startPoint x: 585, startPoint y: 535, endPoint x: 579, endPoint y: 504, distance: 31.6
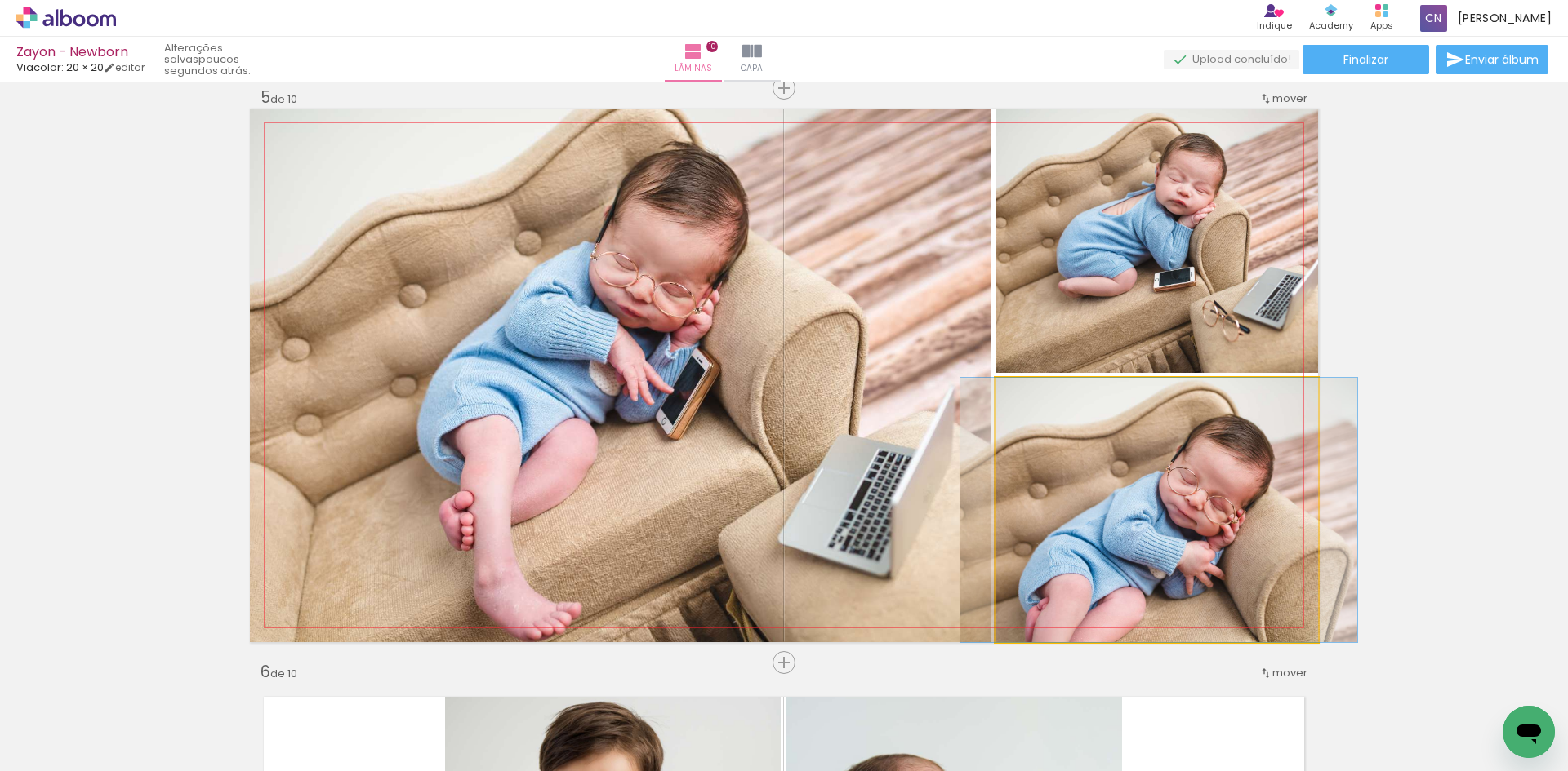
drag, startPoint x: 1146, startPoint y: 575, endPoint x: 1155, endPoint y: 350, distance: 225.2
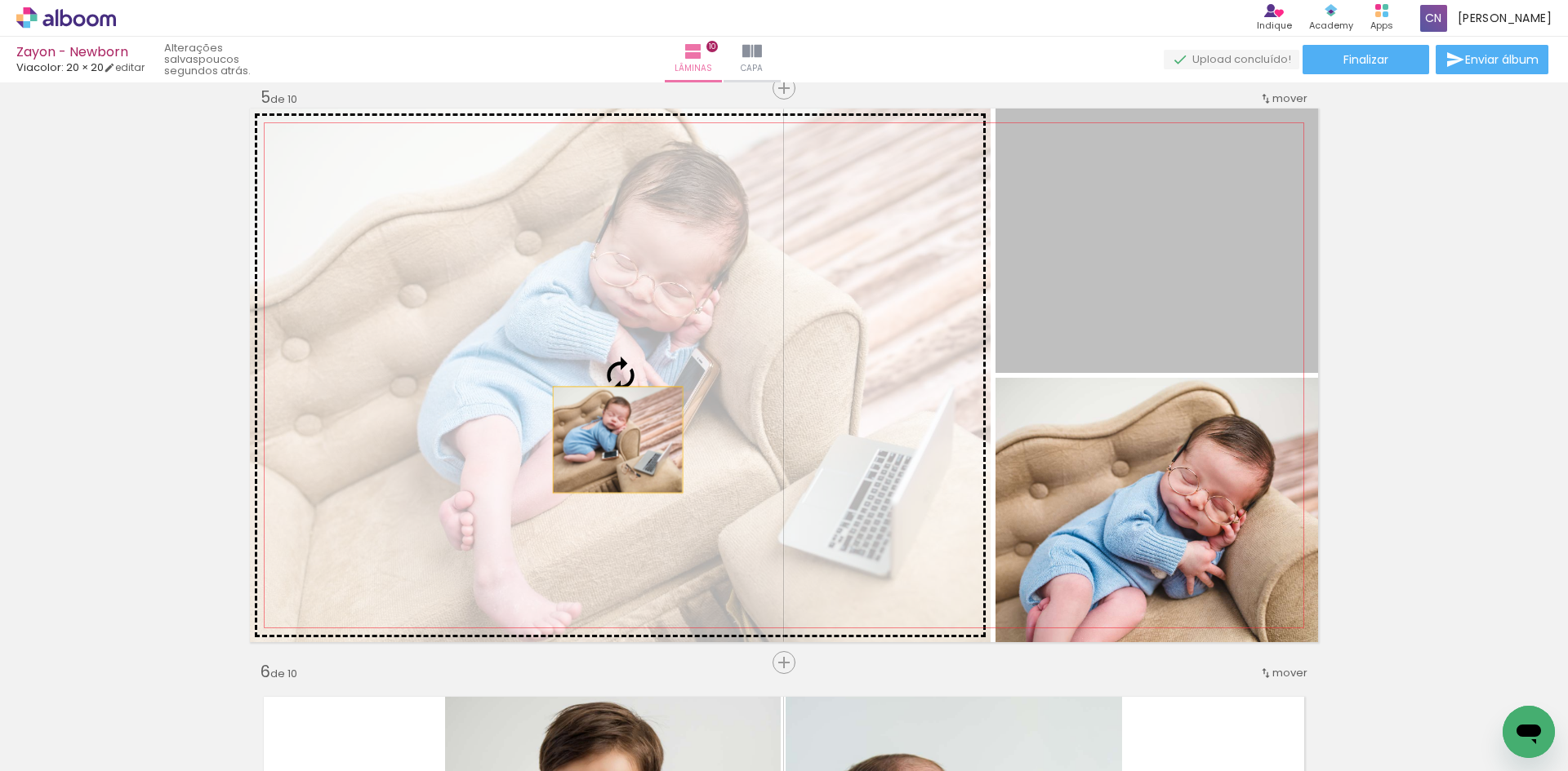
drag, startPoint x: 1147, startPoint y: 318, endPoint x: 571, endPoint y: 446, distance: 590.1
click at [0, 0] on slot at bounding box center [0, 0] width 0 height 0
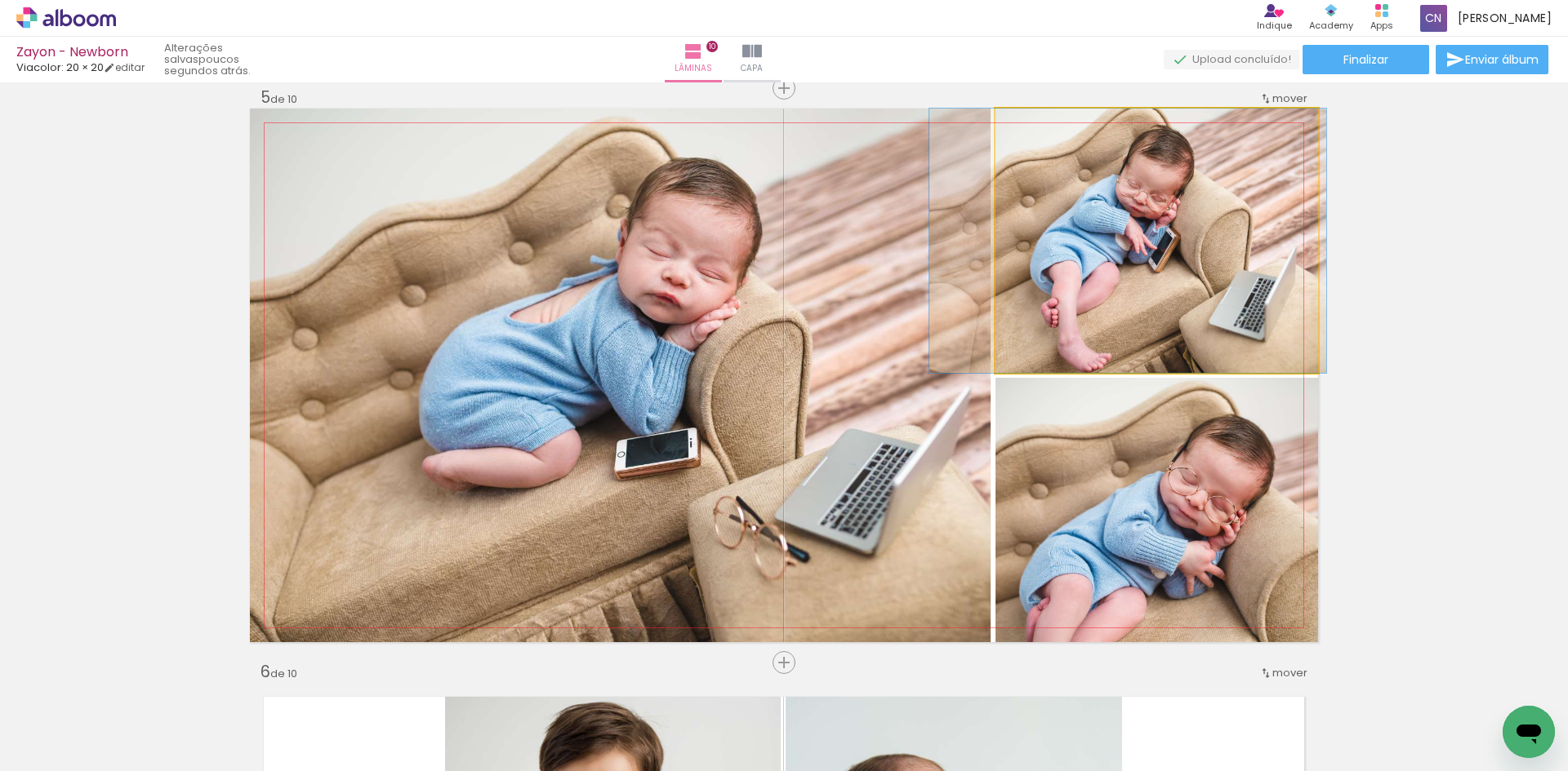
drag, startPoint x: 1223, startPoint y: 267, endPoint x: 1195, endPoint y: 265, distance: 28.1
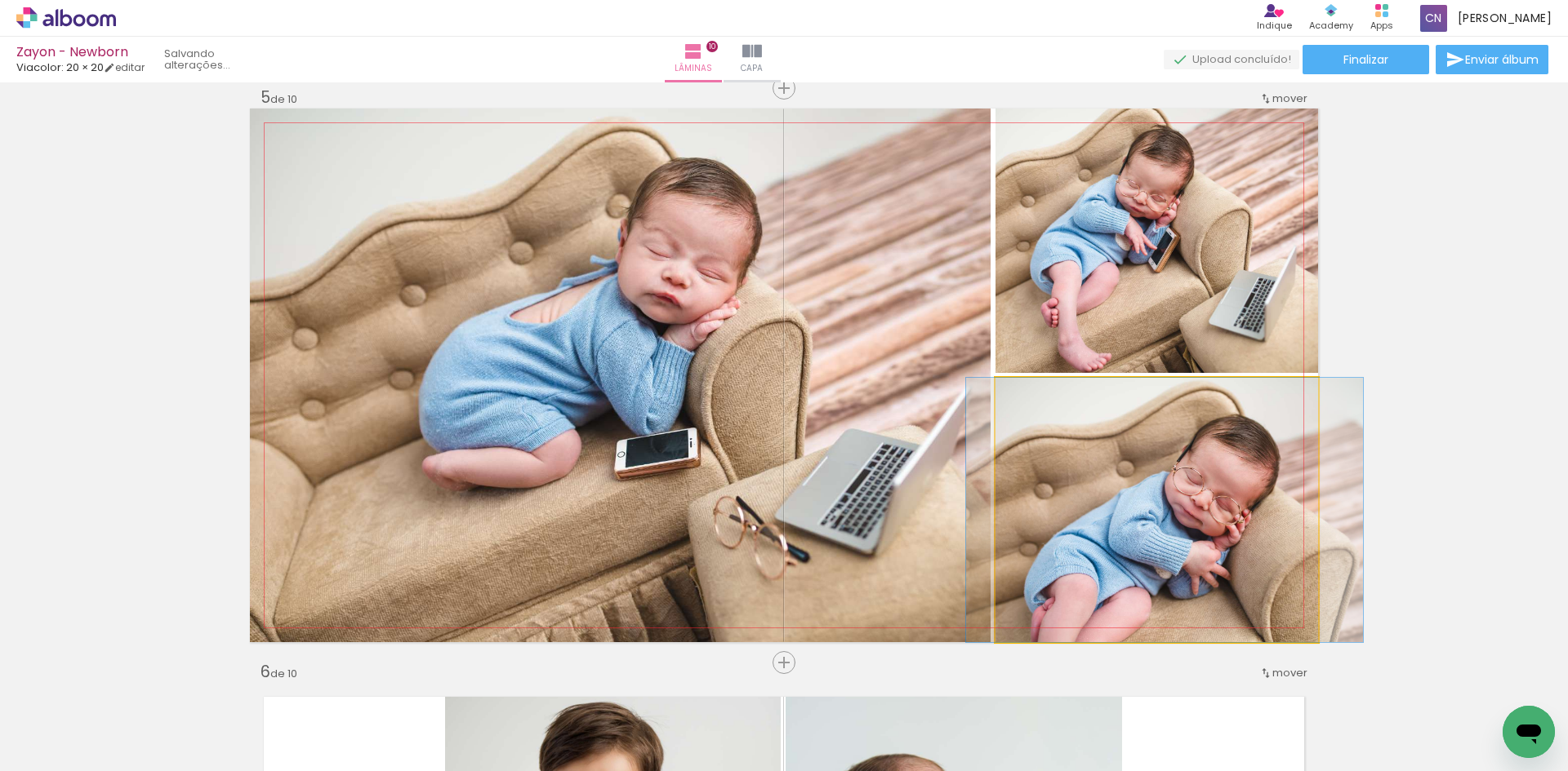
drag, startPoint x: 1158, startPoint y: 484, endPoint x: 1164, endPoint y: 466, distance: 19.0
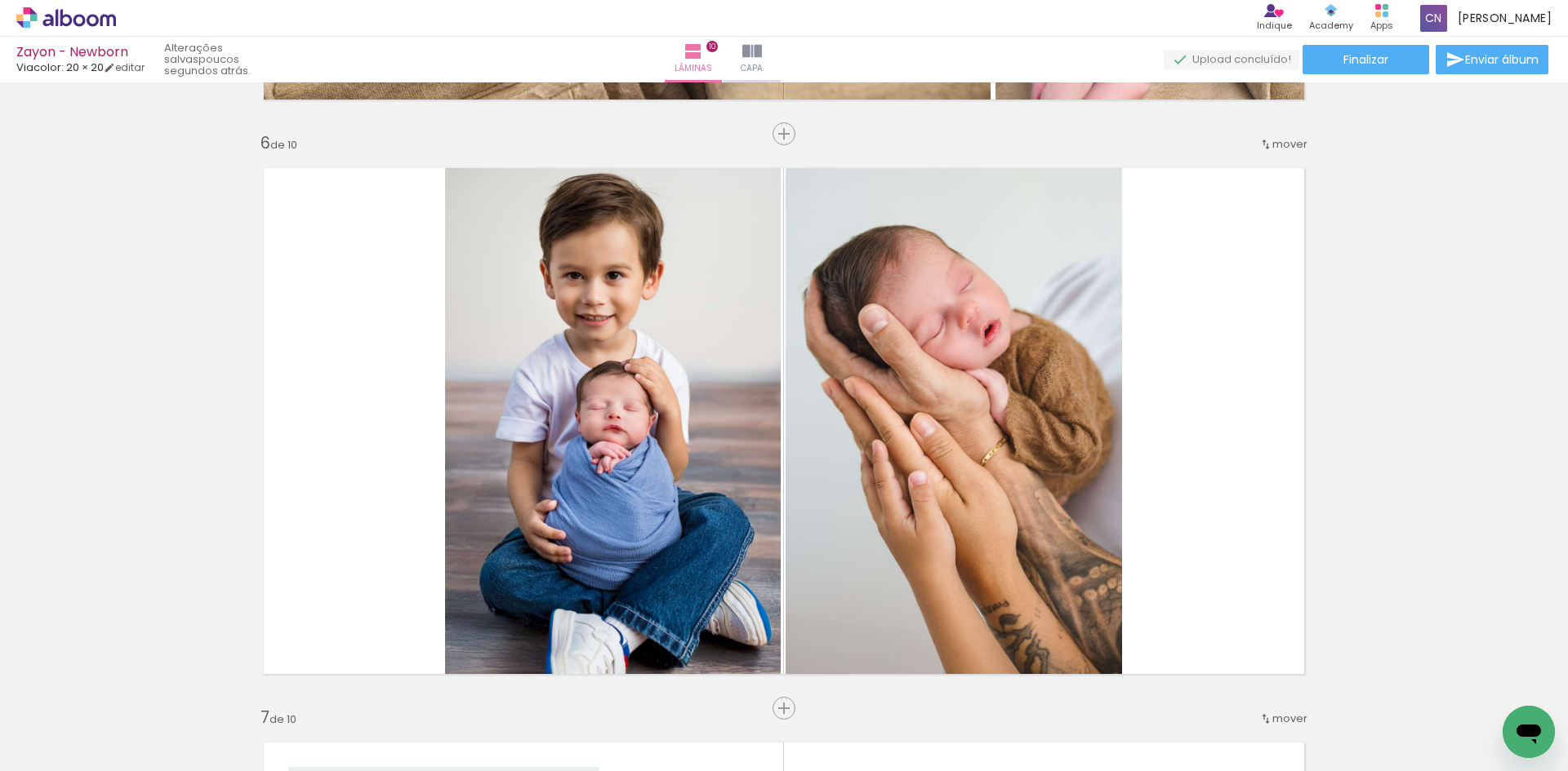
scroll to position [2973, 0]
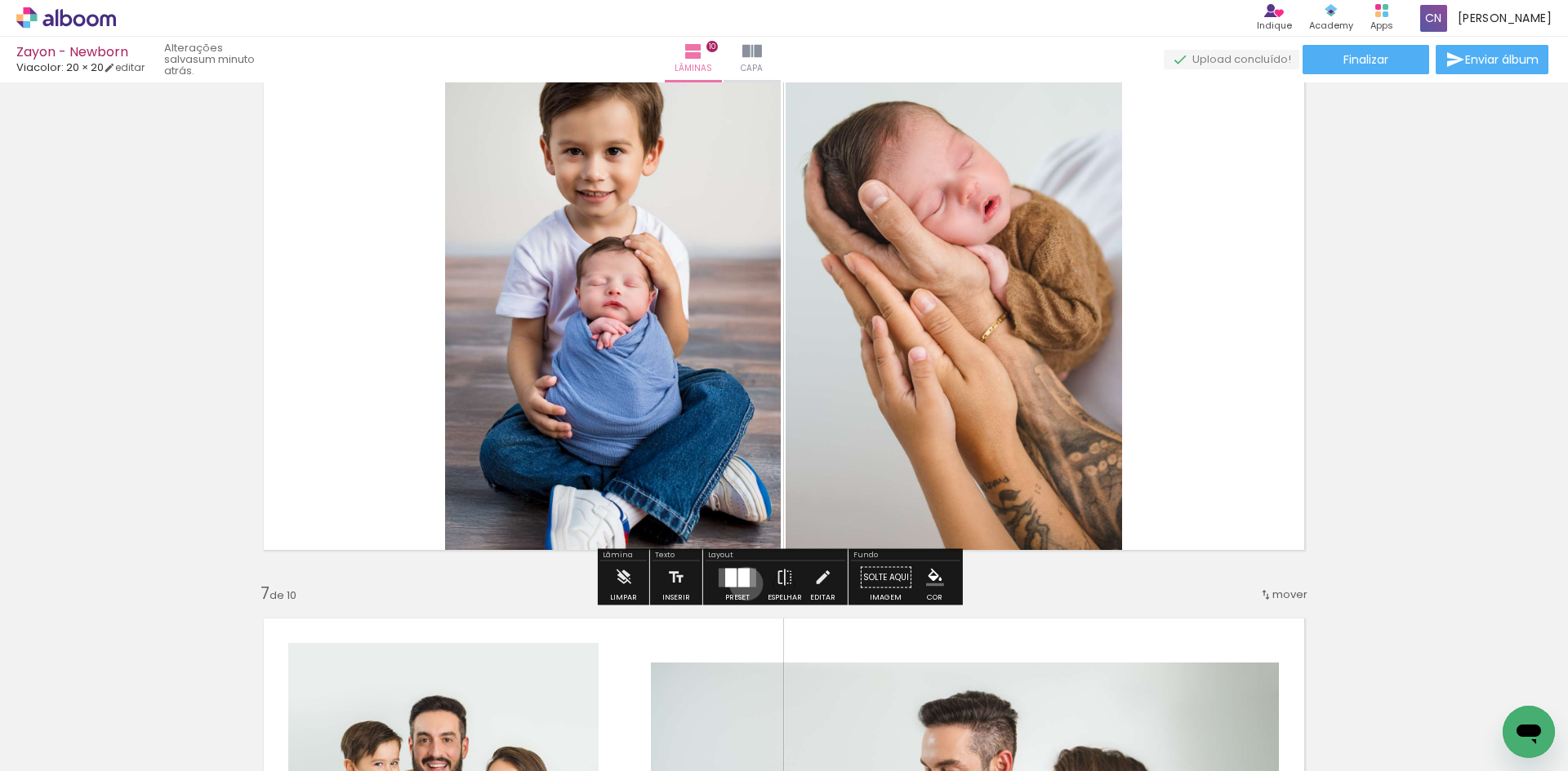
click at [742, 583] on div at bounding box center [743, 577] width 12 height 19
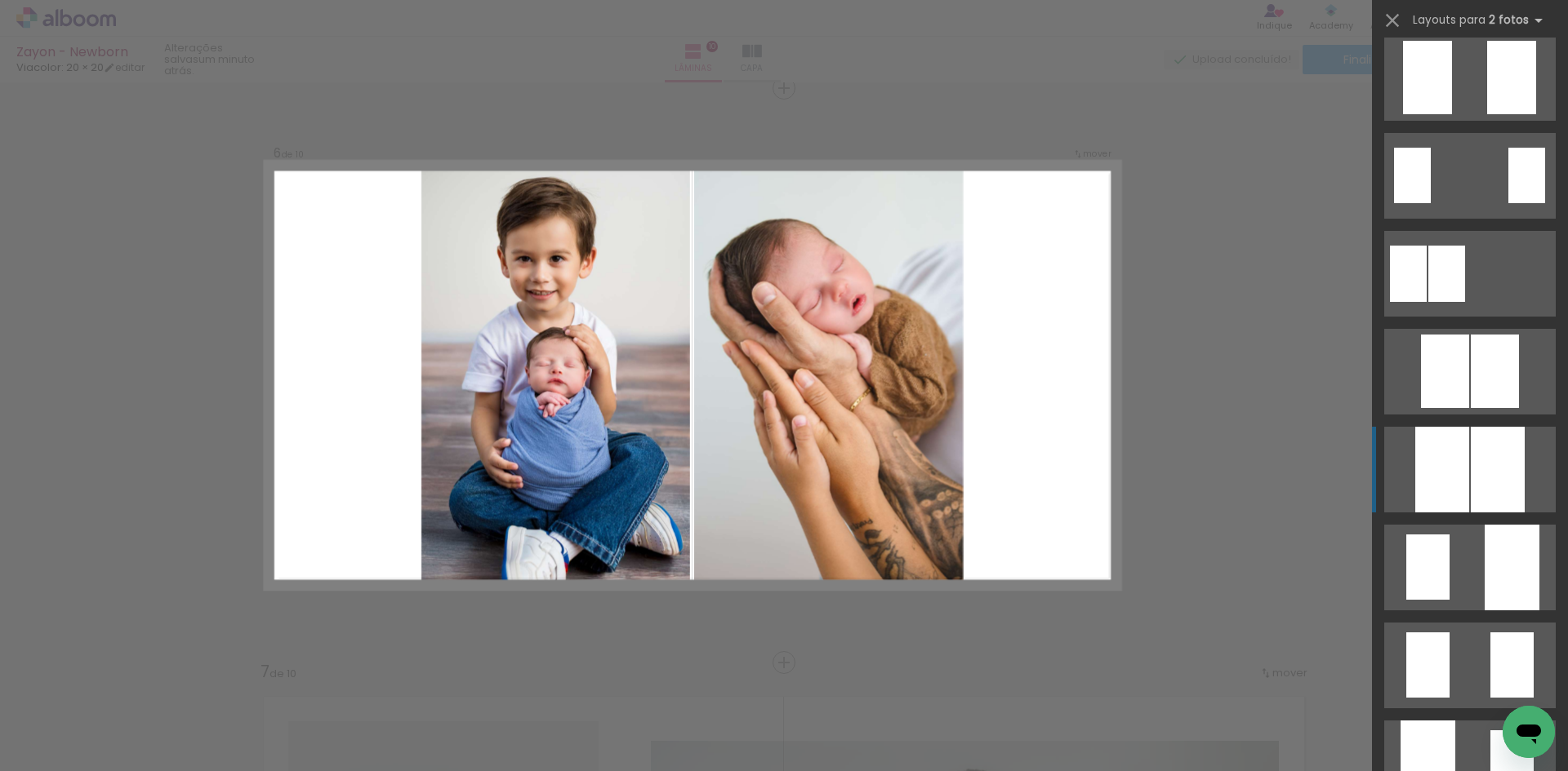
scroll to position [0, 0]
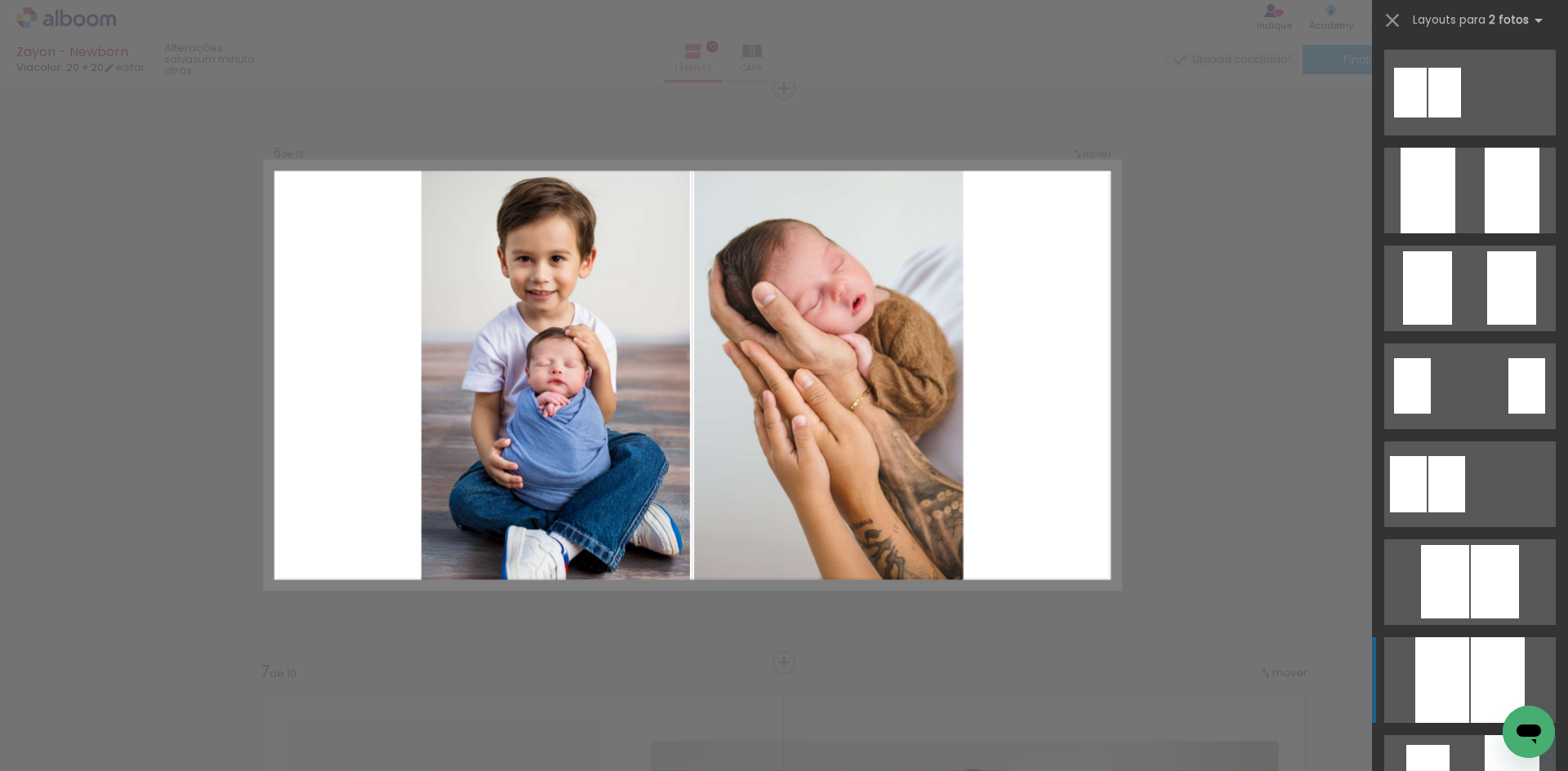
click at [1253, 310] on div "Confirmar Cancelar" at bounding box center [784, 368] width 1568 height 6359
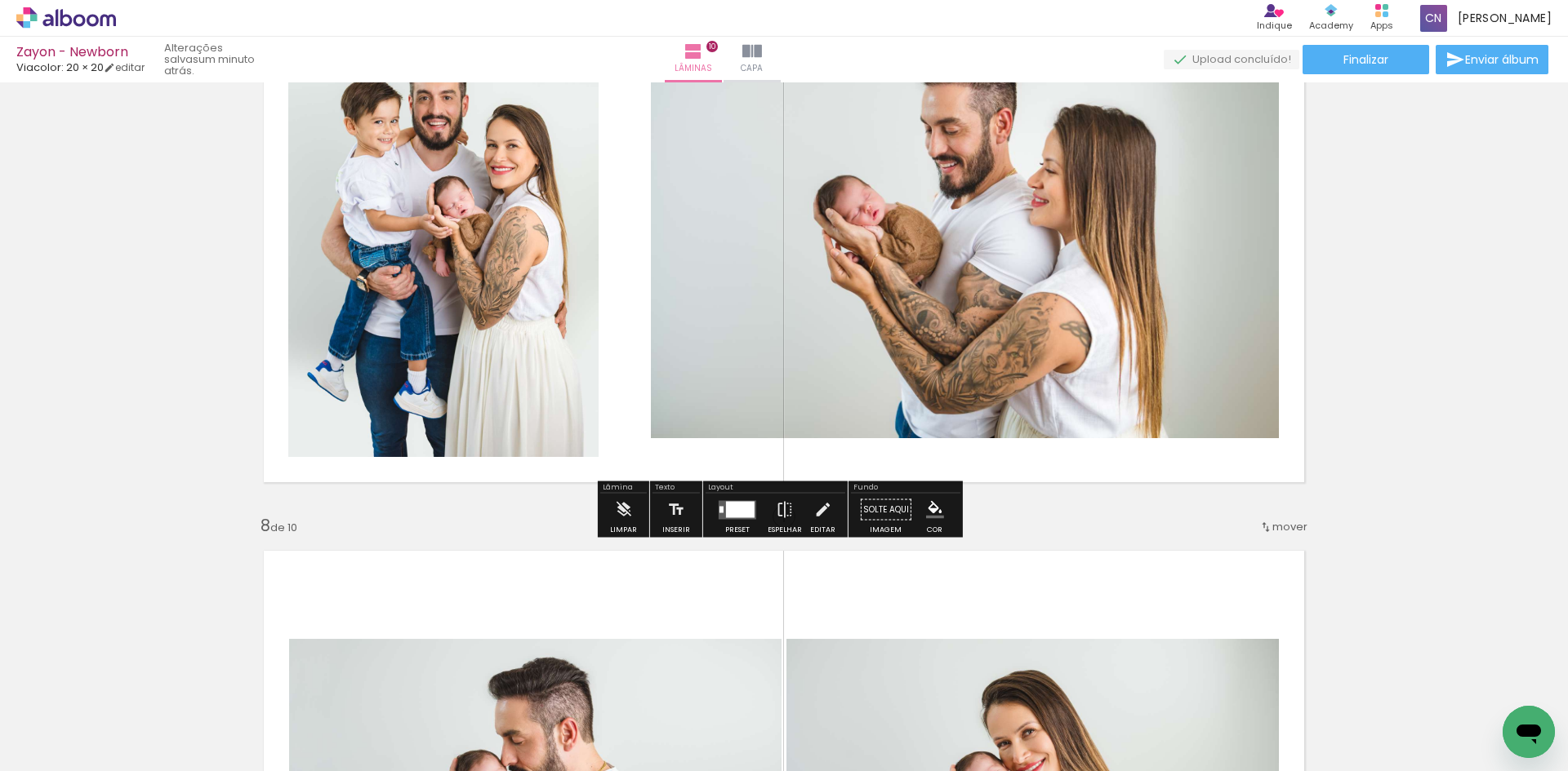
scroll to position [3629, 0]
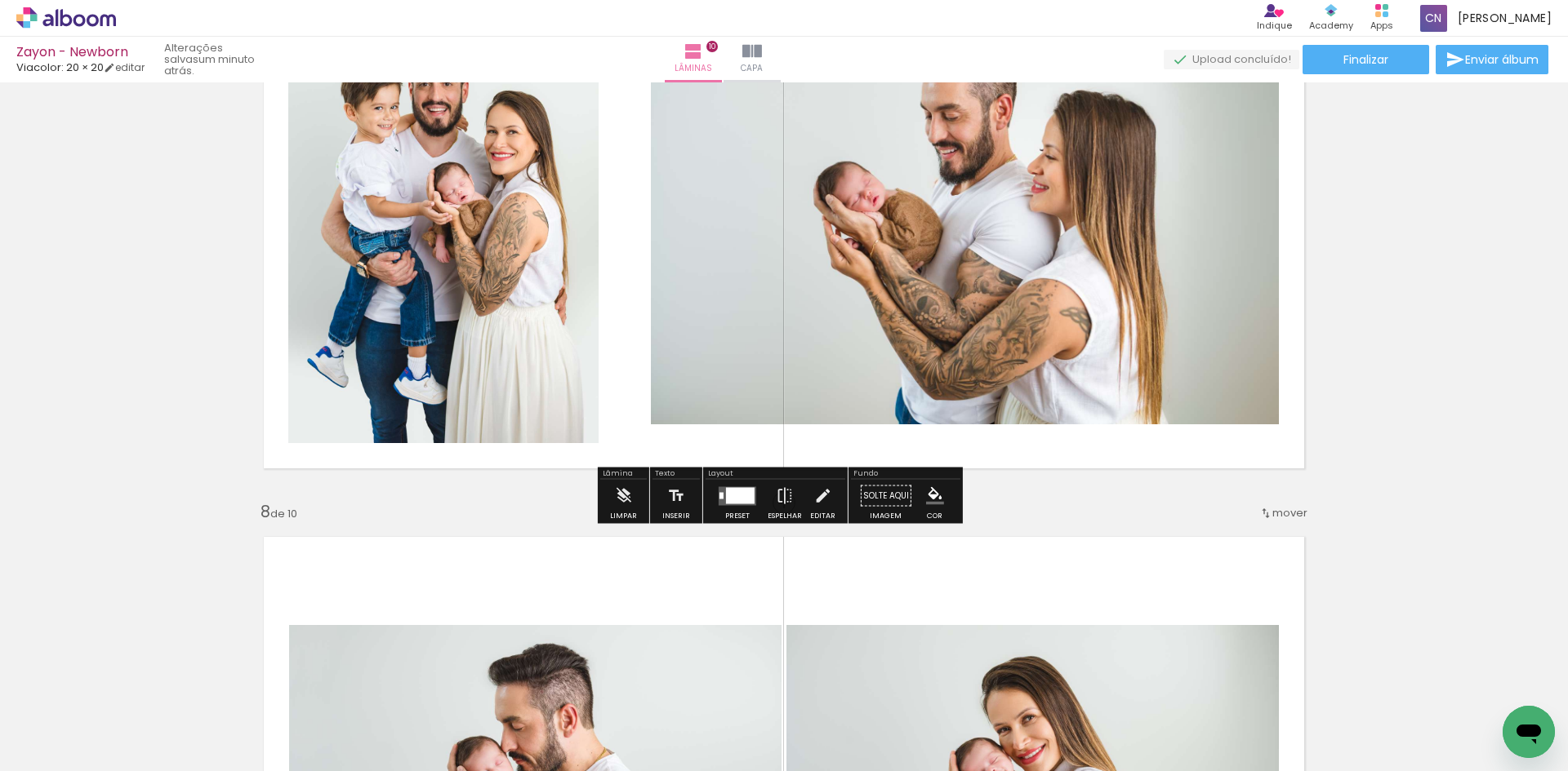
click at [746, 489] on div at bounding box center [740, 496] width 29 height 16
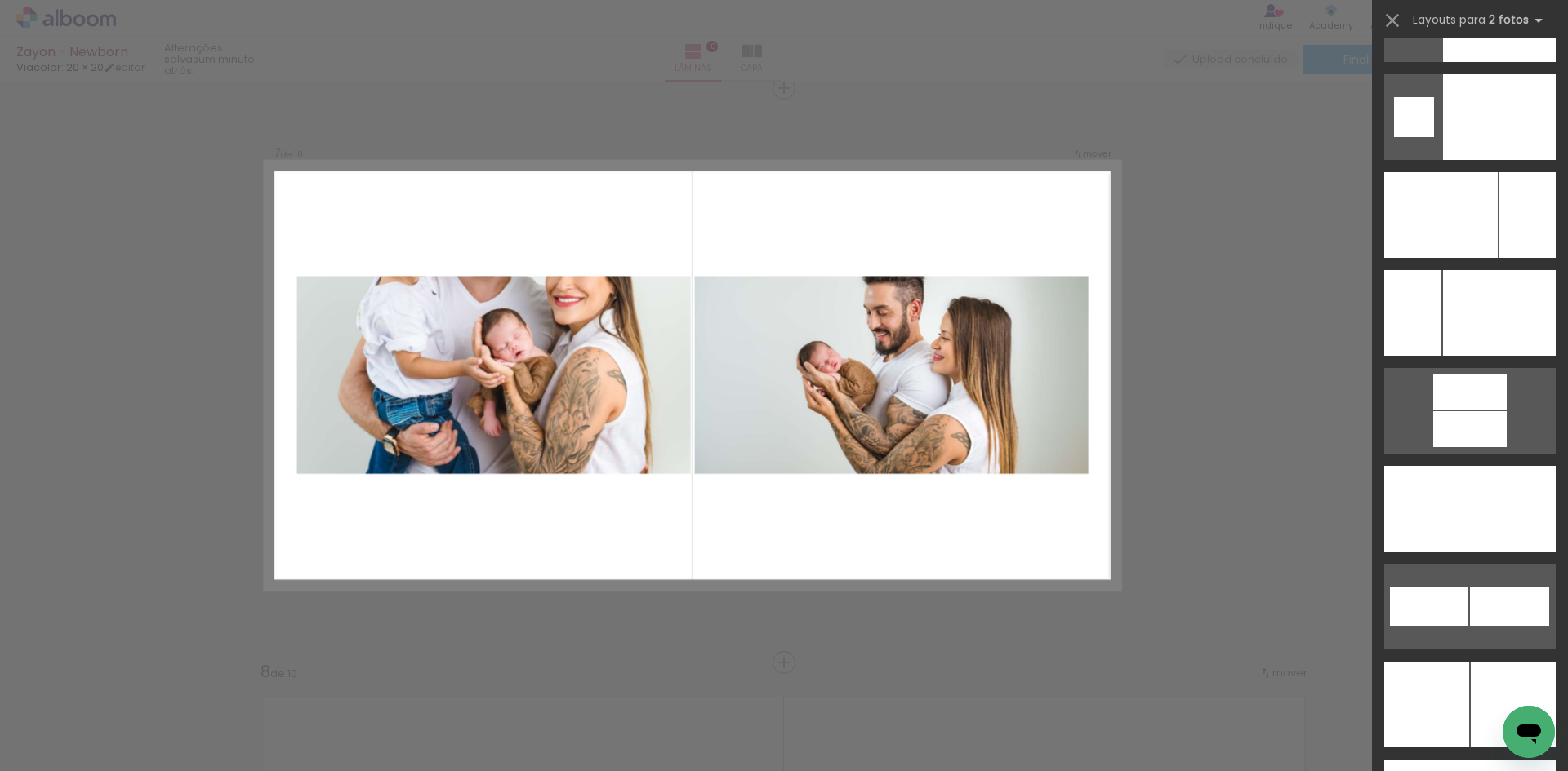
scroll to position [6948, 0]
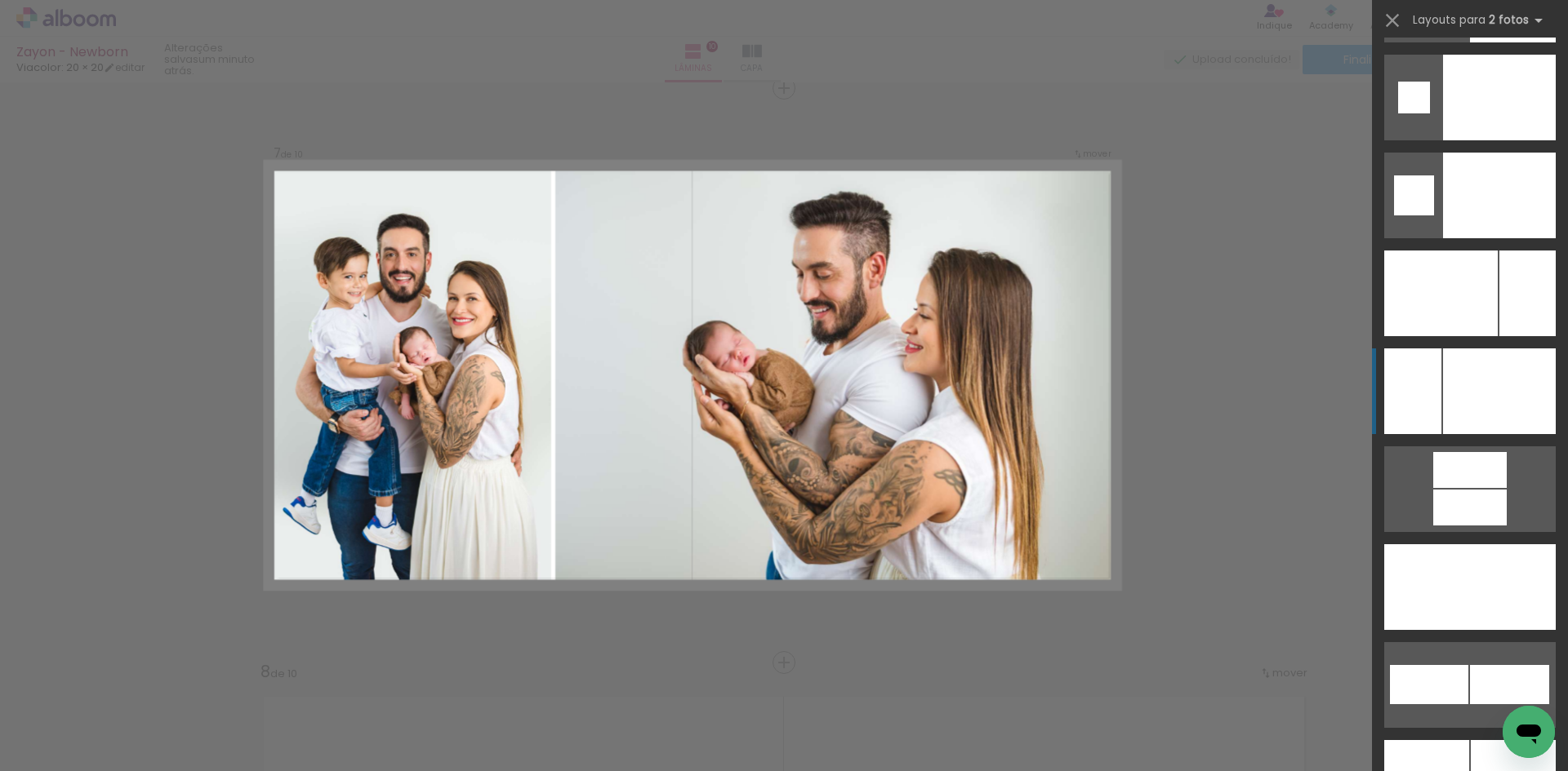
click at [1475, 401] on div at bounding box center [1499, 391] width 112 height 86
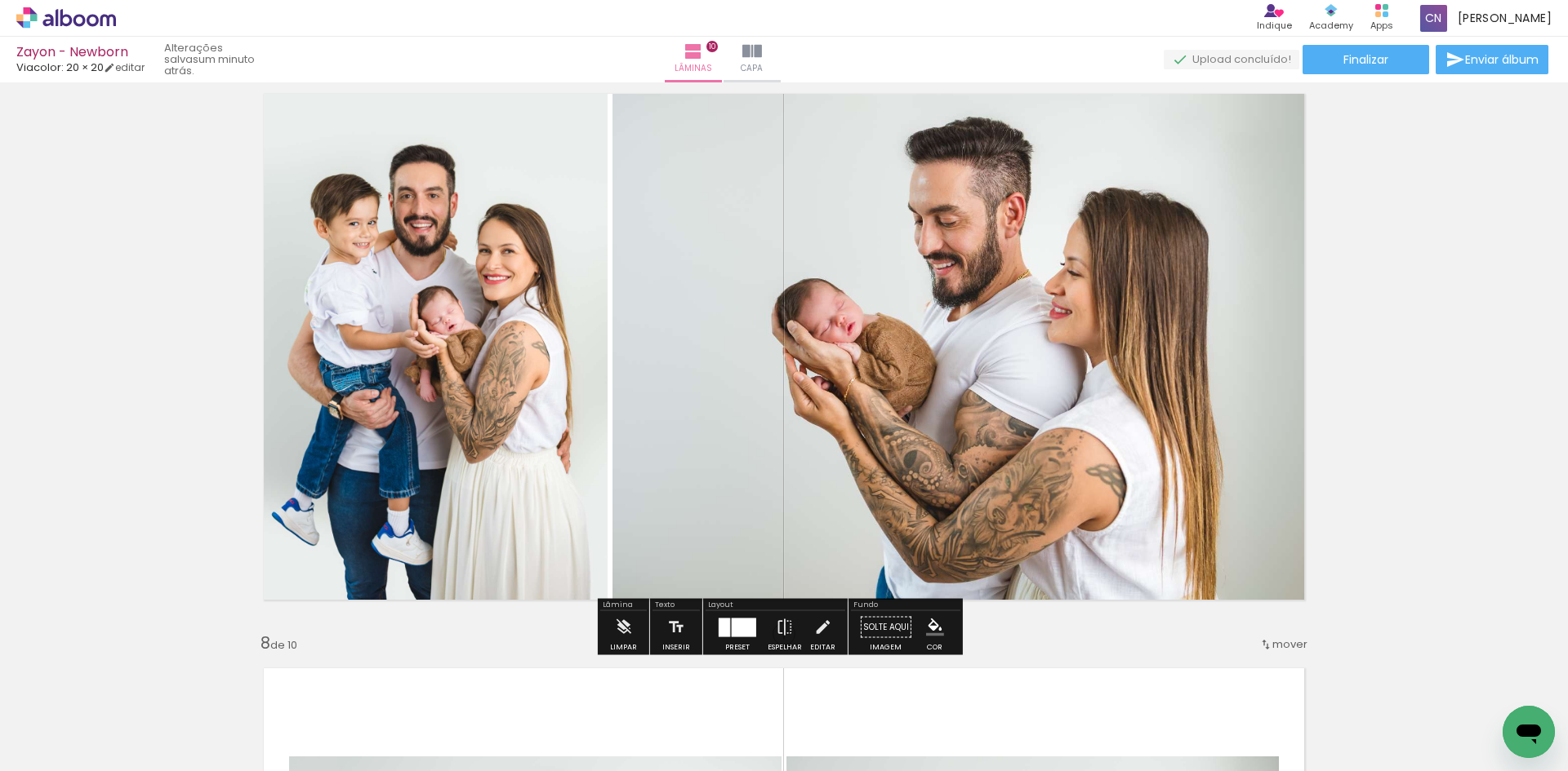
scroll to position [3468, 0]
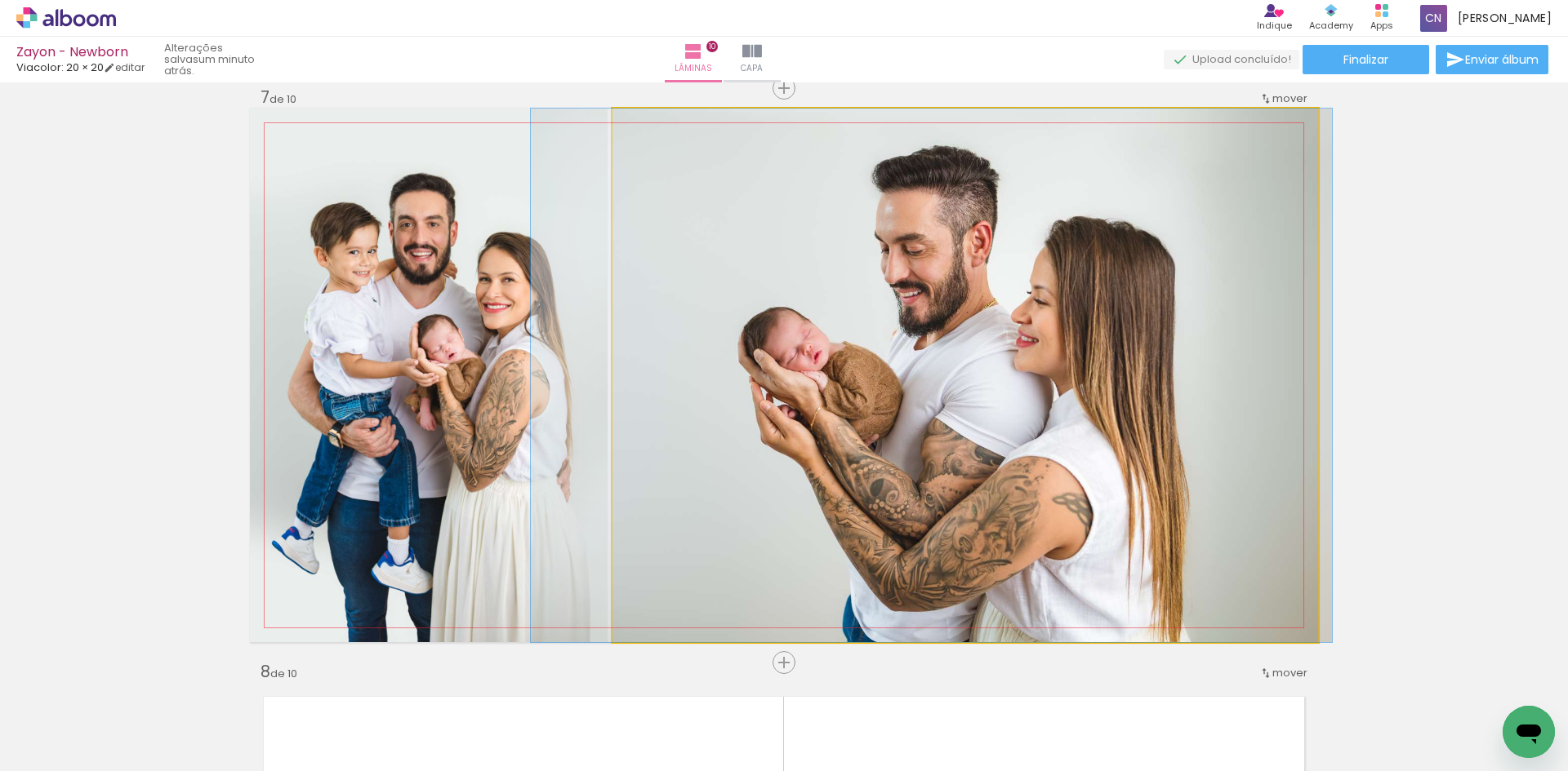
drag, startPoint x: 986, startPoint y: 408, endPoint x: 953, endPoint y: 412, distance: 33.2
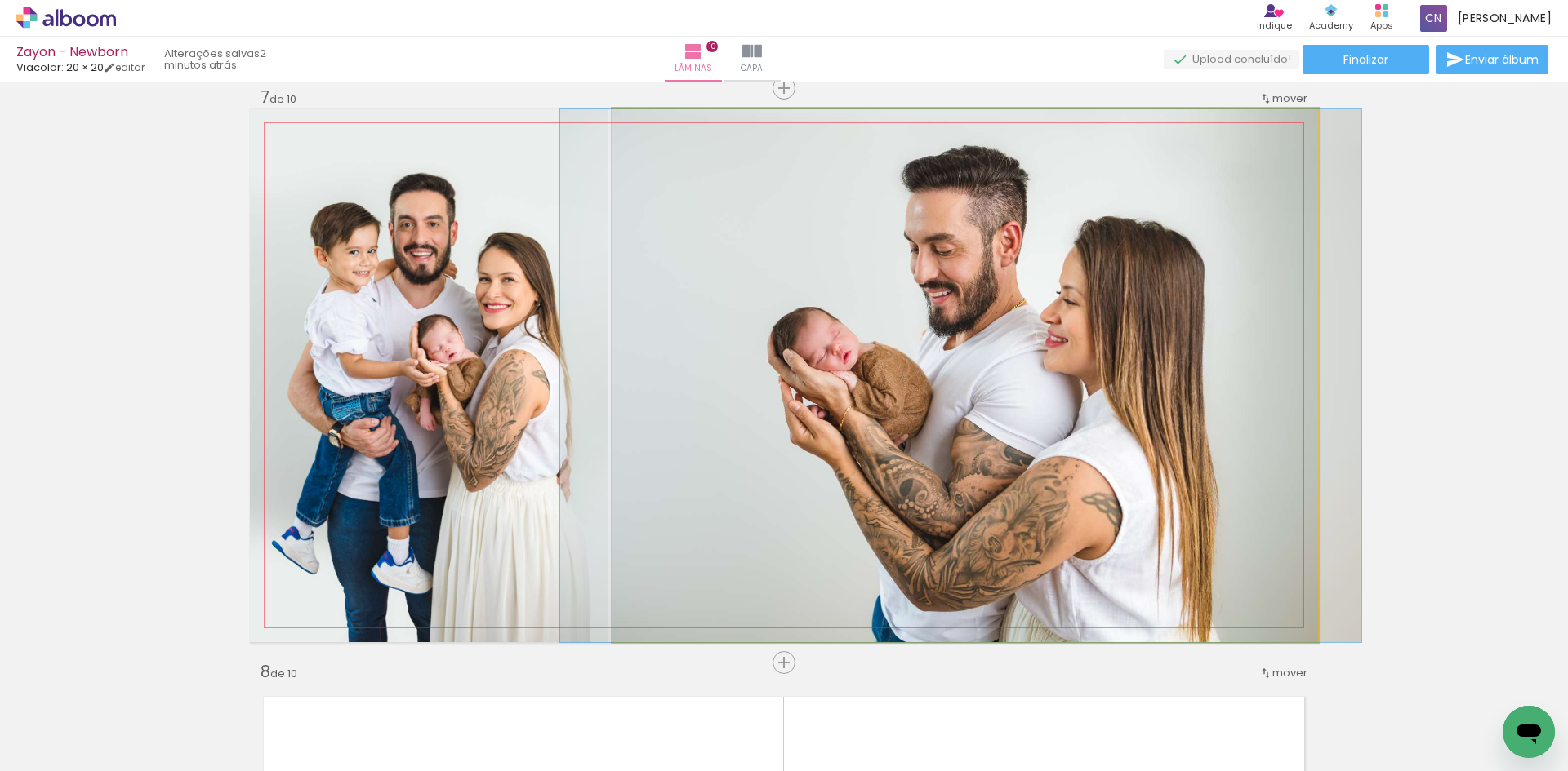
drag, startPoint x: 953, startPoint y: 412, endPoint x: 982, endPoint y: 414, distance: 29.1
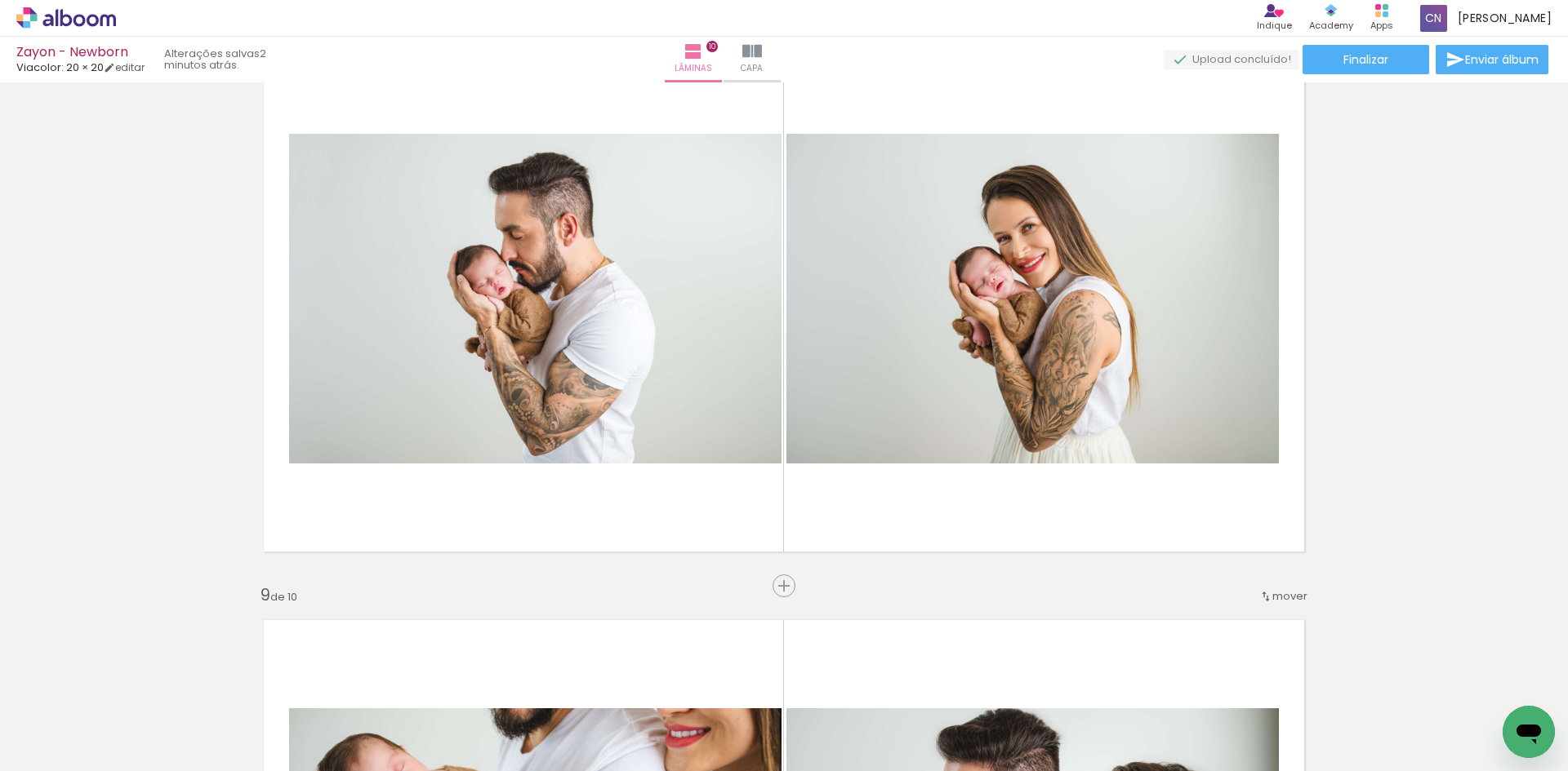
scroll to position [4121, 0]
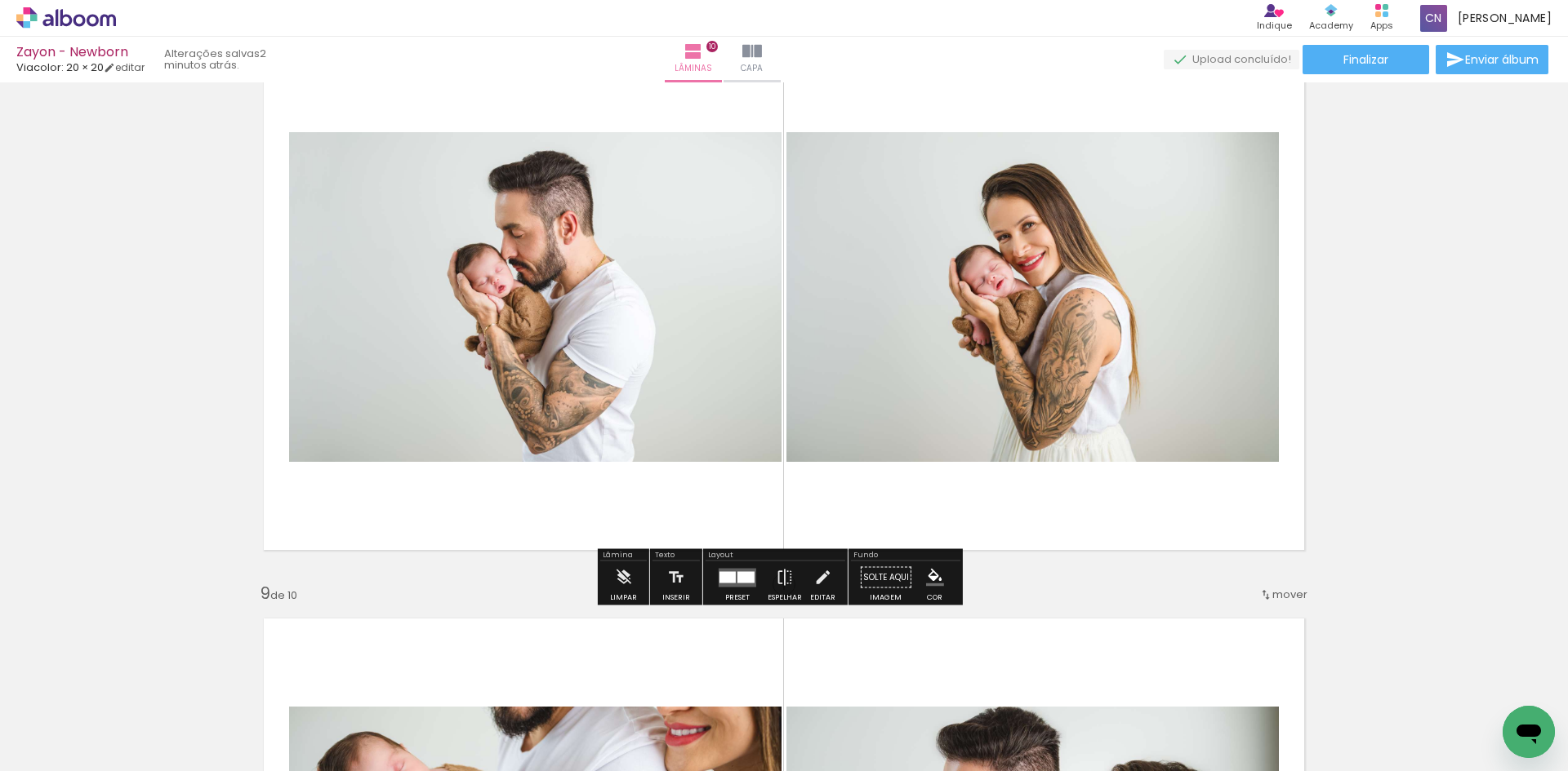
click at [732, 571] on quentale-layouter at bounding box center [737, 577] width 37 height 19
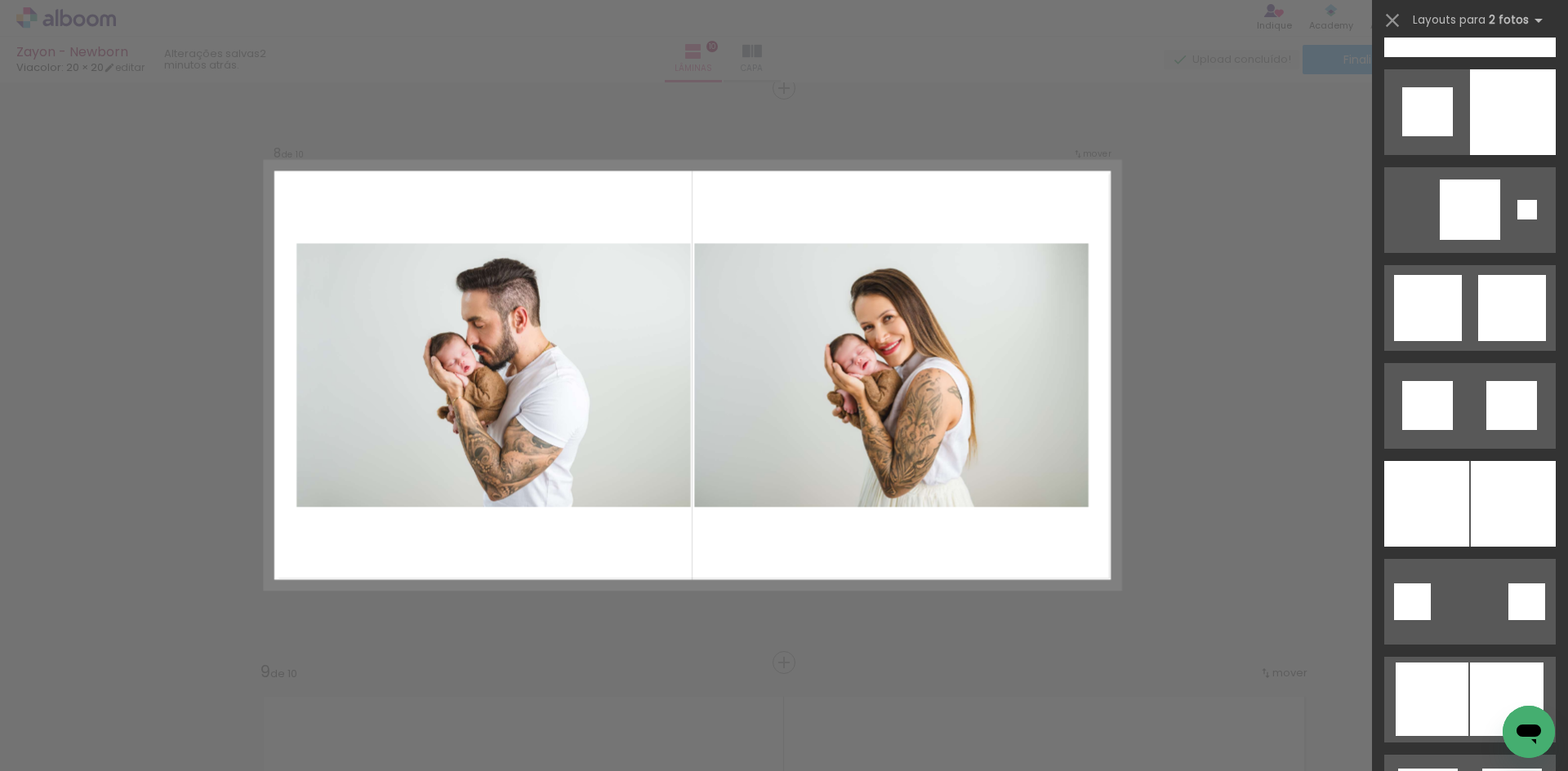
scroll to position [4021, 0]
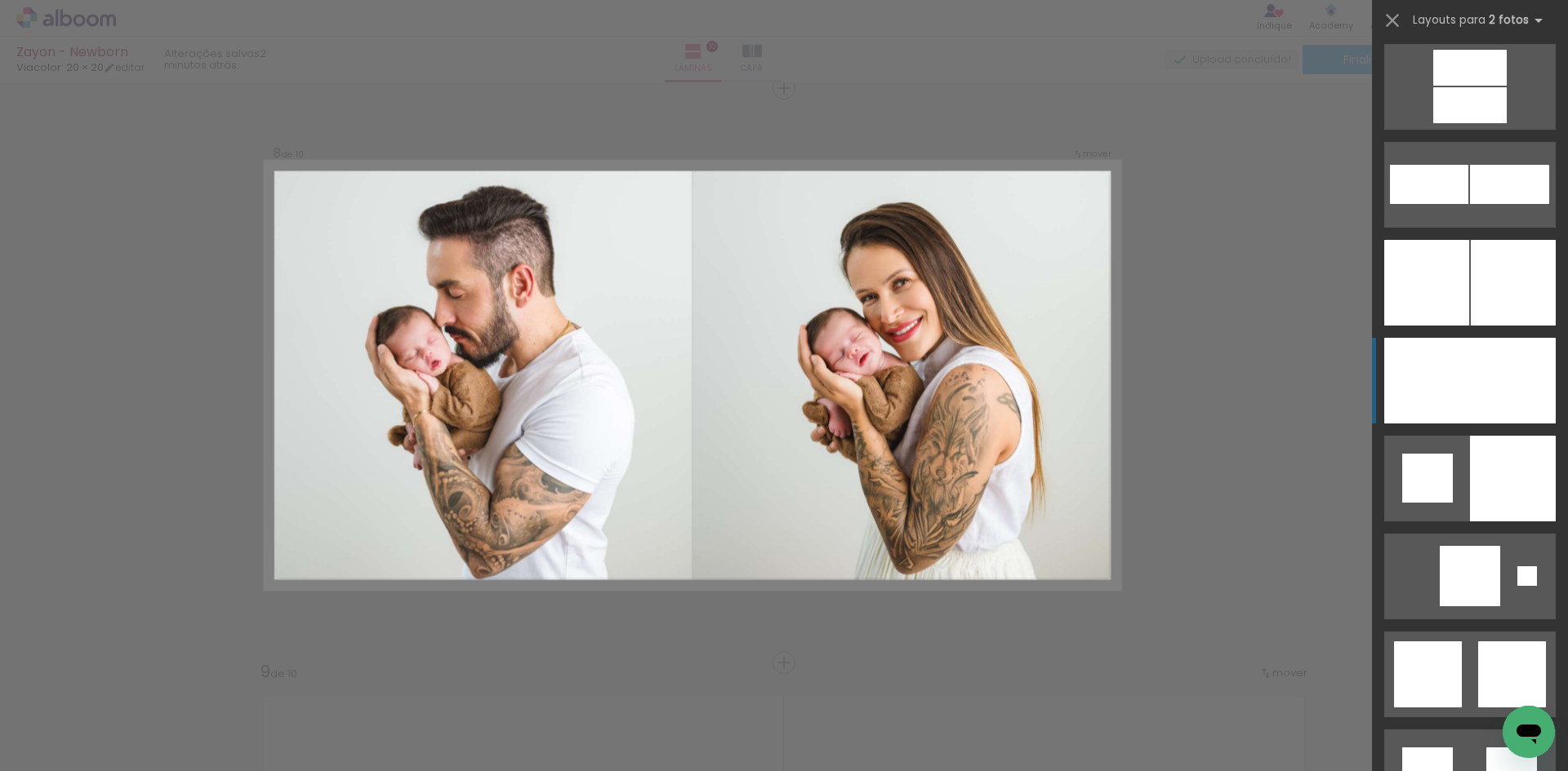
click at [1469, 354] on div at bounding box center [1512, 381] width 86 height 86
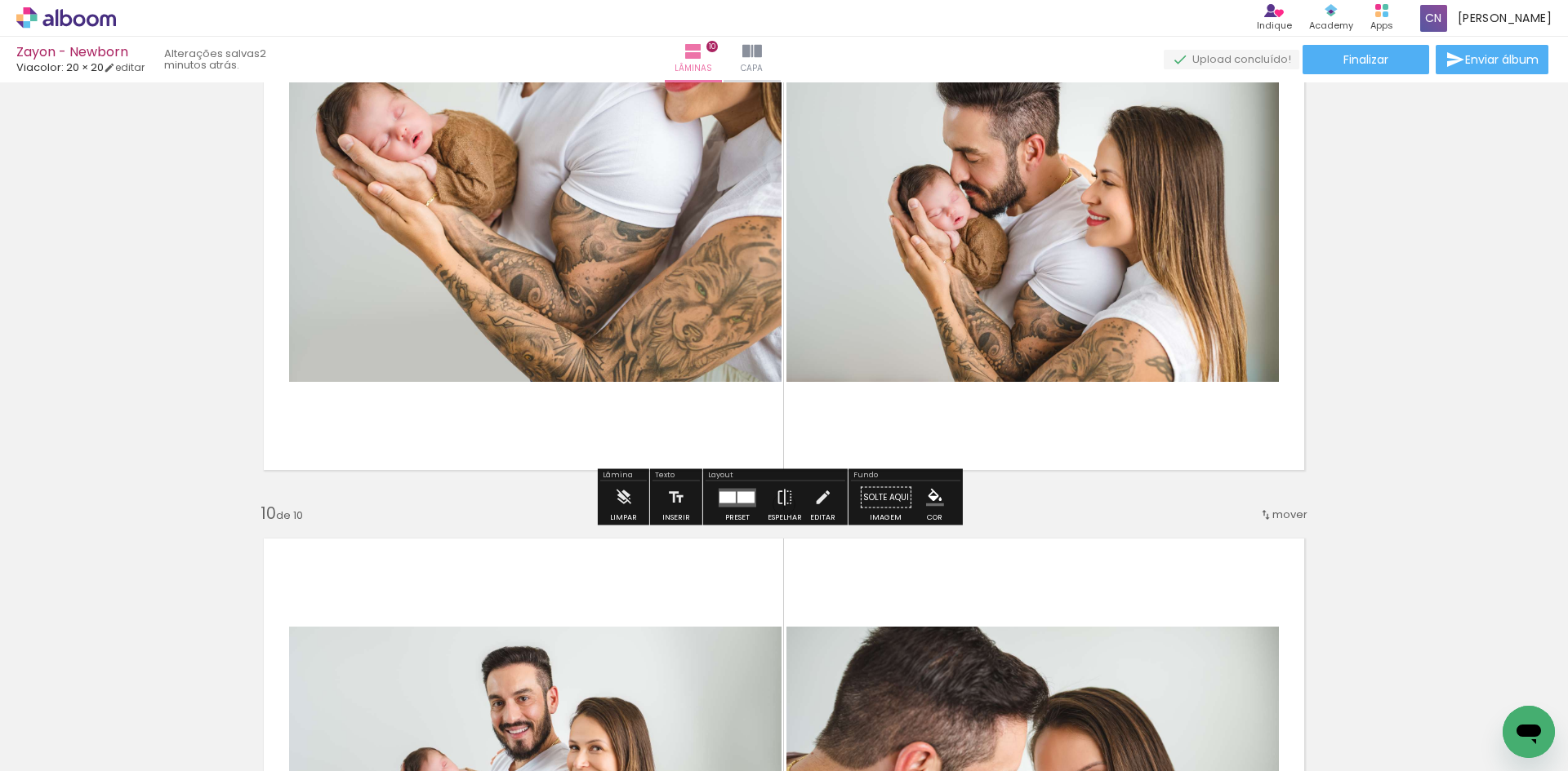
scroll to position [4777, 0]
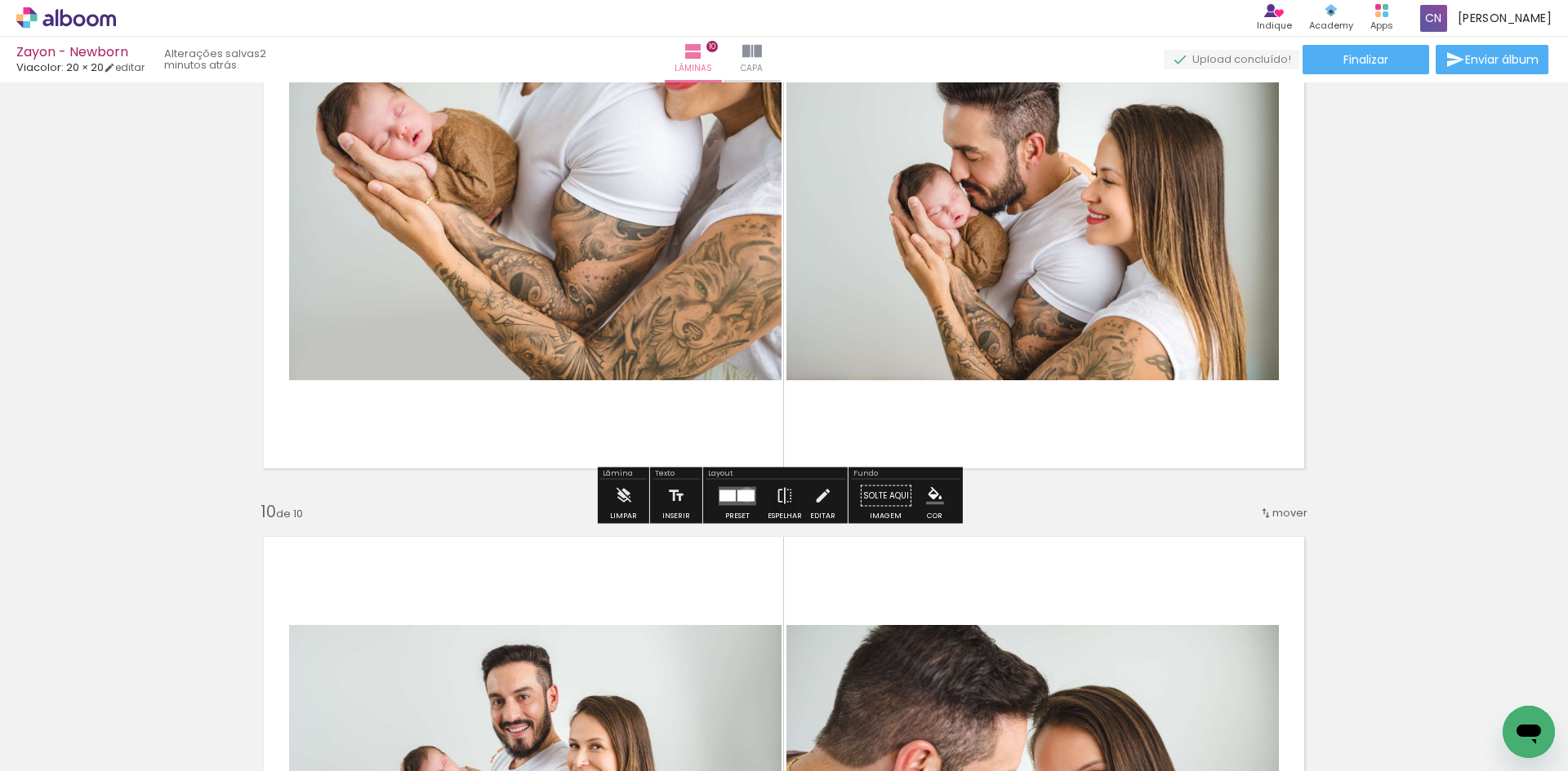
click at [743, 495] on div at bounding box center [745, 495] width 17 height 12
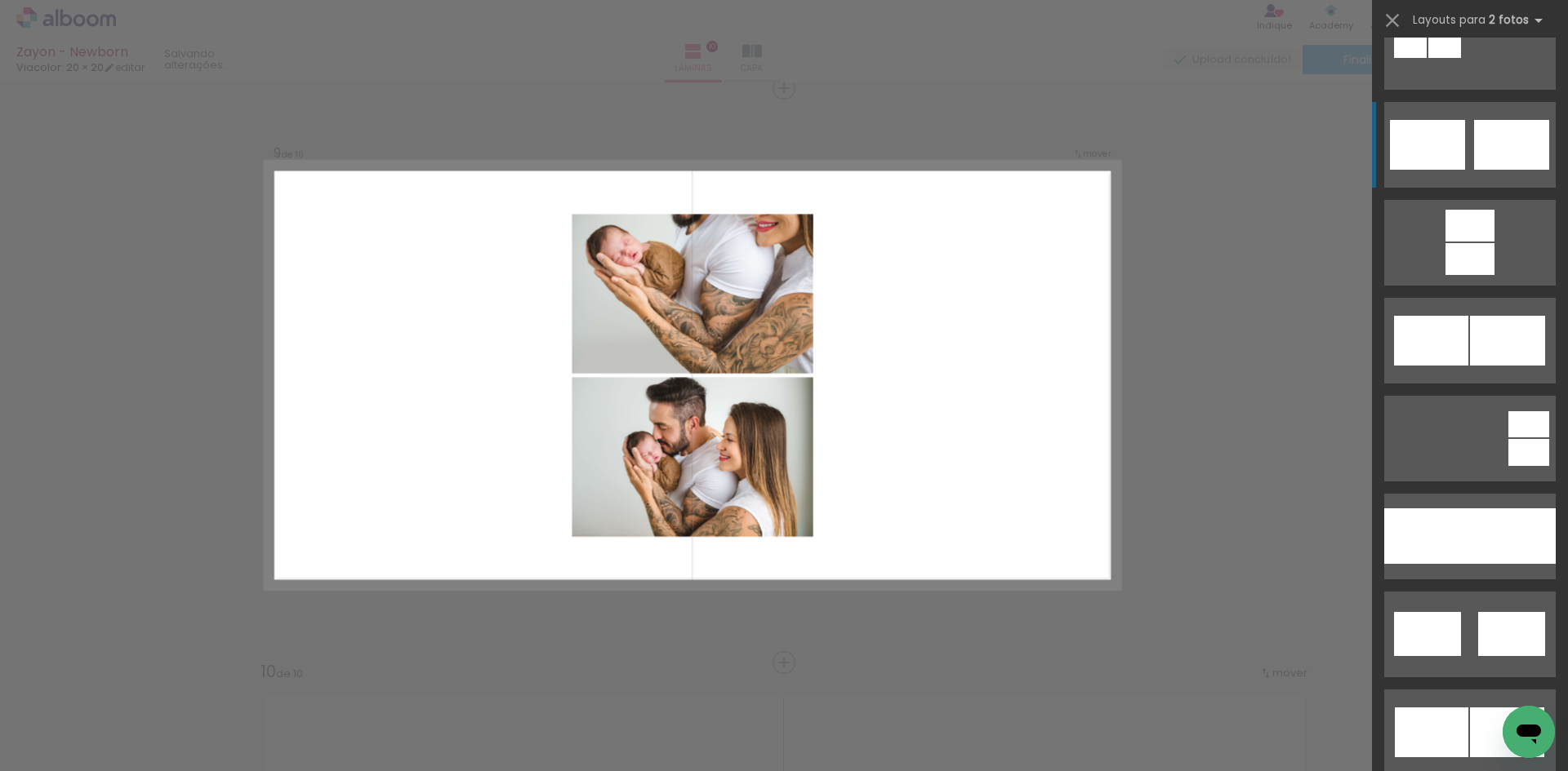
scroll to position [653, 0]
